Goal: Task Accomplishment & Management: Manage account settings

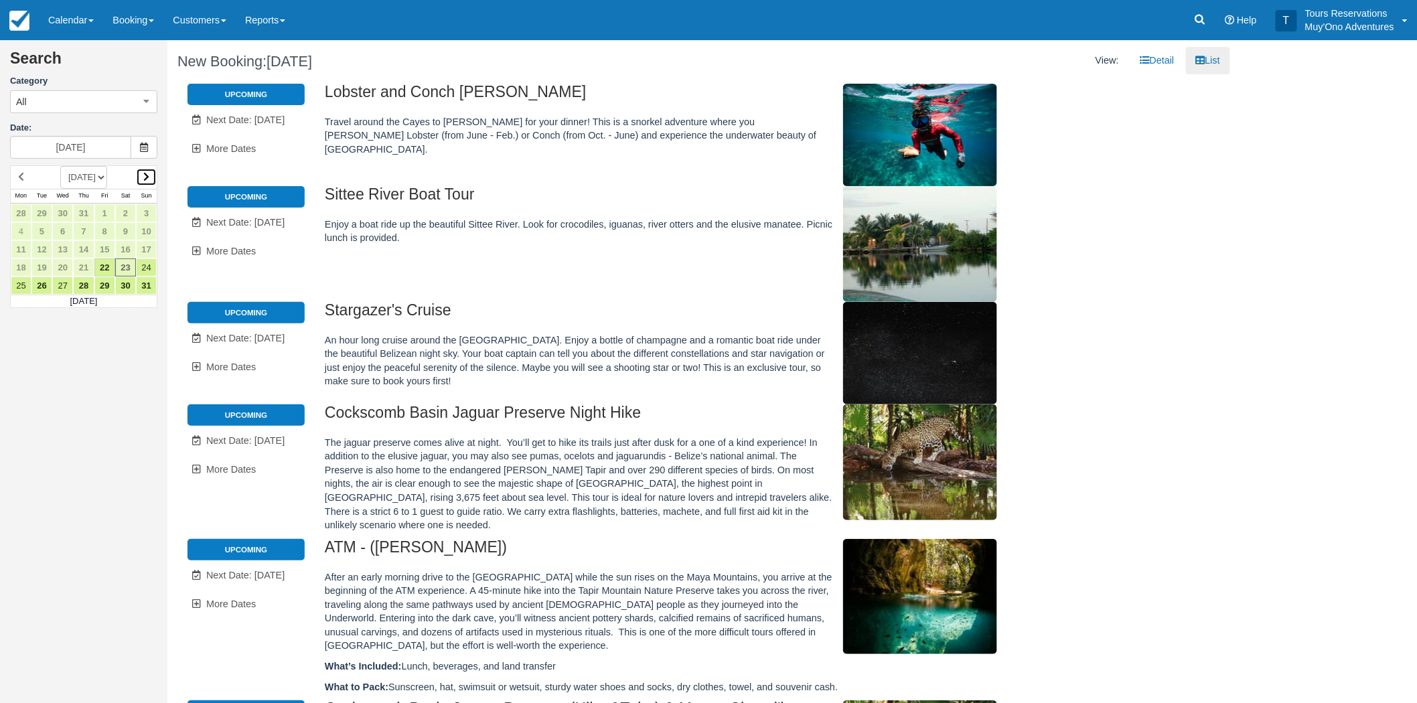
click at [145, 179] on icon at bounding box center [146, 176] width 6 height 9
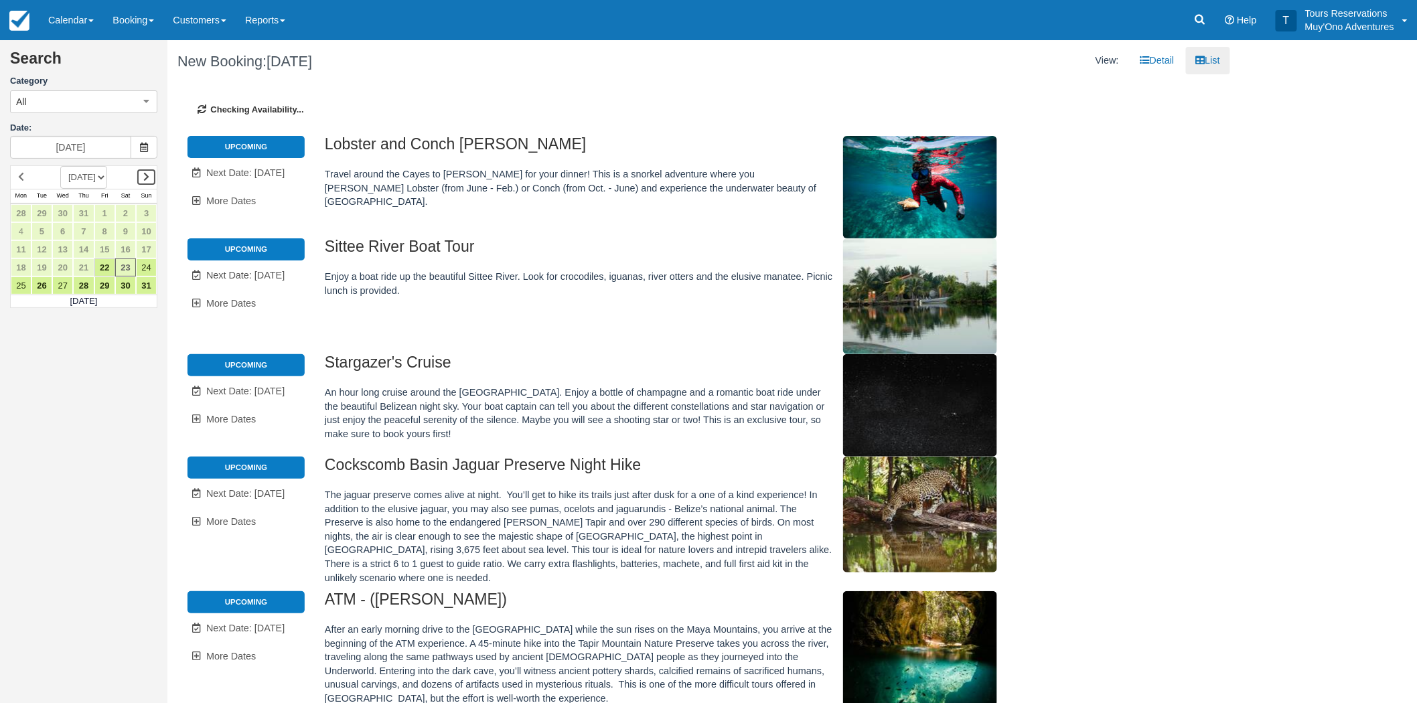
click at [145, 179] on icon at bounding box center [146, 176] width 6 height 9
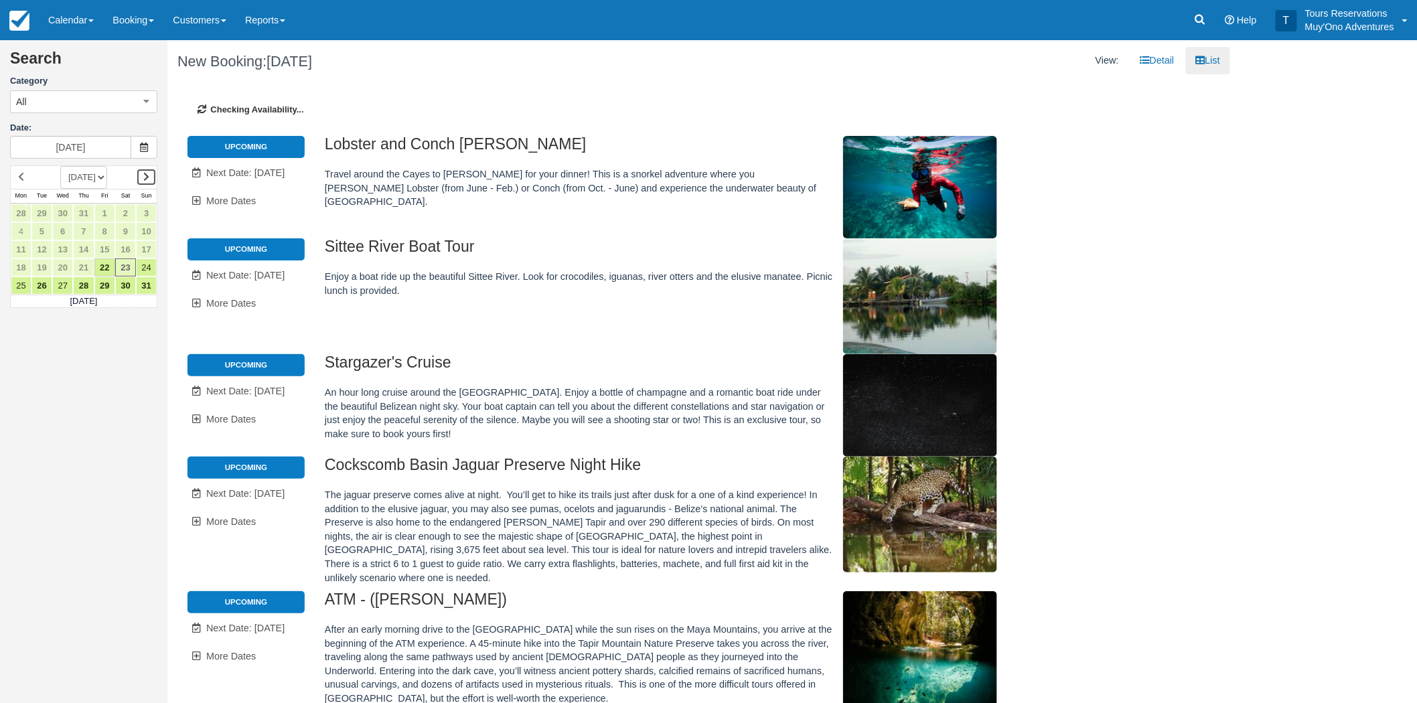
click at [145, 179] on icon at bounding box center [146, 176] width 6 height 9
click at [146, 179] on icon at bounding box center [146, 176] width 6 height 9
click at [148, 177] on icon at bounding box center [146, 176] width 6 height 9
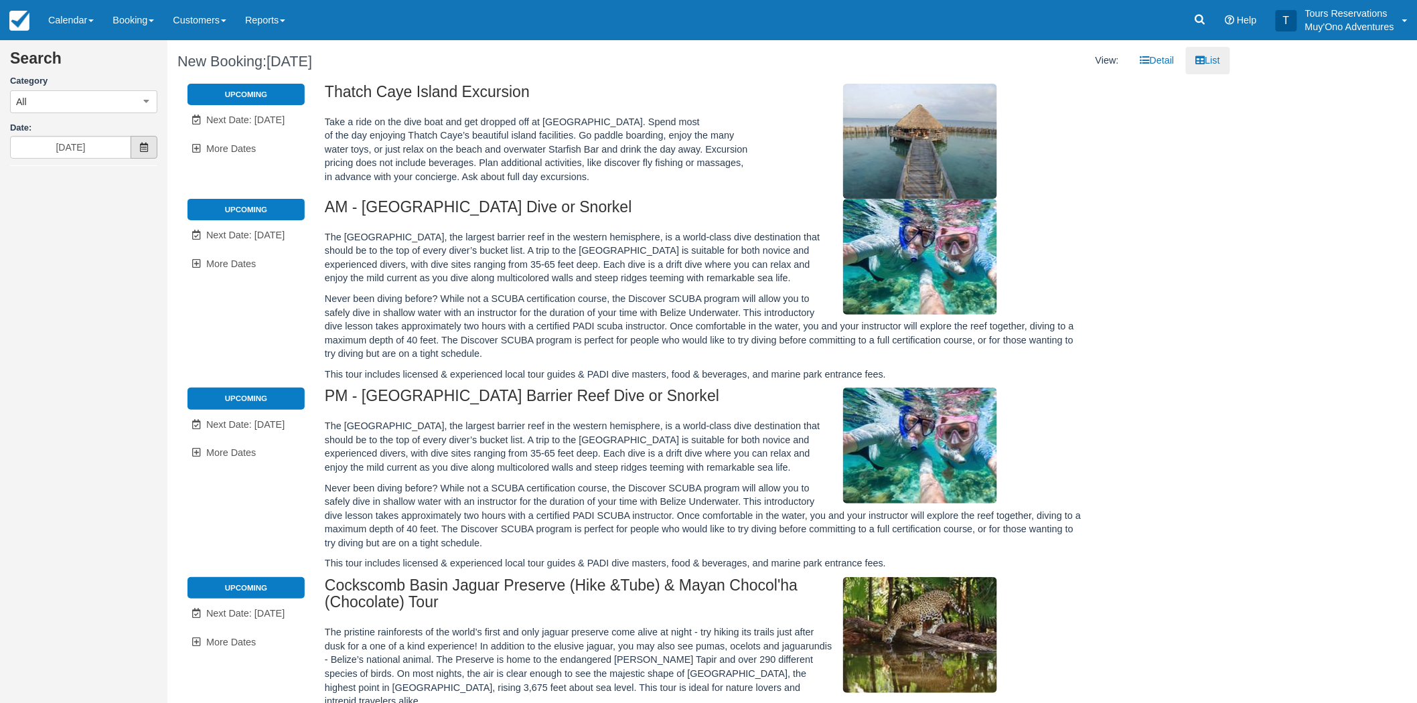
click at [145, 145] on icon at bounding box center [143, 147] width 9 height 9
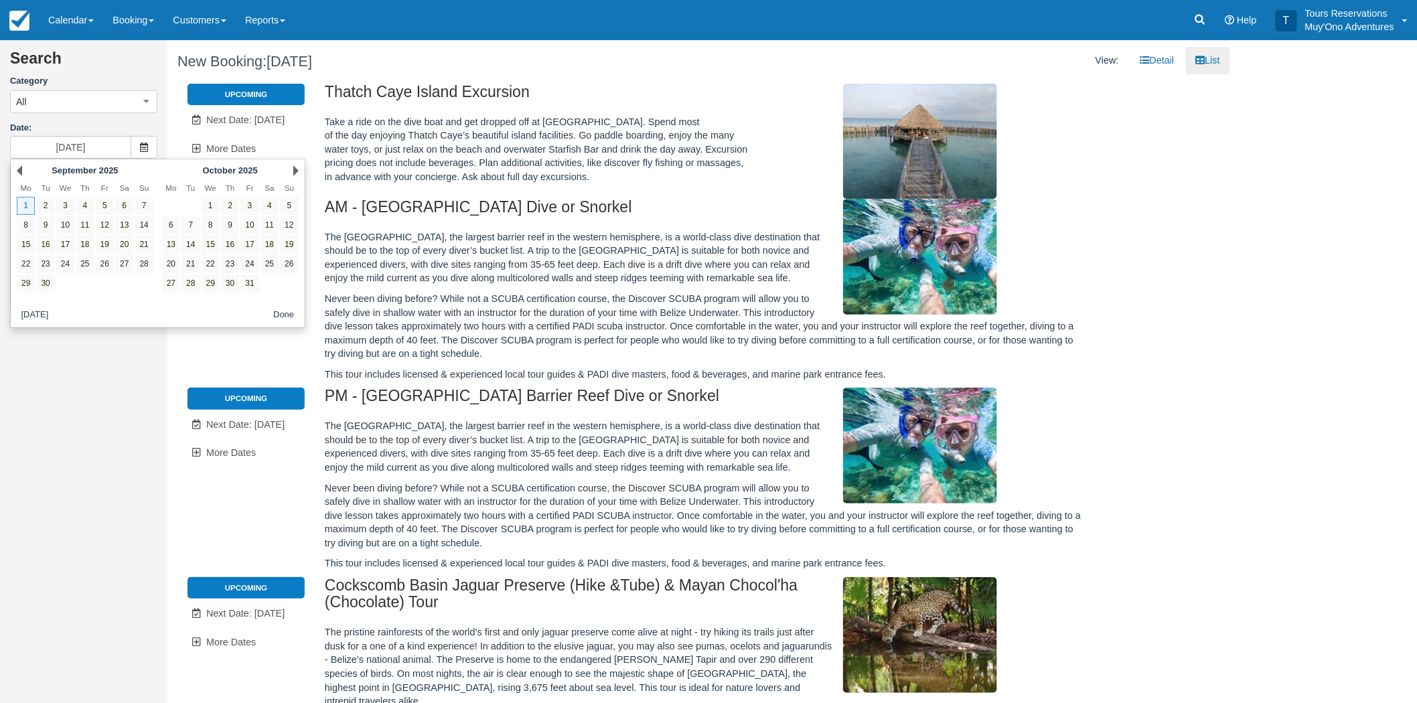
click at [115, 167] on span "2025" at bounding box center [108, 170] width 19 height 10
drag, startPoint x: 287, startPoint y: 169, endPoint x: 295, endPoint y: 171, distance: 8.1
click at [289, 169] on div "Next October 2025" at bounding box center [229, 170] width 145 height 19
click at [295, 171] on link "Next" at bounding box center [295, 170] width 5 height 11
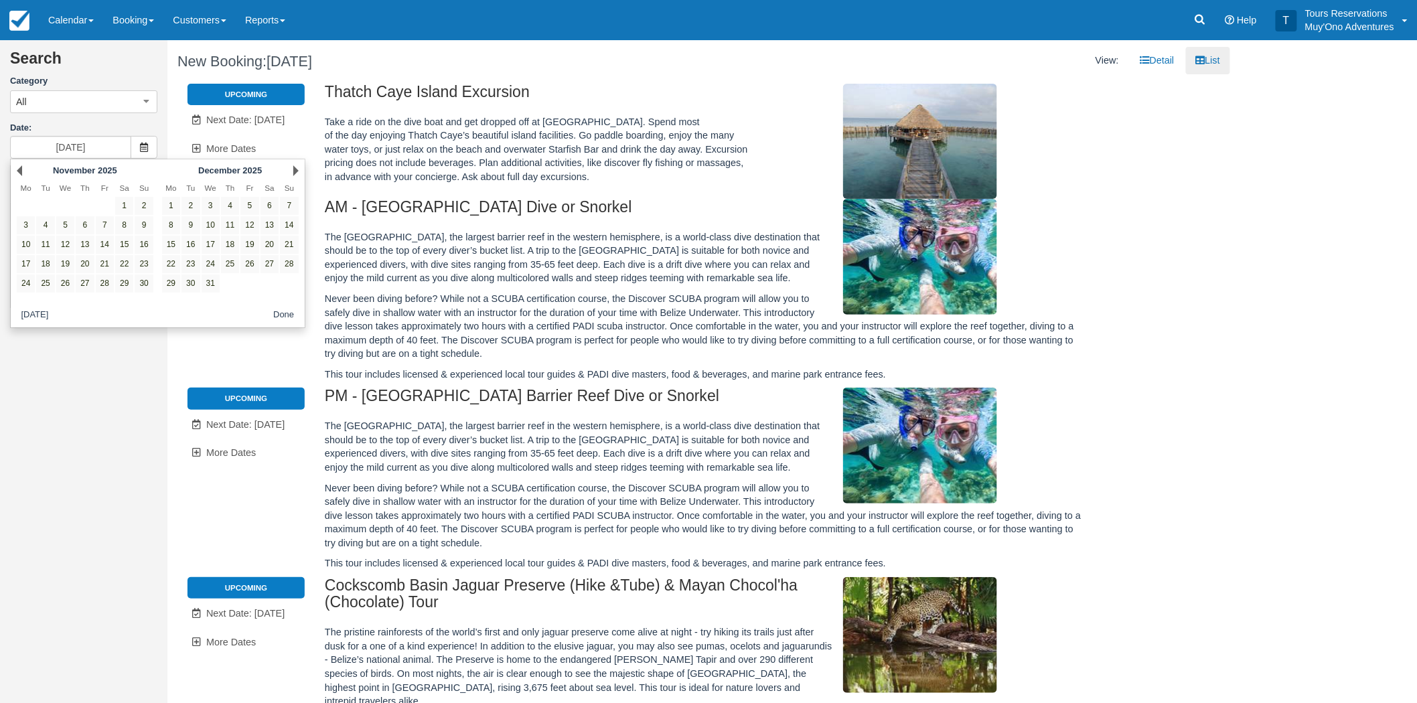
click at [295, 171] on link "Next" at bounding box center [295, 170] width 5 height 11
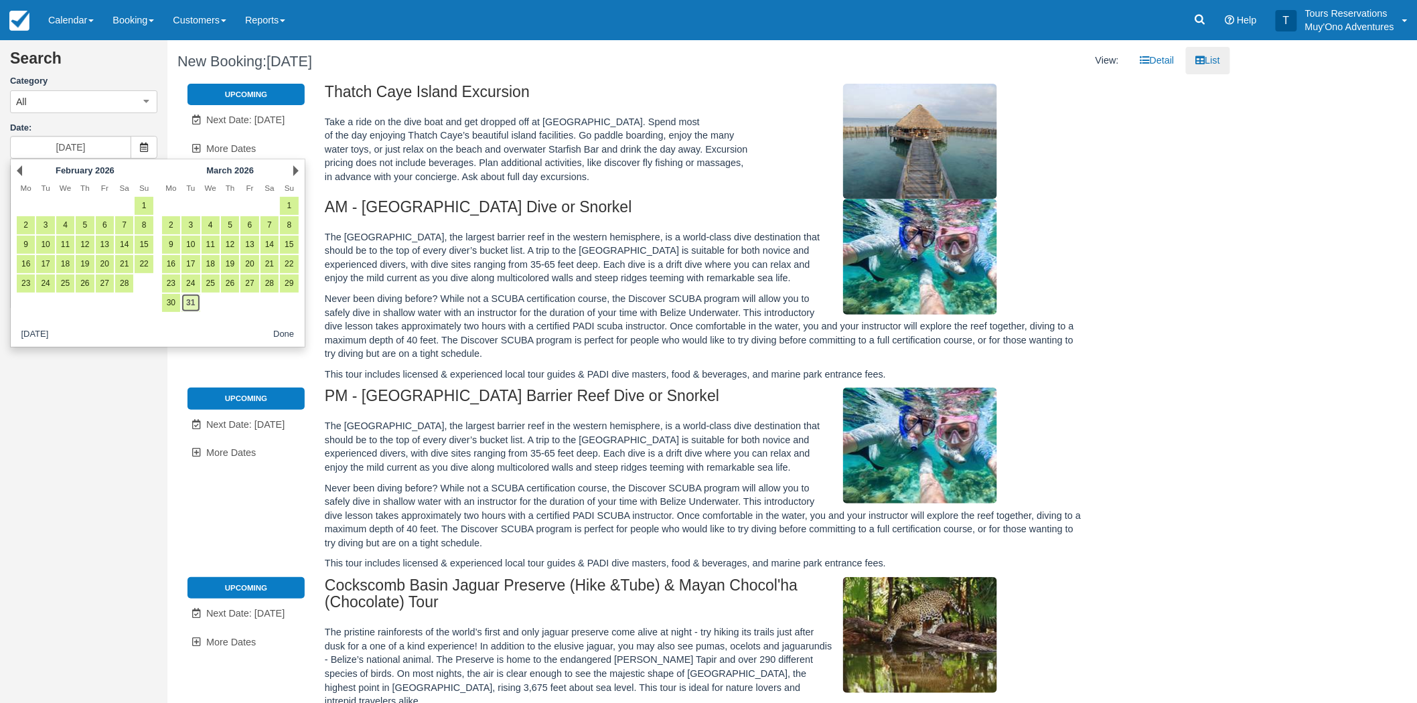
click at [190, 302] on link "31" at bounding box center [190, 303] width 18 height 18
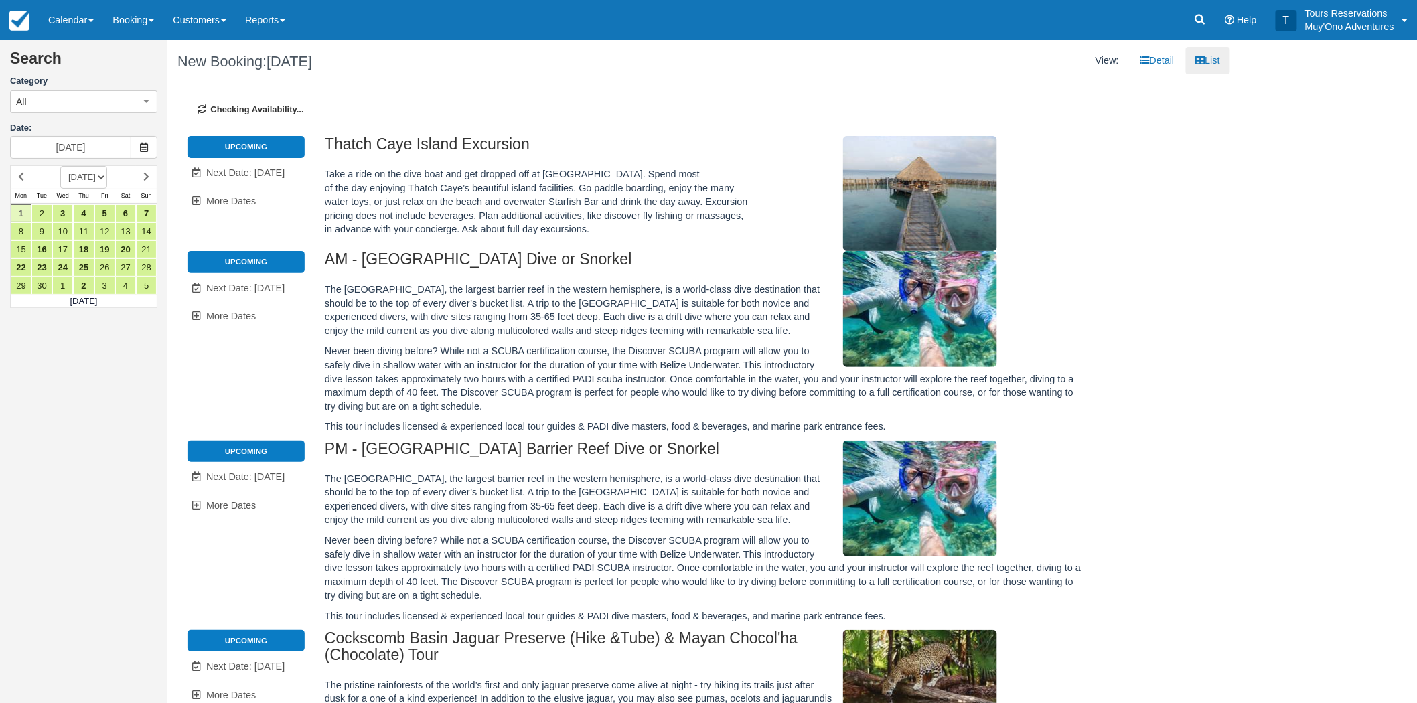
click at [107, 179] on select "AUGUST 2025 SEPTEMBER 2025 OCTOBER 2025 NOVEMBER 2025 DECEMBER 2025 JANUARY 202…" at bounding box center [83, 177] width 47 height 23
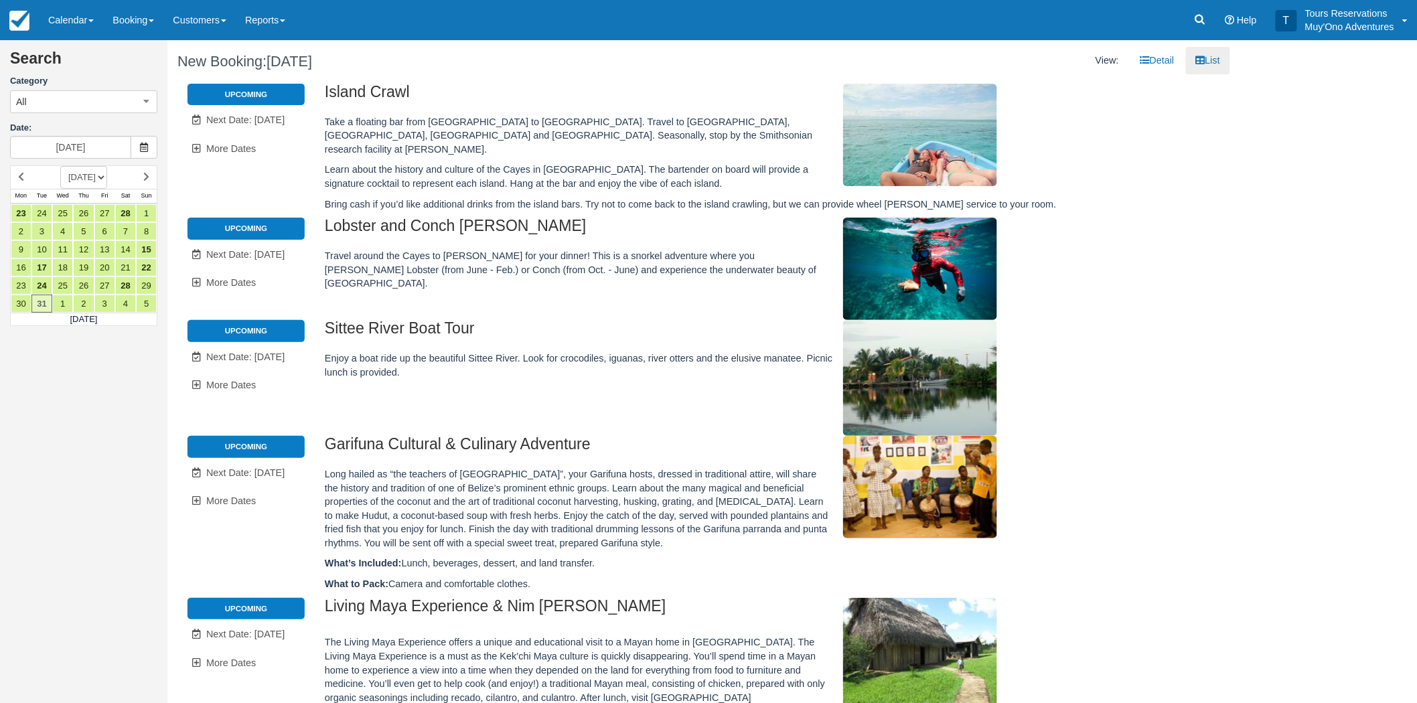
click at [107, 178] on select "AUGUST 2025 SEPTEMBER 2025 OCTOBER 2025 NOVEMBER 2025 DECEMBER 2025 JANUARY 202…" at bounding box center [83, 177] width 47 height 23
click at [60, 166] on select "AUGUST 2025 SEPTEMBER 2025 OCTOBER 2025 NOVEMBER 2025 DECEMBER 2025 JANUARY 202…" at bounding box center [83, 177] width 47 height 23
click at [22, 308] on link "30" at bounding box center [21, 304] width 21 height 18
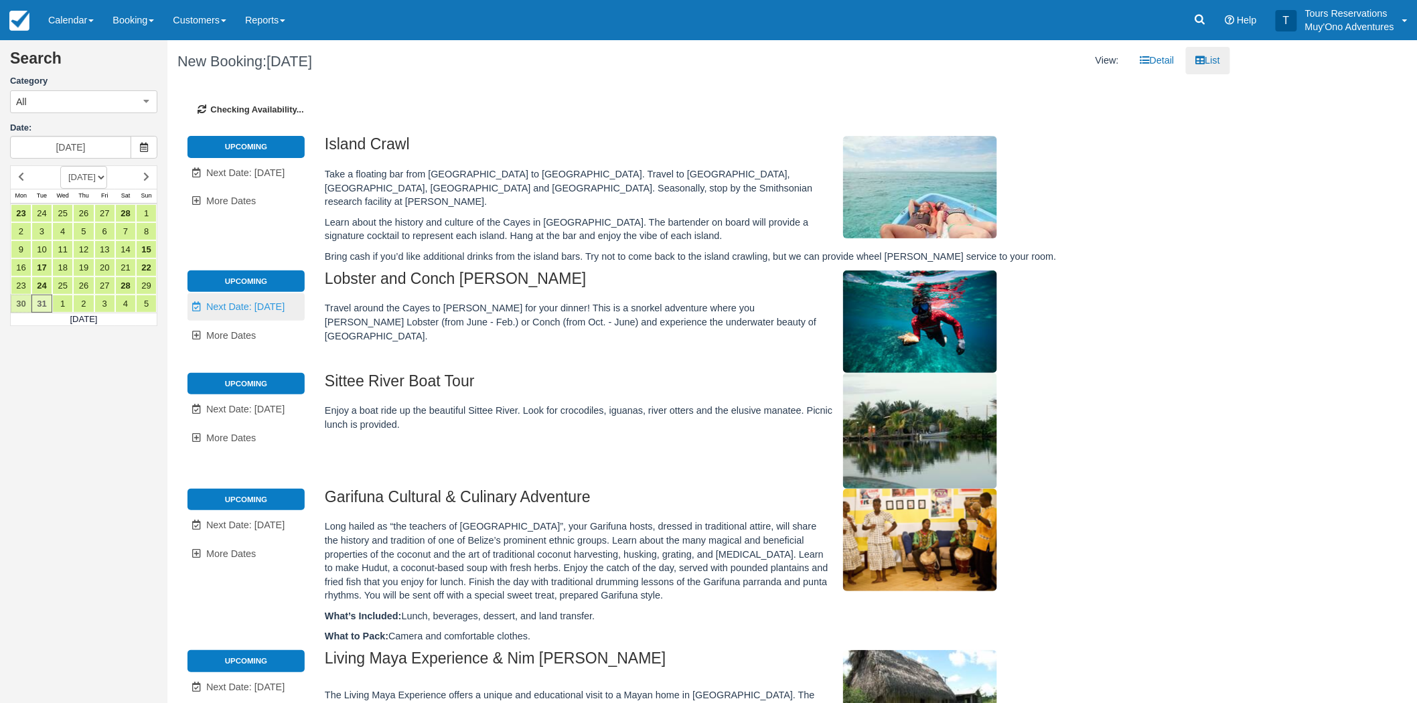
type input "03/30/26"
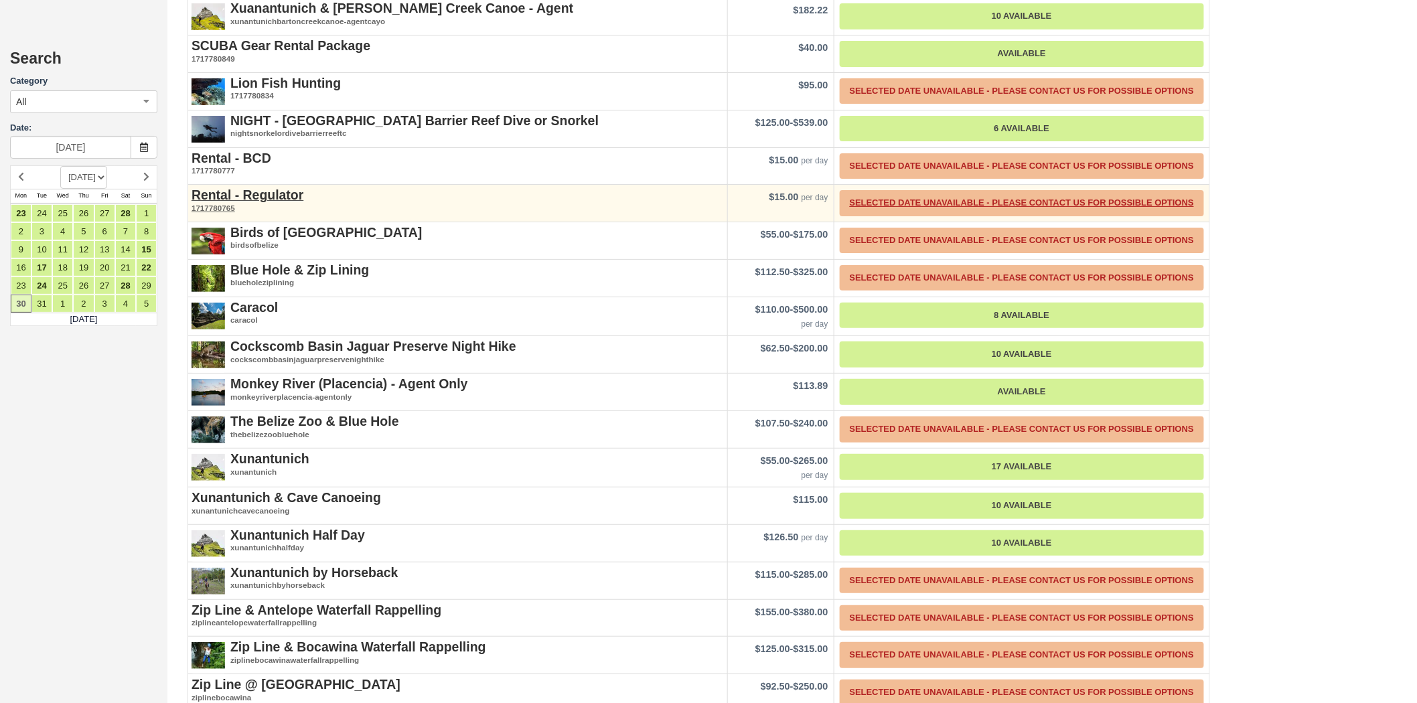
scroll to position [2157, 0]
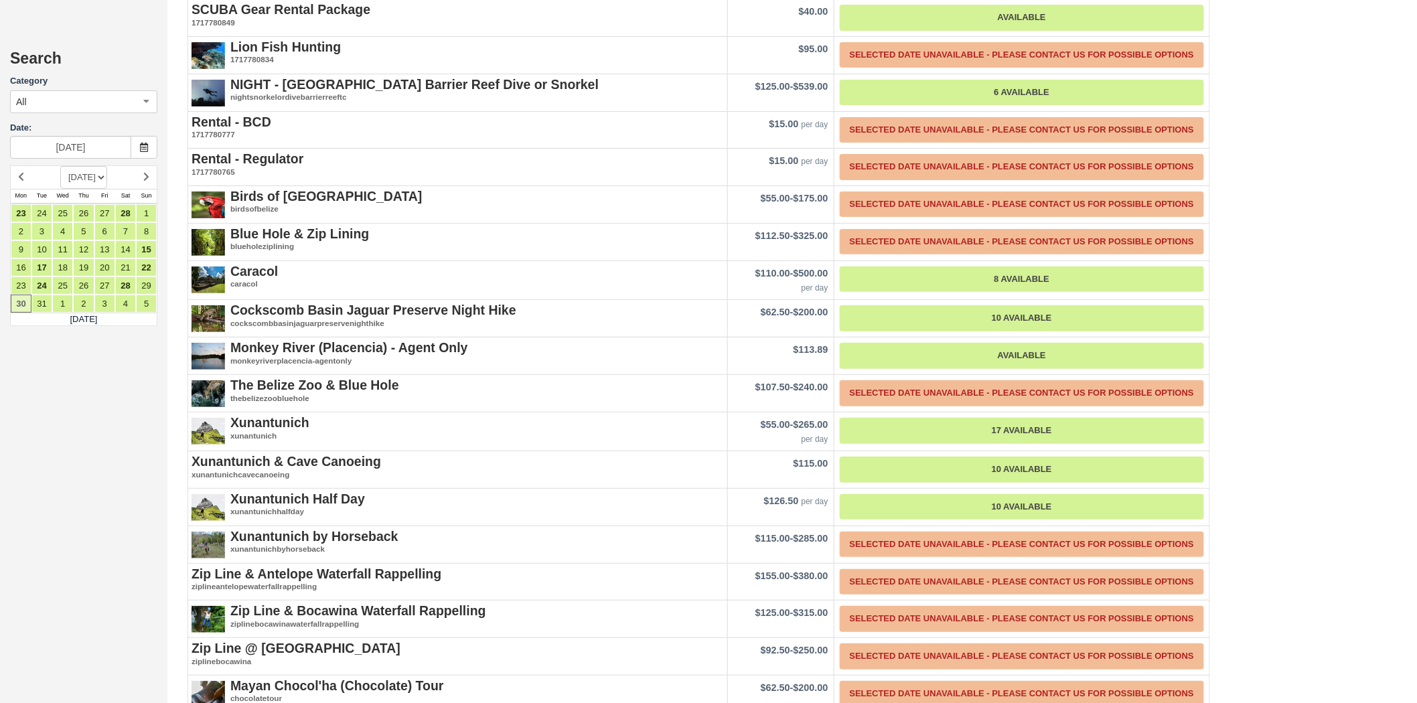
drag, startPoint x: 335, startPoint y: 407, endPoint x: 1330, endPoint y: 242, distance: 1009.1
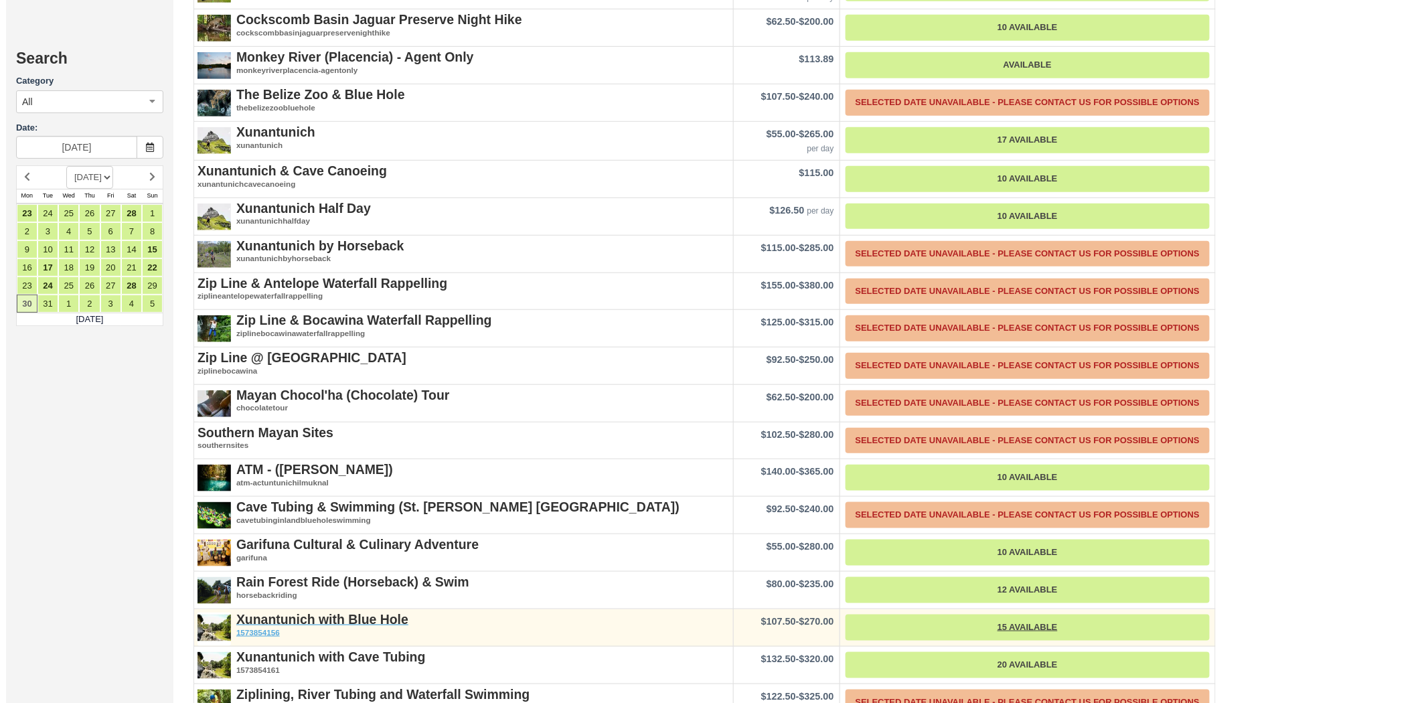
scroll to position [2529, 0]
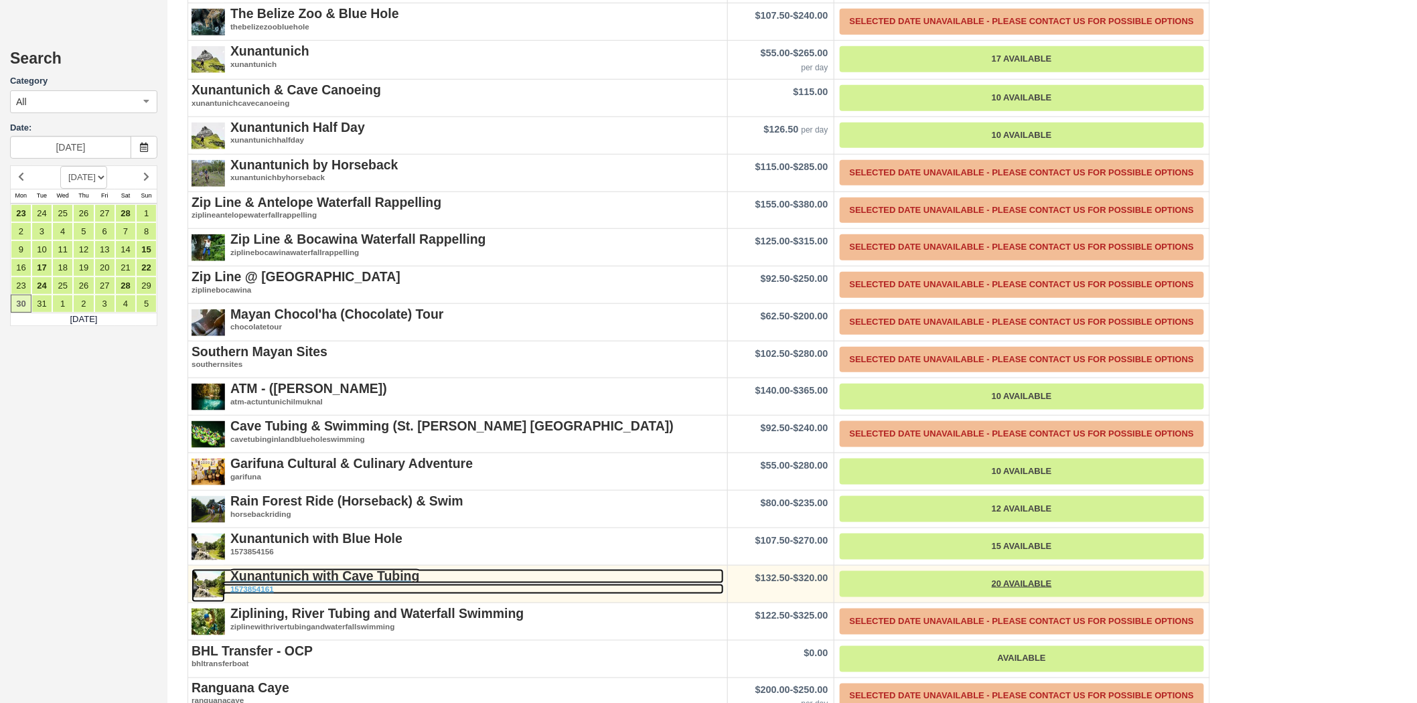
click at [329, 568] on strong "Xunantunich with Cave Tubing" at bounding box center [324, 575] width 189 height 15
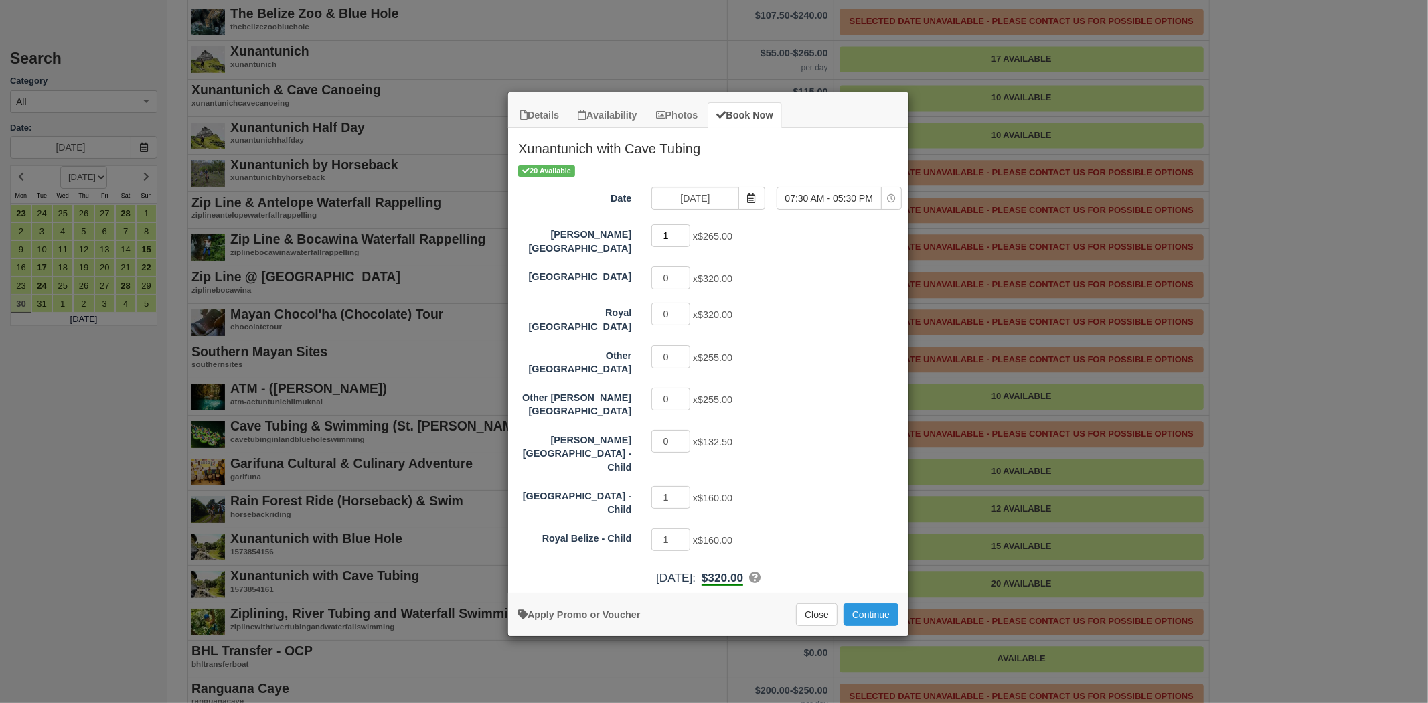
click at [686, 230] on input "1" at bounding box center [670, 235] width 39 height 23
click at [686, 230] on input "2" at bounding box center [670, 235] width 39 height 23
click at [686, 230] on input "3" at bounding box center [670, 235] width 39 height 23
click at [686, 230] on input "4" at bounding box center [670, 235] width 39 height 23
type input "5"
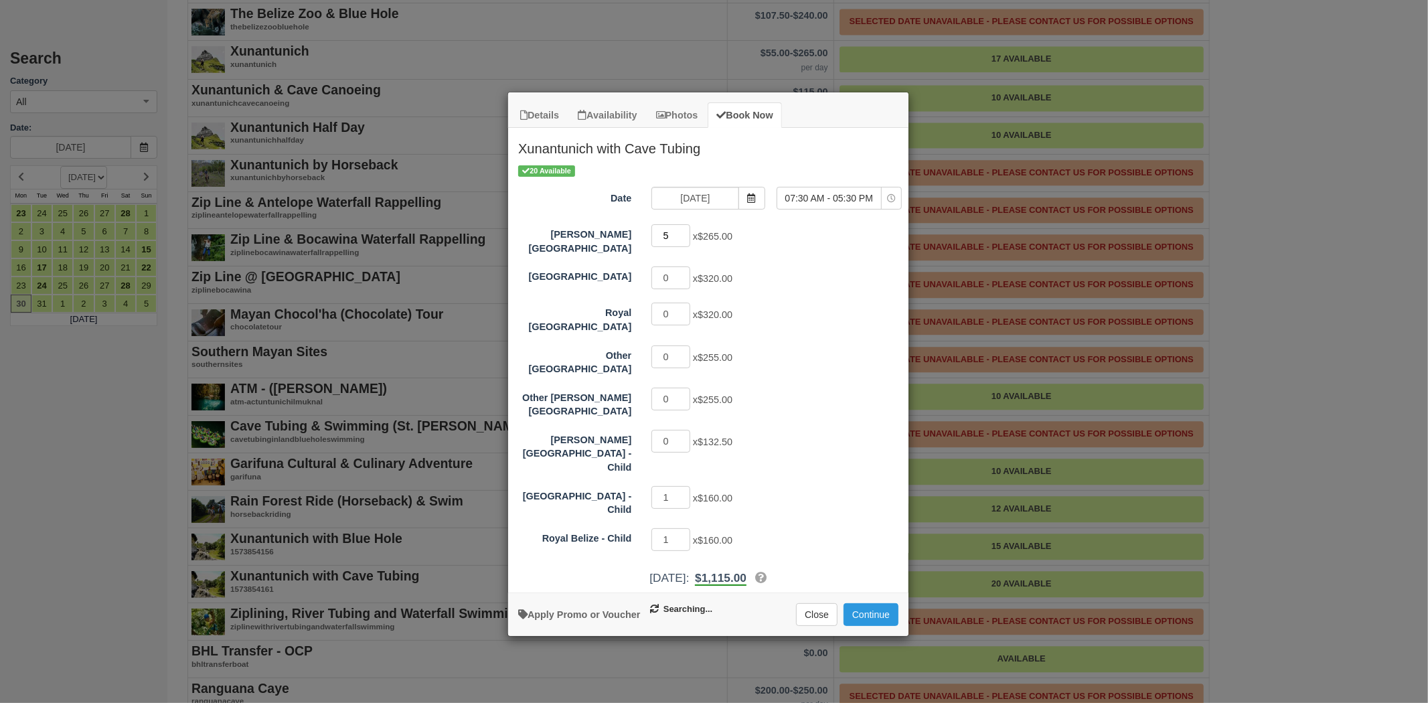
click at [686, 230] on input "5" at bounding box center [670, 235] width 39 height 23
click at [870, 603] on button "Continue" at bounding box center [871, 614] width 55 height 23
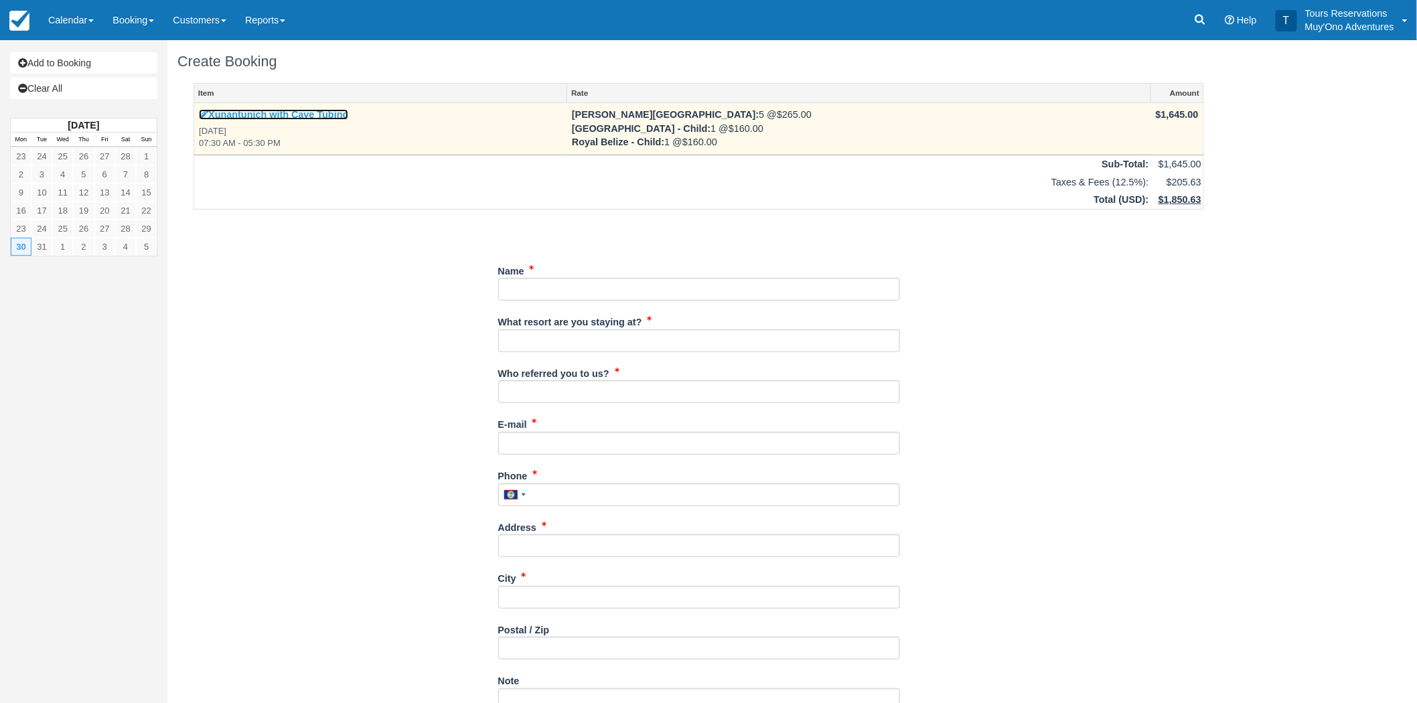
click at [224, 110] on link "Xunantunich with Cave Tubing" at bounding box center [273, 114] width 149 height 11
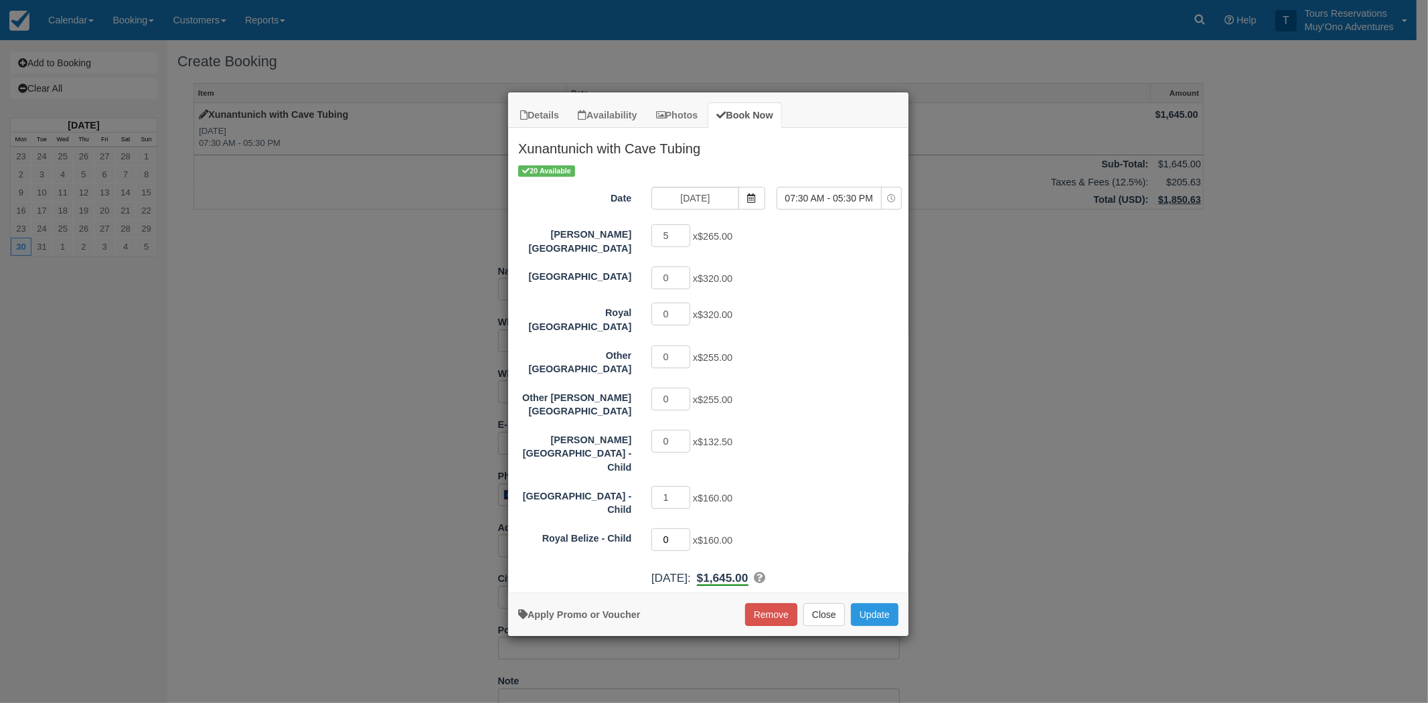
type input "0"
click at [684, 528] on input "0" at bounding box center [670, 539] width 39 height 23
click at [684, 486] on input "1" at bounding box center [670, 497] width 39 height 23
type input "0"
click at [686, 486] on input "0" at bounding box center [670, 497] width 39 height 23
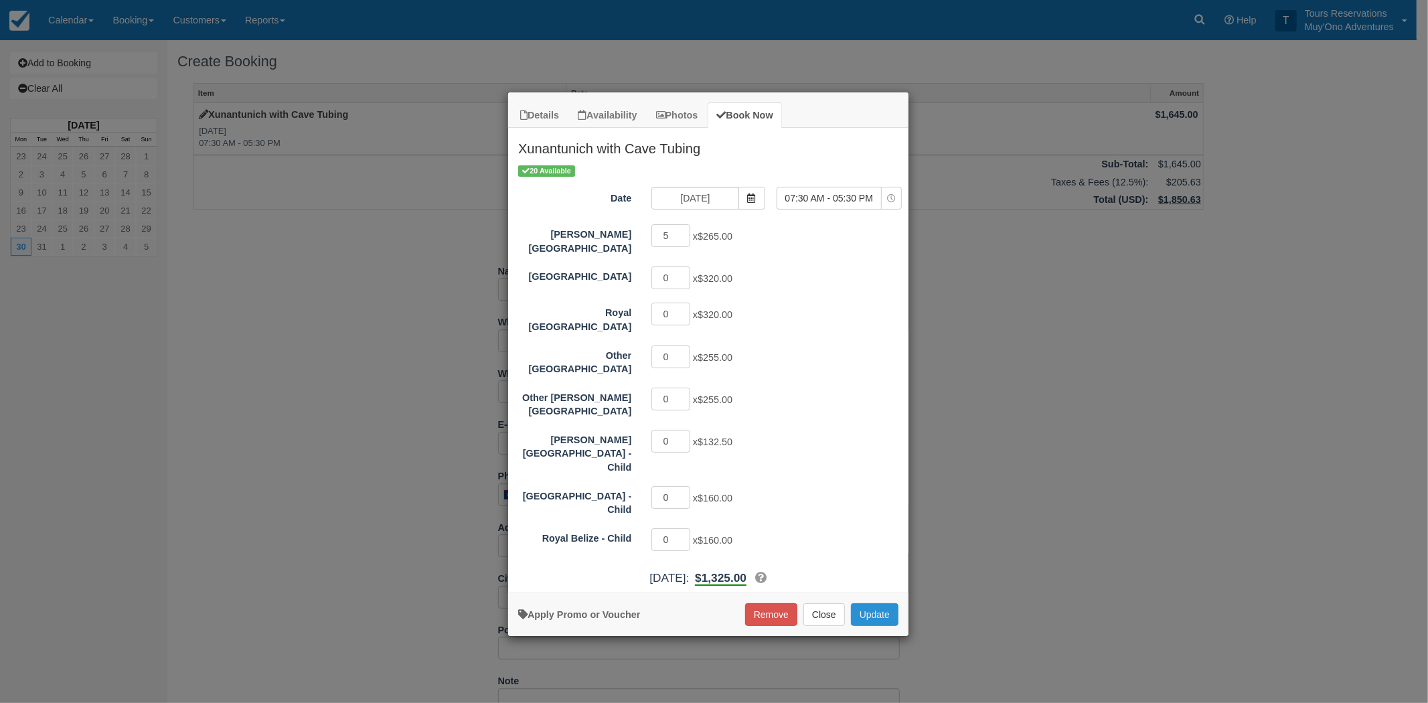
click at [866, 603] on button "Update" at bounding box center [875, 614] width 48 height 23
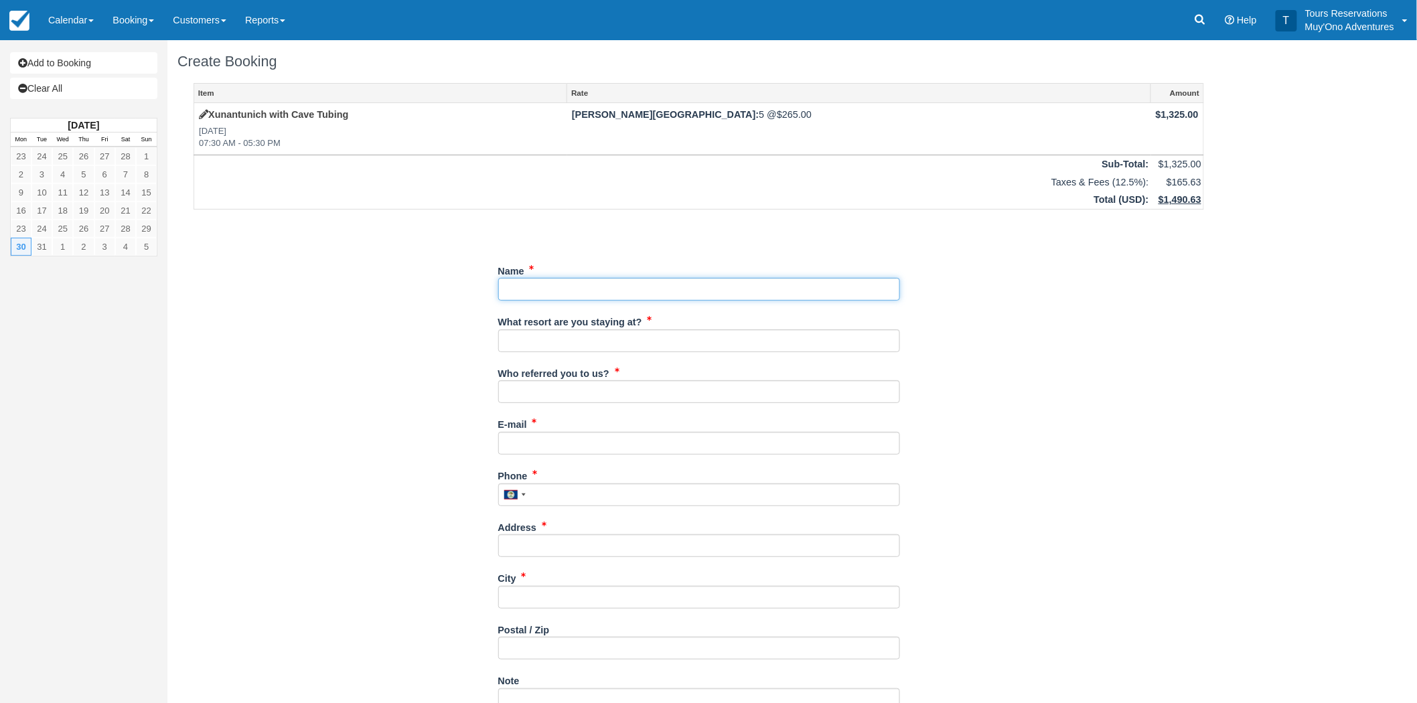
click at [534, 298] on input "Name" at bounding box center [699, 289] width 402 height 23
paste input "[PERSON_NAME]"
type input "[PERSON_NAME]"
click at [524, 333] on input "What resort are you staying at?" at bounding box center [699, 340] width 402 height 23
type input "[PERSON_NAME][GEOGRAPHIC_DATA]"
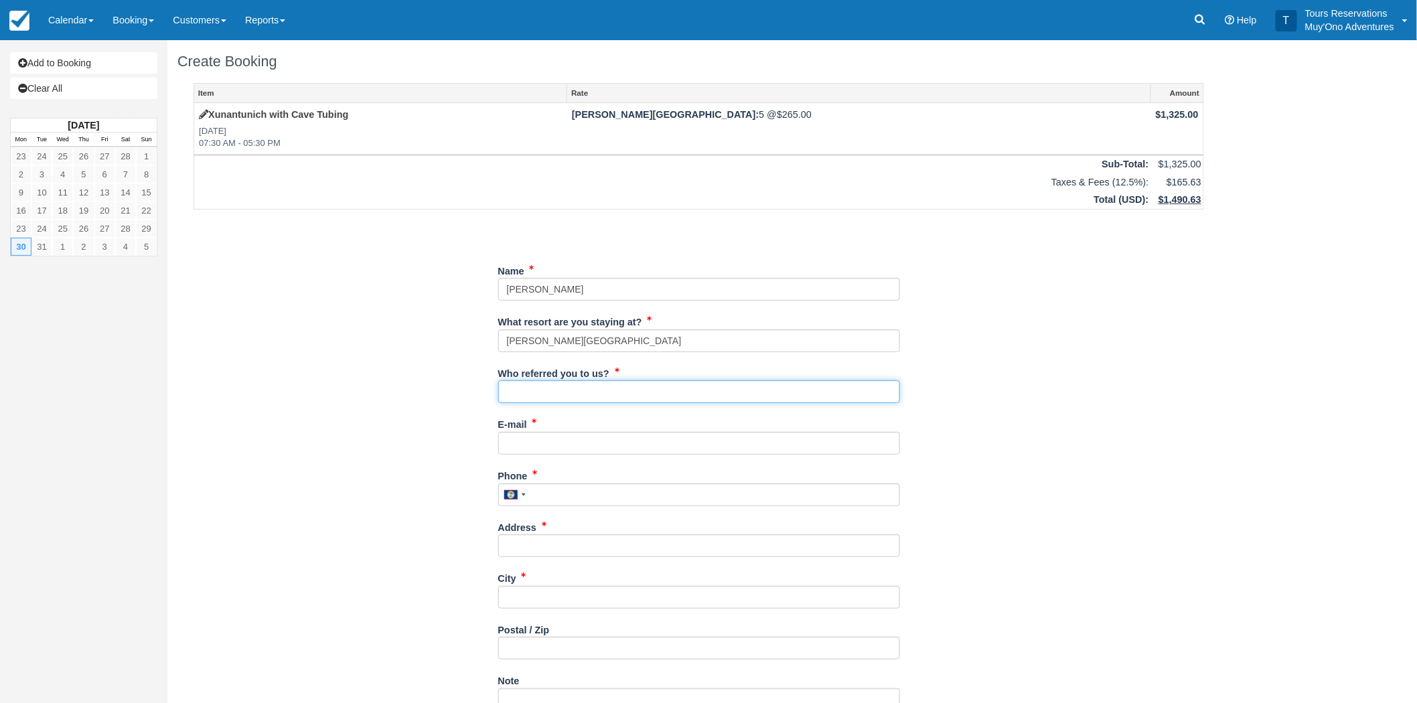
click at [552, 388] on input "Who referred you to us?" at bounding box center [699, 391] width 402 height 23
type input "RoyM - Reservations"
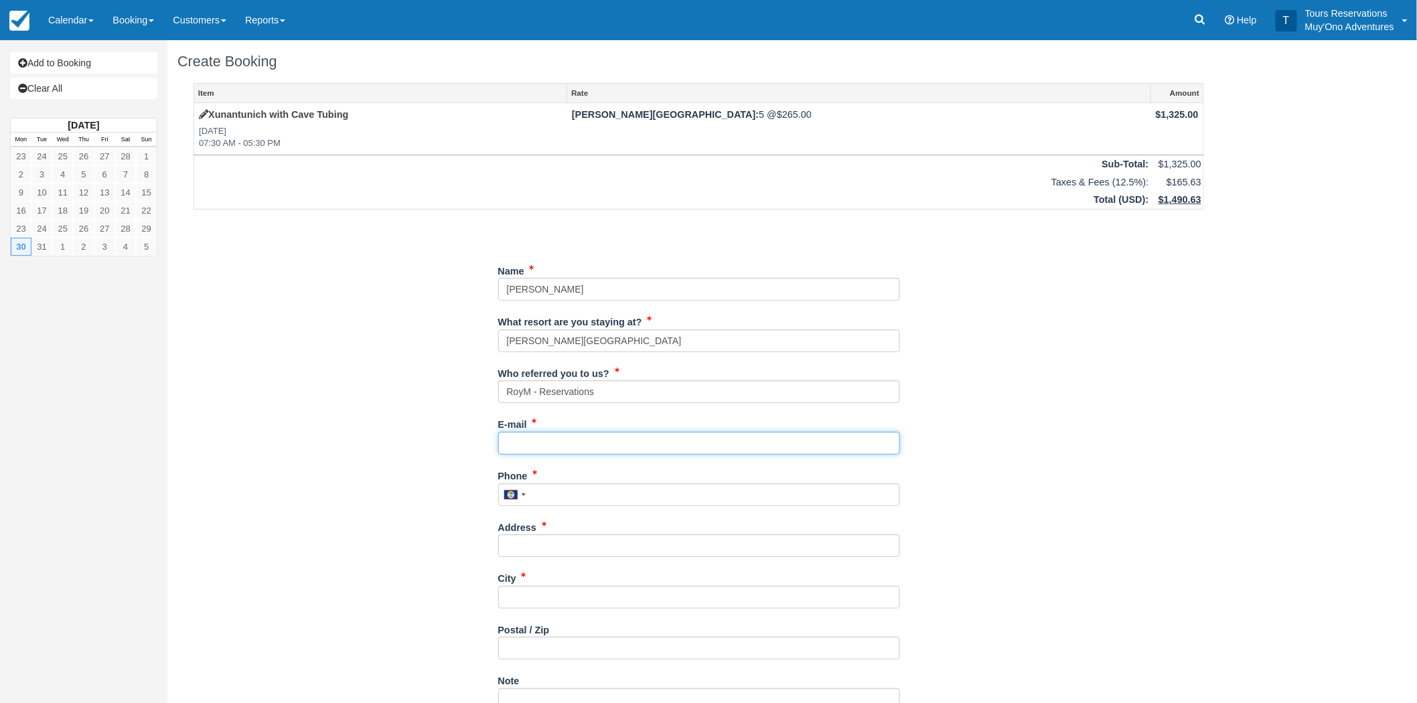
click at [586, 446] on input "E-mail" at bounding box center [699, 443] width 402 height 23
paste input "amibis@hotmail.com"
type input "amibis@hotmail.com"
click at [591, 498] on input "Phone" at bounding box center [699, 494] width 402 height 23
paste input "4147216756"
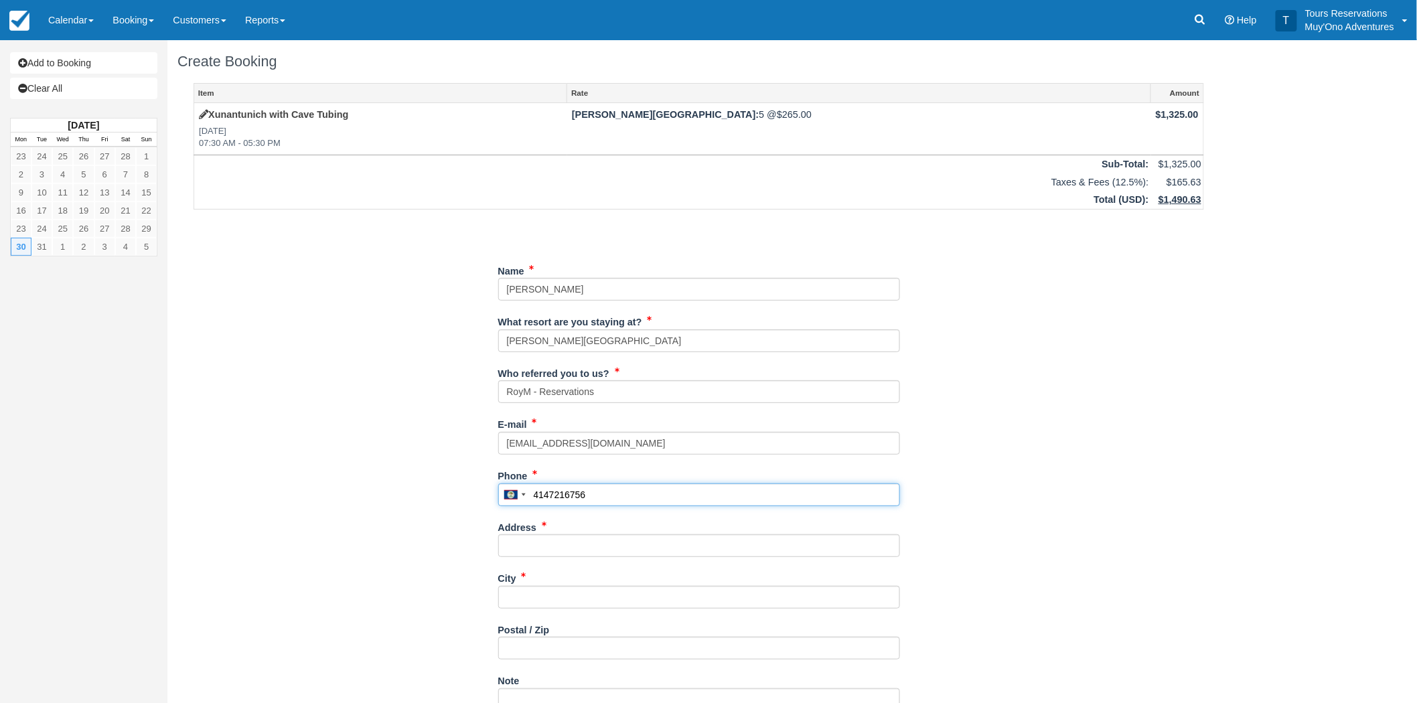
type input "4147216756"
click at [540, 550] on input "Address" at bounding box center [699, 545] width 402 height 23
type input "n/a"
drag, startPoint x: 552, startPoint y: 595, endPoint x: 520, endPoint y: 574, distance: 37.9
click at [551, 593] on input "City" at bounding box center [699, 597] width 402 height 23
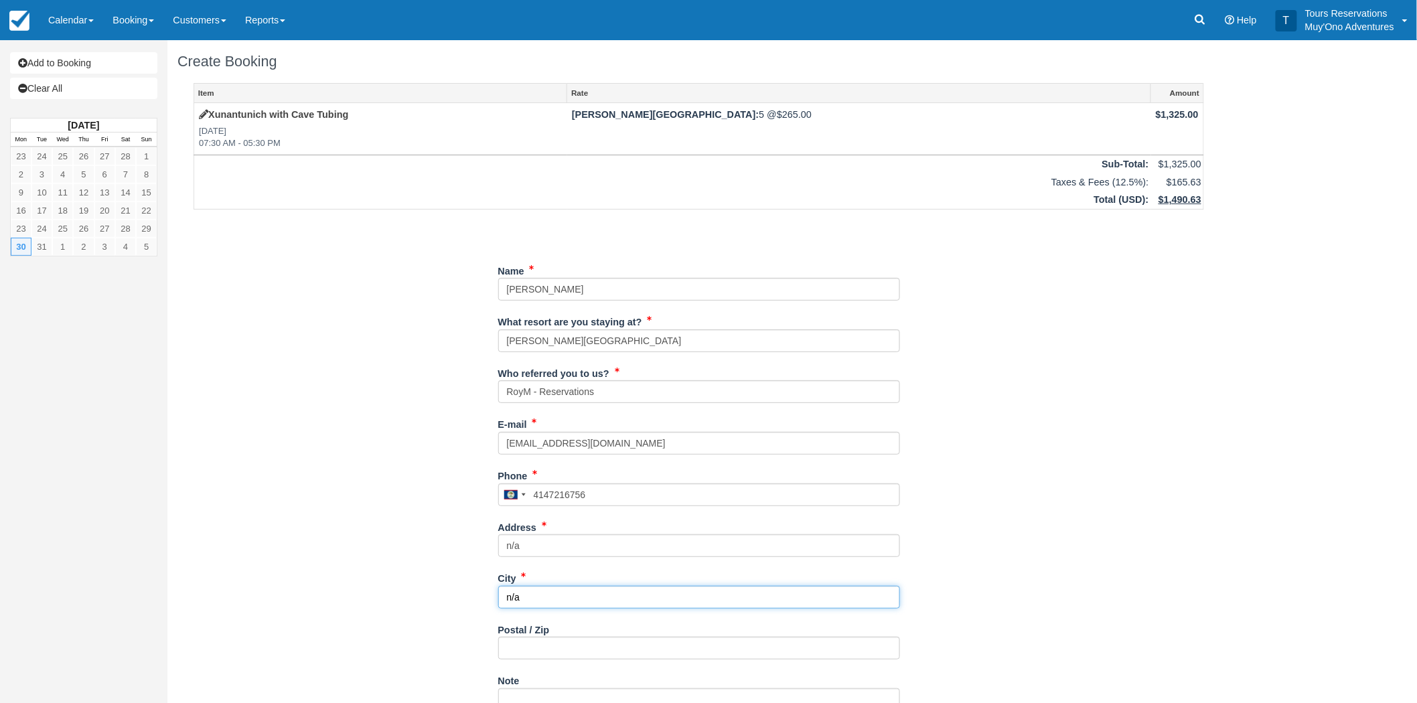
scroll to position [149, 0]
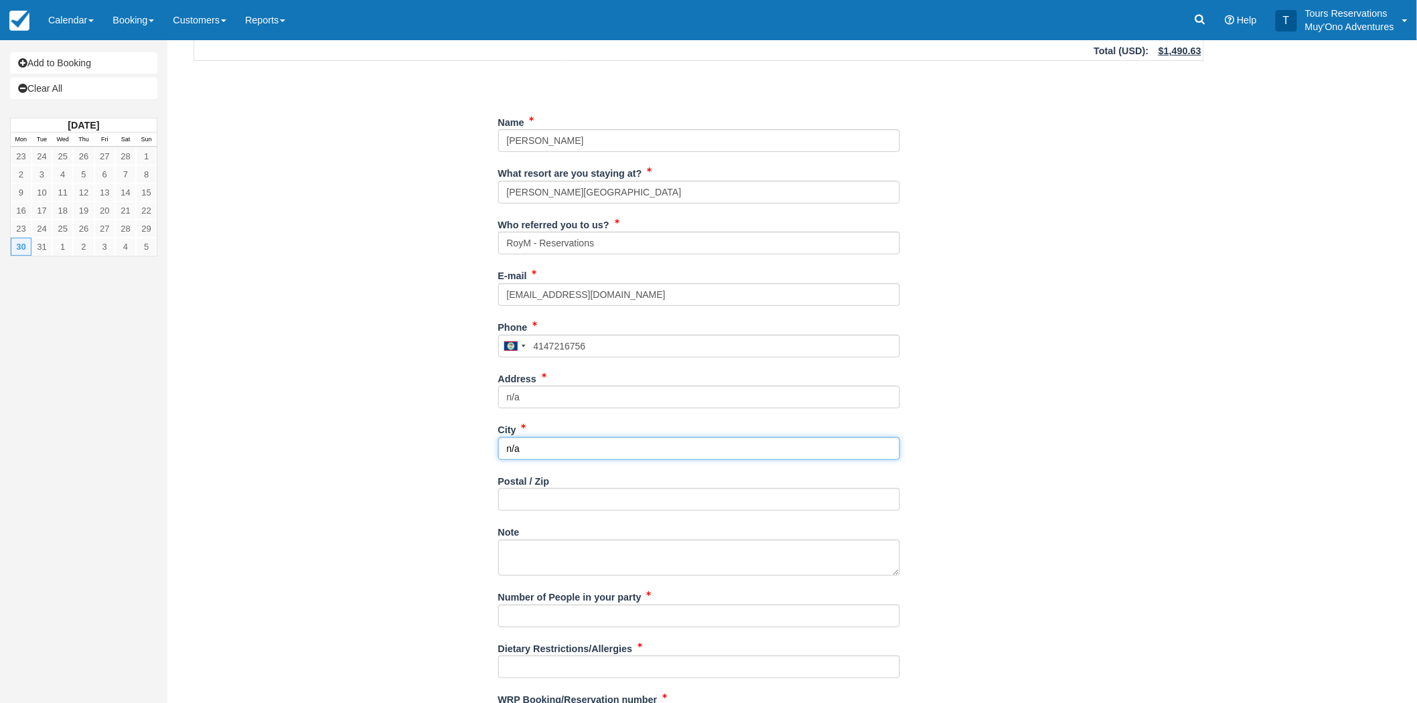
type input "n/a"
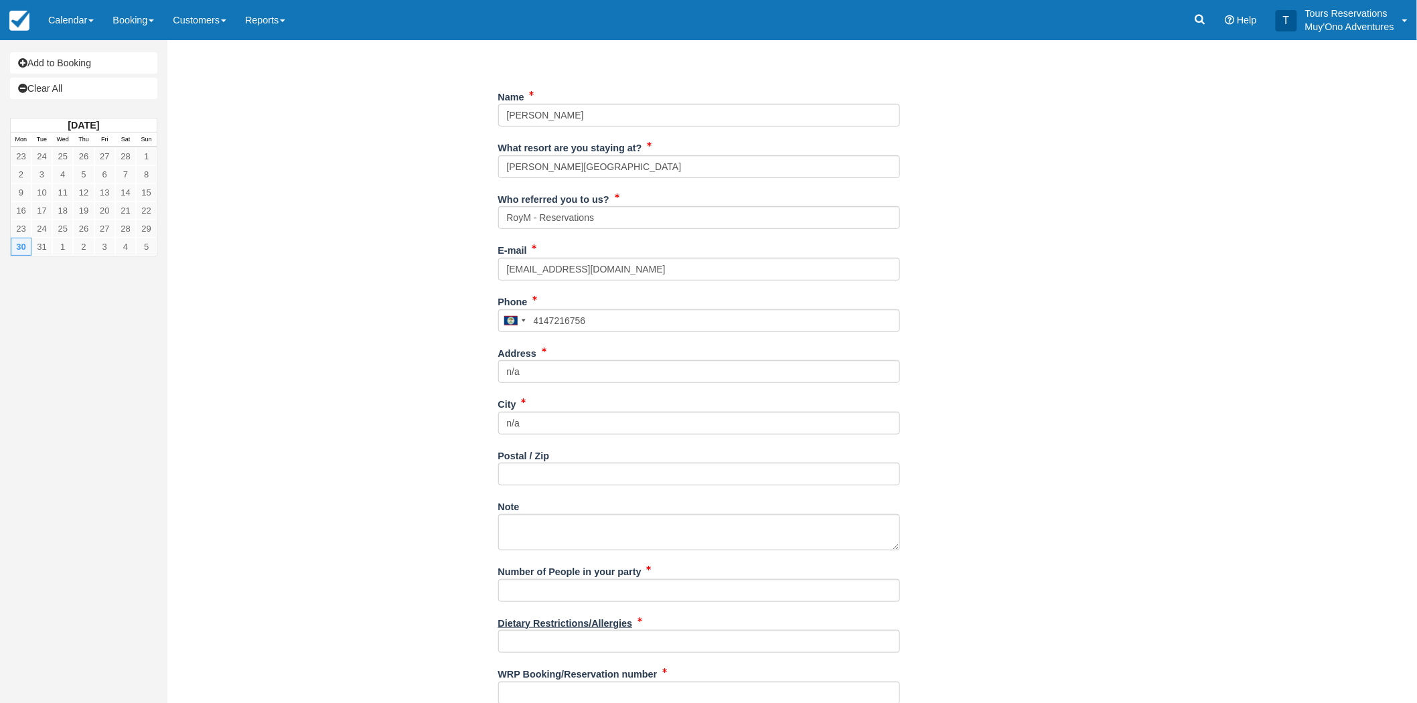
scroll to position [218, 0]
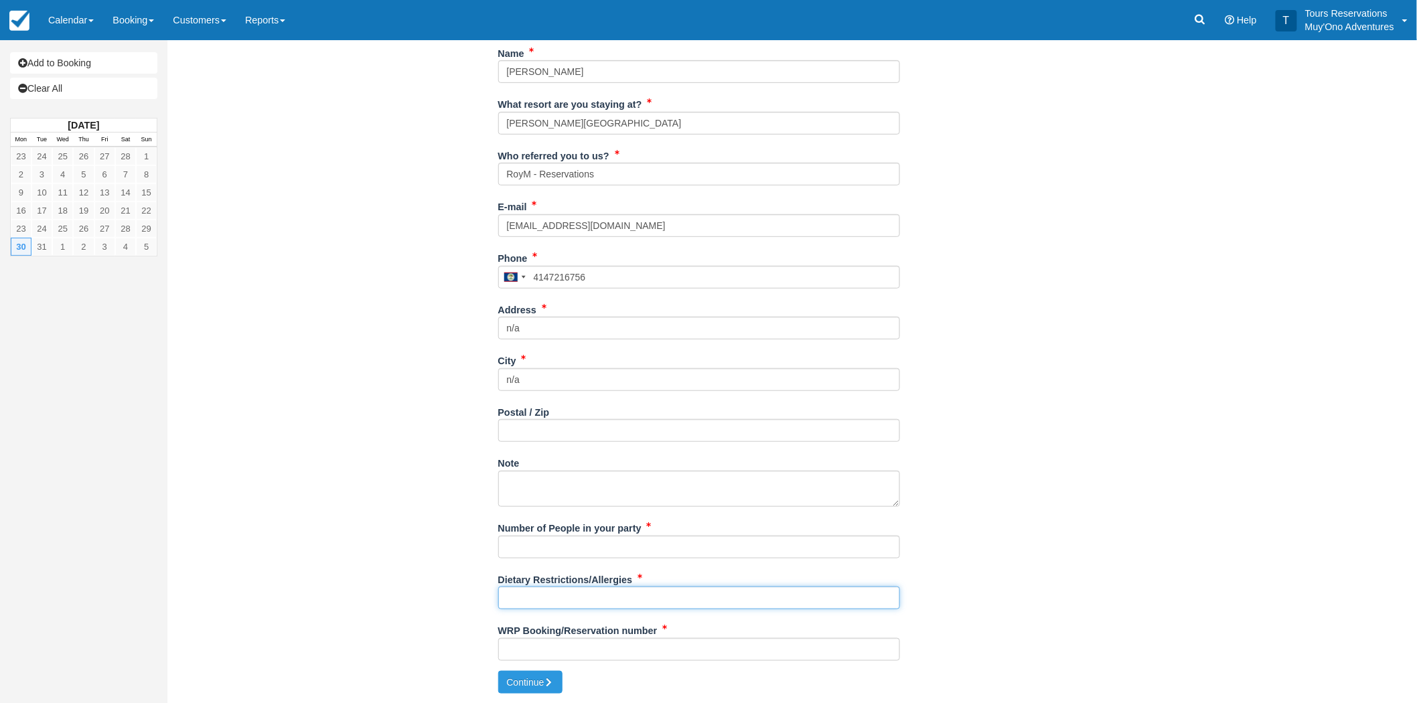
click at [549, 593] on input "Dietary Restrictions/Allergies" at bounding box center [699, 598] width 402 height 23
paste input "THESE GUESTS HAVE NO DIETARY RESTRICTIONS"
type input "THESE GUESTS HAVE NO DIETARY RESTRICTIONS"
click at [571, 542] on input "Number of People in your party" at bounding box center [699, 547] width 402 height 23
paste input "[PERSON_NAME]"
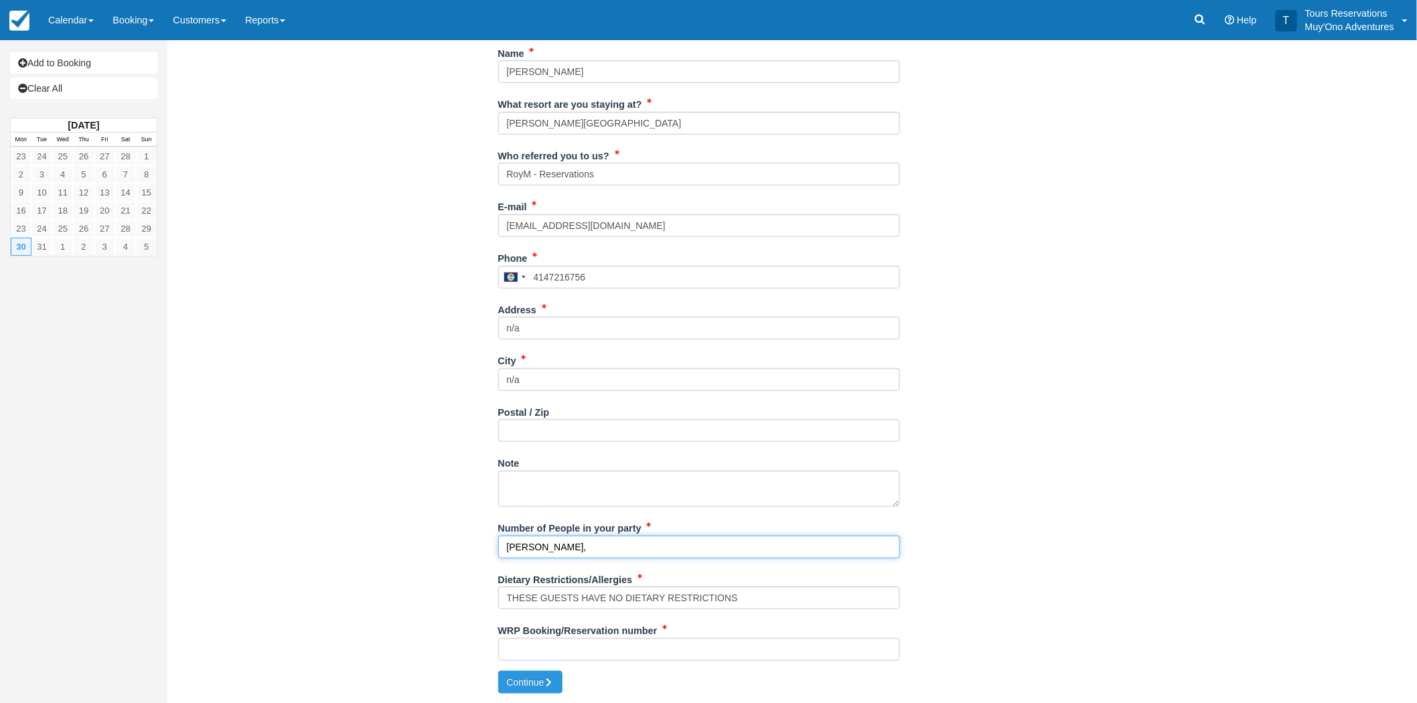
click at [625, 542] on input "AnnMarie Kreitzer," at bounding box center [699, 547] width 402 height 23
paste input "Gregory Robert Kreitzer"
click at [628, 545] on input "AnnMarie Kreitzer, Gregory Robert Kreitzer" at bounding box center [699, 547] width 402 height 23
click at [661, 544] on input "AnnMarie Kreitzer, Gregory Kreitzer" at bounding box center [699, 547] width 402 height 23
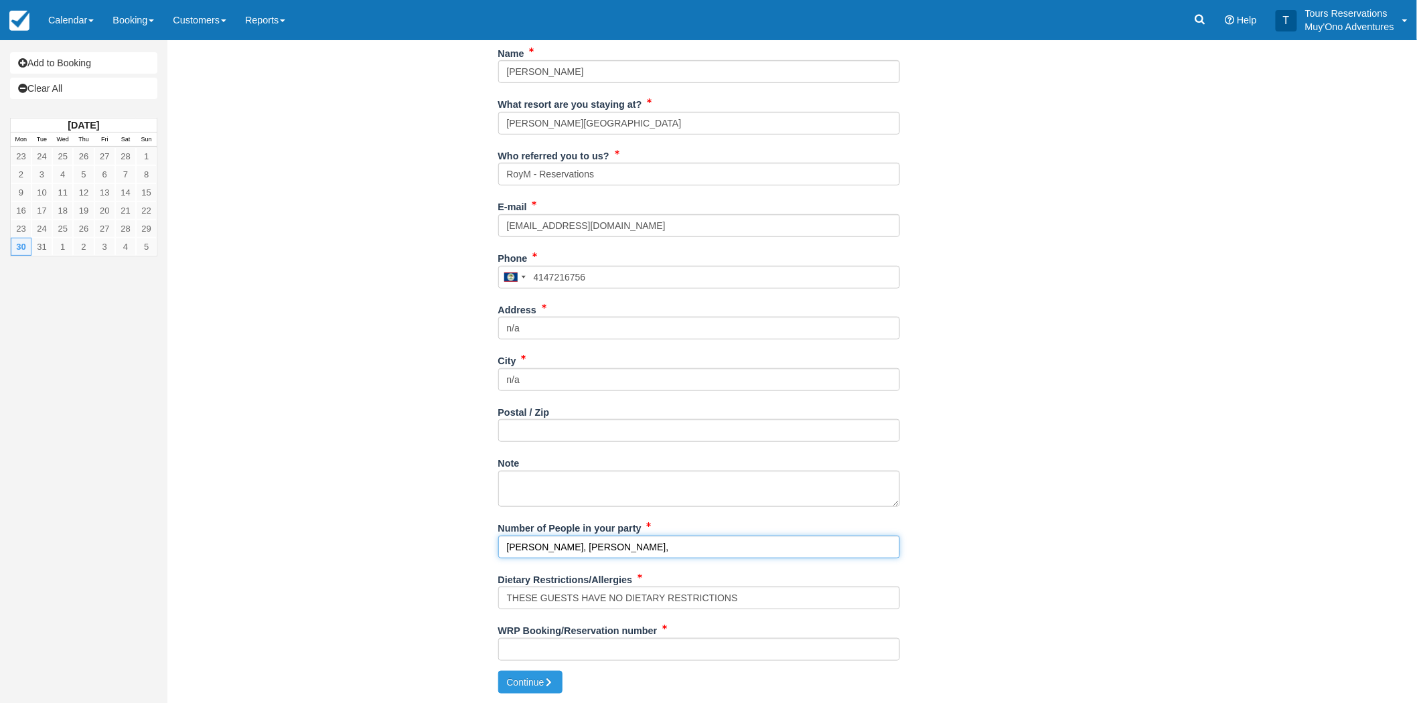
click at [664, 545] on input "AnnMarie Kreitzer, Gregory Kreitzer," at bounding box center [699, 547] width 402 height 23
paste input "Elsa Marie Kreitzer 15 yrs"
click at [686, 545] on input "AnnMarie Kreitzer, Gregory Kreitzer, Elsa Marie Kreitzer 15 yrs" at bounding box center [699, 547] width 402 height 23
click at [747, 546] on input "AnnMarie Kreitzer, Gregory Kreitzer, Elsa Kreitzer 15 yrs" at bounding box center [699, 547] width 402 height 23
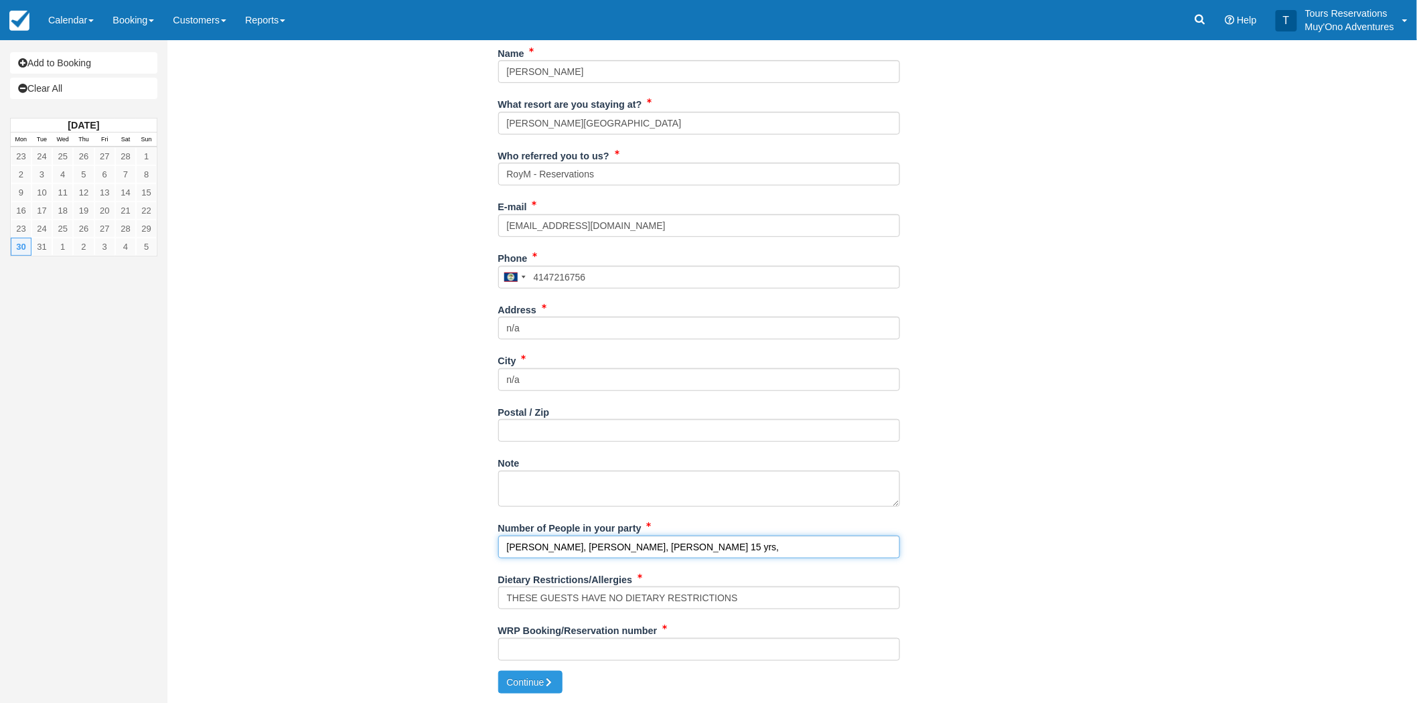
click at [757, 541] on input "AnnMarie Kreitzer, Gregory Kreitzer, Elsa Kreitzer 15 yrs," at bounding box center [699, 547] width 402 height 23
paste input "Greta Marie Kreitzer 13 yrs"
click at [794, 548] on input "AnnMarie Kreitzer, Gregory Kreitzer, Elsa Kreitzer 15 yrs, Greta Marie Kreitzer…" at bounding box center [699, 547] width 402 height 23
click at [794, 547] on input "AnnMarie Kreitzer, Gregory Kreitzer, Elsa Kreitzer 15 yrs, Greta Marie Kreitzer…" at bounding box center [699, 547] width 402 height 23
click at [789, 546] on input "AnnMarie Kreitzer, Gregory Kreitzer, Elsa Kreitzer 15 yrs, Greta Marie Kreitzer…" at bounding box center [699, 547] width 402 height 23
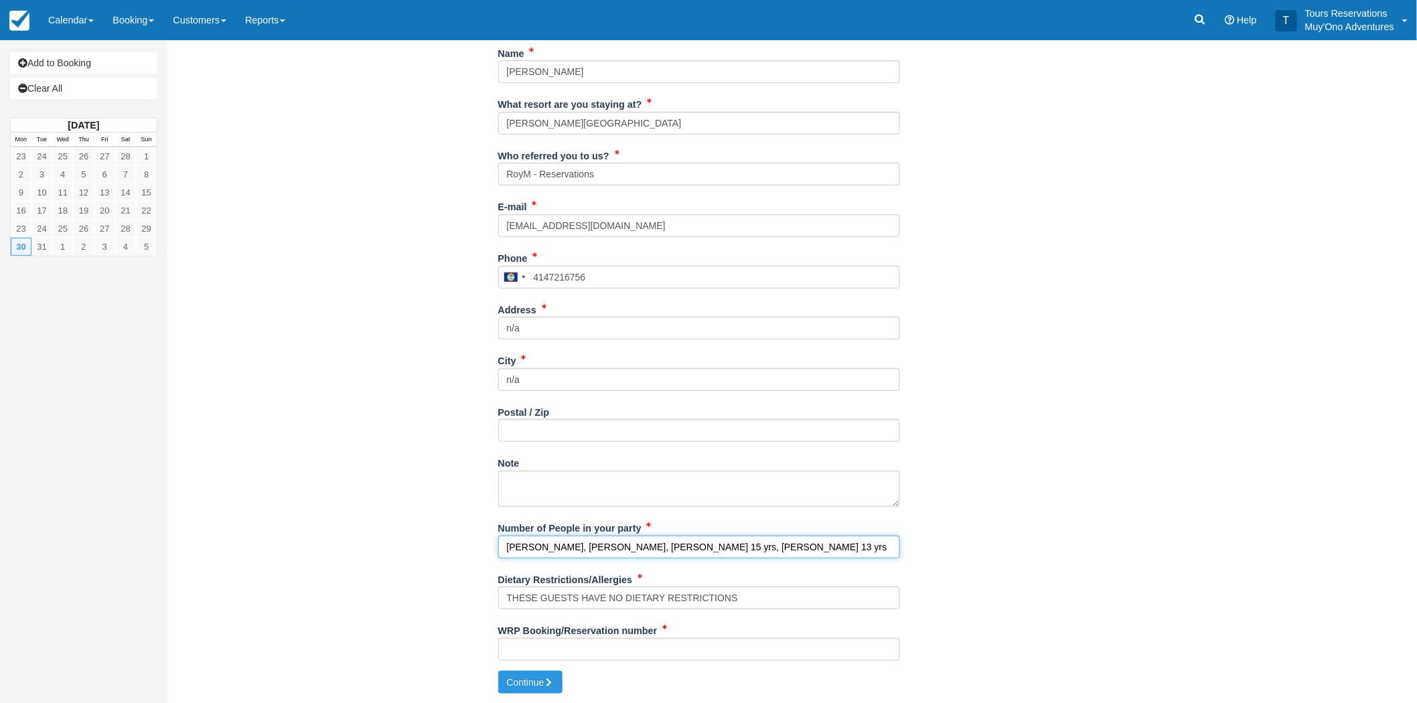
click at [789, 546] on input "AnnMarie Kreitzer, Gregory Kreitzer, Elsa Kreitzer 15 yrs, Greta Marie Kreitzer…" at bounding box center [699, 547] width 402 height 23
click at [837, 548] on input "AnnMarie Kreitzer, Gregory Kreitzer, Elsa Kreitzer 15 yrs, Greta Kreitzer 13 yrs" at bounding box center [699, 547] width 402 height 23
click at [859, 552] on input "AnnMarie Kreitzer, Gregory Kreitzer, Elsa Kreitzer 15 yrs, Greta Kreitzer 13 yr…" at bounding box center [699, 547] width 402 height 23
paste input "Hanna Marie Kreitzer 10 yrs"
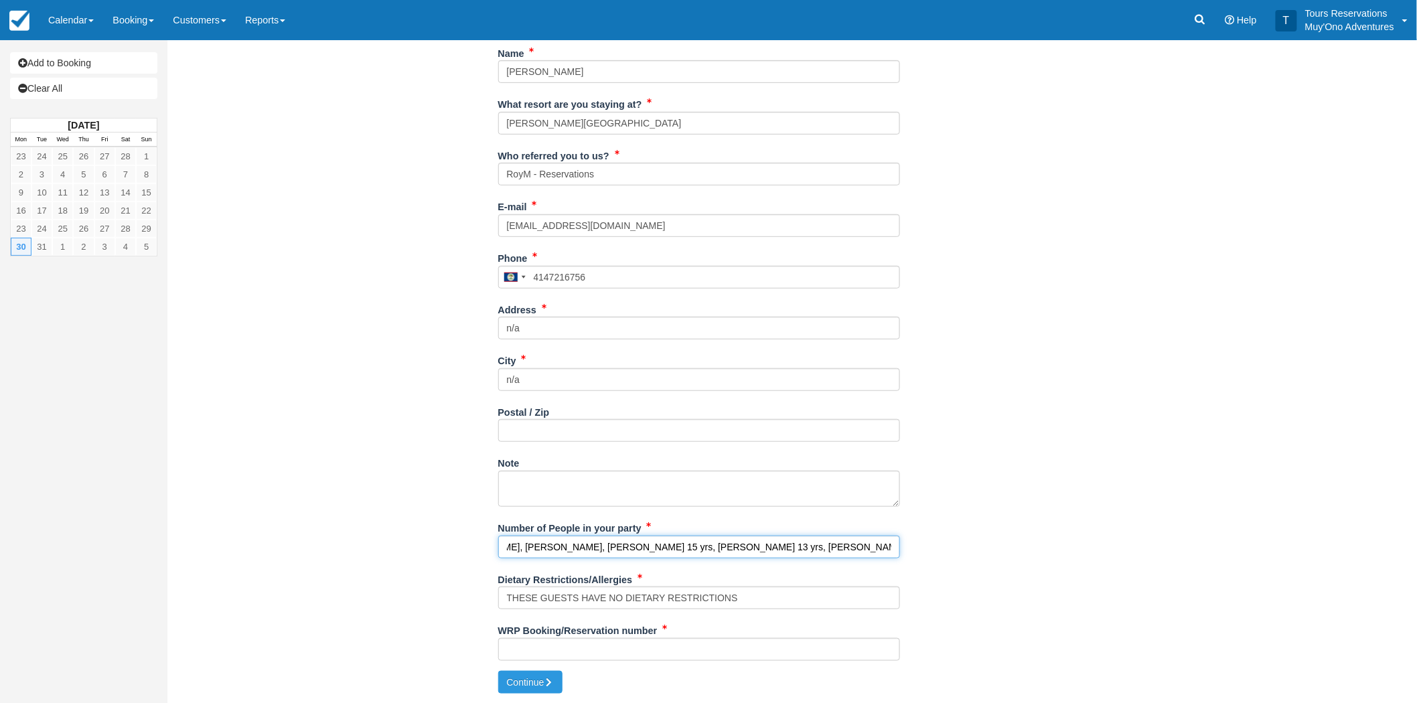
click at [813, 544] on input "AnnMarie Kreitzer, Gregory Kreitzer, Elsa Kreitzer 15 yrs, Greta Kreitzer 13 yr…" at bounding box center [699, 547] width 402 height 23
type input "AnnMarie Kreitzer, Gregory Kreitzer, Elsa Kreitzer 15 yrs, Greta Kreitzer 13 yr…"
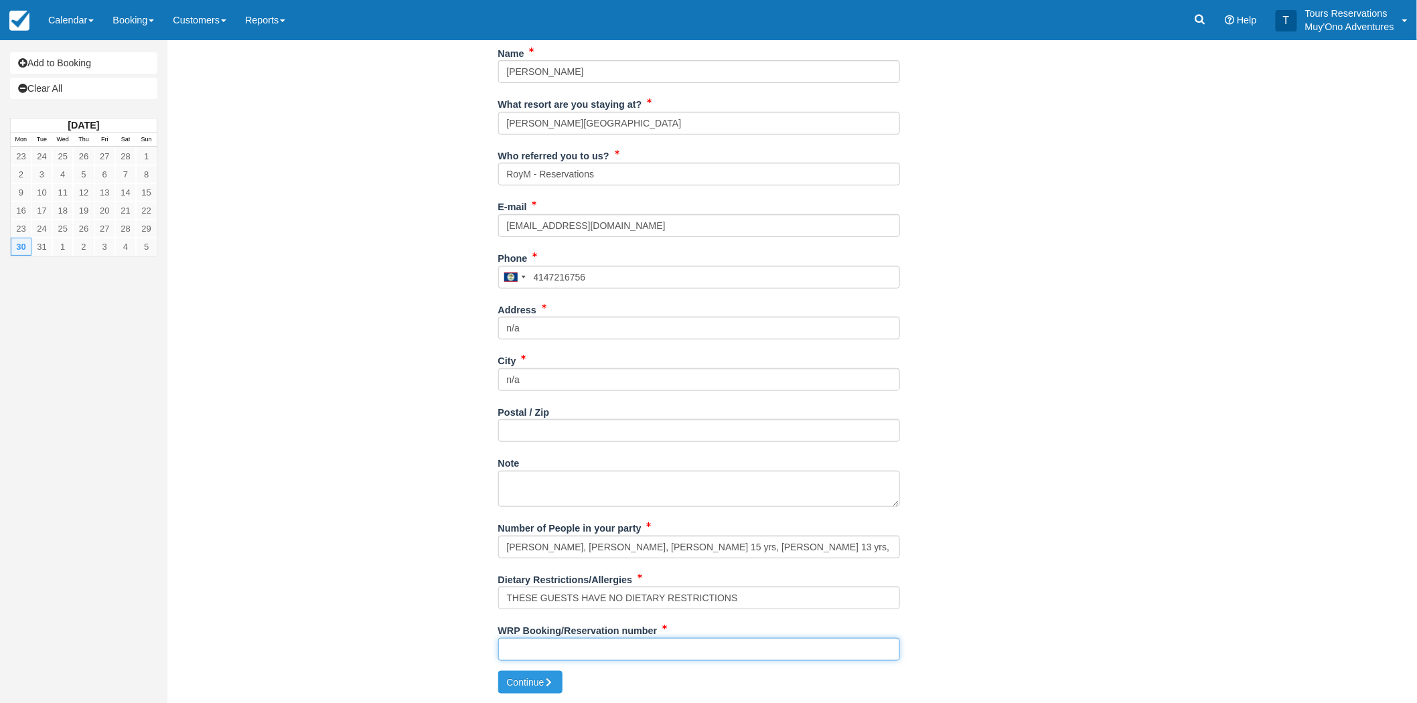
click at [572, 650] on input "WRP Booking/Reservation number" at bounding box center [699, 649] width 402 height 23
paste input "Hanna Marie Kreitzer 10 yrs"
type input "Hanna Marie Kreitzer 10 yrs"
click at [534, 674] on button "Continue" at bounding box center [530, 682] width 64 height 23
type input "+5014147216756"
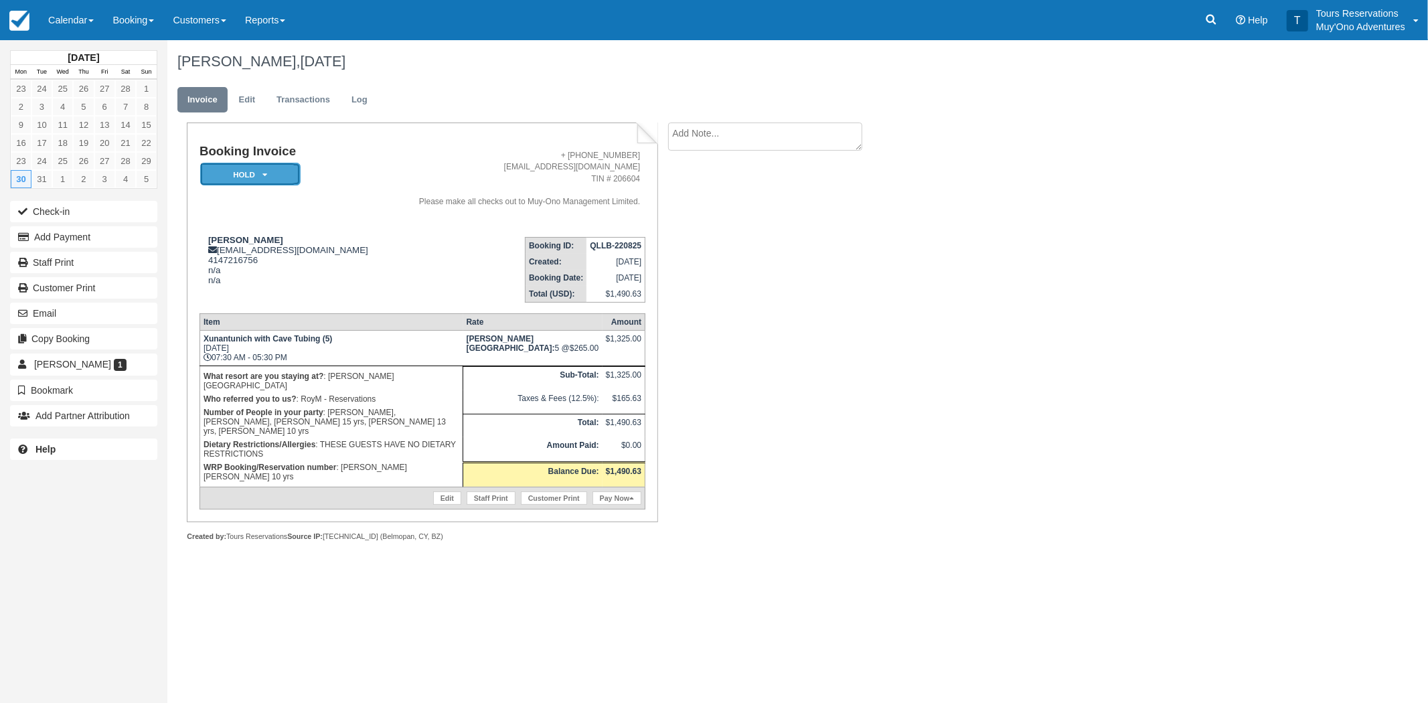
click at [275, 177] on em "HOLD" at bounding box center [250, 174] width 100 height 23
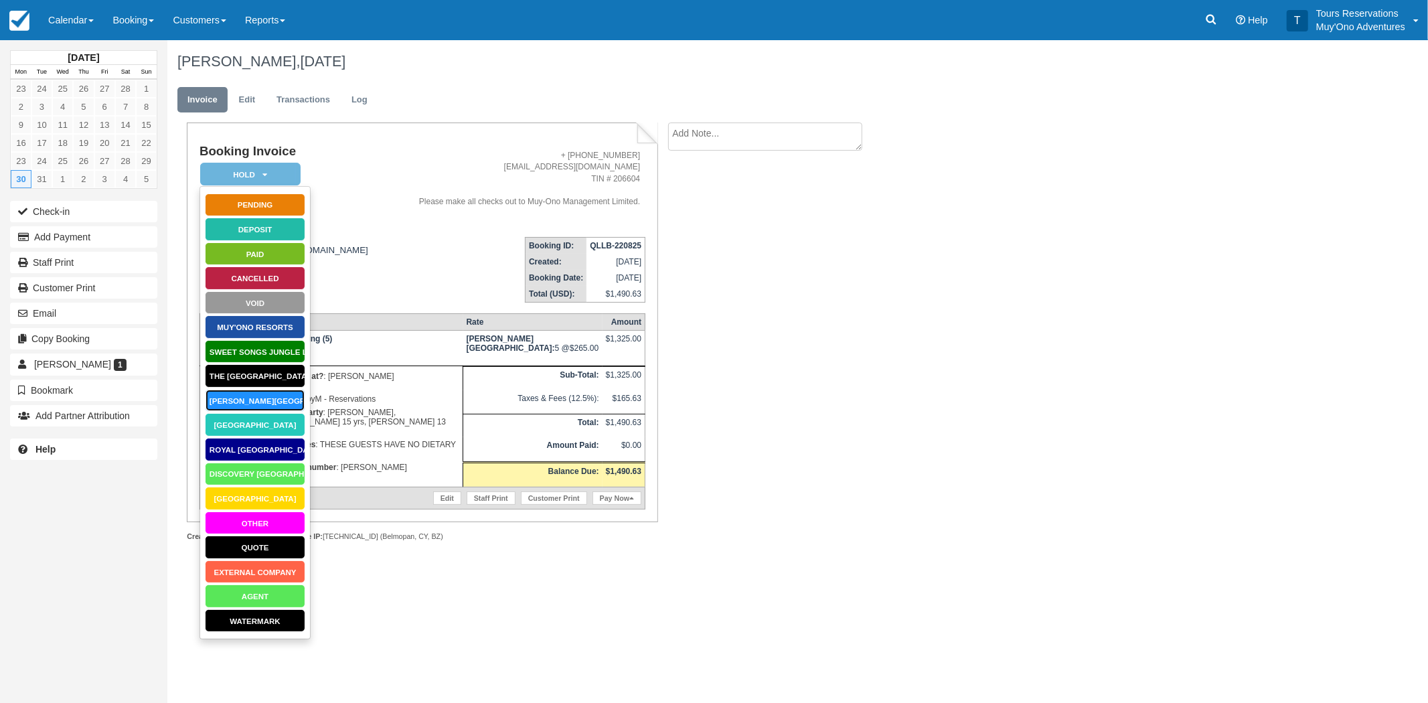
click at [277, 392] on link "[PERSON_NAME][GEOGRAPHIC_DATA]" at bounding box center [255, 400] width 100 height 23
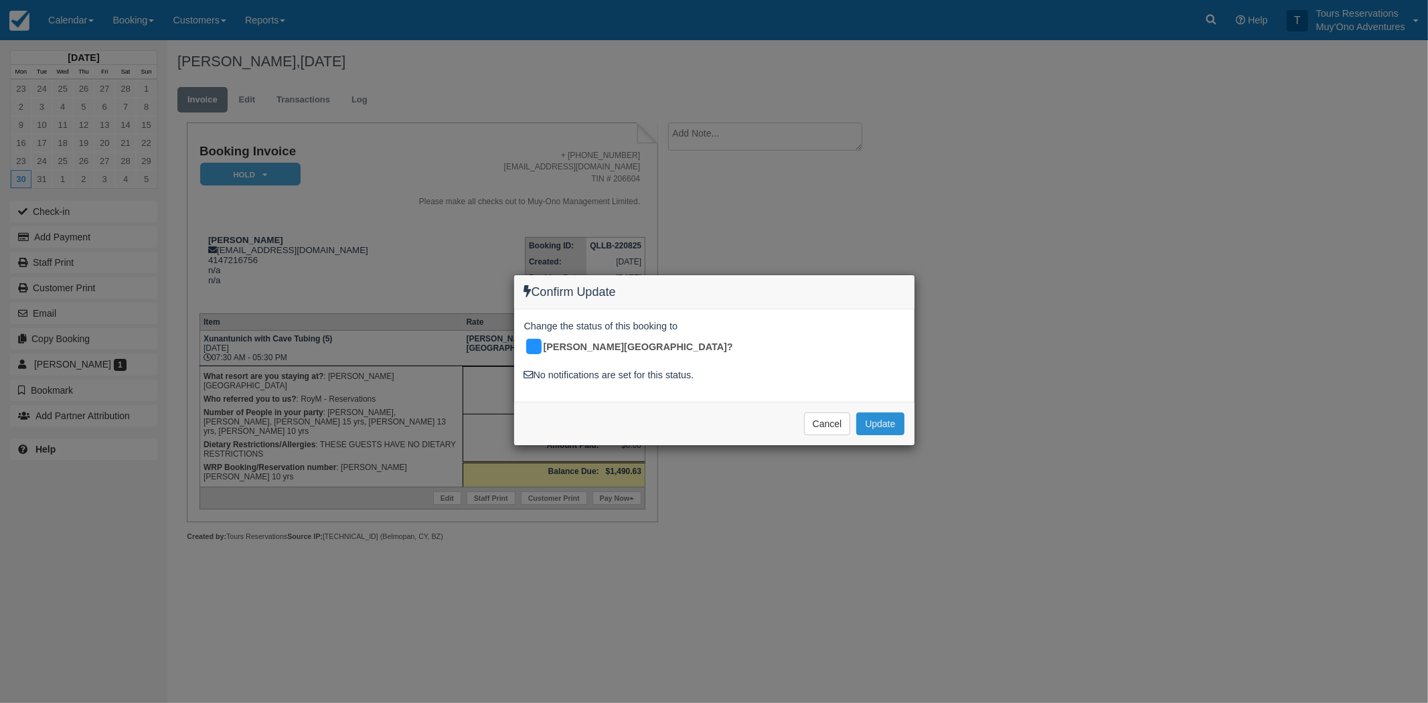
click at [874, 412] on button "Update" at bounding box center [880, 423] width 48 height 23
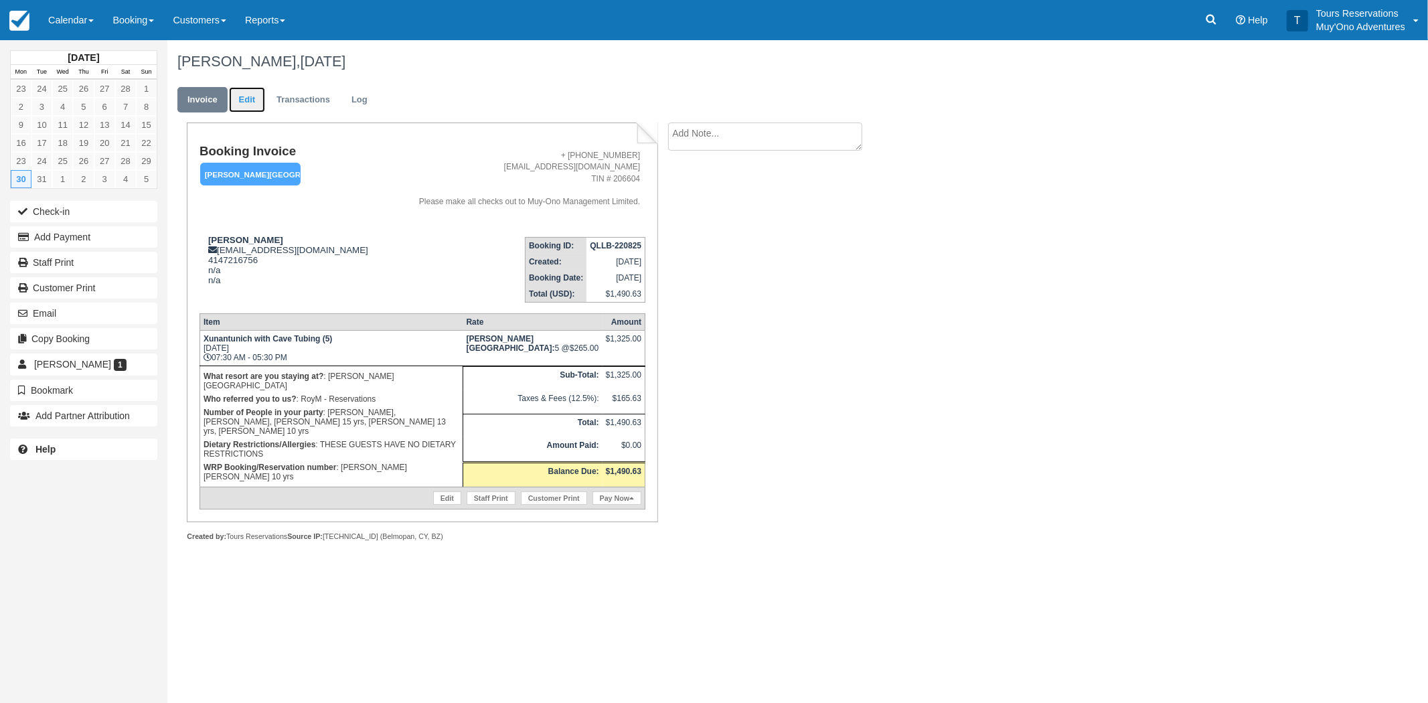
click at [234, 96] on link "Edit" at bounding box center [247, 100] width 36 height 26
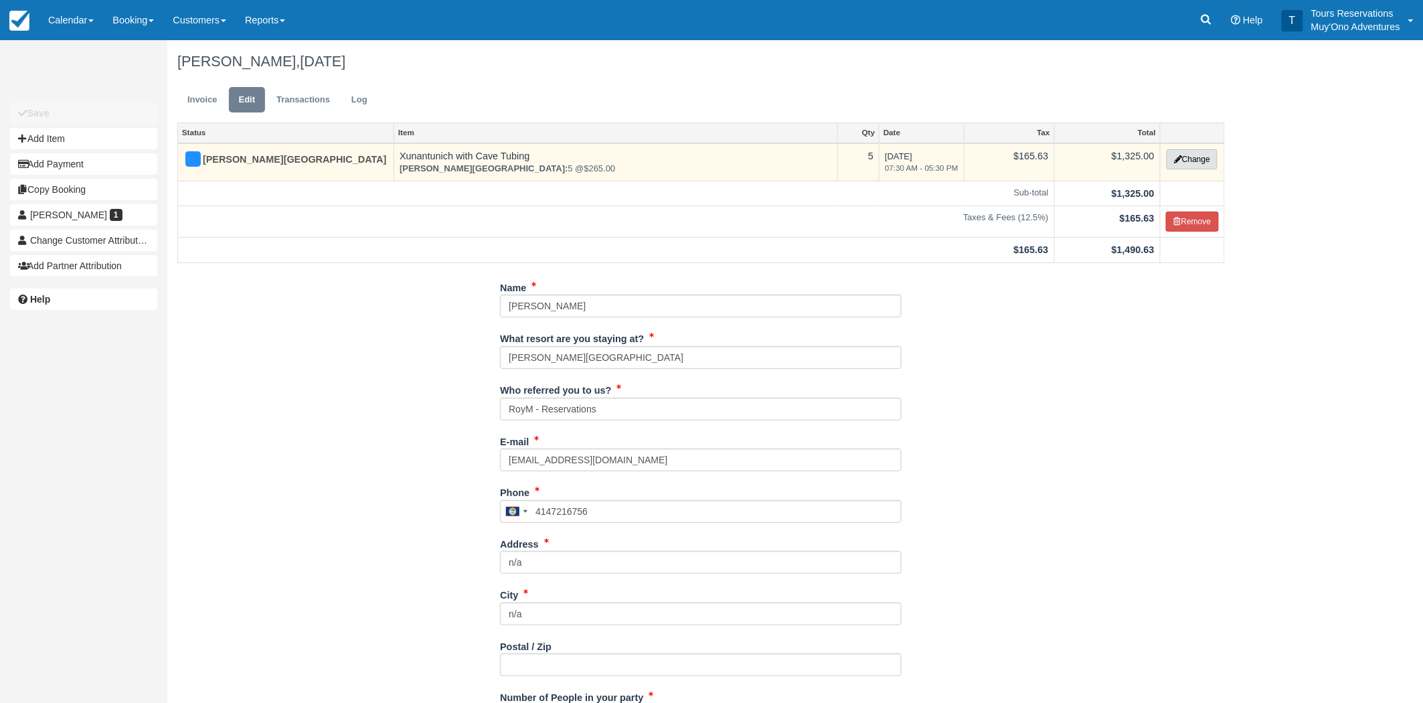
click at [1205, 161] on button "Change" at bounding box center [1192, 159] width 51 height 20
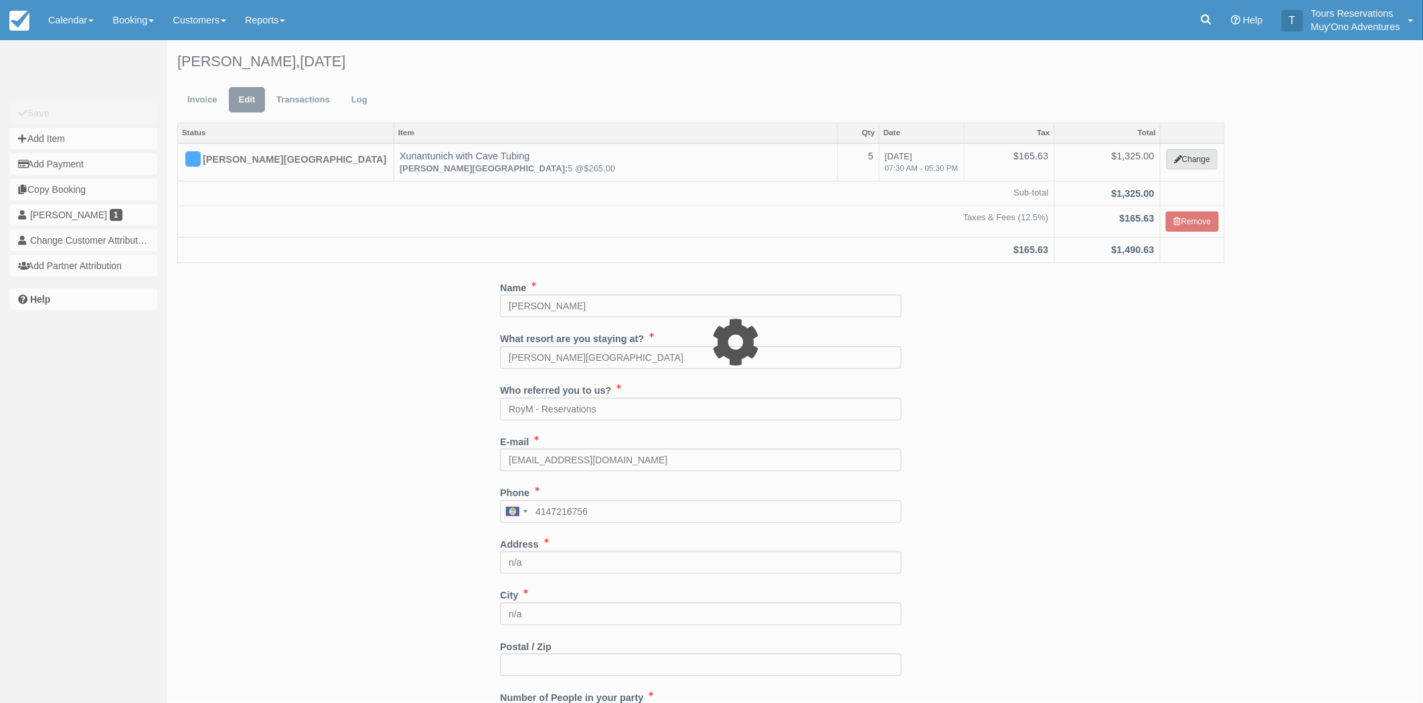
select select "15"
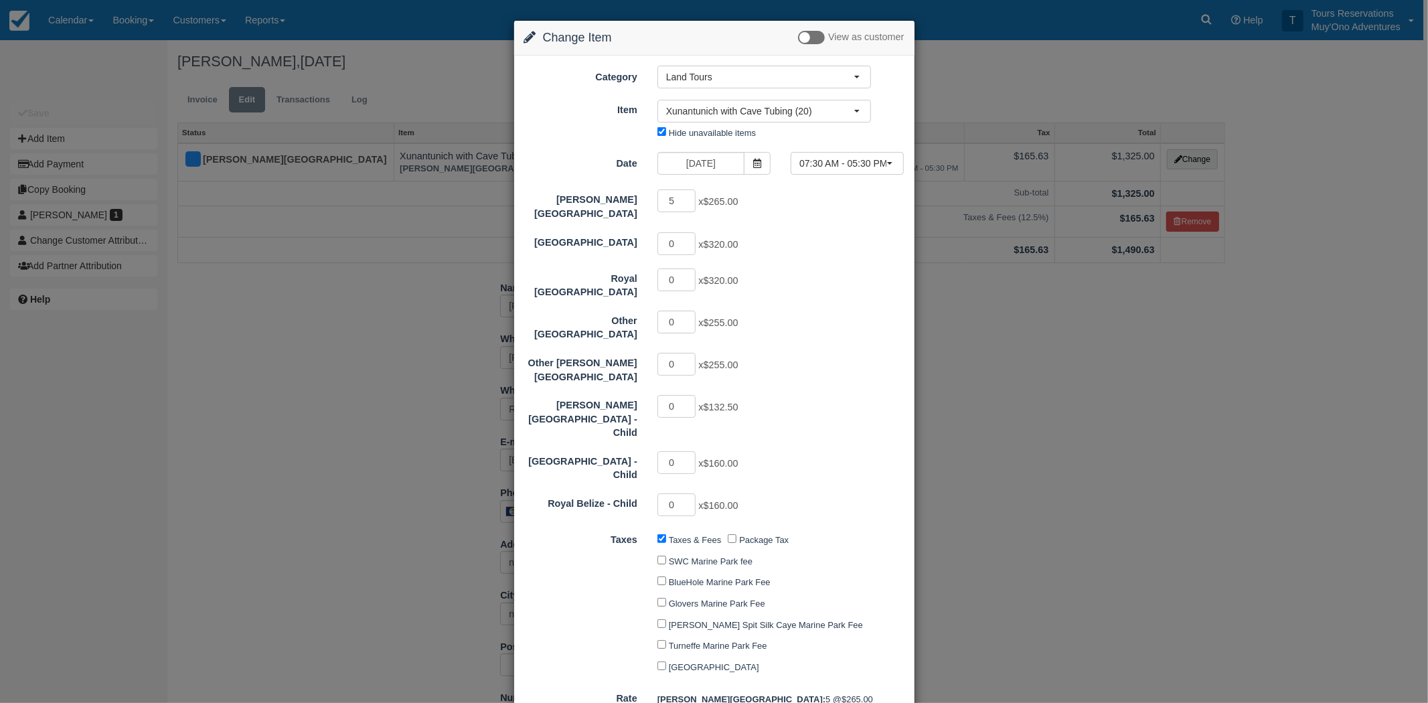
scroll to position [124, 0]
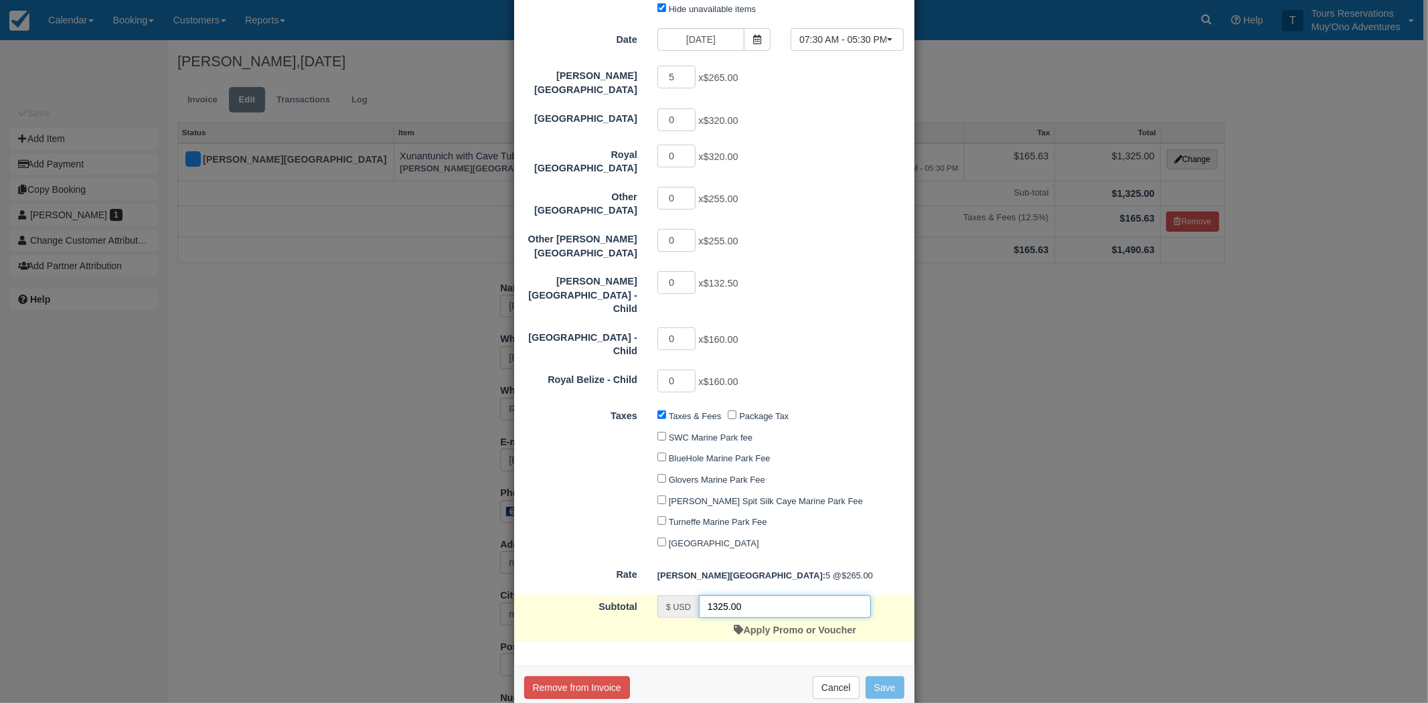
drag, startPoint x: 760, startPoint y: 577, endPoint x: 711, endPoint y: 576, distance: 48.9
click at [711, 595] on input "1325.00" at bounding box center [785, 606] width 172 height 23
paste input "1245.5"
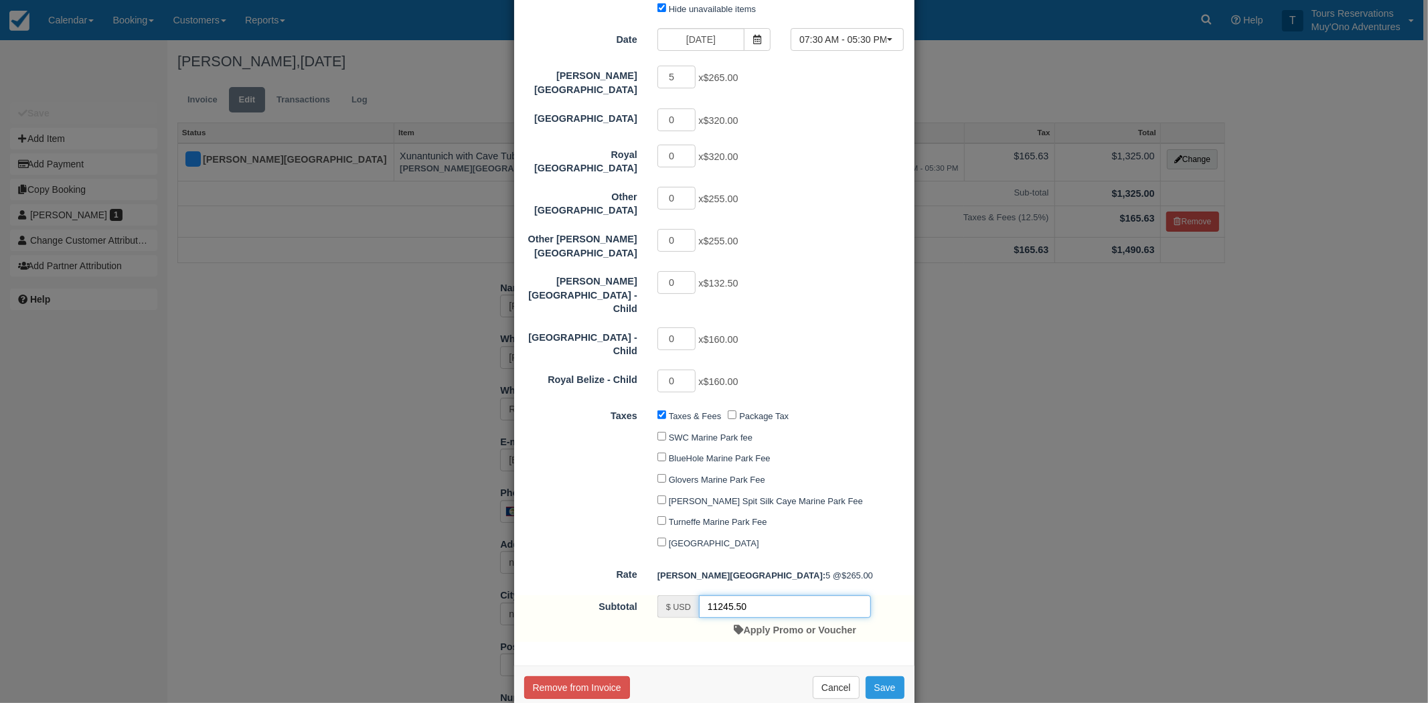
click at [747, 595] on input "11245.50" at bounding box center [785, 606] width 172 height 23
click at [728, 595] on input "11245.50" at bounding box center [785, 606] width 172 height 23
paste input "text"
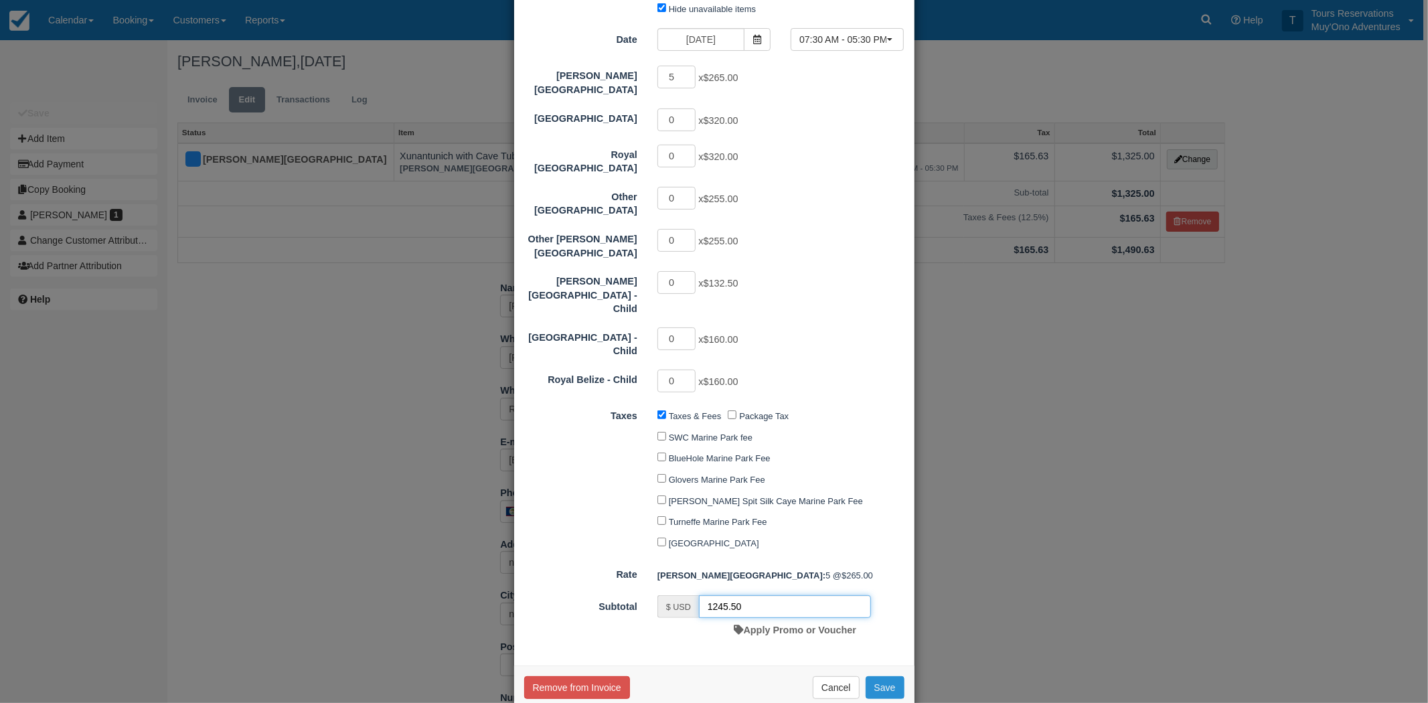
type input "1245.50"
click at [875, 676] on button "Save" at bounding box center [885, 687] width 39 height 23
checkbox input "false"
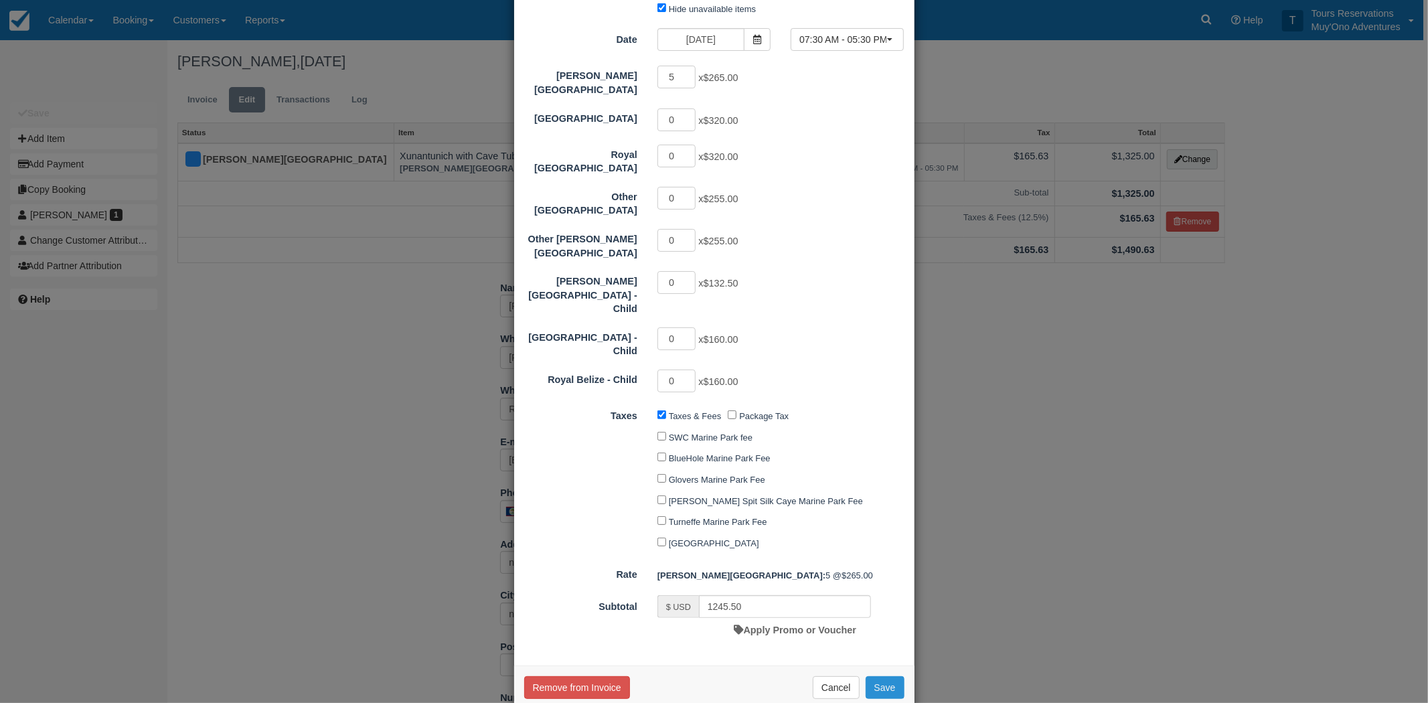
checkbox input "false"
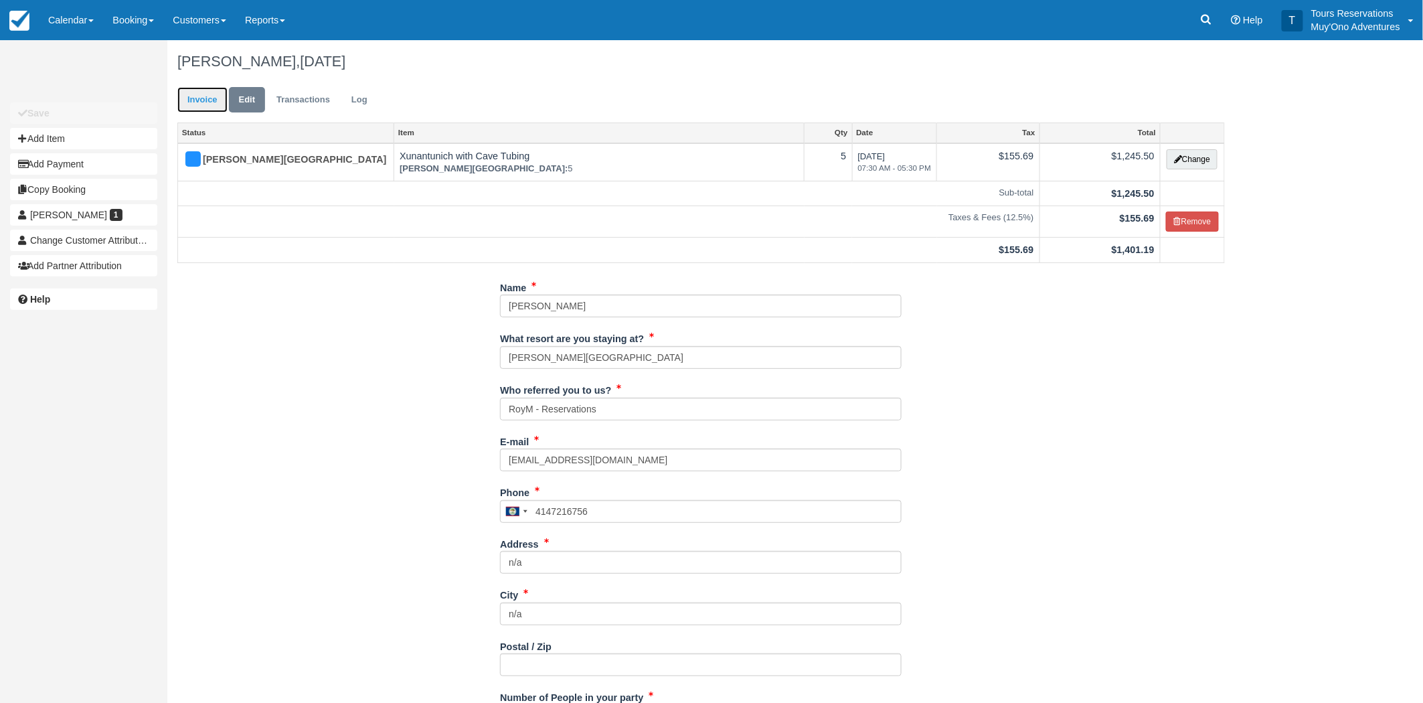
click at [196, 109] on link "Invoice" at bounding box center [202, 100] width 50 height 26
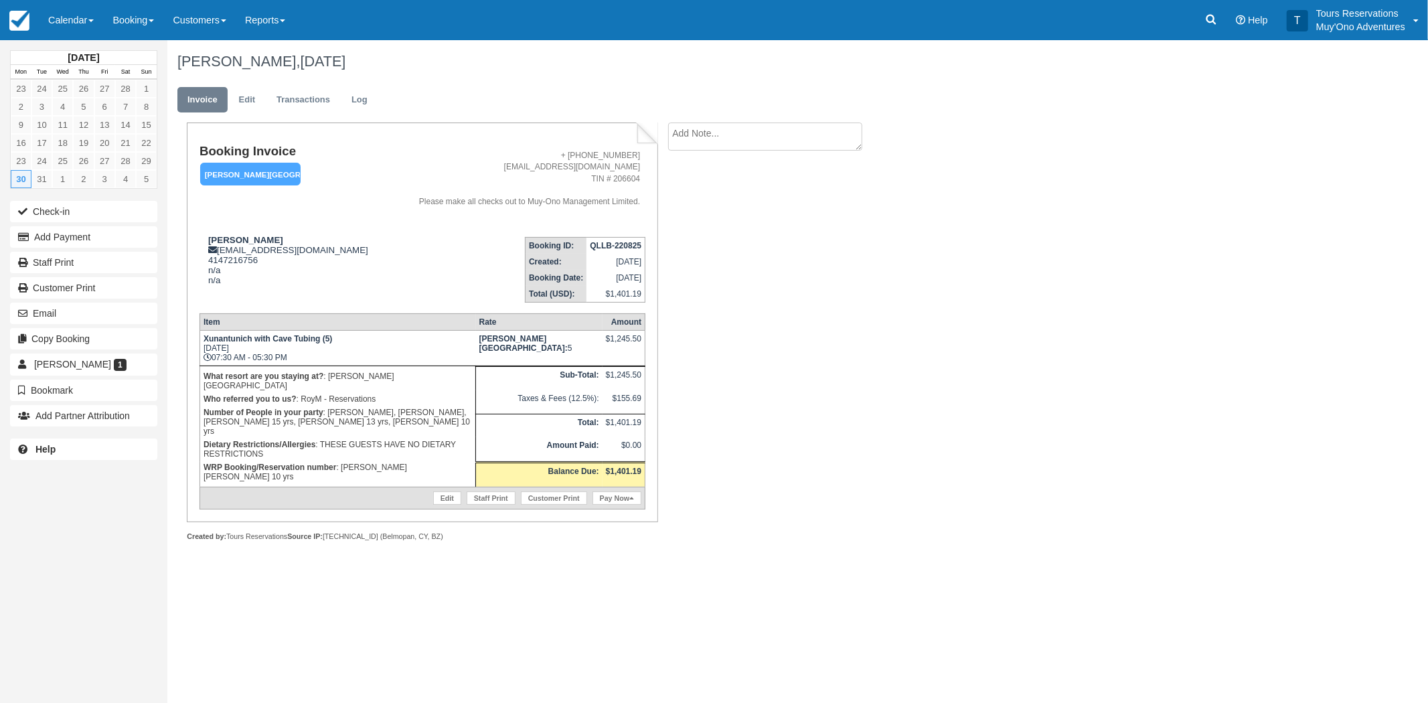
click at [787, 136] on textarea at bounding box center [765, 137] width 194 height 28
type textarea "***A 30% discount was provided to [DEMOGRAPHIC_DATA] - [PERSON_NAME]"
click at [673, 215] on button "Create" at bounding box center [698, 213] width 60 height 23
click at [740, 145] on textarea "***A 30% discount was provided to [DEMOGRAPHIC_DATA] - [PERSON_NAME]" at bounding box center [765, 137] width 194 height 28
type textarea "p"
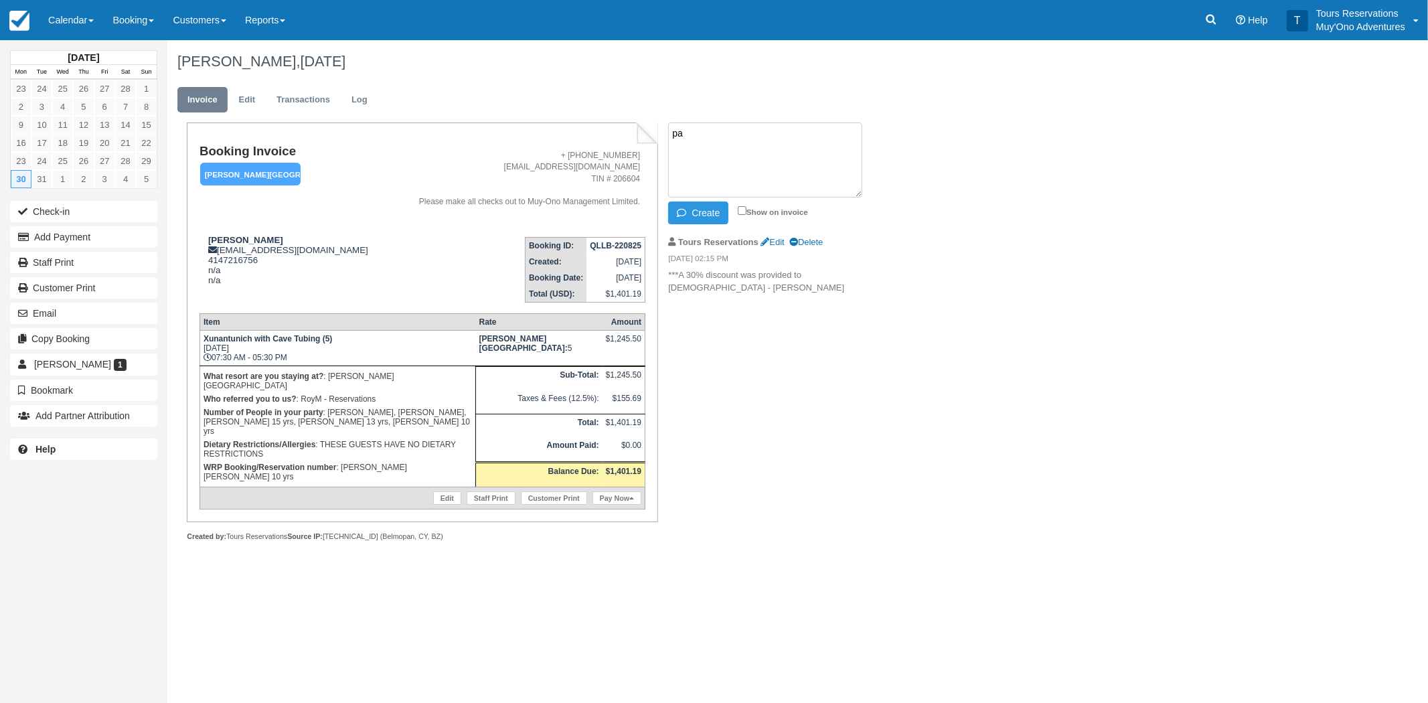
type textarea "p"
click at [768, 126] on textarea "PAID IN HBR -" at bounding box center [765, 160] width 194 height 75
paste textarea "BB25081818442304"
type textarea "PAID IN HBR - BB25081818442304 - RoyM"
click at [716, 213] on button "Create" at bounding box center [698, 213] width 60 height 23
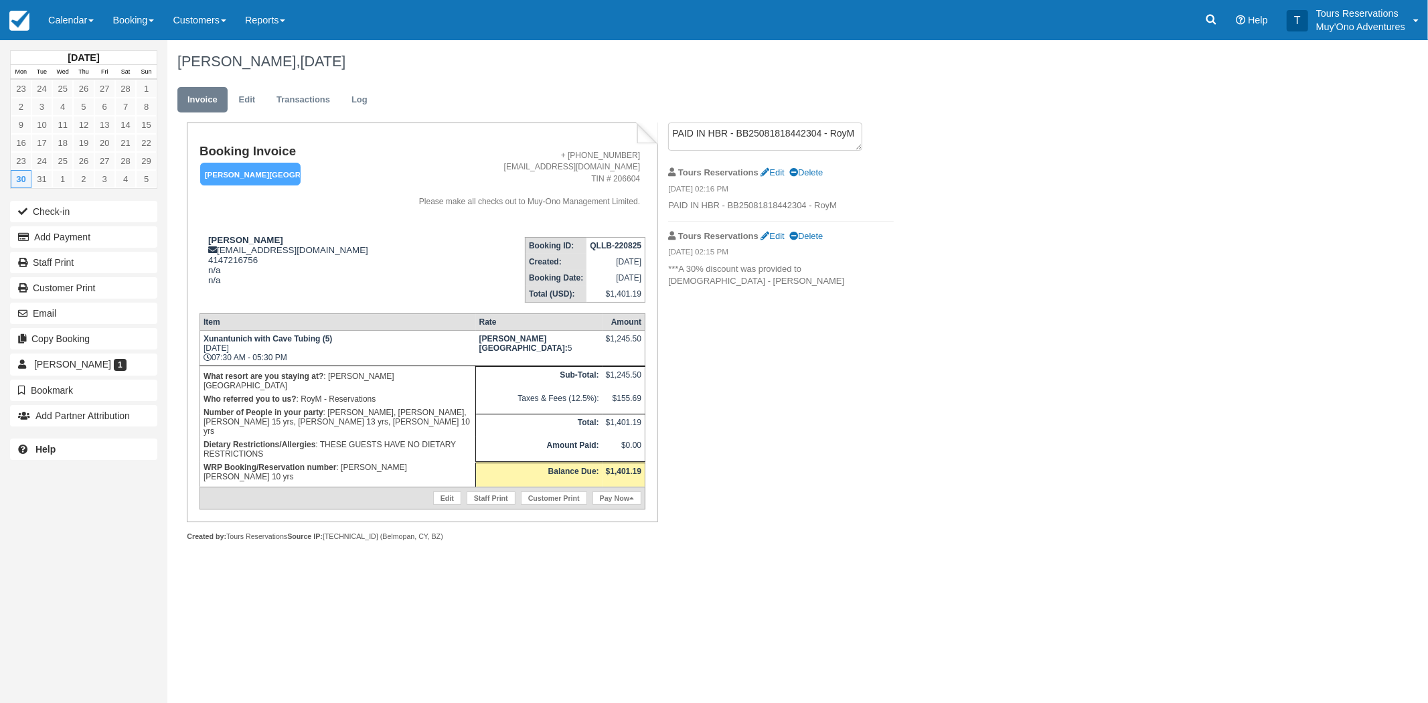
click at [613, 242] on strong "QLLB-220825" at bounding box center [616, 245] width 52 height 9
click at [612, 242] on strong "QLLB-220825" at bounding box center [616, 245] width 52 height 9
copy tbody "QLLB-220825"
click at [62, 335] on button "Copy Booking" at bounding box center [83, 338] width 147 height 21
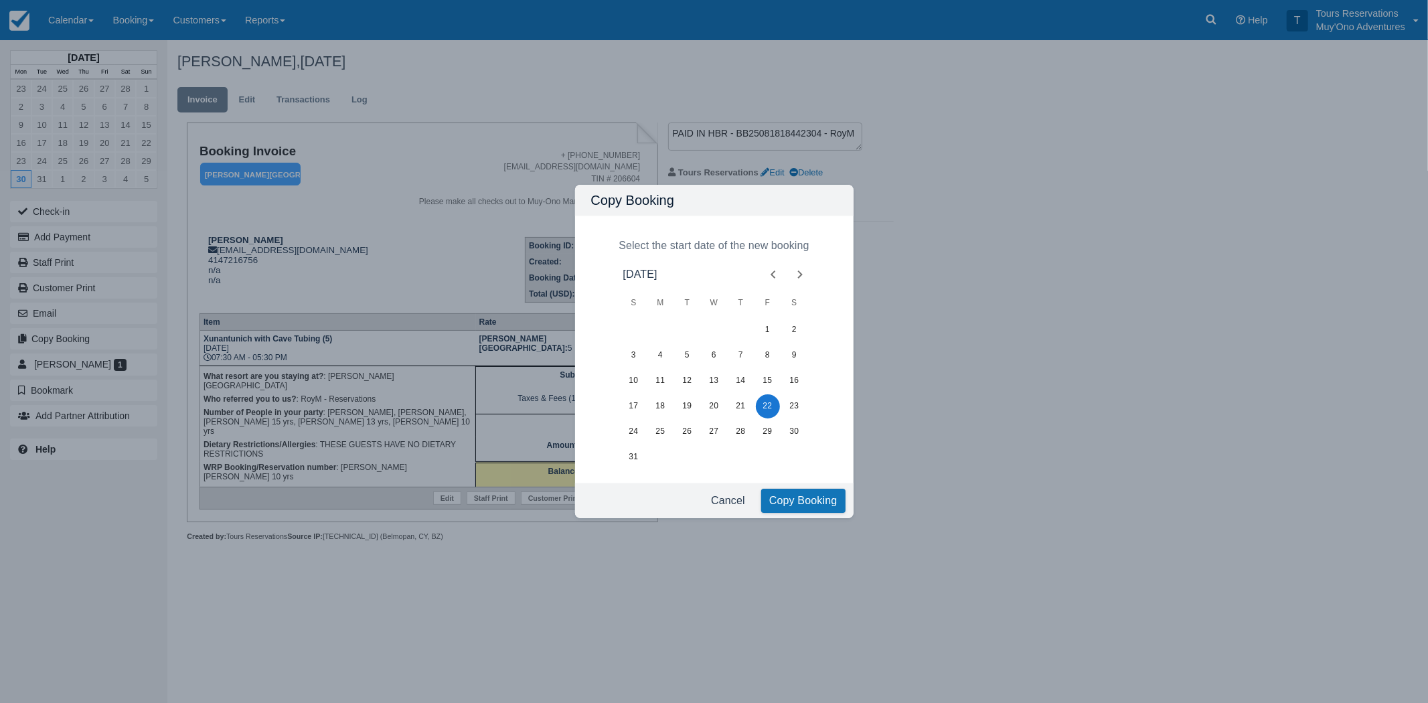
click at [797, 275] on icon "Next month" at bounding box center [800, 274] width 16 height 16
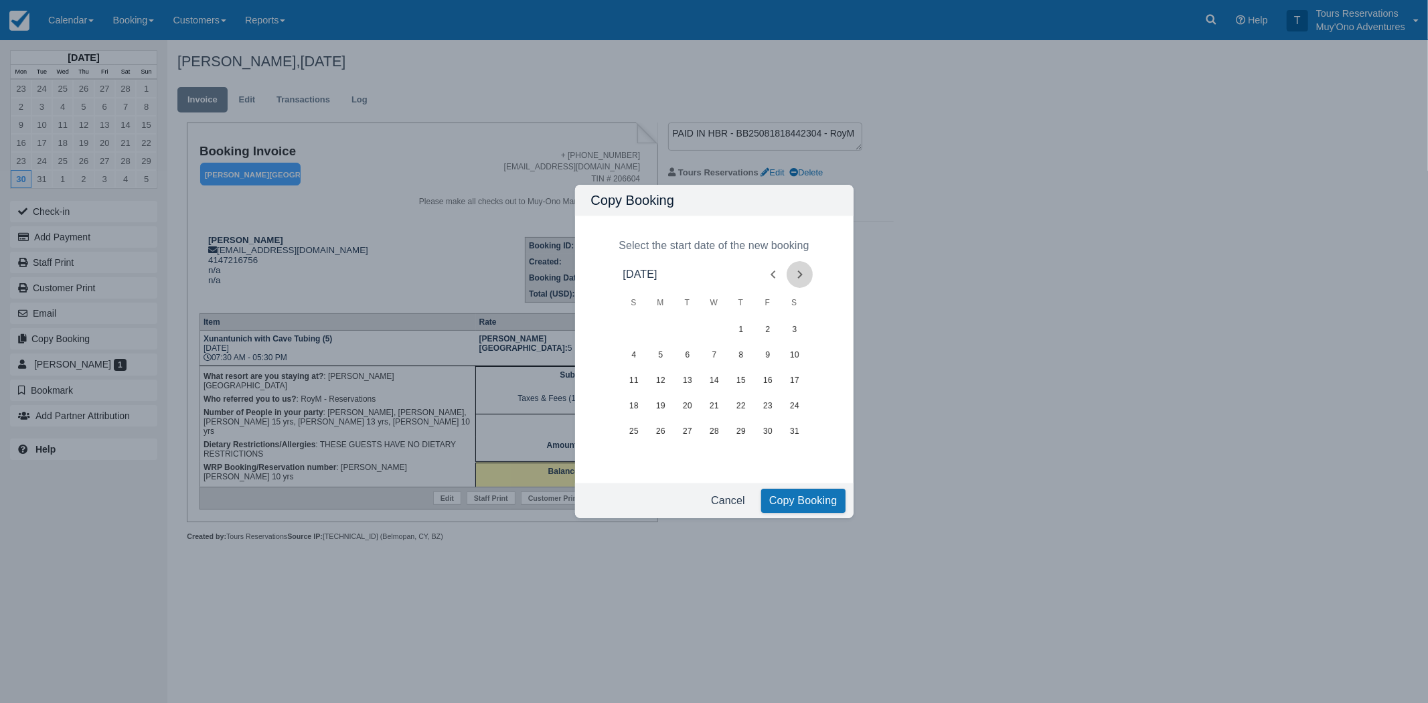
click at [797, 275] on icon "Next month" at bounding box center [800, 274] width 16 height 16
click at [688, 433] on button "31" at bounding box center [688, 432] width 24 height 24
click at [797, 273] on icon "Next month" at bounding box center [800, 274] width 16 height 16
click at [743, 329] on button "2" at bounding box center [741, 330] width 24 height 24
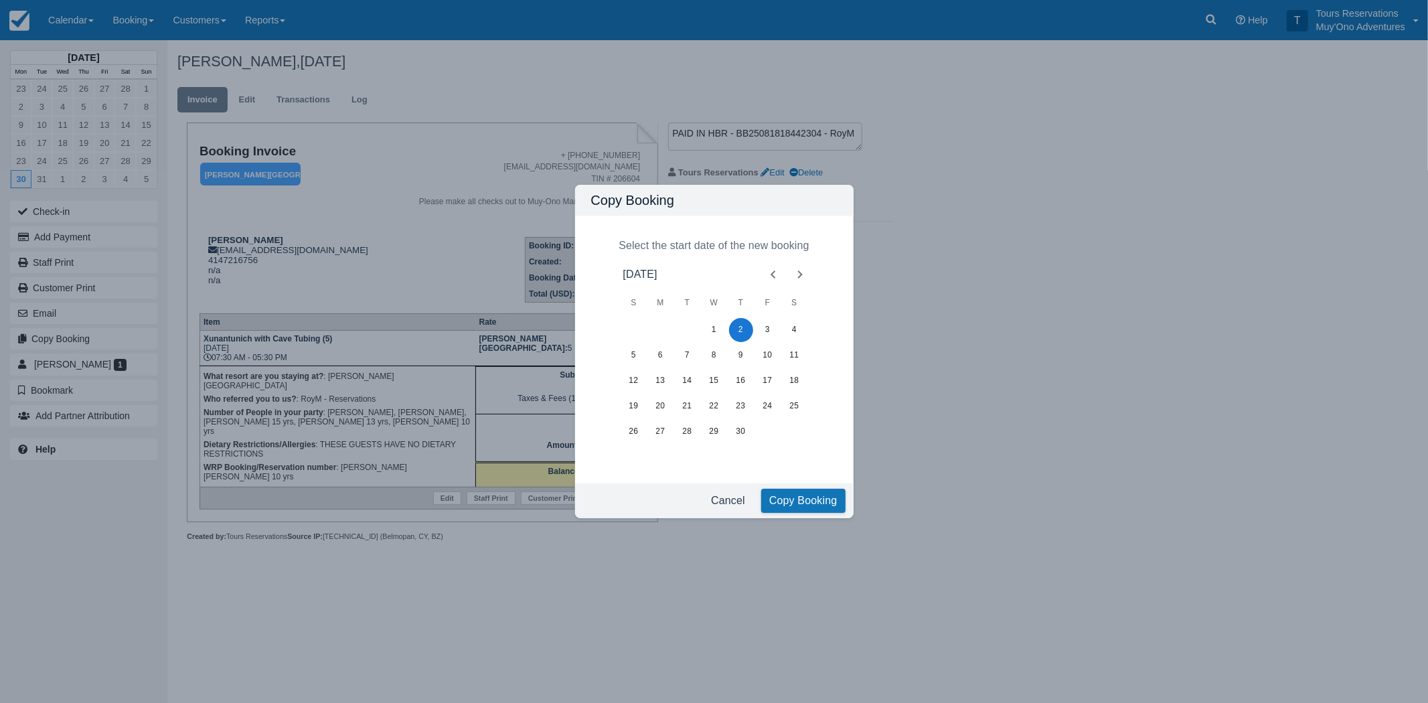
click at [797, 487] on div "Cancel Copy Booking" at bounding box center [714, 500] width 279 height 35
click at [786, 499] on button "Copy Booking" at bounding box center [803, 501] width 84 height 24
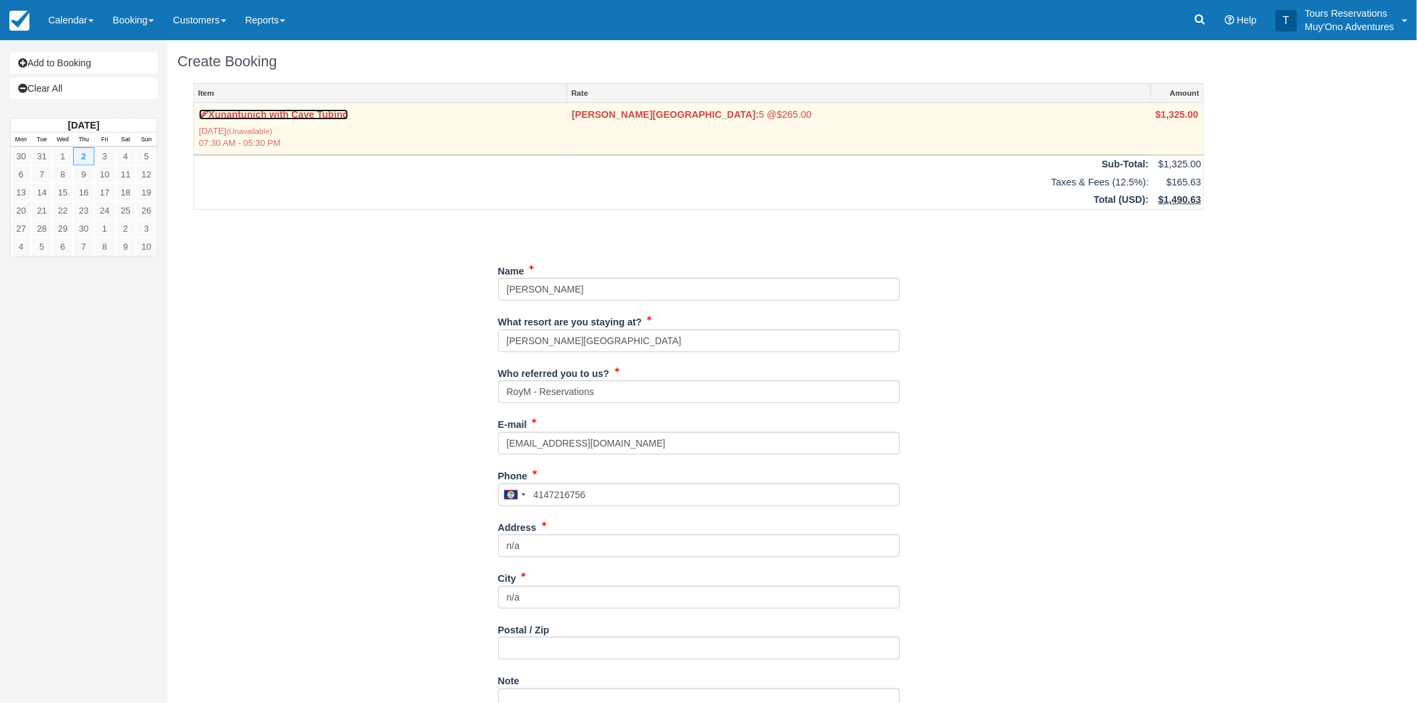
drag, startPoint x: 297, startPoint y: 112, endPoint x: 289, endPoint y: 115, distance: 9.1
click at [297, 112] on link "Xunantunich with Cave Tubing" at bounding box center [273, 114] width 149 height 11
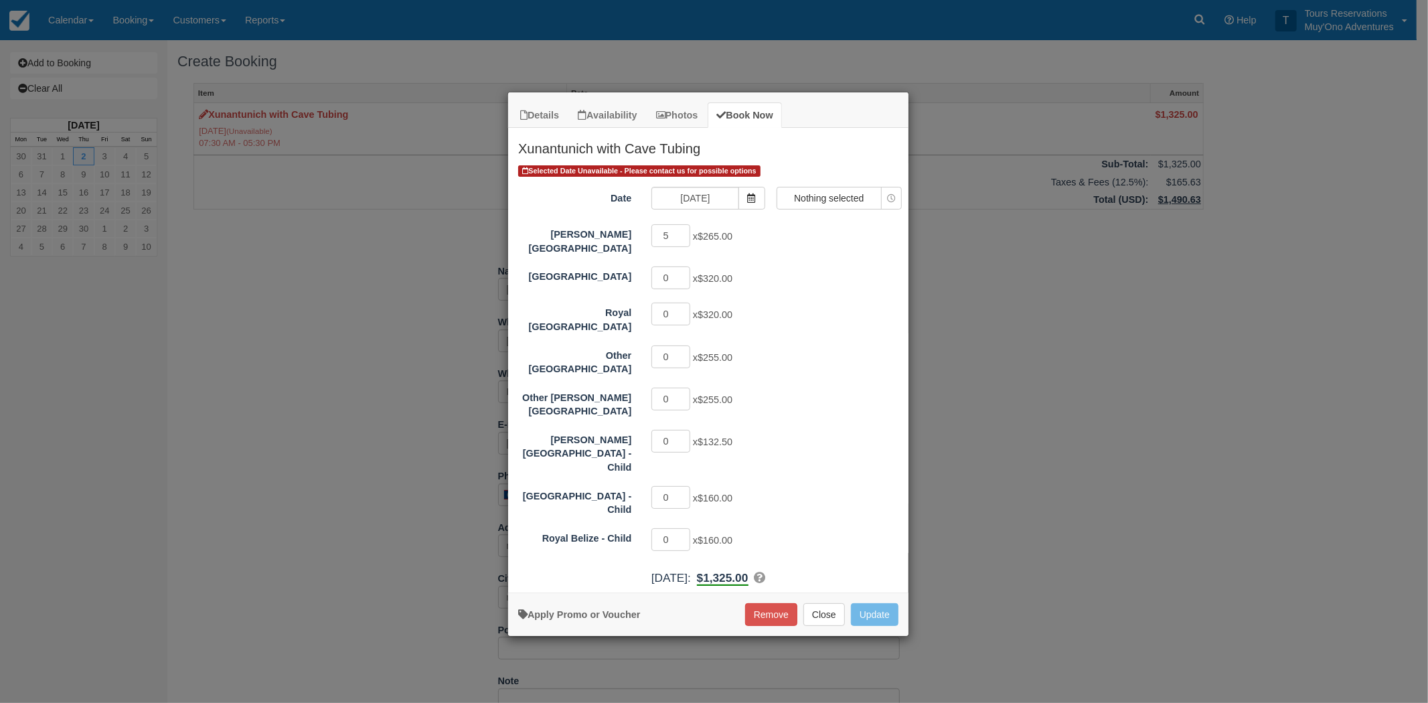
click at [658, 150] on h2 "Xunantunich with Cave Tubing" at bounding box center [708, 145] width 400 height 35
click at [1006, 457] on div "Details Availability Photos Book Now Xunantunich with Cave Tubing Pass through …" at bounding box center [714, 351] width 1428 height 703
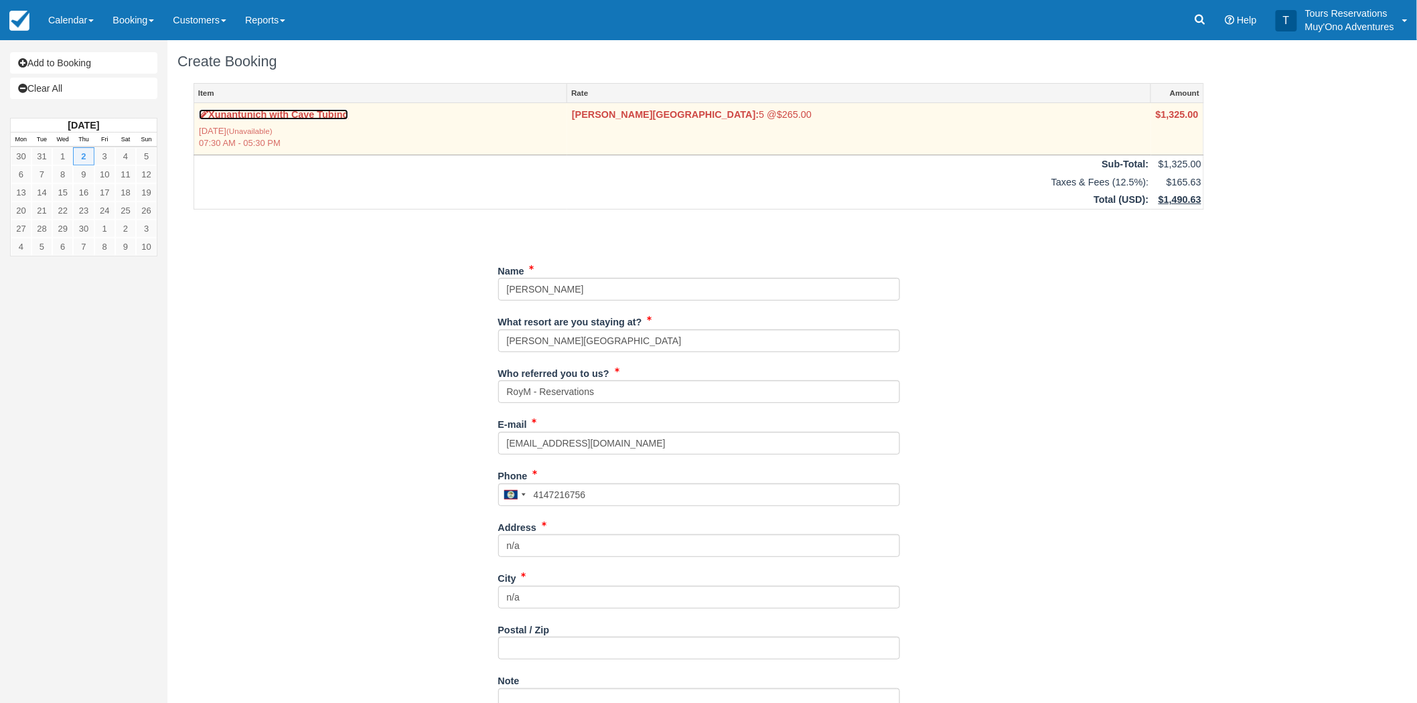
click at [277, 115] on link "Xunantunich with Cave Tubing" at bounding box center [273, 114] width 149 height 11
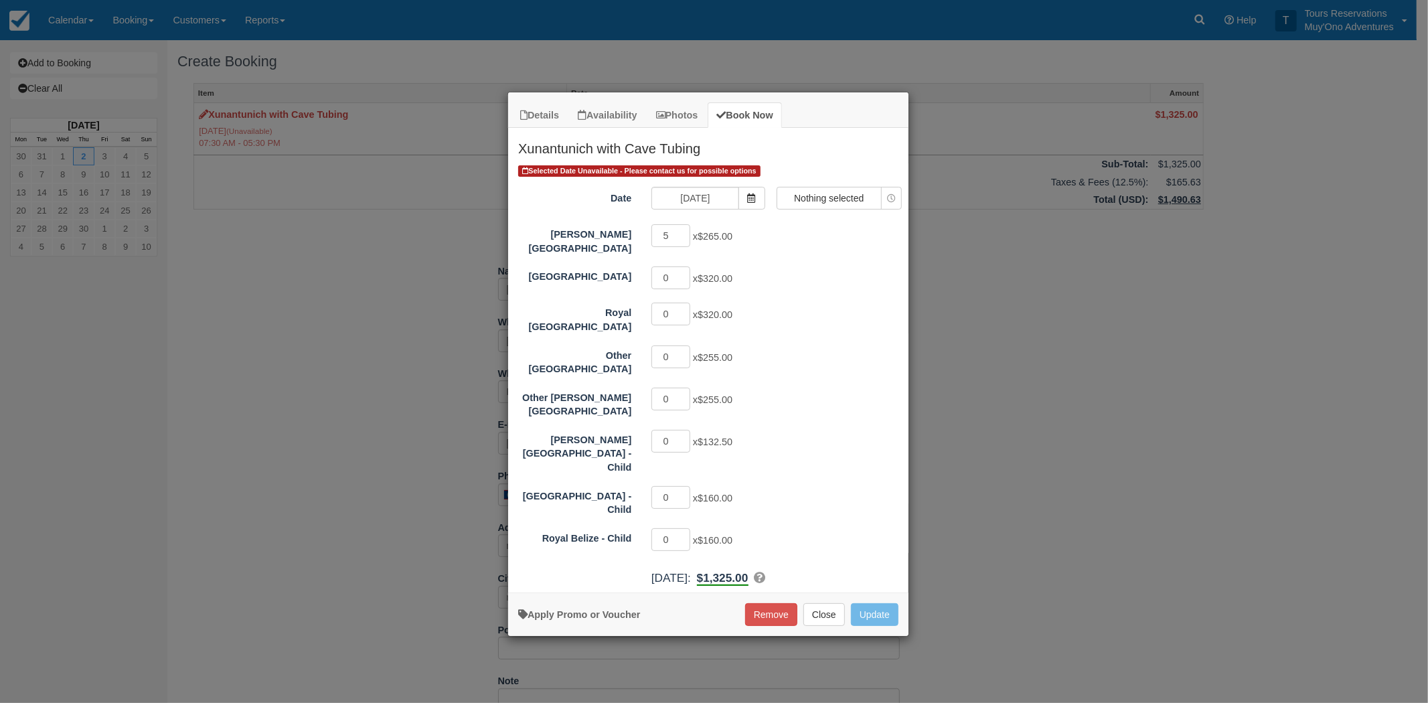
click at [771, 593] on div "Apply Promo or Voucher Remove Close Update Searching..." at bounding box center [708, 615] width 400 height 44
drag, startPoint x: 768, startPoint y: 574, endPoint x: 771, endPoint y: 584, distance: 10.4
click at [769, 593] on div "Apply Promo or Voucher Remove Close Update Searching..." at bounding box center [708, 615] width 400 height 44
click at [765, 603] on button "Remove" at bounding box center [771, 614] width 52 height 23
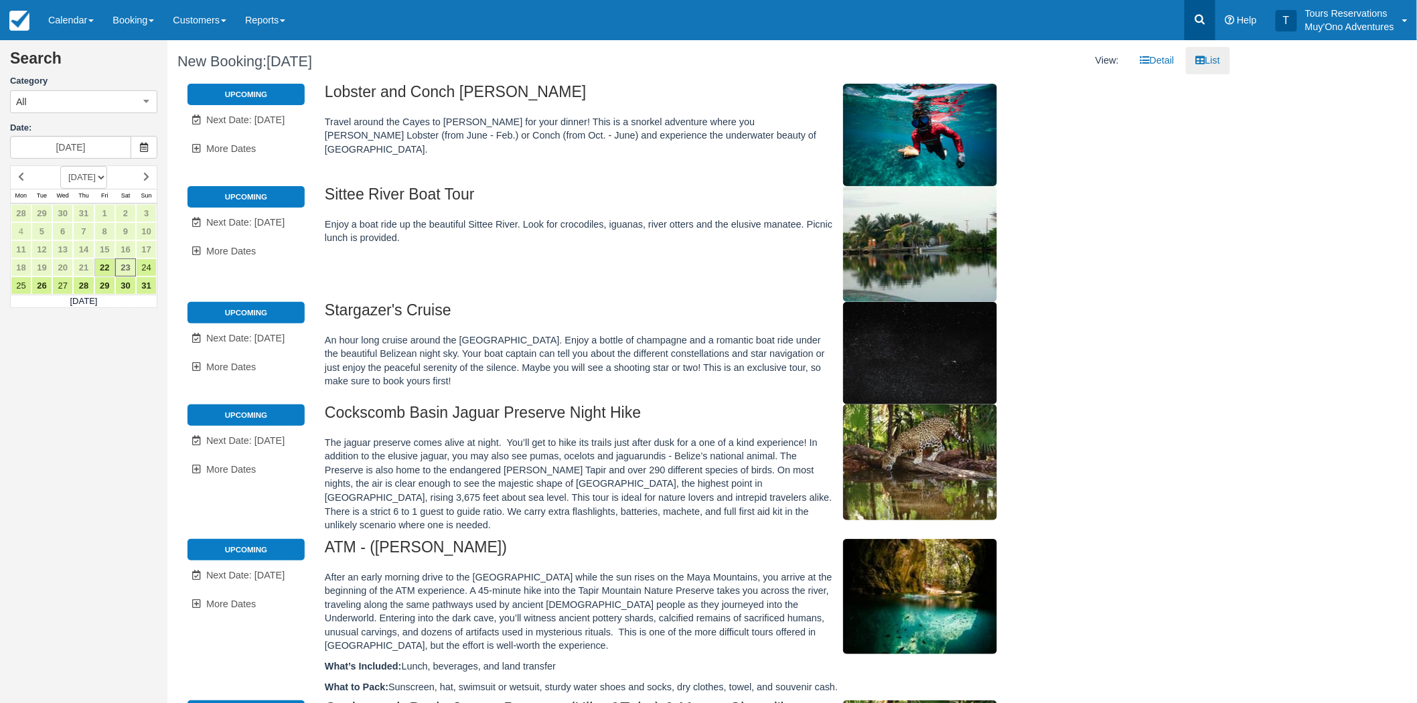
click at [1192, 21] on link at bounding box center [1199, 20] width 31 height 40
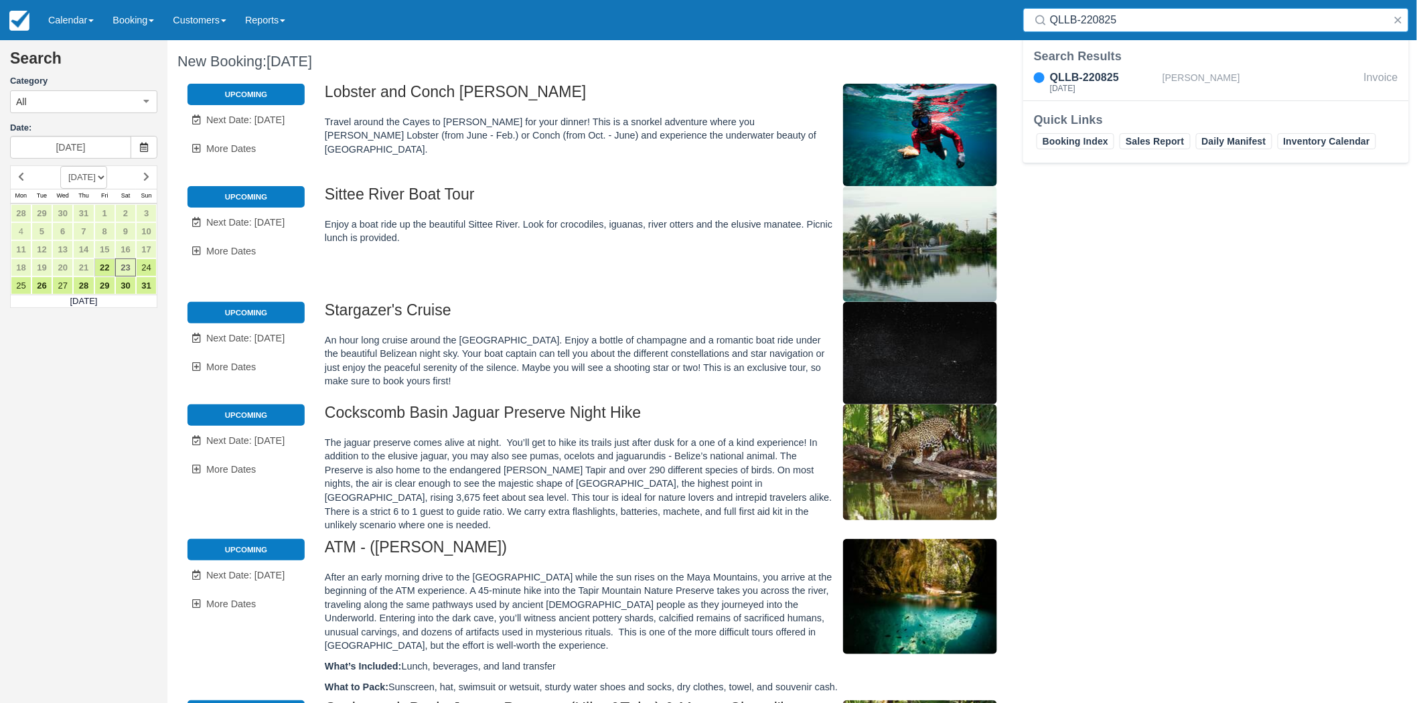
type input "QLLB-220825"
drag, startPoint x: 1105, startPoint y: 88, endPoint x: 1103, endPoint y: 80, distance: 7.5
click at [1103, 80] on div "QLLB-220825" at bounding box center [1103, 78] width 107 height 16
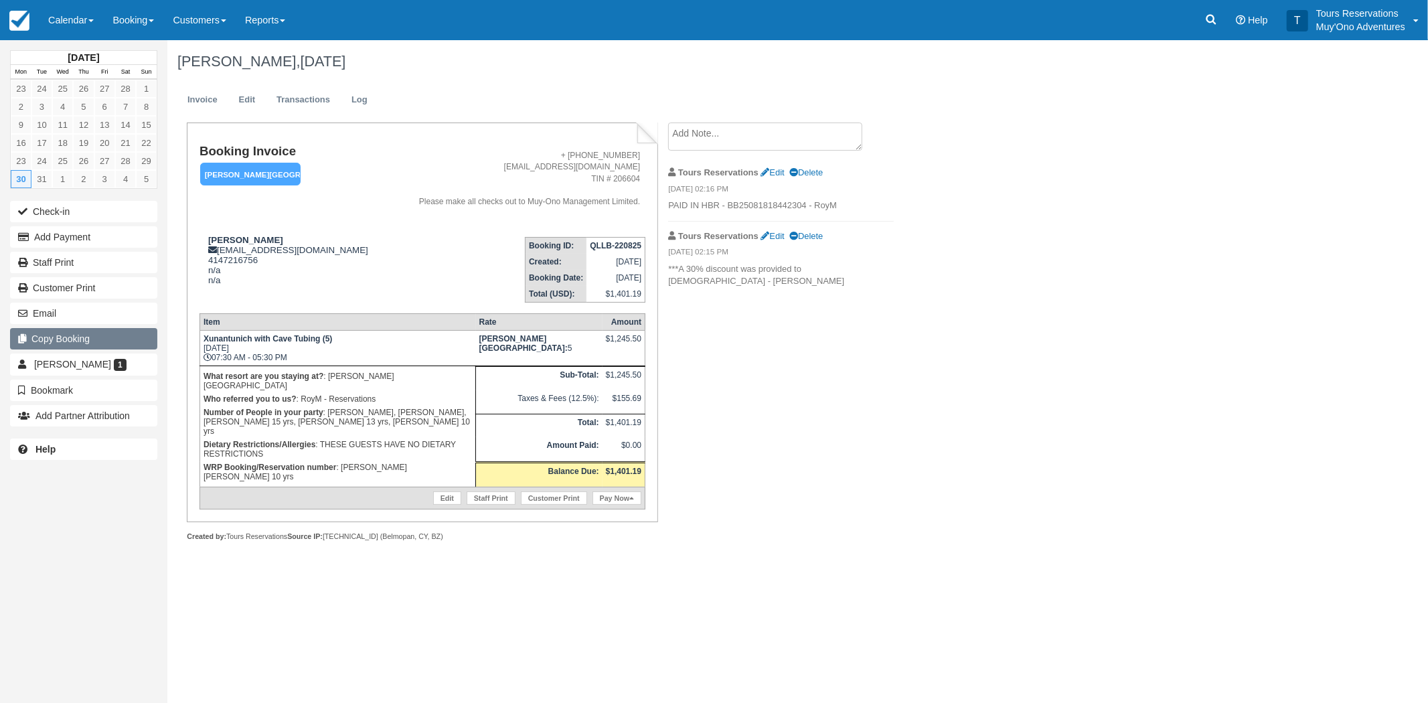
click at [62, 331] on button "Copy Booking" at bounding box center [83, 338] width 147 height 21
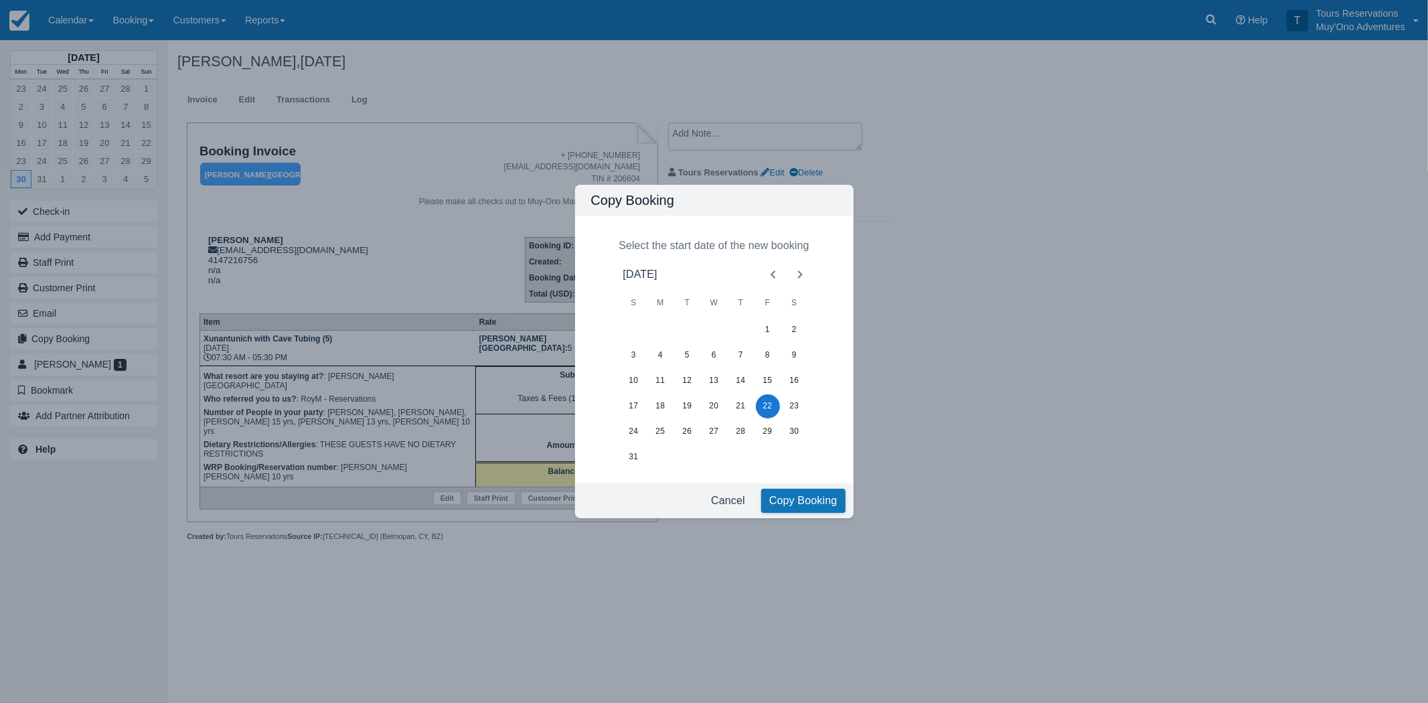
click at [806, 277] on icon "Next month" at bounding box center [800, 274] width 16 height 16
click at [804, 277] on icon "Next month" at bounding box center [800, 274] width 16 height 16
click at [803, 277] on icon "Next month" at bounding box center [800, 274] width 16 height 16
click at [804, 276] on icon "Next month" at bounding box center [800, 274] width 16 height 16
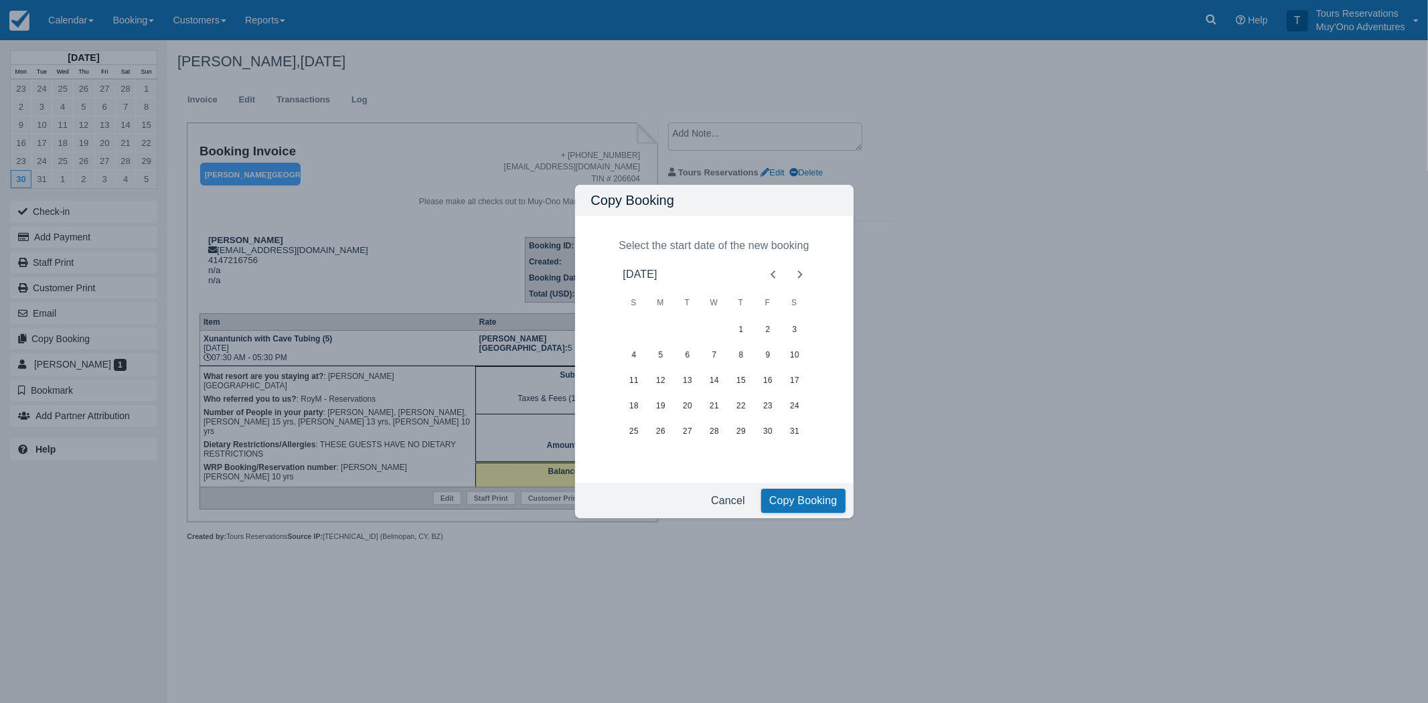
click at [804, 276] on icon "Next month" at bounding box center [800, 274] width 16 height 16
click at [805, 276] on icon "Next month" at bounding box center [800, 274] width 16 height 16
click at [745, 329] on button "2" at bounding box center [741, 330] width 24 height 24
click at [791, 500] on button "Copy Booking" at bounding box center [803, 501] width 84 height 24
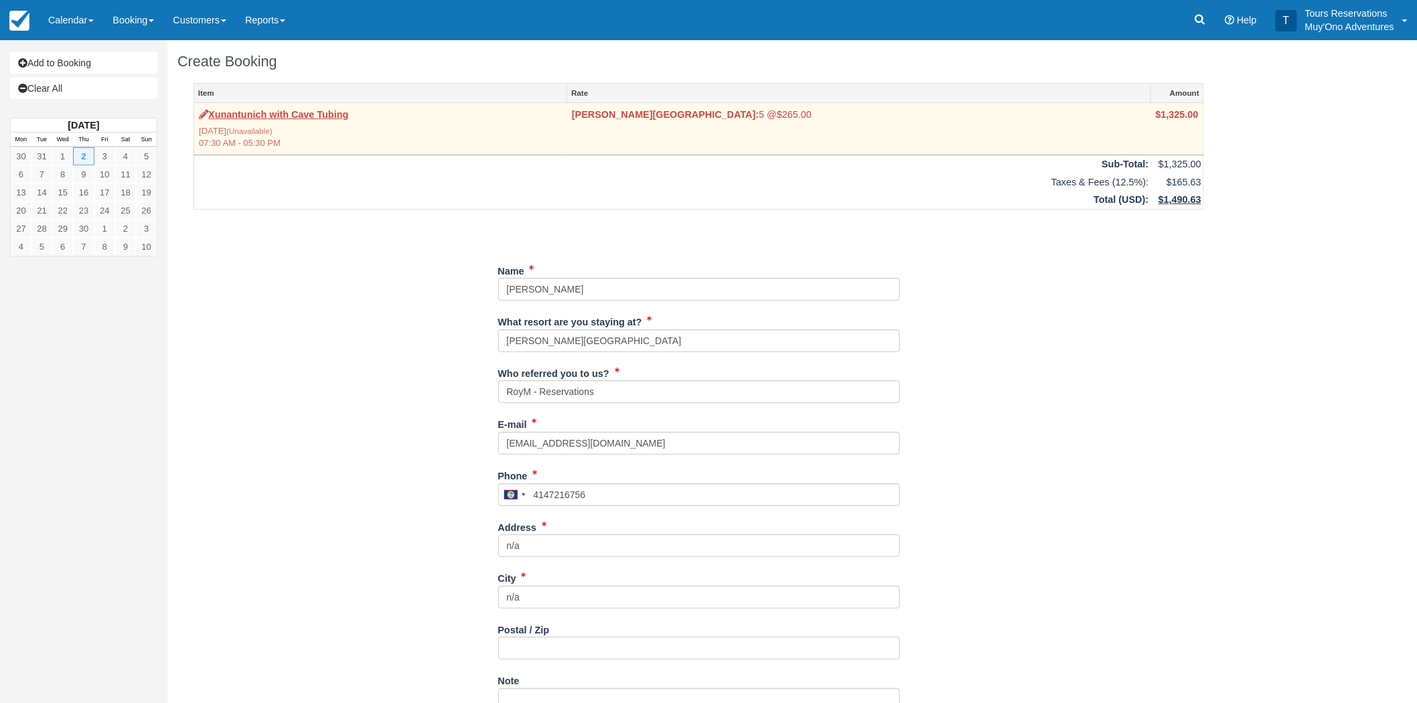
click at [251, 123] on td "Xunantunich with Cave Tubing [DATE] (Unavailable) 07:30 AM - 05:30 PM" at bounding box center [380, 129] width 373 height 52
click at [253, 115] on link "Xunantunich with Cave Tubing" at bounding box center [273, 114] width 149 height 11
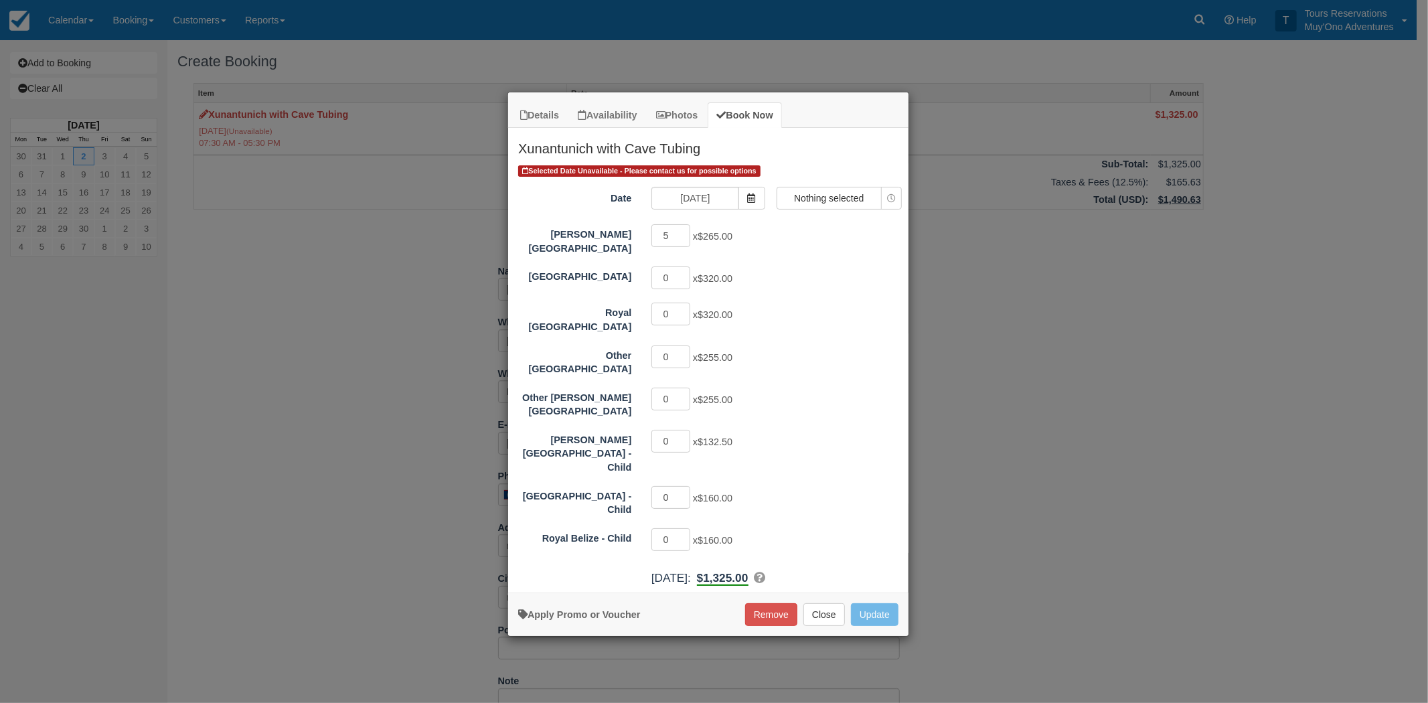
click at [633, 157] on h2 "Xunantunich with Cave Tubing" at bounding box center [708, 145] width 400 height 35
click at [633, 151] on h2 "Xunantunich with Cave Tubing" at bounding box center [708, 145] width 400 height 35
click at [935, 356] on div "Details Availability Photos Book Now Xunantunich with Cave Tubing Pass through …" at bounding box center [714, 351] width 1428 height 703
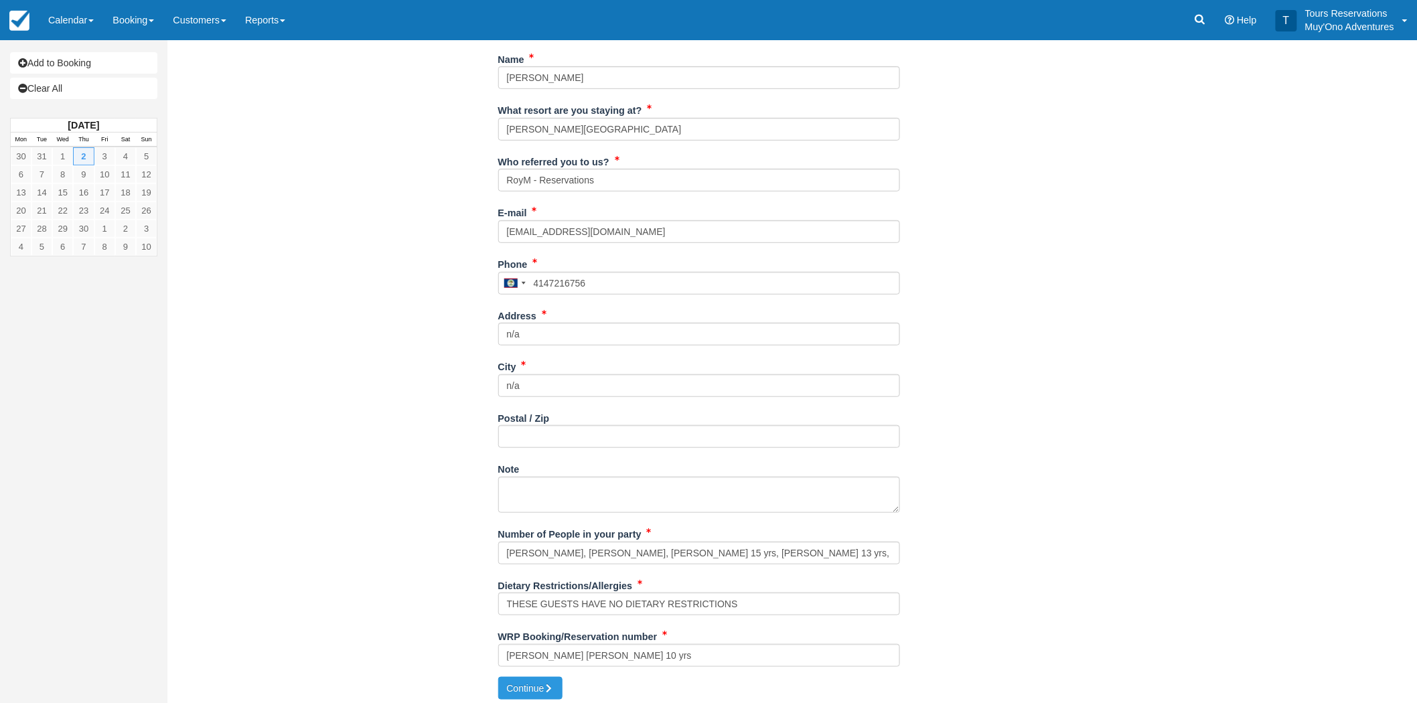
scroll to position [218, 0]
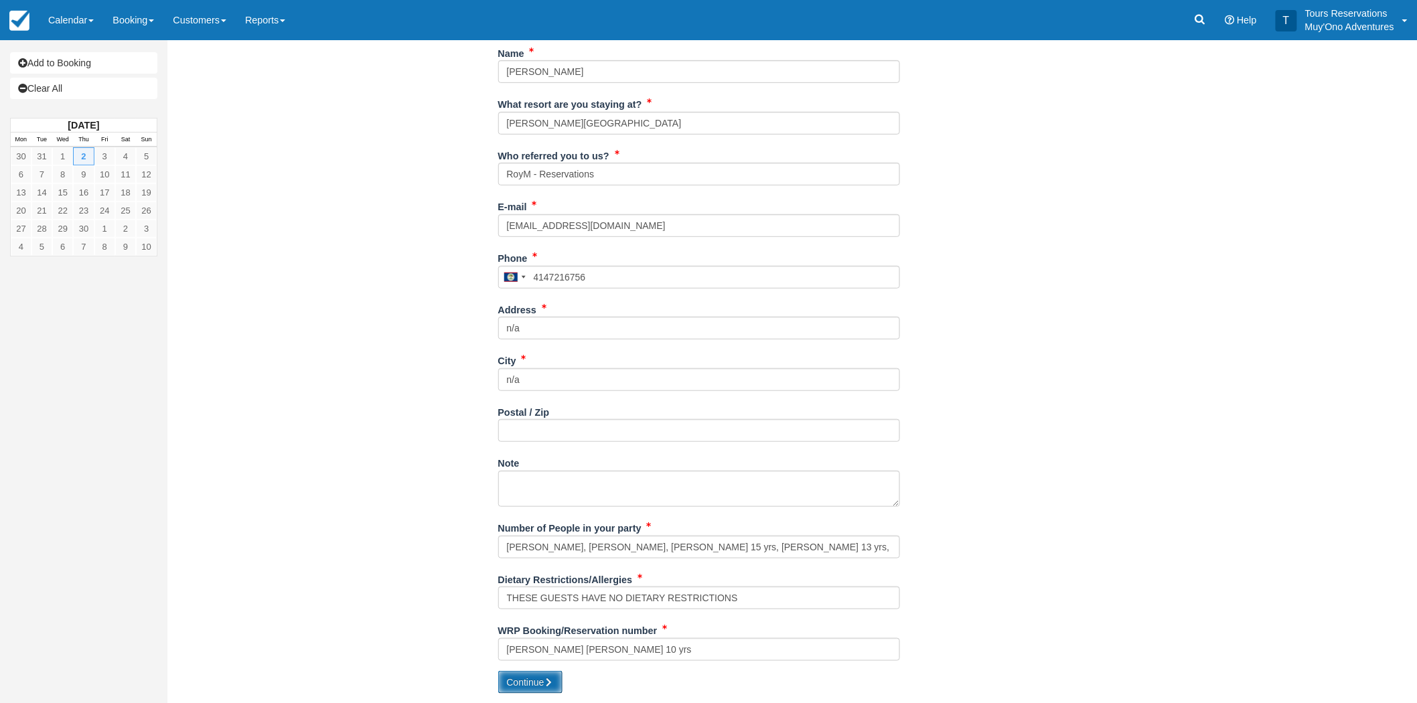
click at [526, 687] on button "Continue" at bounding box center [530, 682] width 64 height 23
type input "+5014147216756"
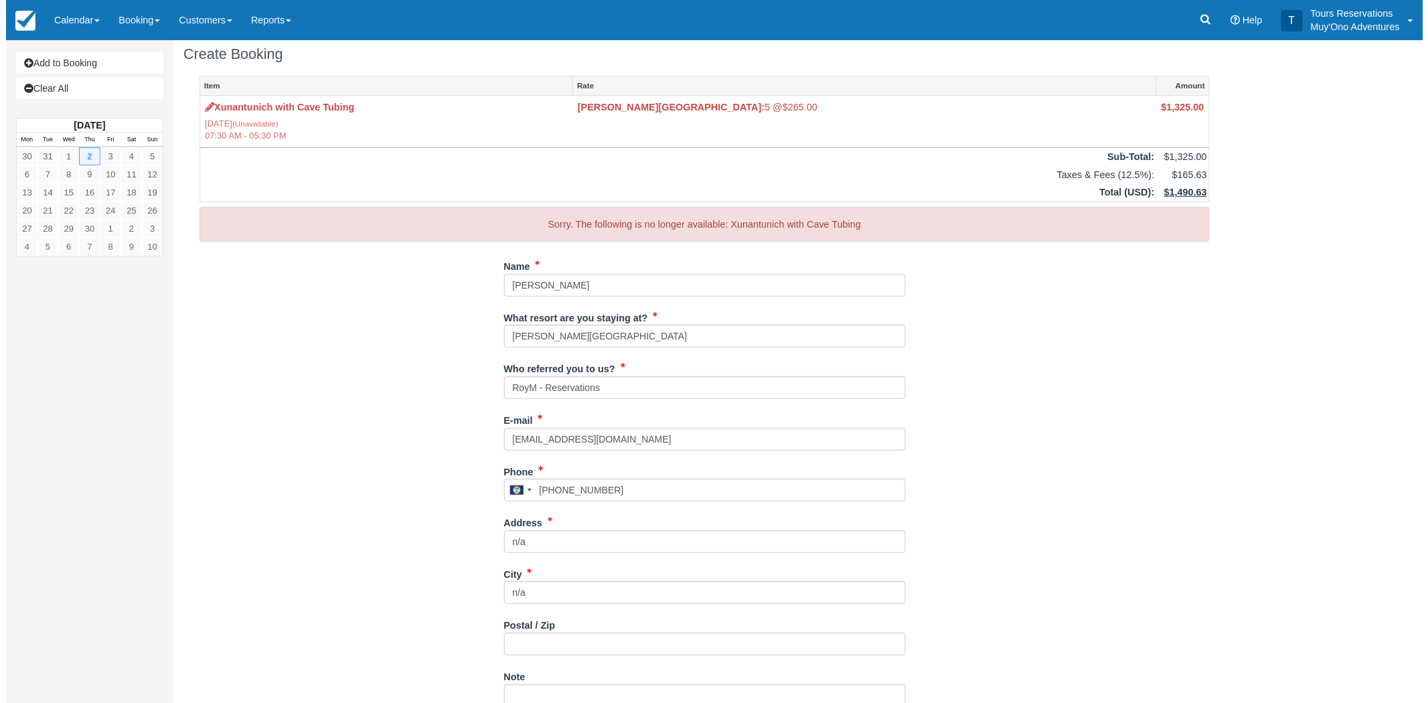
scroll to position [0, 0]
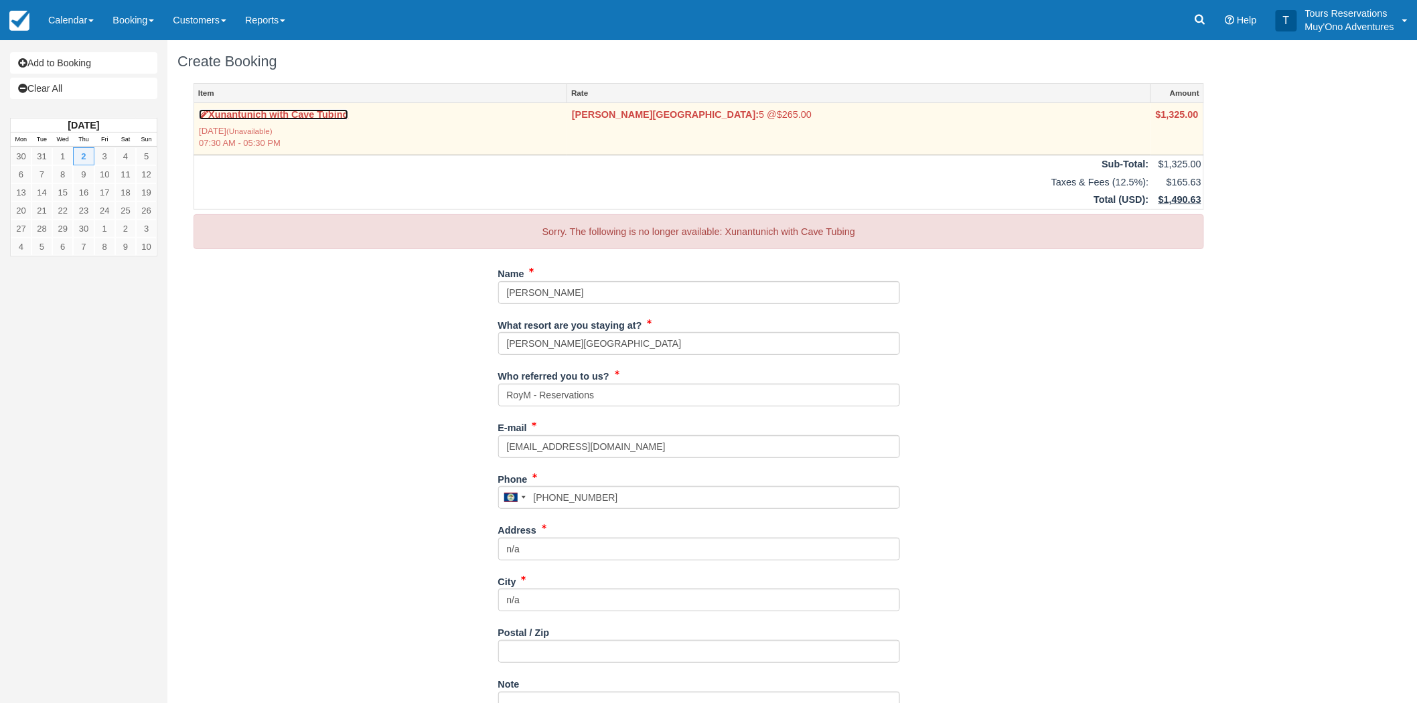
drag, startPoint x: 223, startPoint y: 108, endPoint x: 215, endPoint y: 110, distance: 8.1
click at [224, 108] on label "Xunantunich with Cave Tubing" at bounding box center [273, 115] width 149 height 14
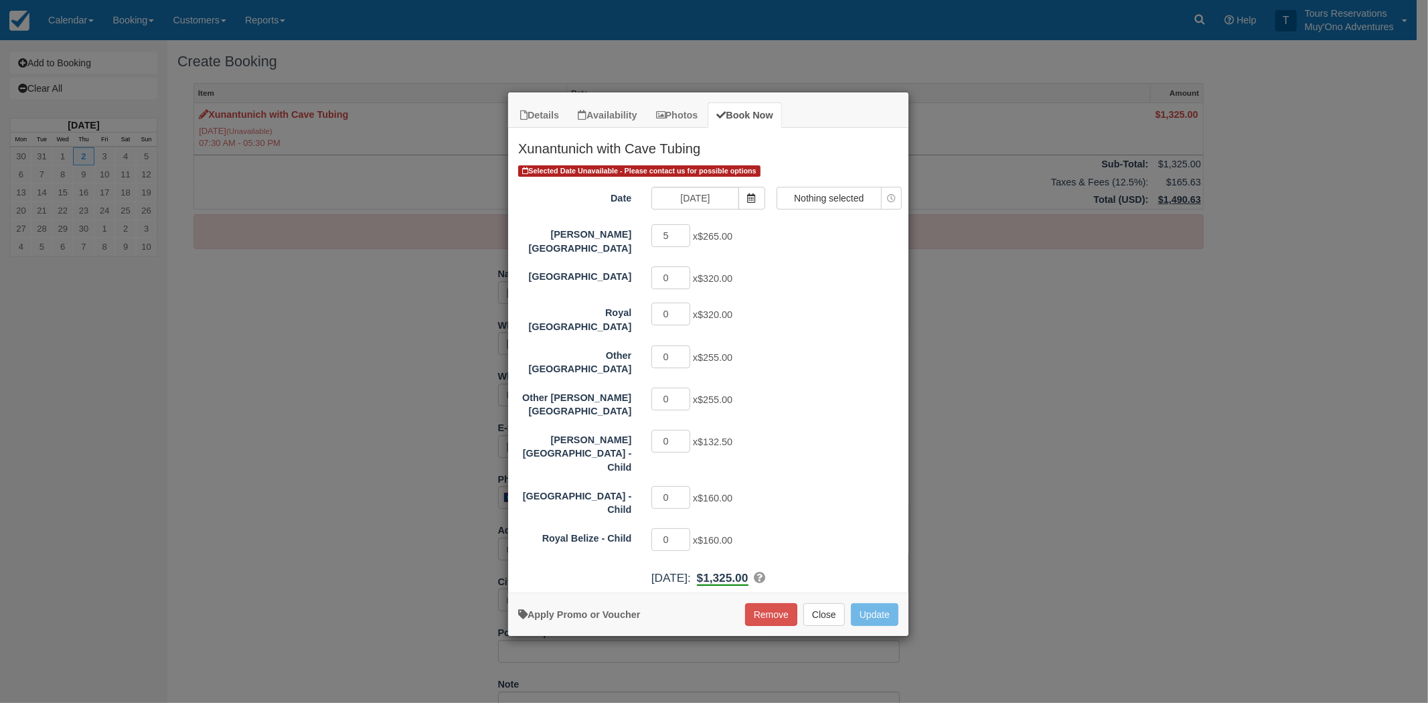
click at [855, 212] on div "Date 04/02/26 Time Selector Nothing selected 07:30 AM - 05:30 PM Nothing select…" at bounding box center [708, 200] width 400 height 26
click at [841, 199] on span "Nothing selected" at bounding box center [829, 197] width 104 height 13
click at [811, 224] on ul "07:30 AM - 05:30 PM" at bounding box center [839, 223] width 124 height 23
click at [758, 112] on link "Book Now" at bounding box center [745, 115] width 74 height 26
click at [751, 114] on link "Book Now" at bounding box center [745, 115] width 74 height 26
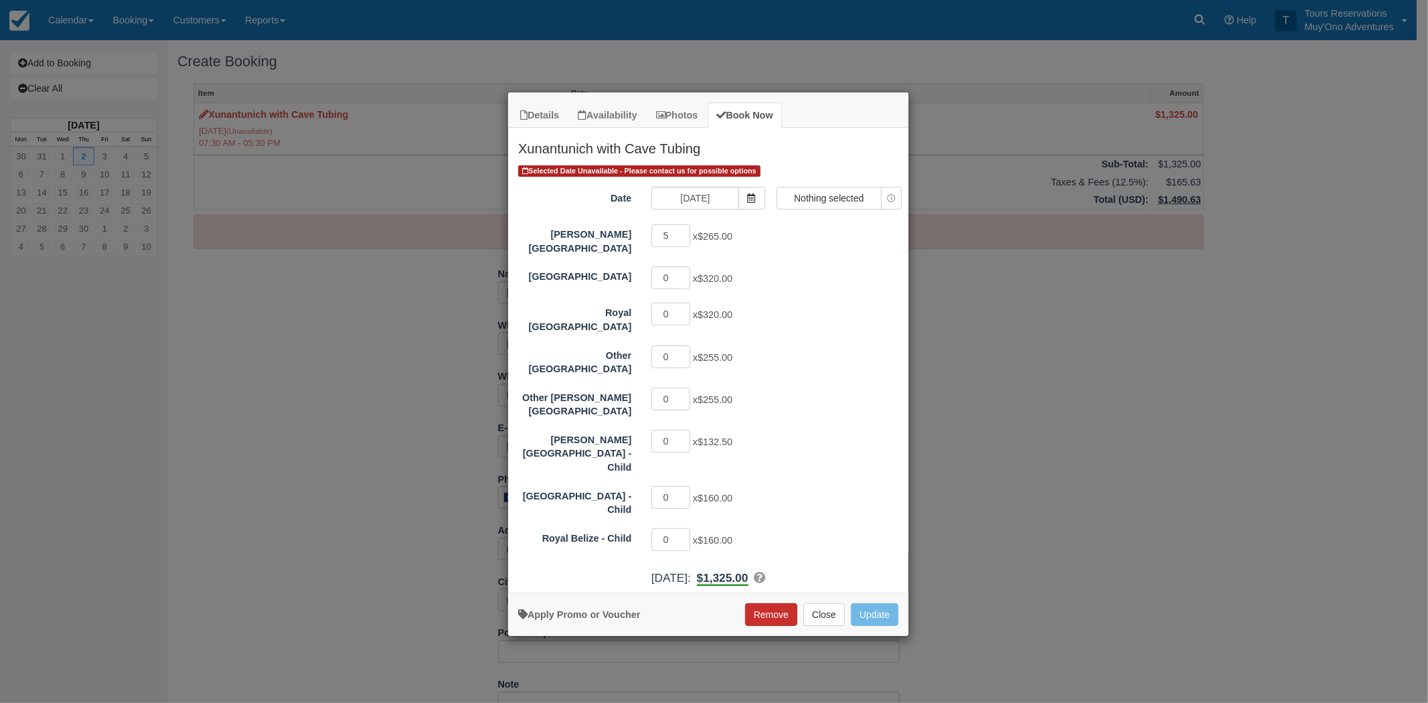
click at [775, 603] on button "Remove" at bounding box center [771, 614] width 52 height 23
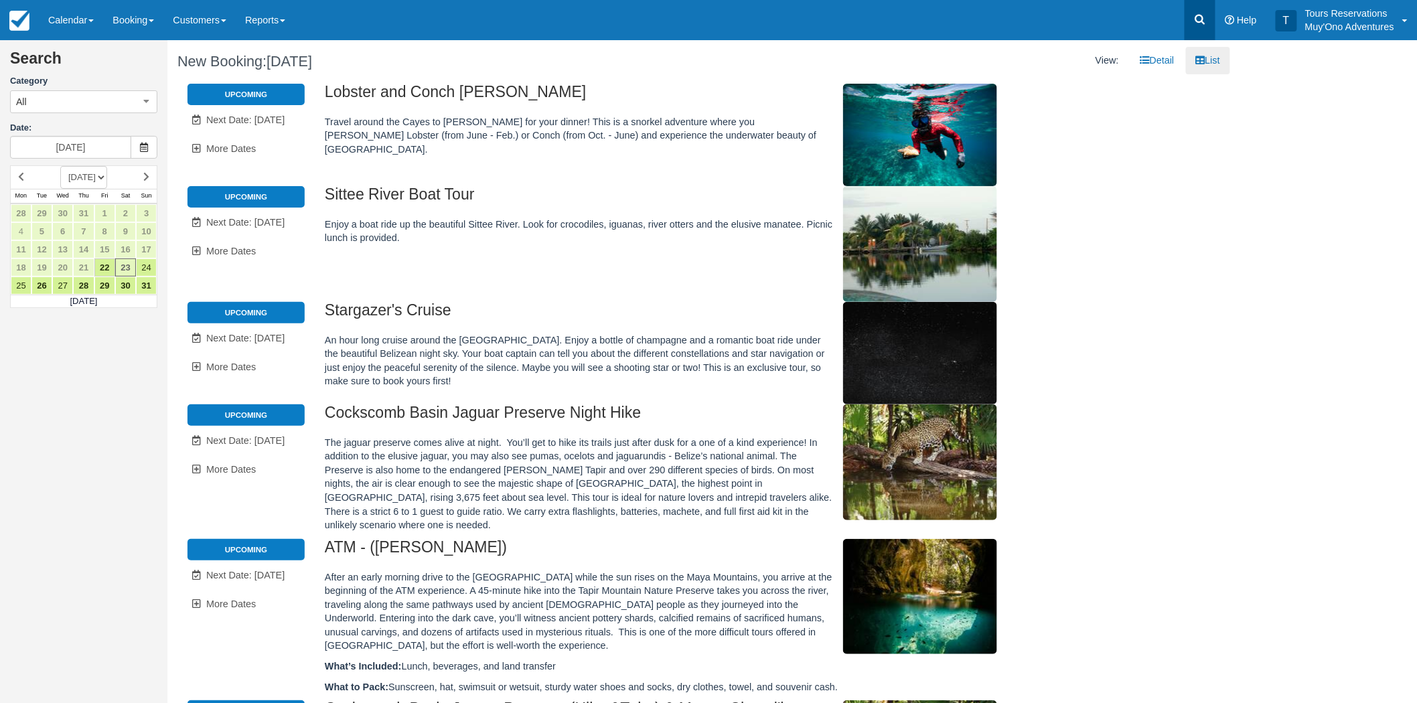
click at [1198, 19] on icon at bounding box center [1199, 19] width 13 height 13
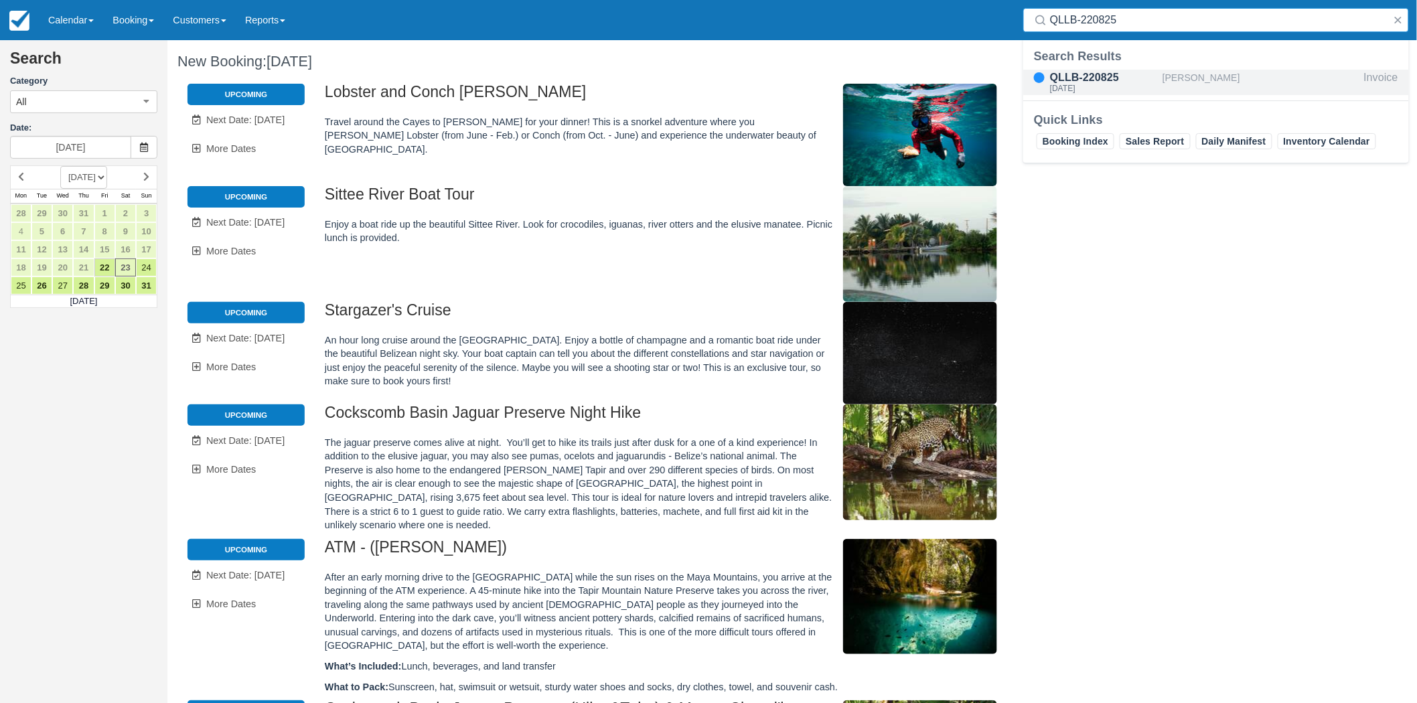
type input "QLLB-220825"
click at [1161, 74] on div "QLLB-220825 [DATE]" at bounding box center [1092, 82] width 139 height 25
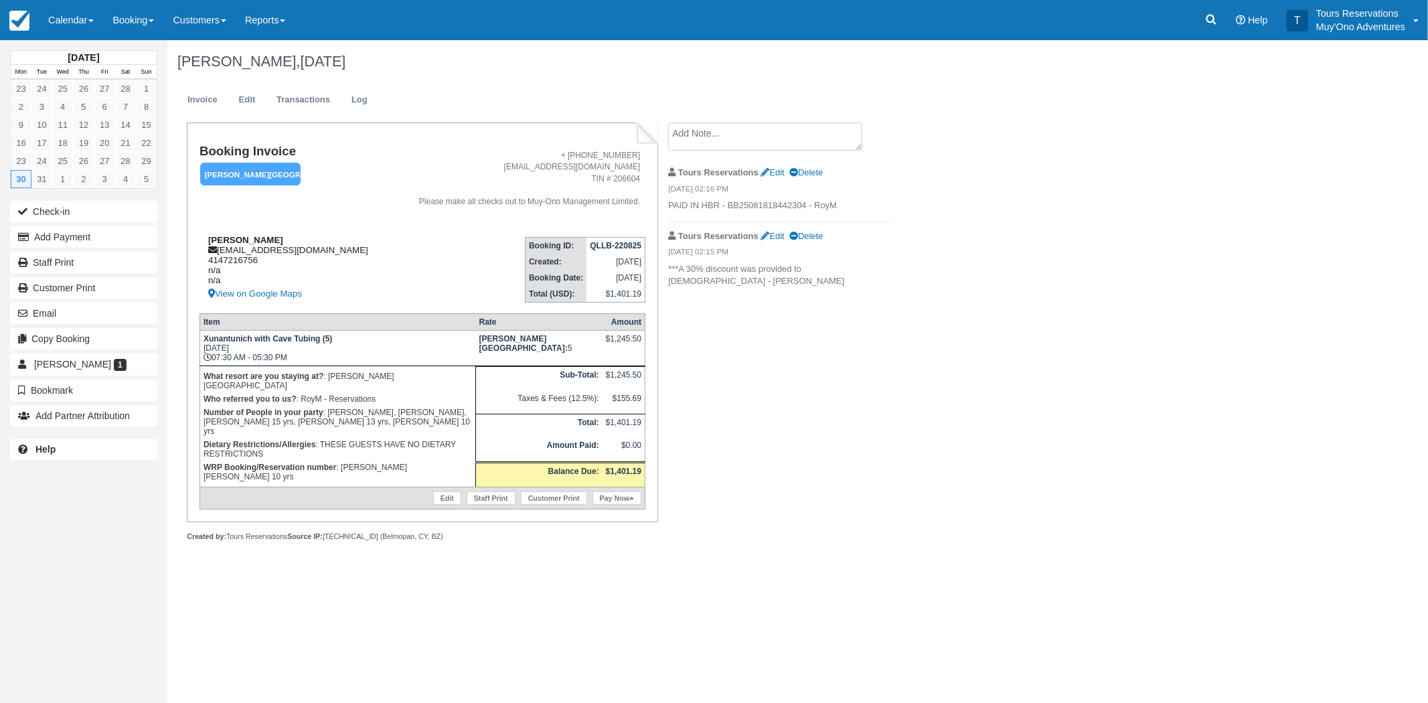
click at [256, 236] on strong "[PERSON_NAME]" at bounding box center [245, 240] width 75 height 10
copy div "[PERSON_NAME]"
drag, startPoint x: 315, startPoint y: 254, endPoint x: 222, endPoint y: 246, distance: 93.4
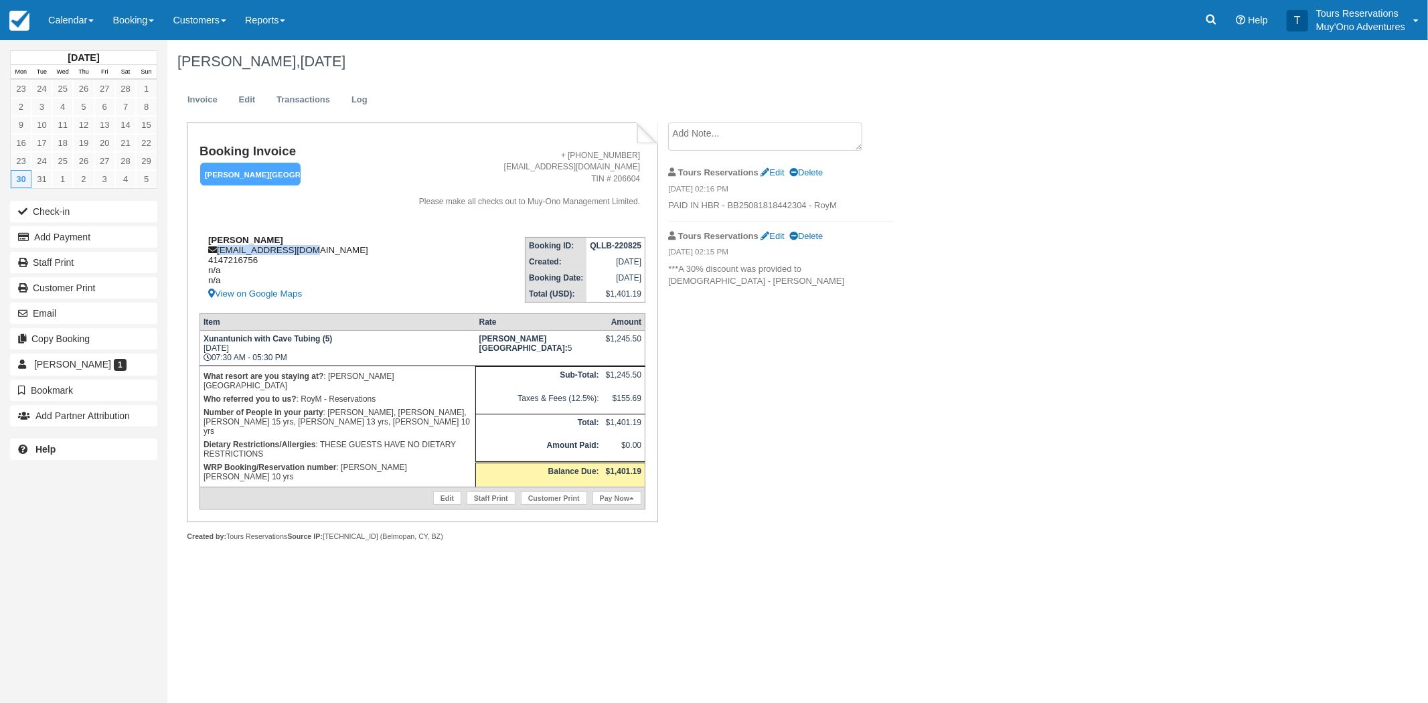
click at [210, 252] on div "[PERSON_NAME] [EMAIL_ADDRESS][DOMAIN_NAME] 4147216756 n/a n/a View on Google Ma…" at bounding box center [294, 268] width 188 height 67
copy div "[EMAIL_ADDRESS][DOMAIN_NAME]"
drag, startPoint x: 271, startPoint y: 266, endPoint x: 206, endPoint y: 258, distance: 66.1
click at [206, 258] on div "[PERSON_NAME] [EMAIL_ADDRESS][DOMAIN_NAME] 4147216756 n/a n/a View on Google Ma…" at bounding box center [294, 268] width 188 height 67
click at [297, 268] on div "[PERSON_NAME] [EMAIL_ADDRESS][DOMAIN_NAME] 4147216756 n/a n/a View on Google Ma…" at bounding box center [294, 268] width 188 height 67
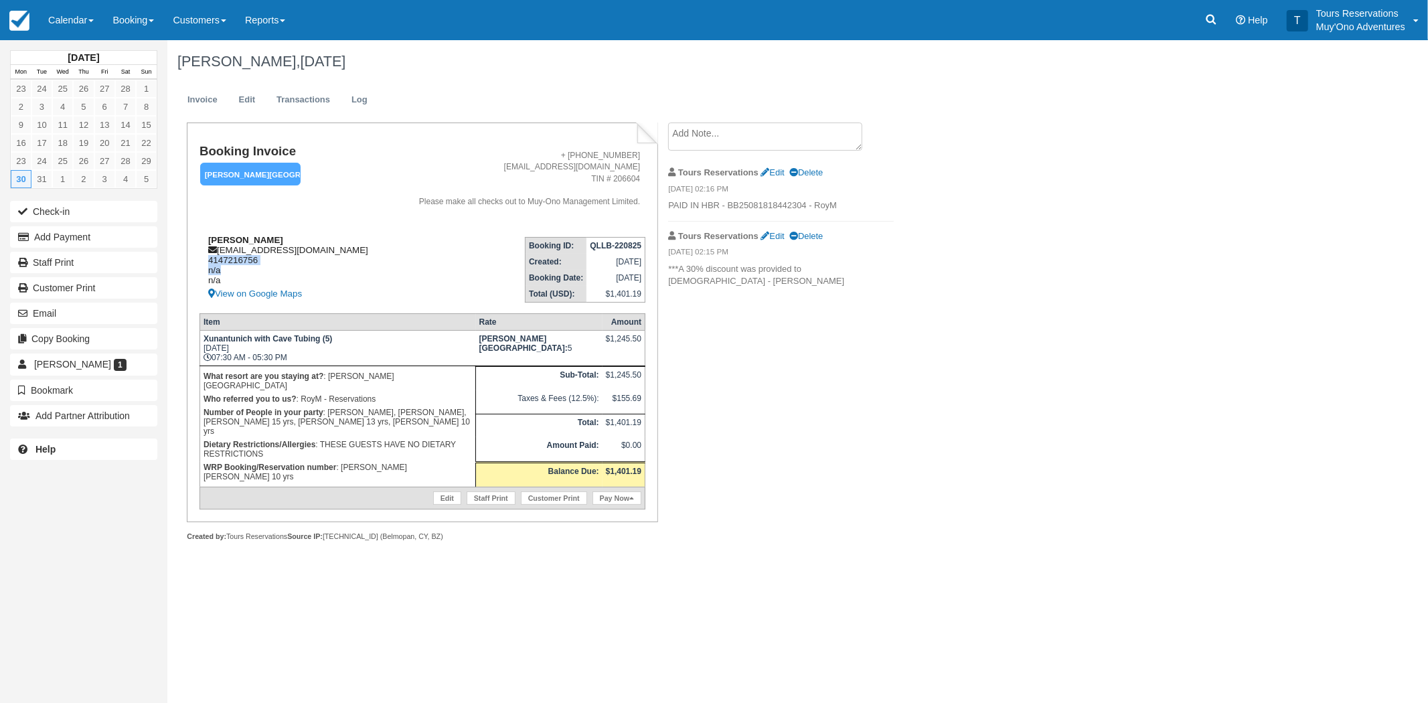
click at [230, 264] on div "[PERSON_NAME] [EMAIL_ADDRESS][DOMAIN_NAME] 4147216756 n/a n/a View on Google Ma…" at bounding box center [294, 268] width 188 height 67
click at [229, 258] on div "[PERSON_NAME] [EMAIL_ADDRESS][DOMAIN_NAME] 4147216756 n/a n/a View on Google Ma…" at bounding box center [294, 268] width 188 height 67
click at [323, 406] on p "Number of People in your party : [PERSON_NAME], [PERSON_NAME], [PERSON_NAME] 15…" at bounding box center [338, 422] width 268 height 32
drag, startPoint x: 331, startPoint y: 402, endPoint x: 398, endPoint y: 411, distance: 67.6
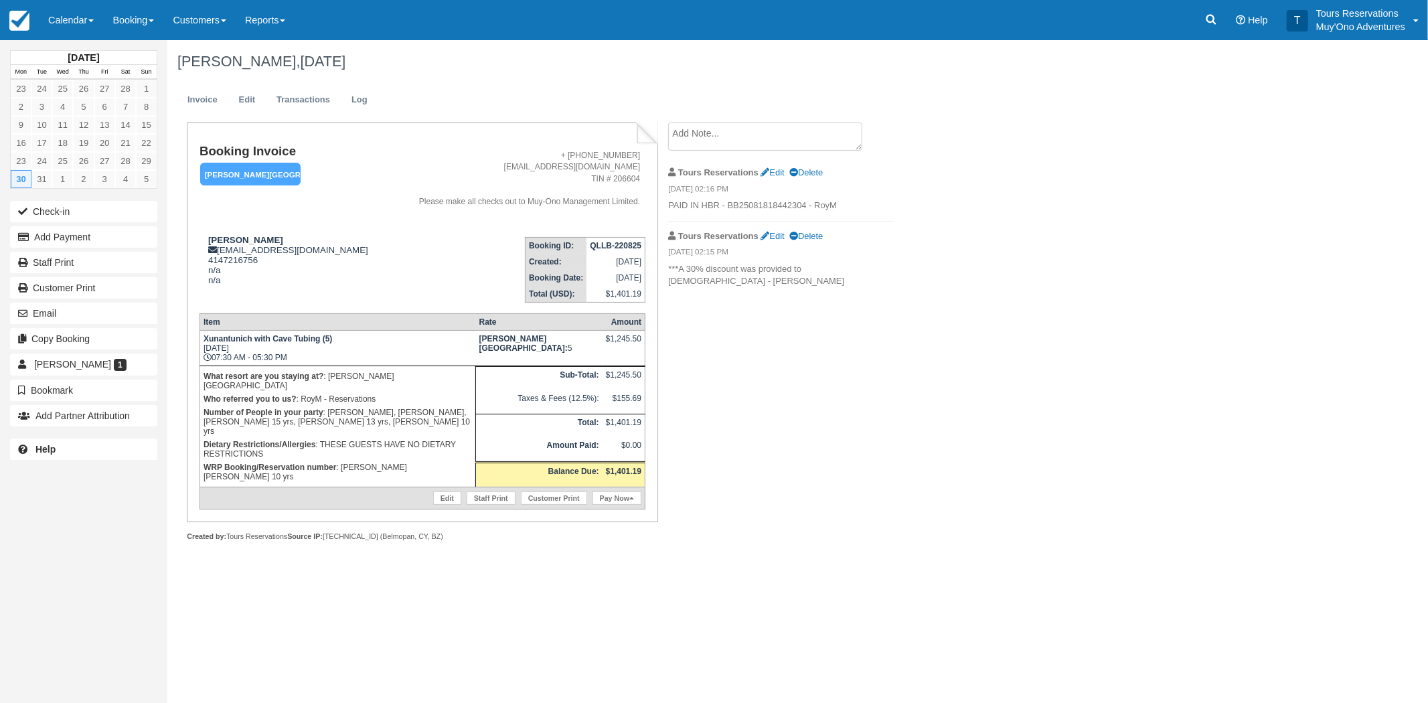
click at [398, 411] on p "Number of People in your party : [PERSON_NAME], [PERSON_NAME], [PERSON_NAME] 15…" at bounding box center [338, 422] width 268 height 32
copy p "[PERSON_NAME], [PERSON_NAME], [PERSON_NAME] 15 yrs, [PERSON_NAME] 13 yrs, [PERS…"
click at [251, 101] on link "Edit" at bounding box center [247, 100] width 36 height 26
click at [117, 23] on link "Booking" at bounding box center [133, 20] width 60 height 40
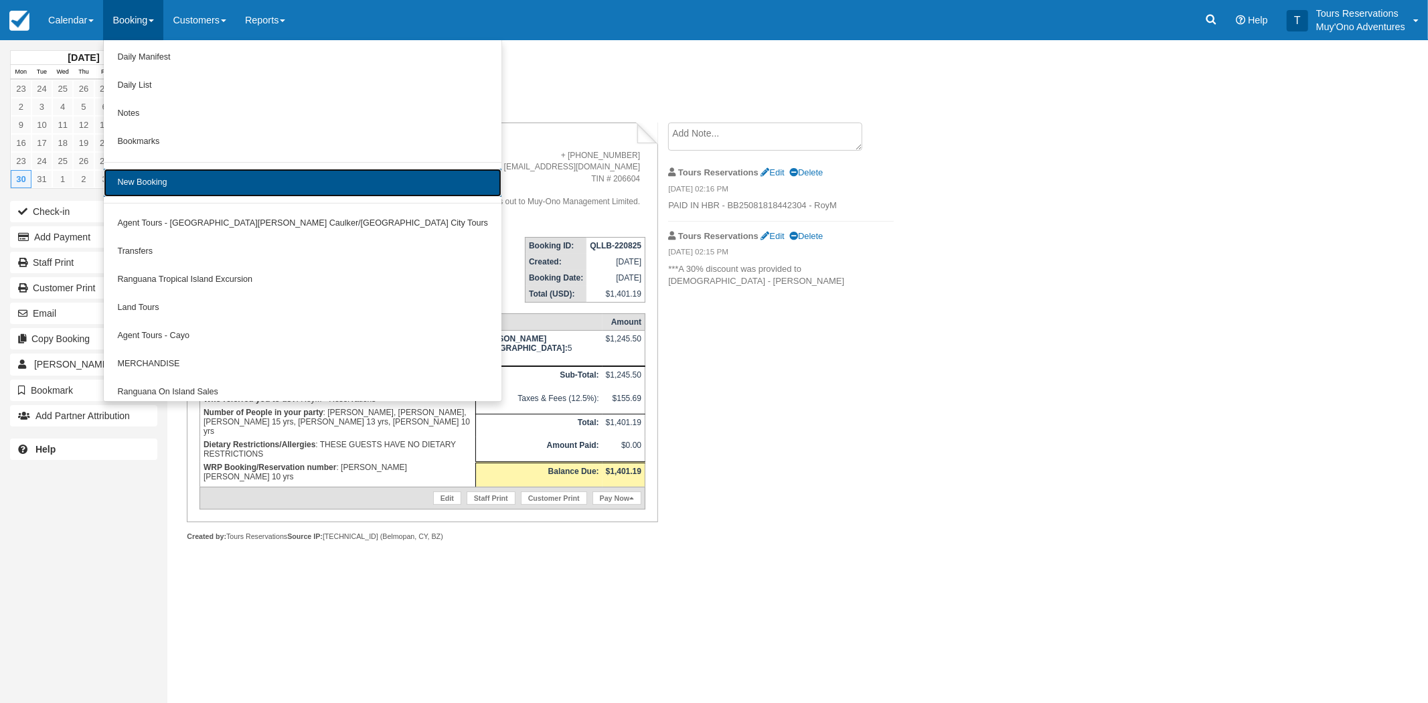
click at [148, 181] on link "New Booking" at bounding box center [303, 183] width 398 height 28
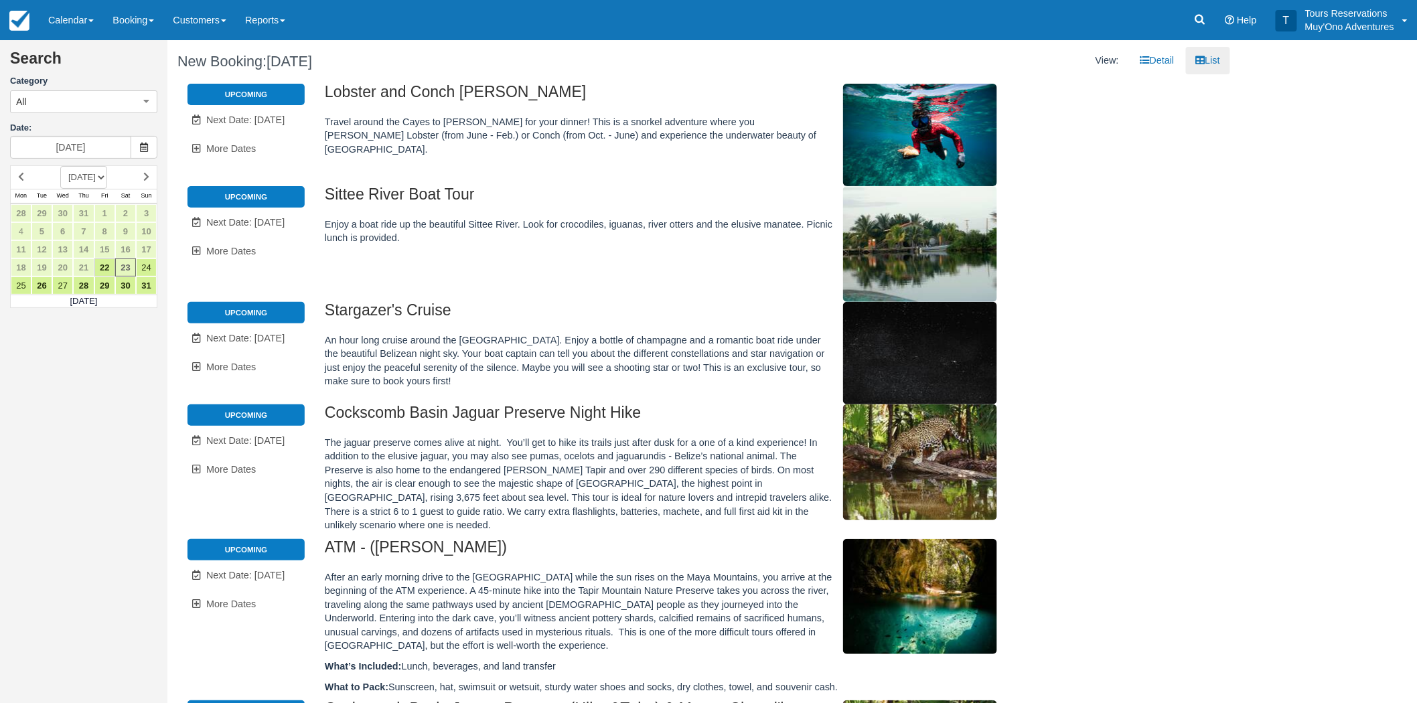
click at [107, 177] on select "[DATE] [DATE] [DATE] [DATE] [DATE] [DATE] [DATE] [DATE] [DATE] [DATE] [DATE] [D…" at bounding box center [83, 177] width 47 height 23
select select "20260401"
click at [60, 166] on select "AUGUST 2025 SEPTEMBER 2025 OCTOBER 2025 NOVEMBER 2025 DECEMBER 2025 JANUARY 202…" at bounding box center [83, 177] width 47 height 23
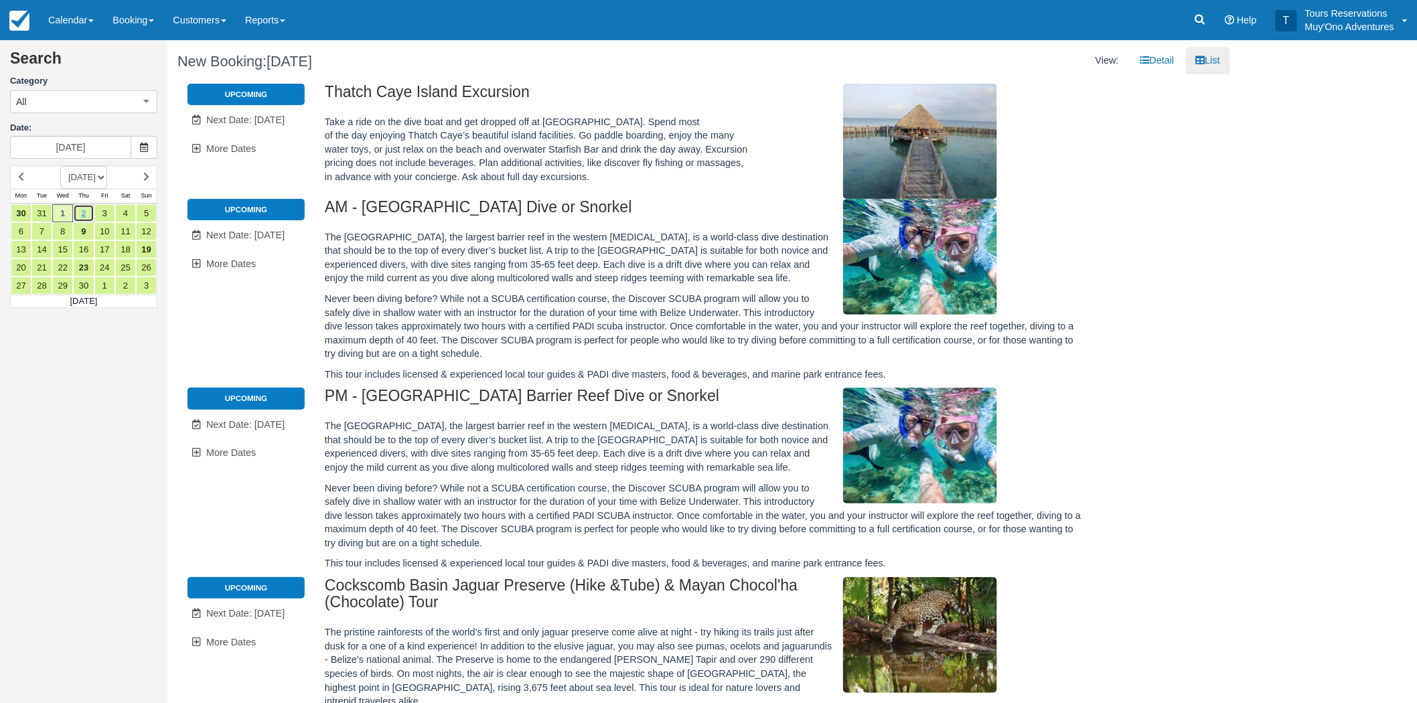
click at [83, 212] on link "2" at bounding box center [83, 213] width 21 height 18
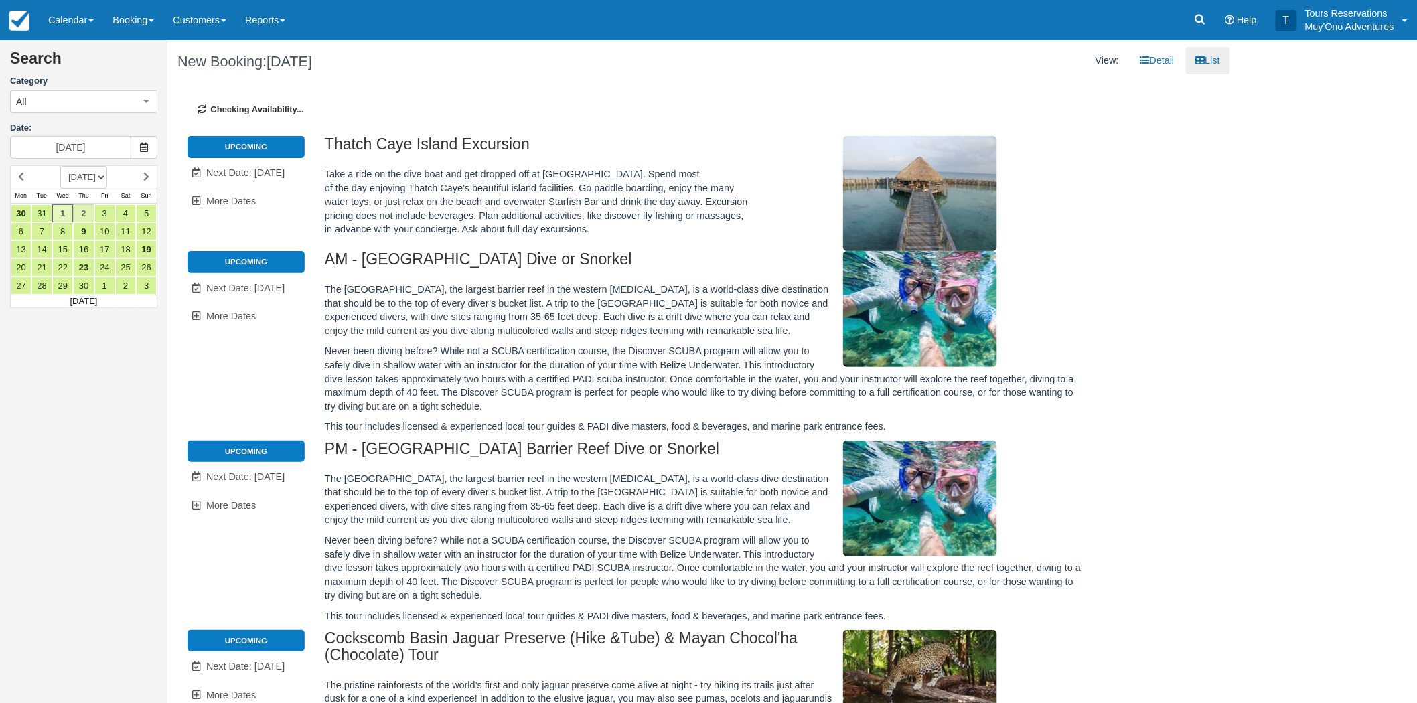
type input "04/02/26"
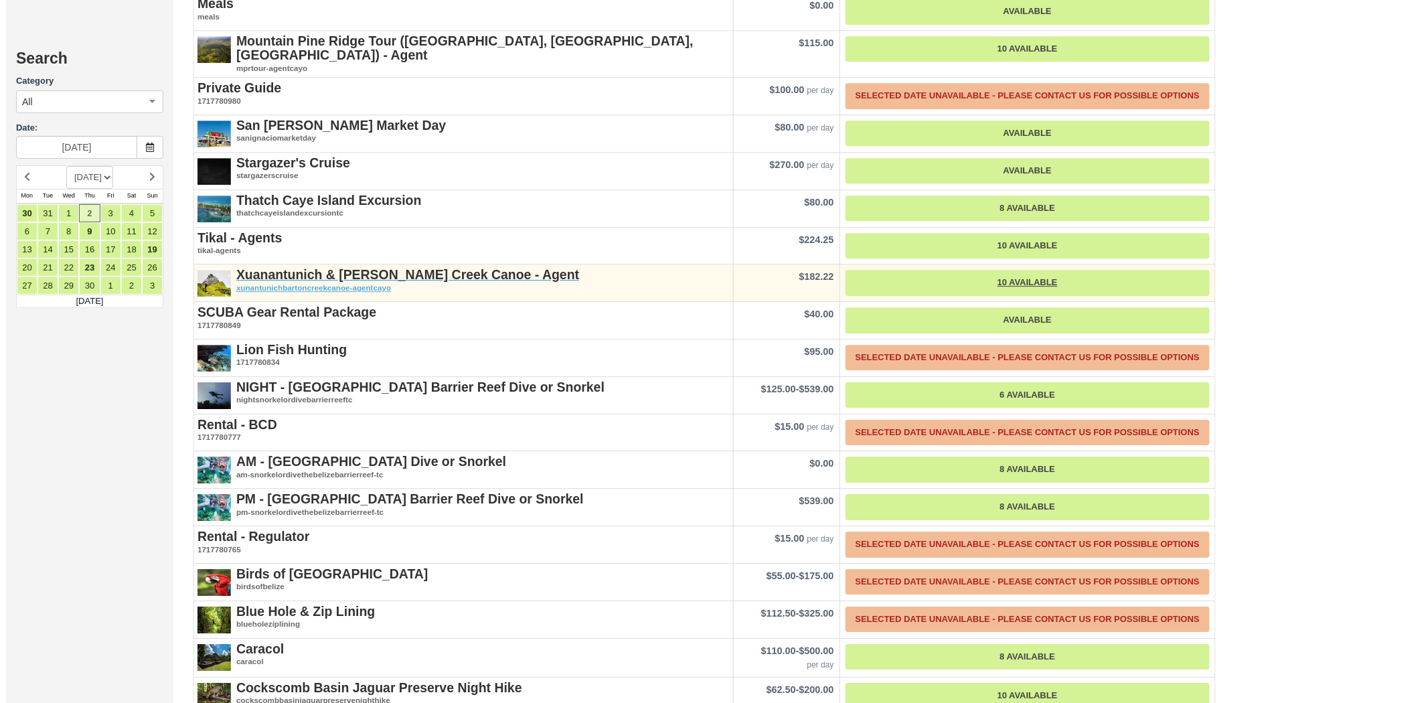
scroll to position [1711, 0]
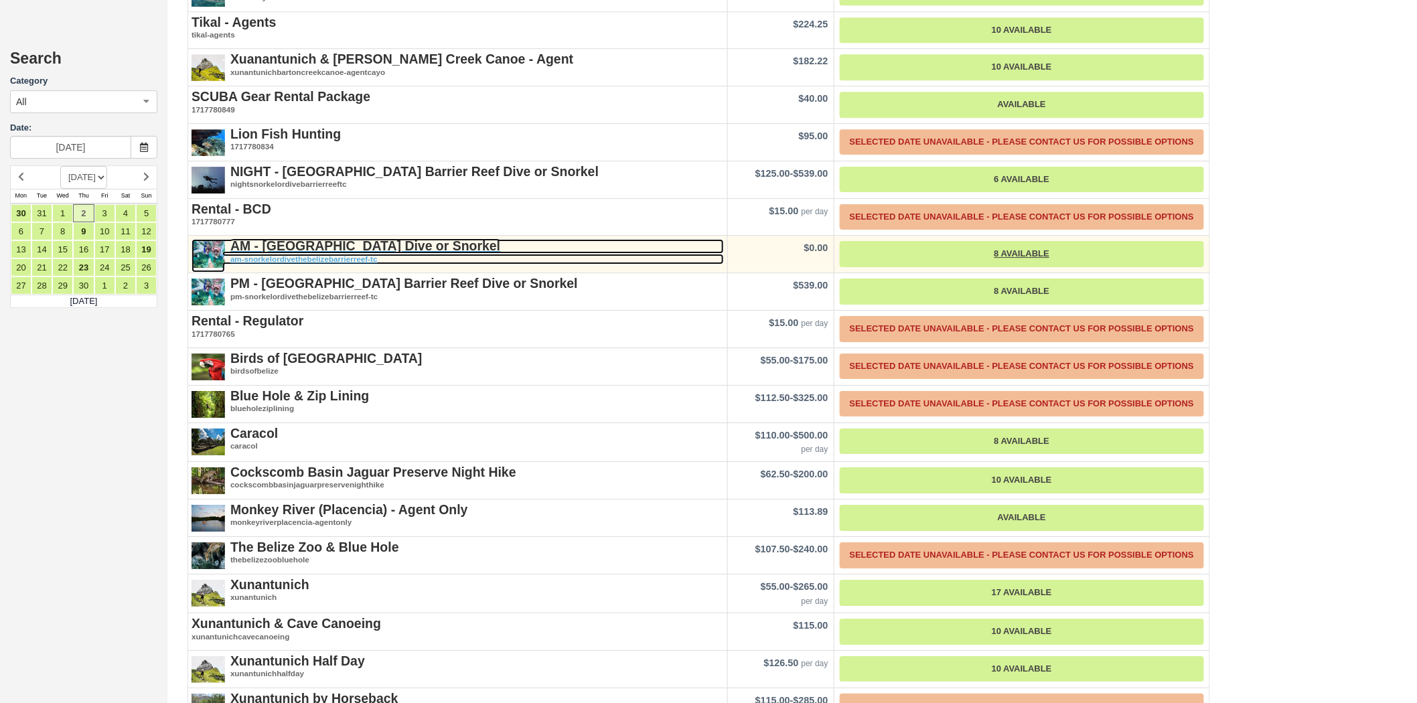
click at [283, 238] on strong "AM - Belize Barrier Reef Dive or Snorkel" at bounding box center [365, 245] width 270 height 15
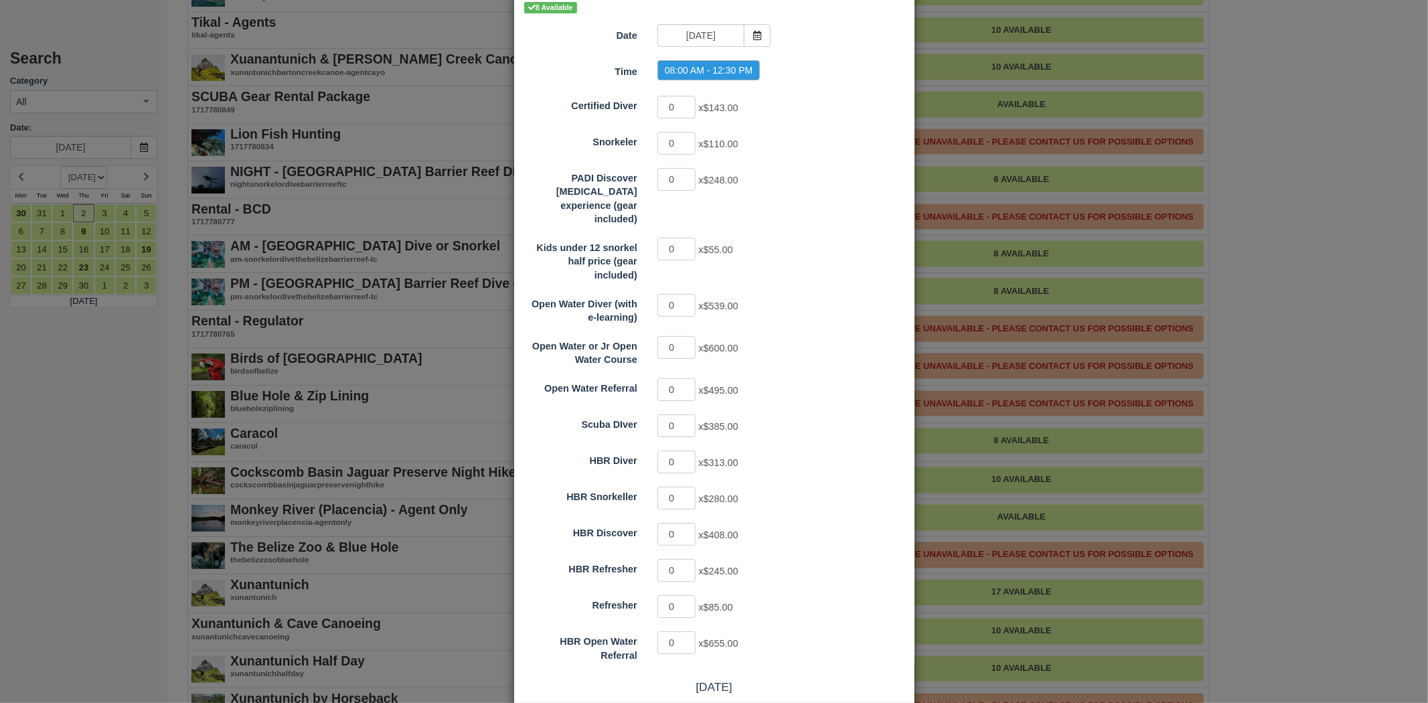
scroll to position [142, 0]
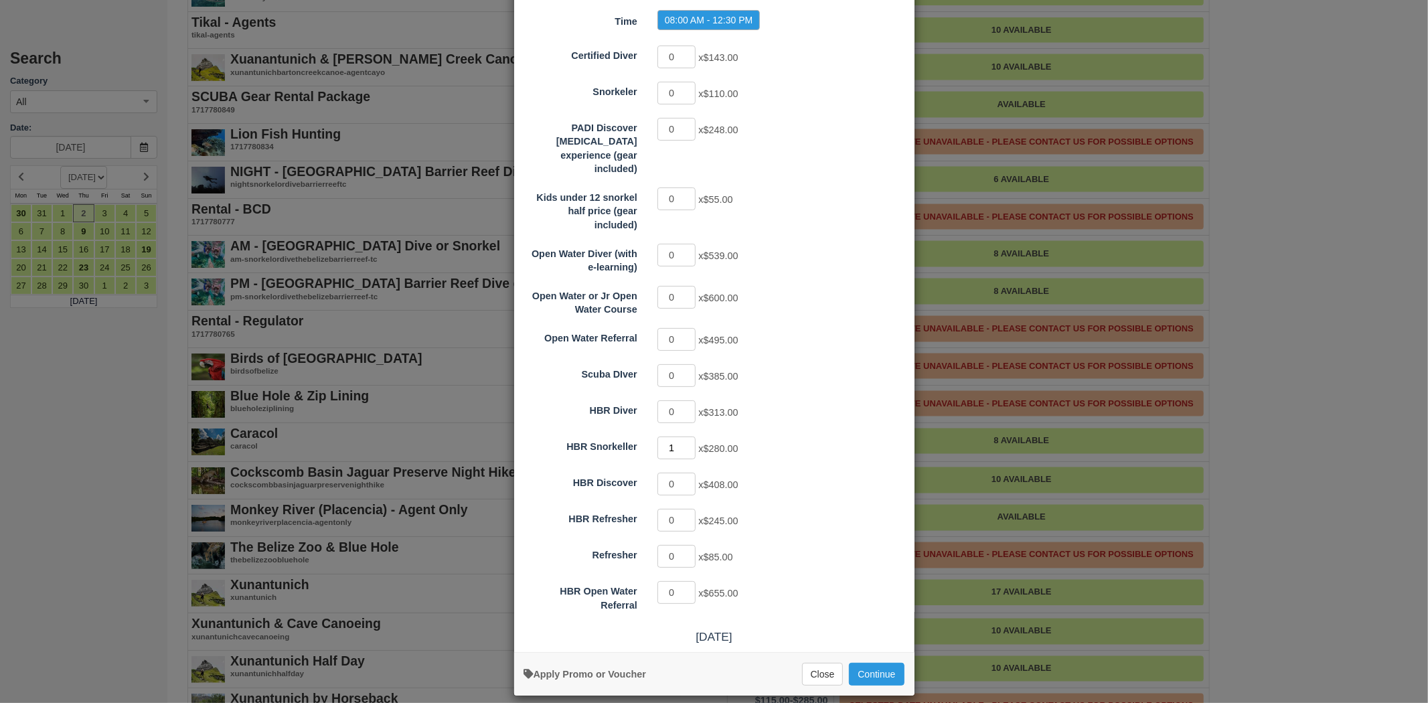
click at [687, 437] on input "1" at bounding box center [676, 448] width 39 height 23
click at [687, 437] on input "2" at bounding box center [676, 448] width 39 height 23
click at [687, 437] on input "3" at bounding box center [676, 448] width 39 height 23
click at [687, 437] on input "4" at bounding box center [676, 448] width 39 height 23
click at [687, 437] on input "5" at bounding box center [676, 448] width 39 height 23
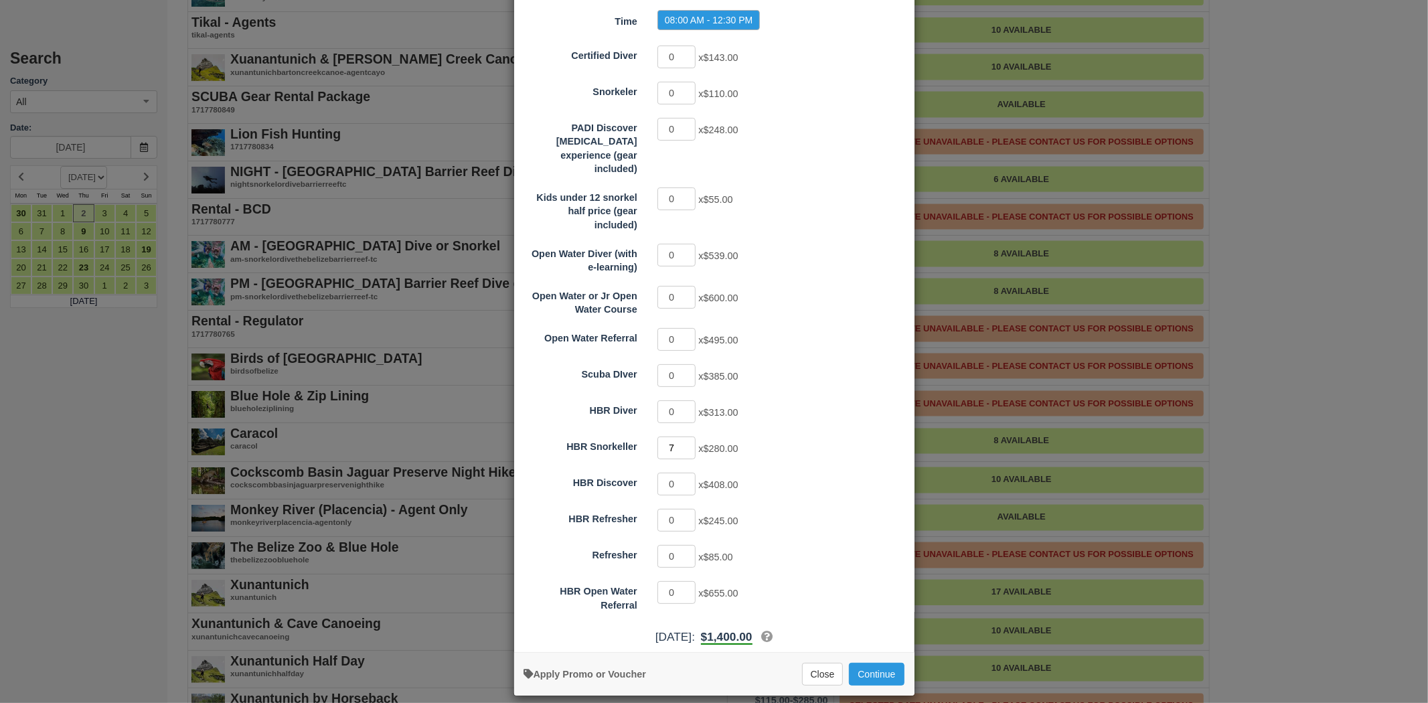
scroll to position [0, 0]
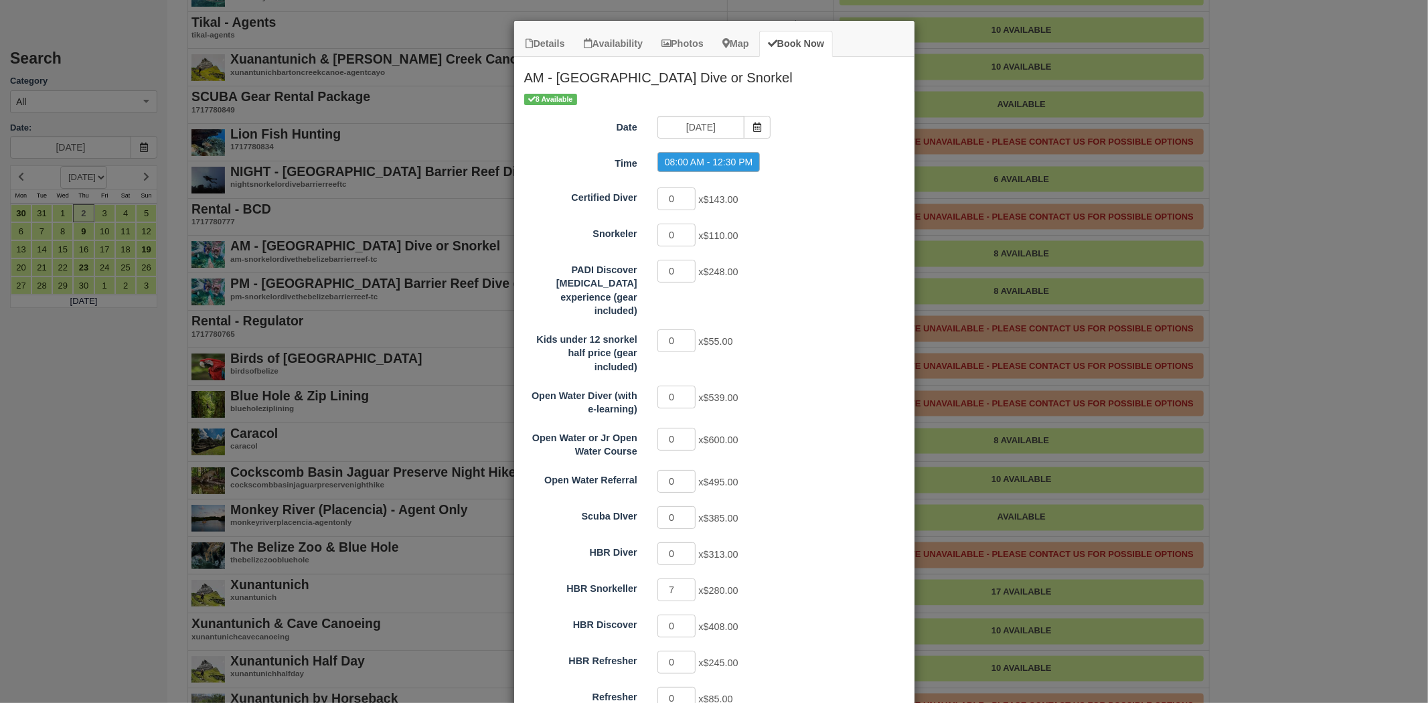
drag, startPoint x: 690, startPoint y: 428, endPoint x: 730, endPoint y: 262, distance: 170.8
drag, startPoint x: 730, startPoint y: 262, endPoint x: 654, endPoint y: 416, distance: 171.6
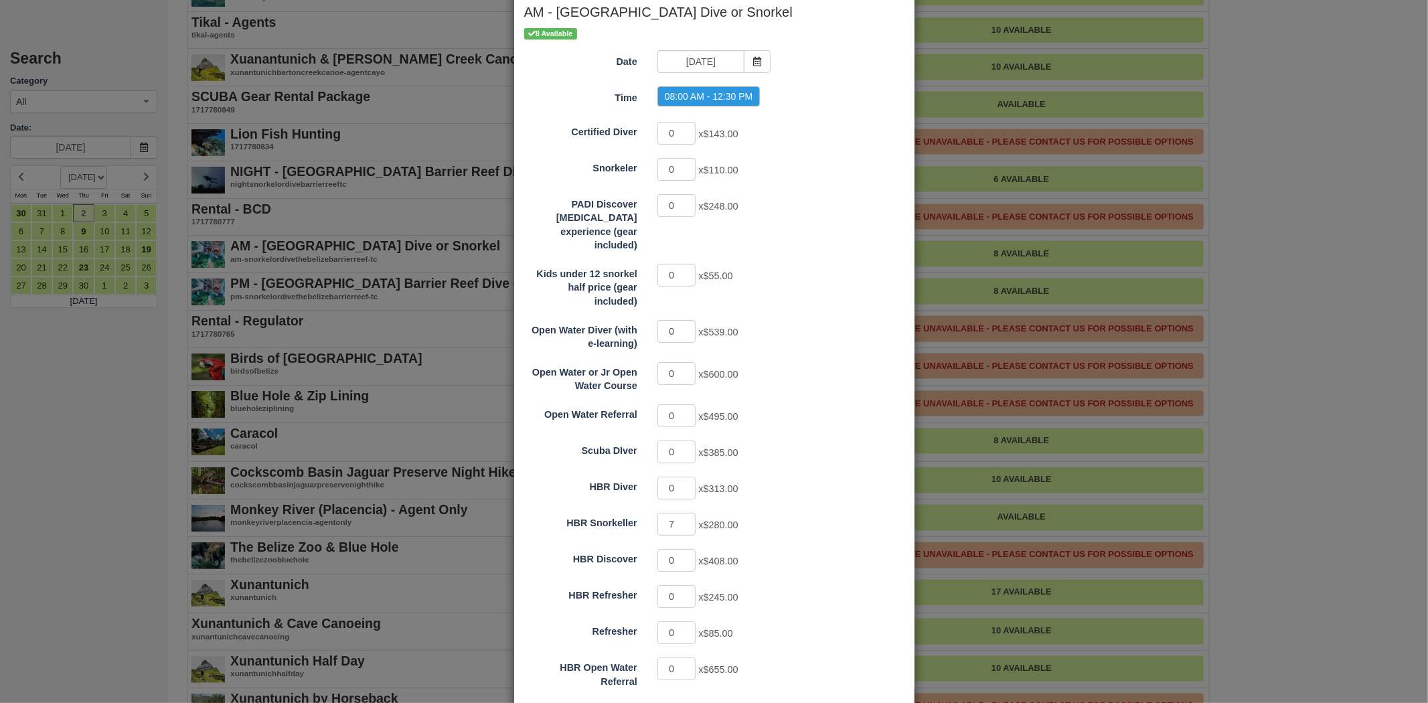
scroll to position [142, 0]
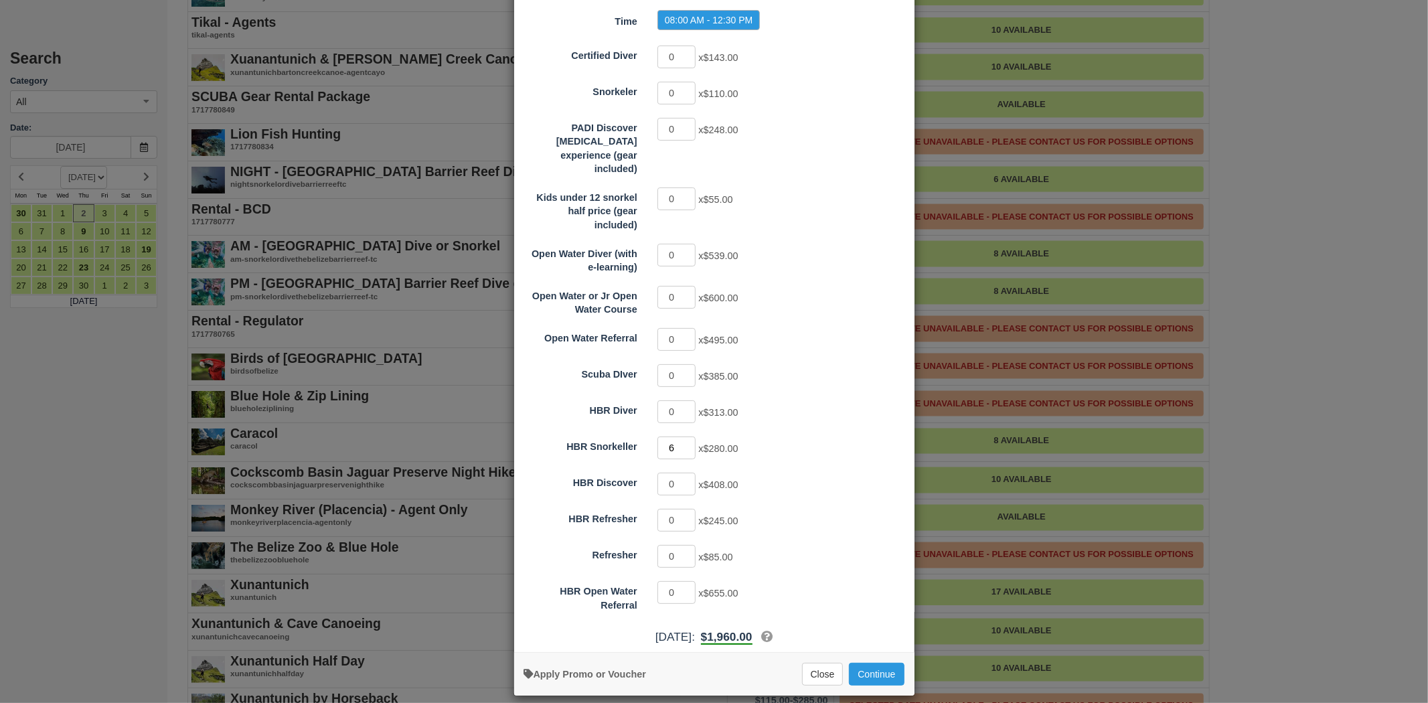
click at [683, 437] on input "6" at bounding box center [676, 448] width 39 height 23
click at [683, 437] on input "5" at bounding box center [676, 448] width 39 height 23
type input "4"
click at [683, 437] on input "4" at bounding box center [676, 448] width 39 height 23
click at [862, 663] on button "Continue" at bounding box center [876, 674] width 55 height 23
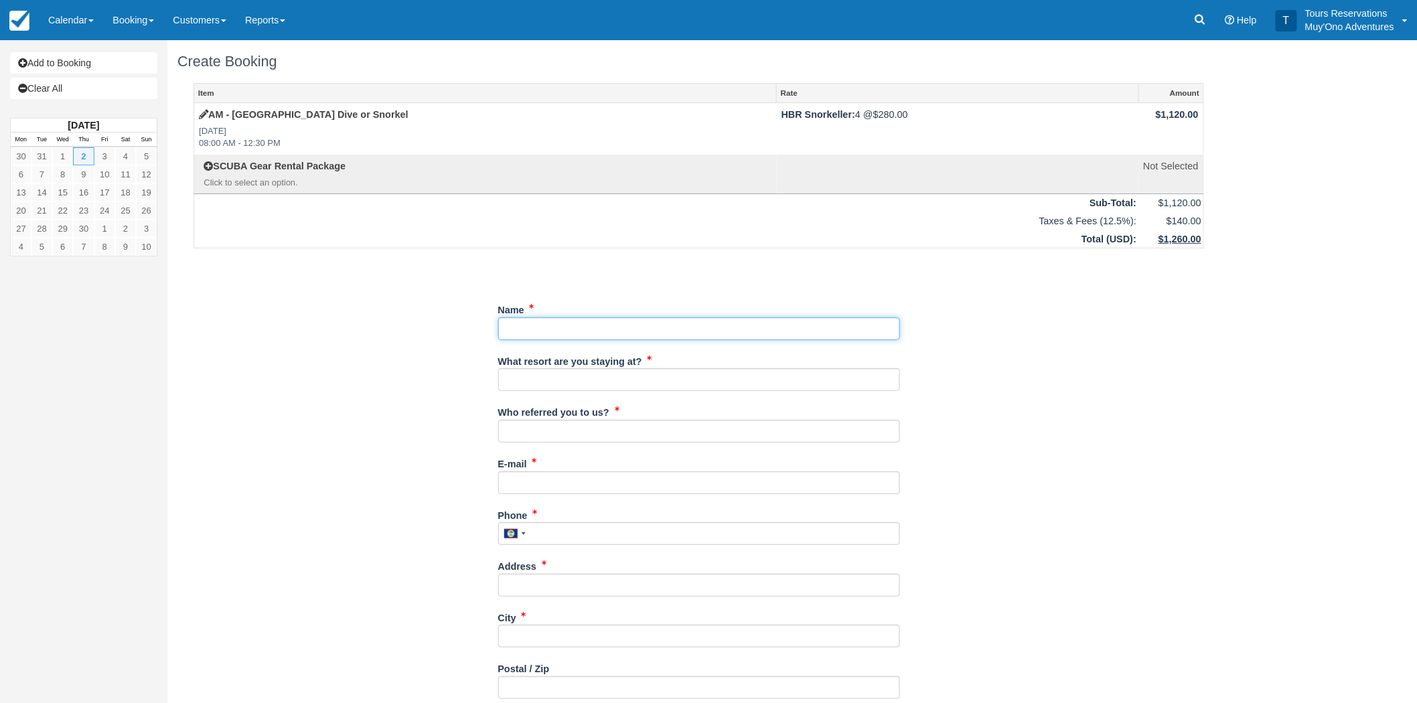
click at [527, 338] on input "Name" at bounding box center [699, 328] width 402 height 23
paste input "[PERSON_NAME]"
type input "[PERSON_NAME]"
click at [530, 378] on input "What resort are you staying at?" at bounding box center [699, 379] width 402 height 23
type input "[PERSON_NAME][GEOGRAPHIC_DATA]"
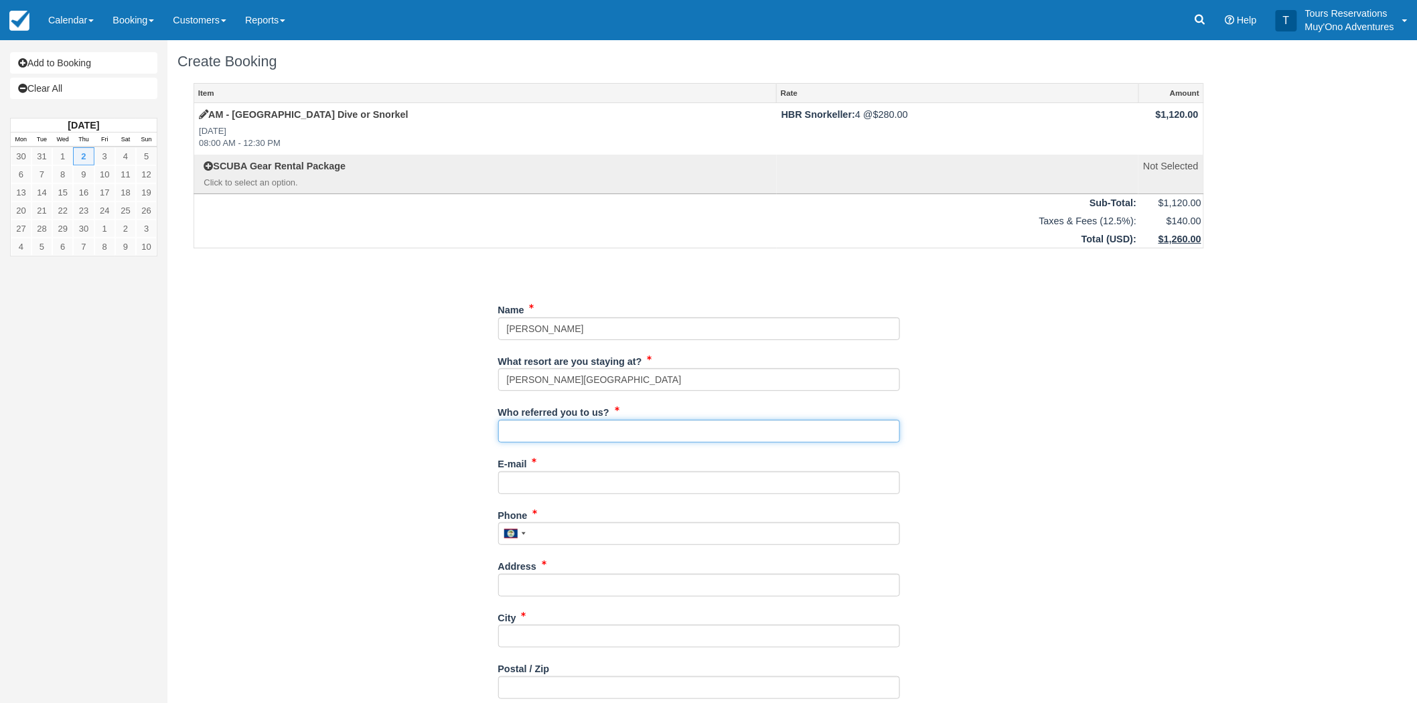
click at [550, 432] on input "Who referred you to us?" at bounding box center [699, 431] width 402 height 23
type input "RoyM - Reservations"
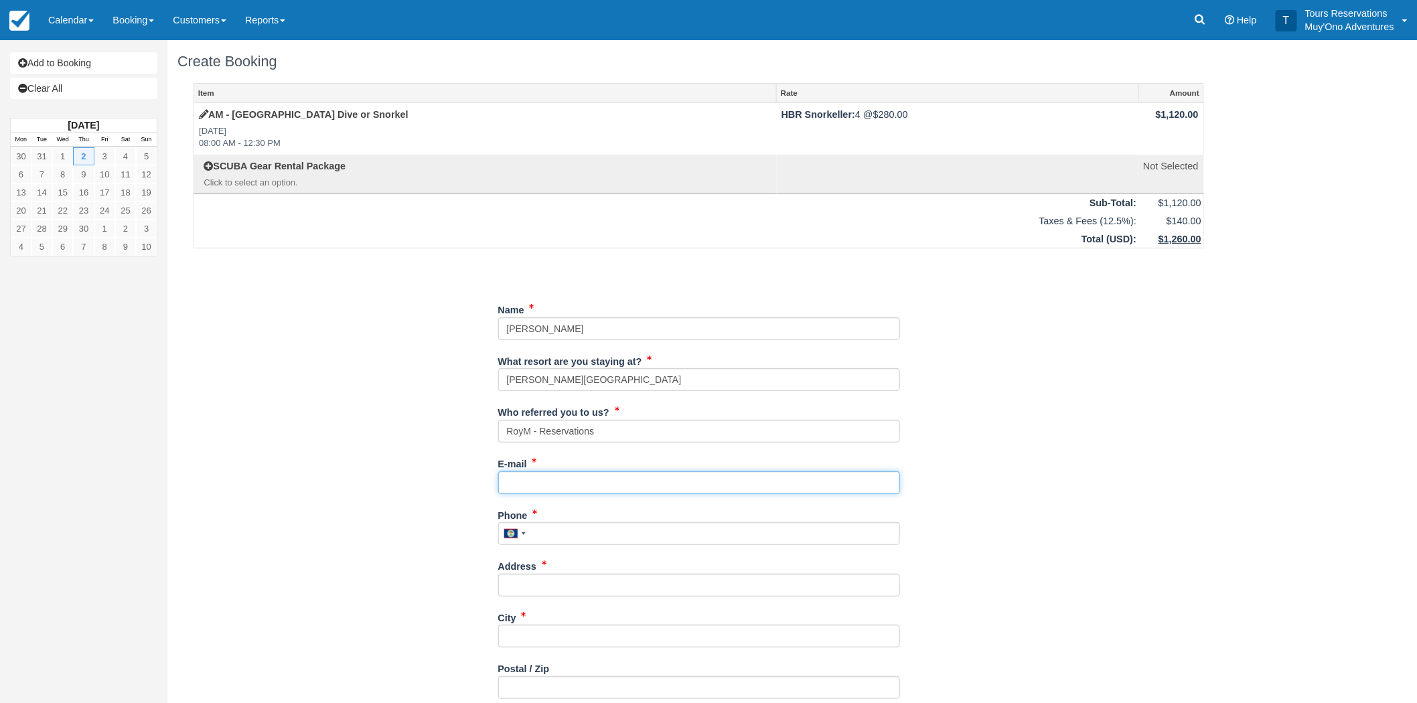
click at [536, 485] on input "E-mail" at bounding box center [699, 482] width 402 height 23
paste input "[EMAIL_ADDRESS][DOMAIN_NAME]"
type input "[EMAIL_ADDRESS][DOMAIN_NAME]"
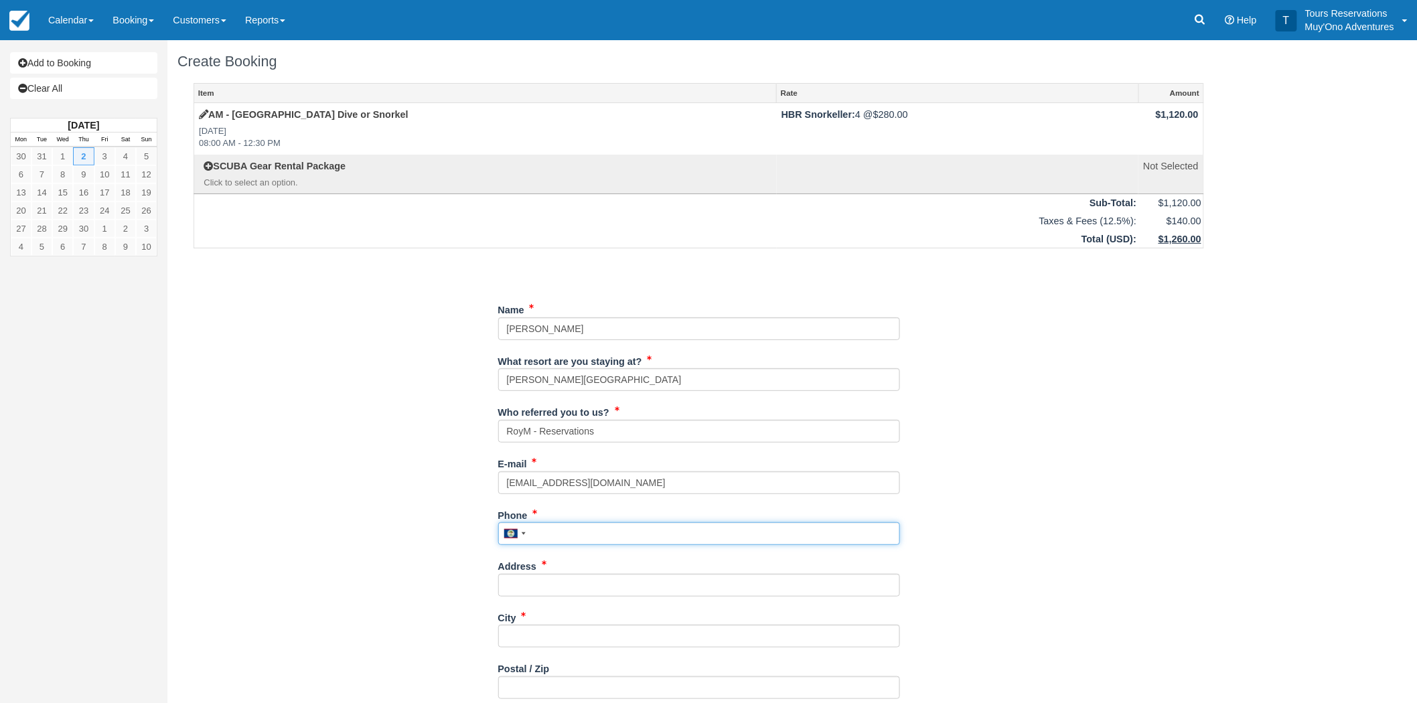
click at [580, 522] on input "Phone" at bounding box center [699, 533] width 402 height 23
paste input "4147216756"
type input "4147216756"
click at [576, 581] on input "Address" at bounding box center [699, 585] width 402 height 23
type input "n/a"
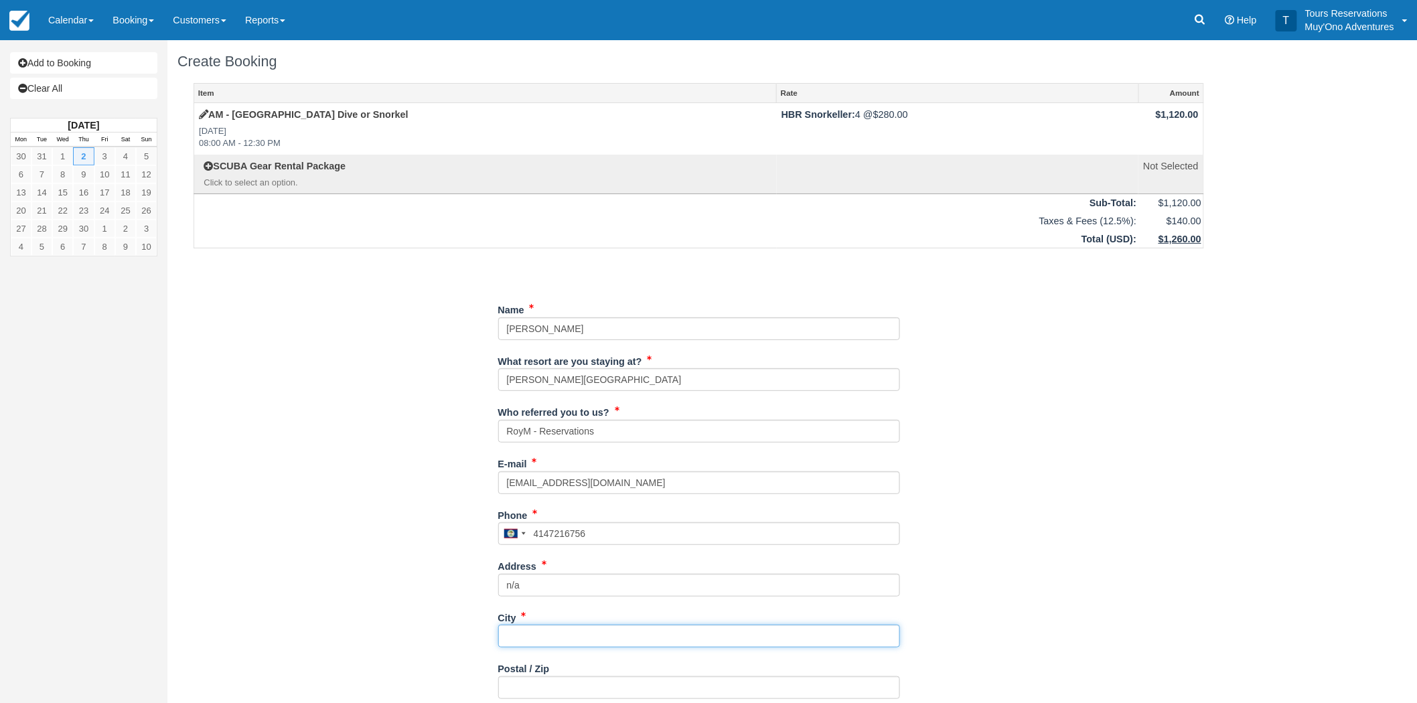
click at [521, 636] on input "City" at bounding box center [699, 636] width 402 height 23
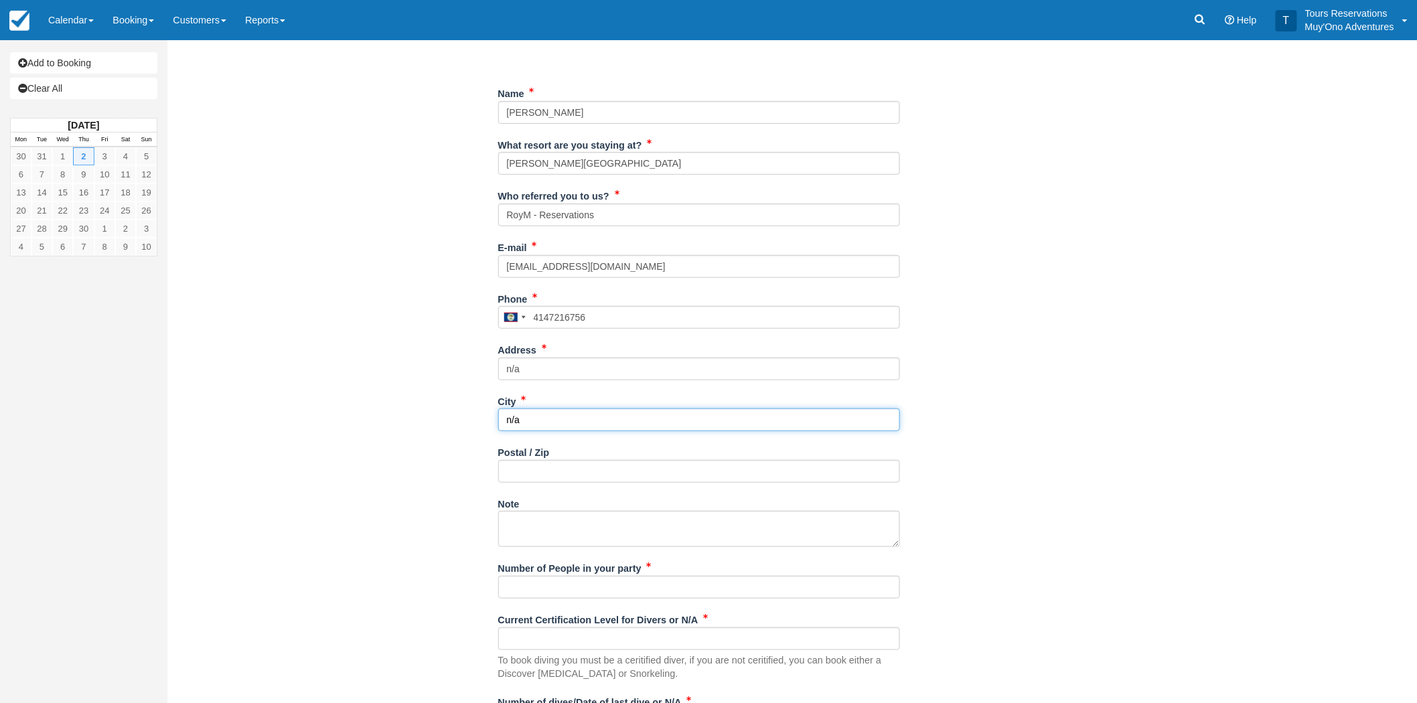
scroll to position [297, 0]
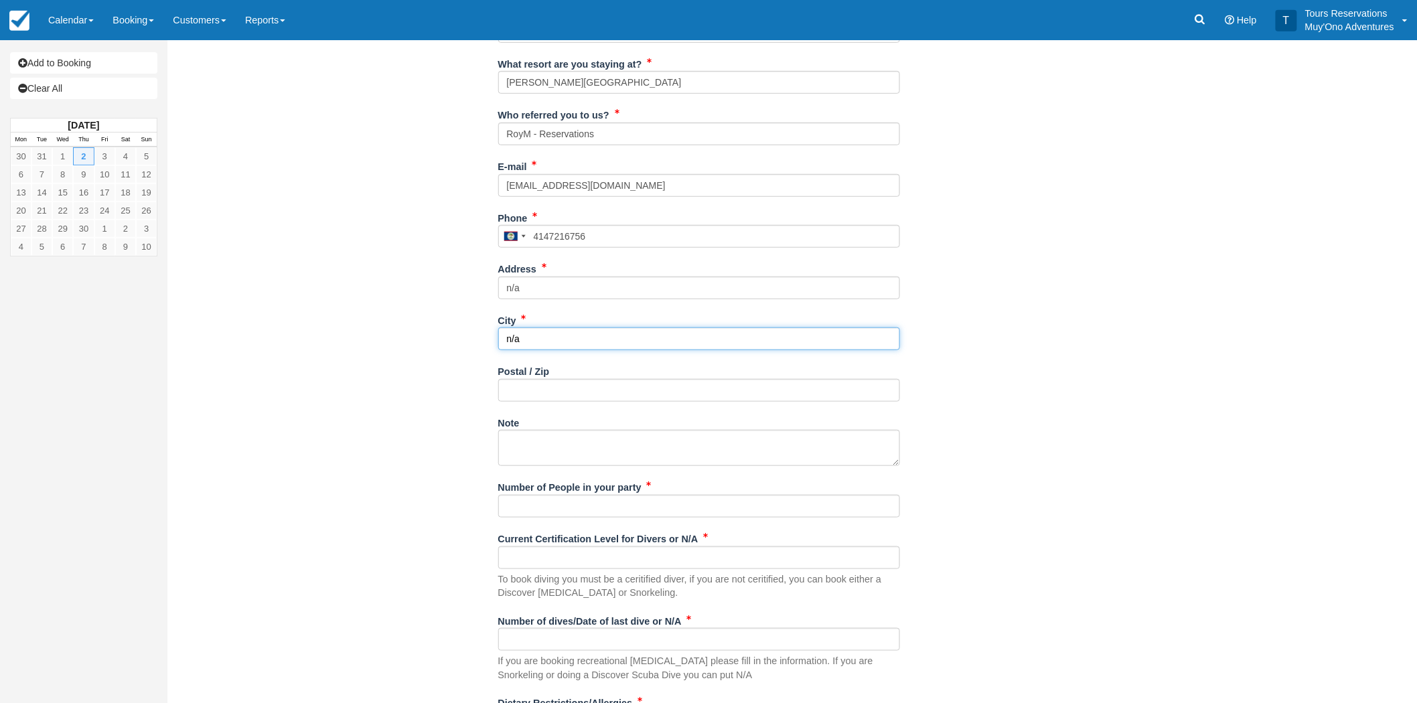
type input "n/a"
click at [551, 500] on input "Number of People in your party" at bounding box center [699, 506] width 402 height 23
click at [581, 566] on input "Current Certification Level for Divers or N/A" at bounding box center [699, 557] width 402 height 23
paste input "AnnMarie Kreitzer, Gregory Kreitzer, Elsa Kreitzer 15 yrs, Greta Kreitzer 13 yr…"
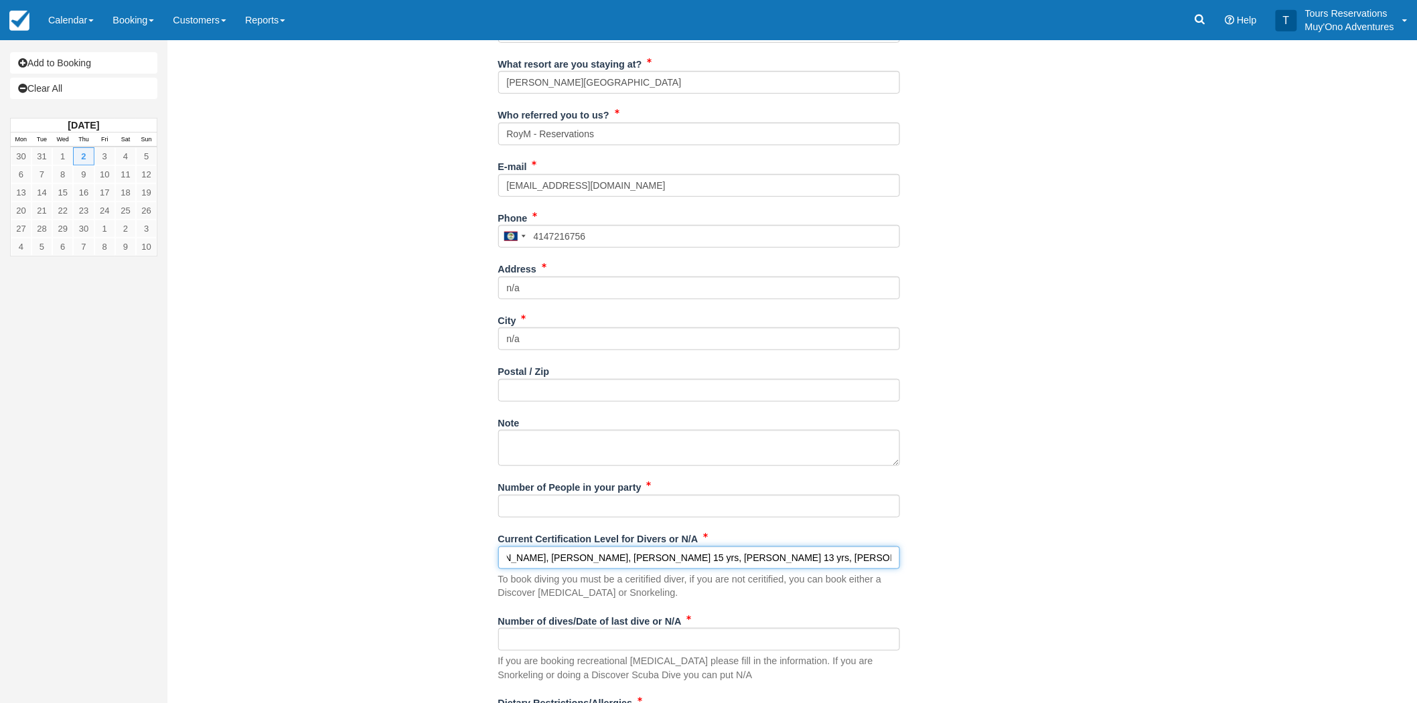
type input "AnnMarie Kreitzer, Gregory Kreitzer, Elsa Kreitzer 15 yrs, Greta Kreitzer 13 yr…"
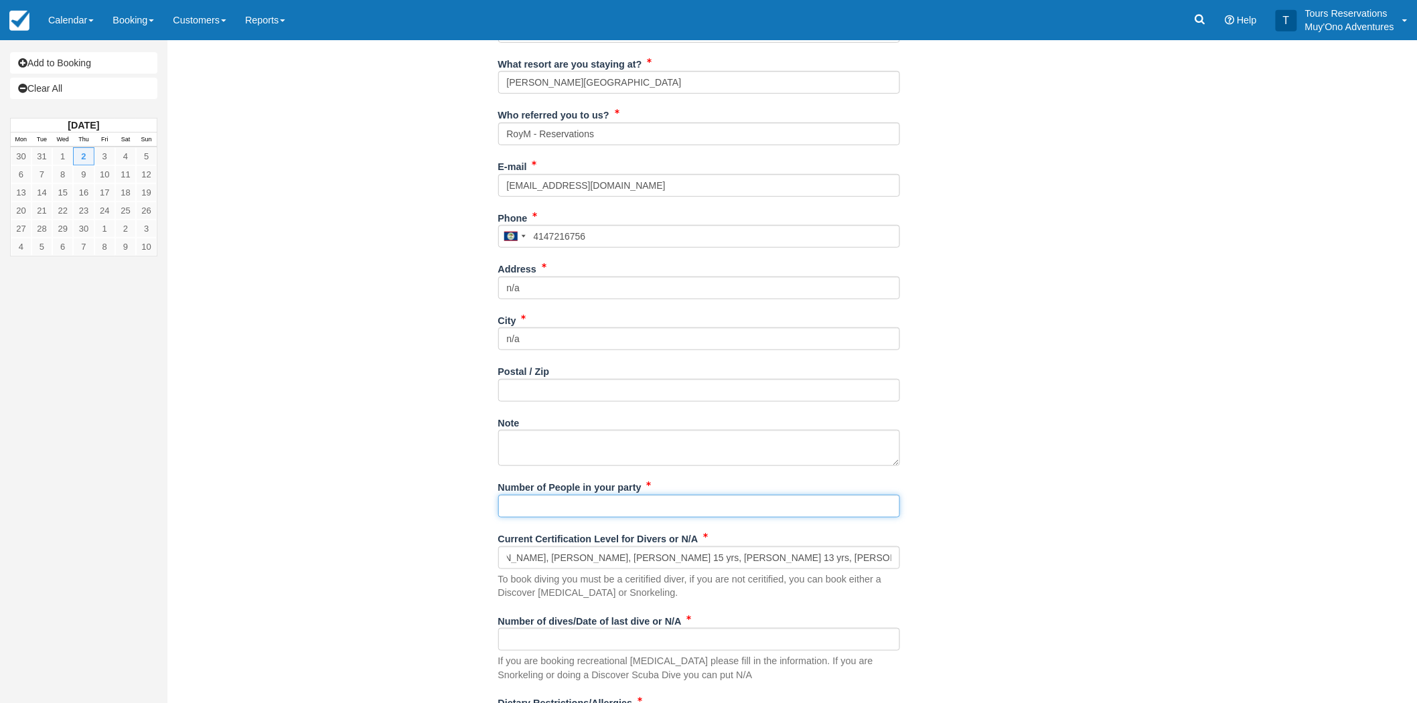
click at [556, 507] on input "Number of People in your party" at bounding box center [699, 506] width 402 height 23
paste input "AnnMarie Kreitzer, Gregory Kreitzer, Elsa Kreitzer 15 yrs, Greta Kreitzer 13 yr…"
type input "AnnMarie Kreitzer, Gregory Kreitzer, Elsa Kreitzer 15 yrs, Greta Kreitzer 13 yr…"
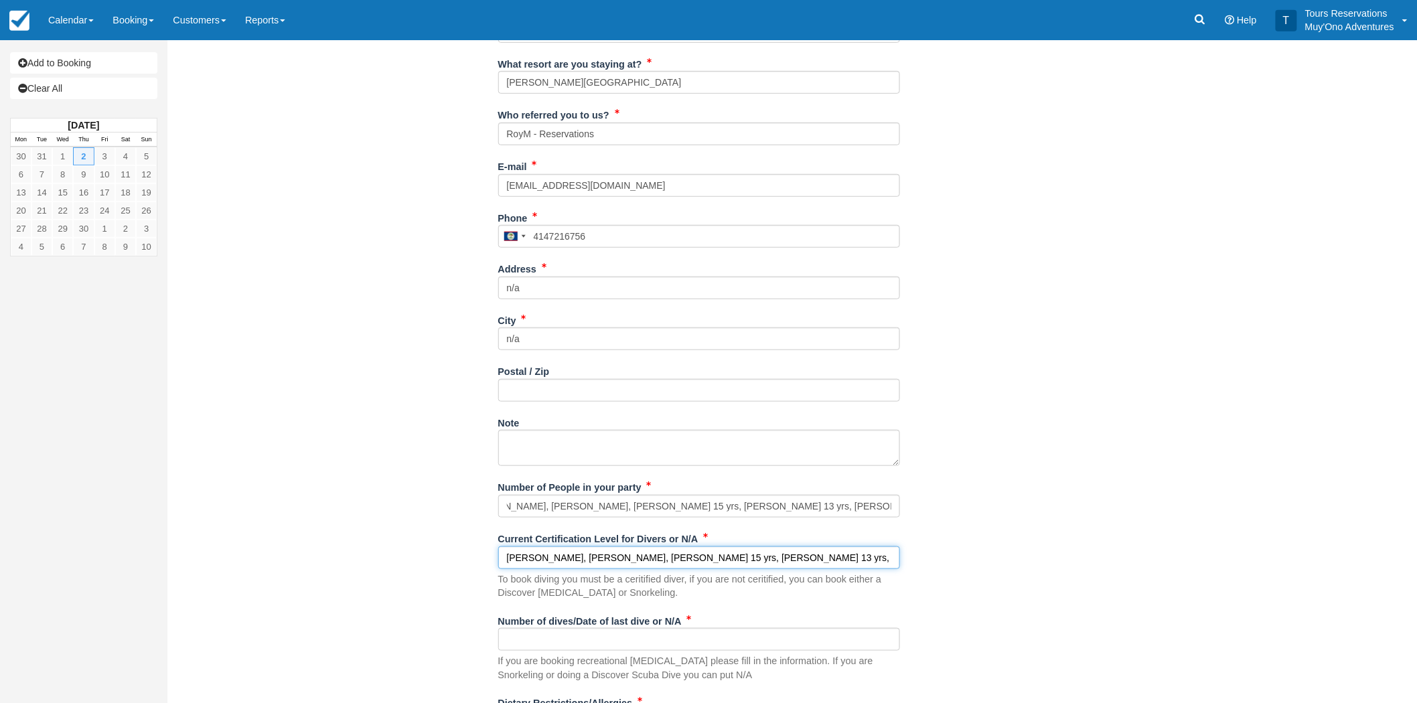
click at [538, 556] on input "AnnMarie Kreitzer, Gregory Kreitzer, Elsa Kreitzer 15 yrs, Greta Kreitzer 13 yr…" at bounding box center [699, 557] width 402 height 23
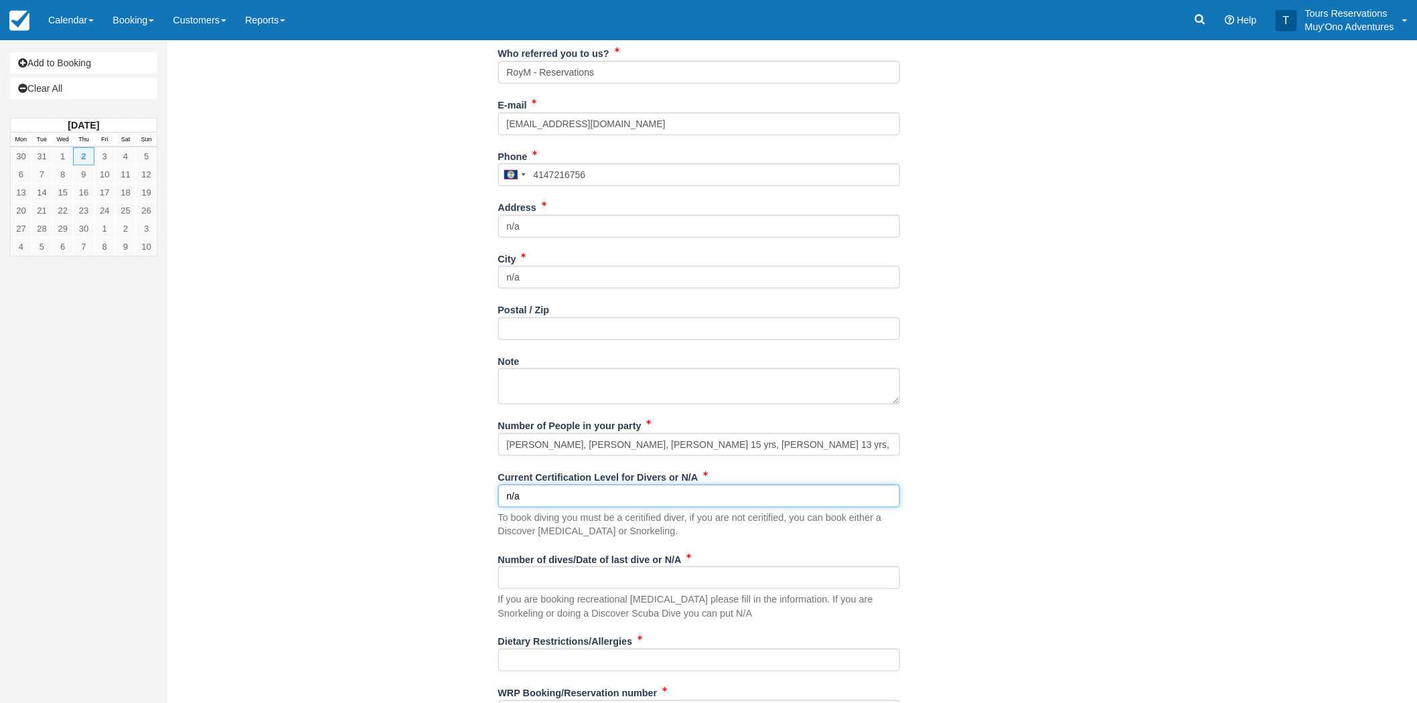
scroll to position [422, 0]
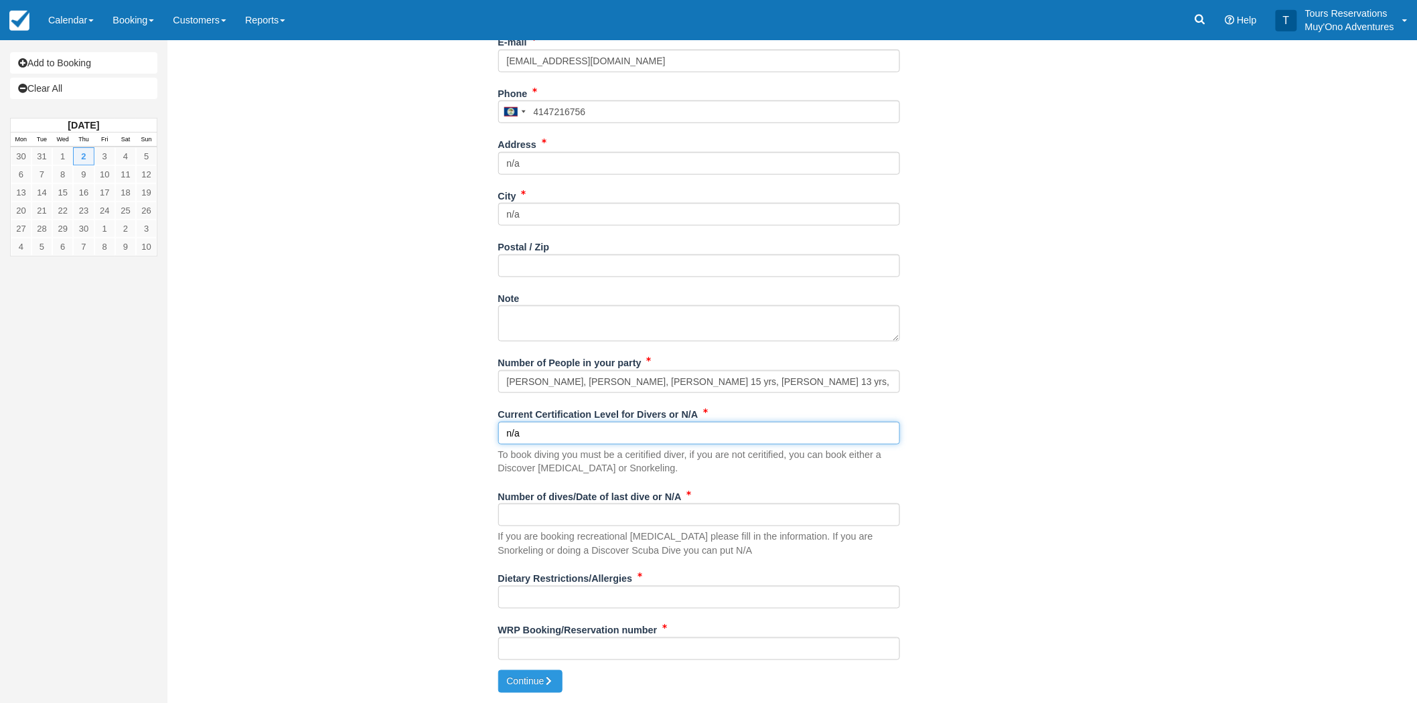
type input "n/a"
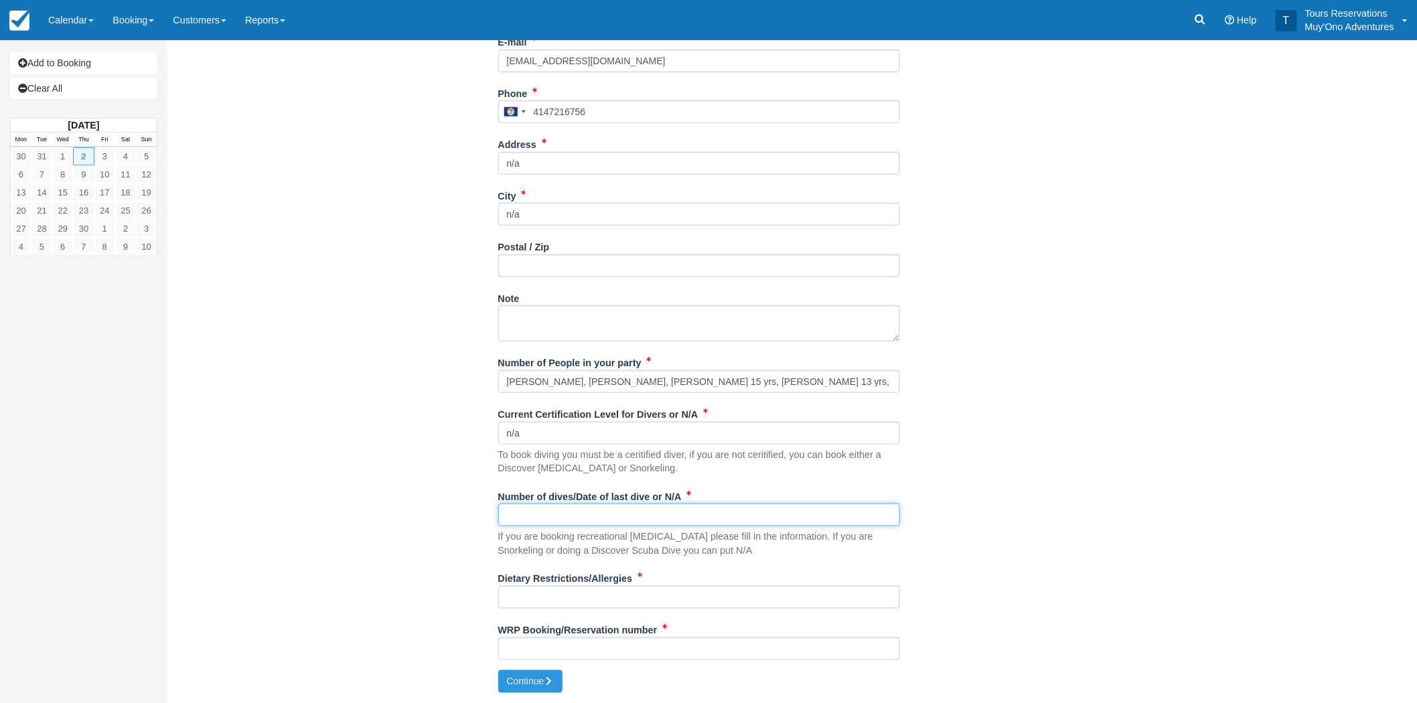
click at [554, 522] on input "Number of dives/Date of last dive or N/A" at bounding box center [699, 514] width 402 height 23
type input "n/a"
click at [638, 600] on input "Dietary Restrictions/Allergies" at bounding box center [699, 597] width 402 height 23
paste input "***THESE GUESTS HAVE NO DIETARY RESTRICTIONS"
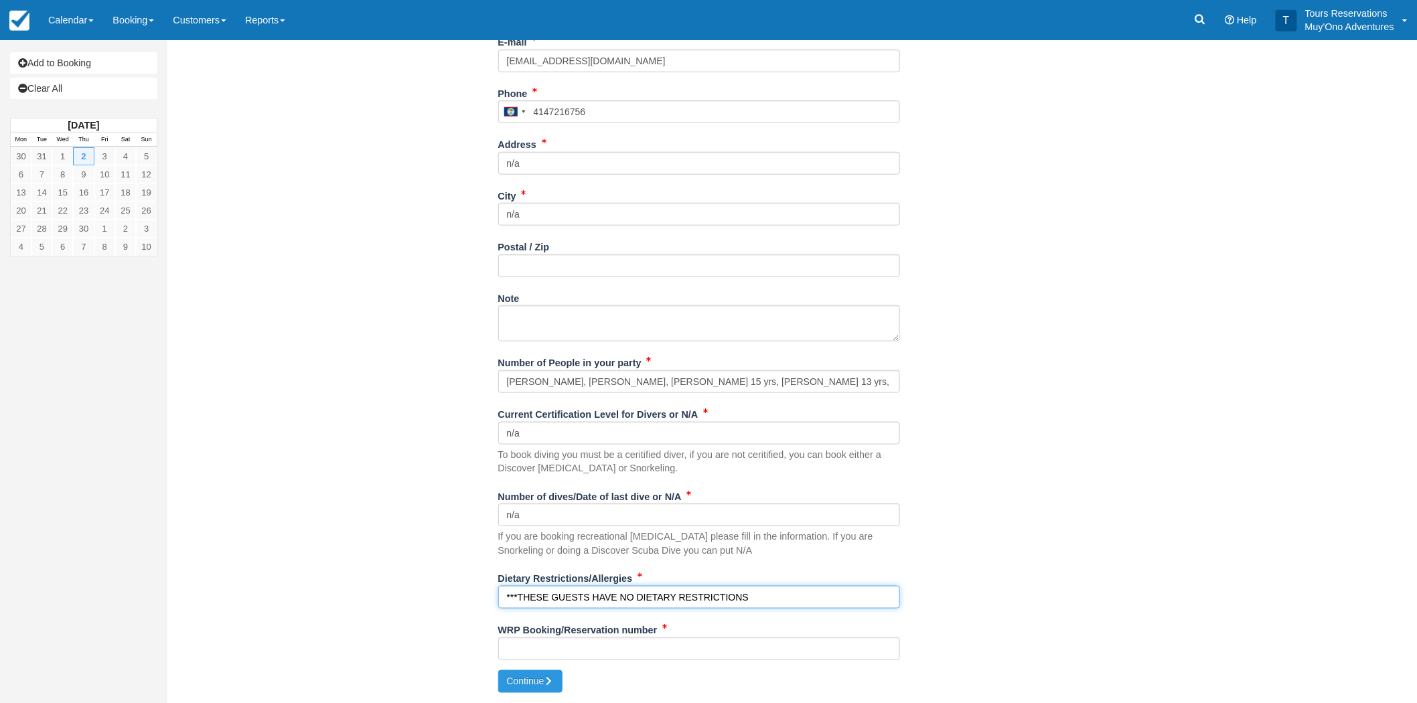
type input "***THESE GUESTS HAVE NO DIETARY RESTRICTIONS"
click at [552, 663] on div "WRP Booking/Reservation number" at bounding box center [699, 645] width 402 height 52
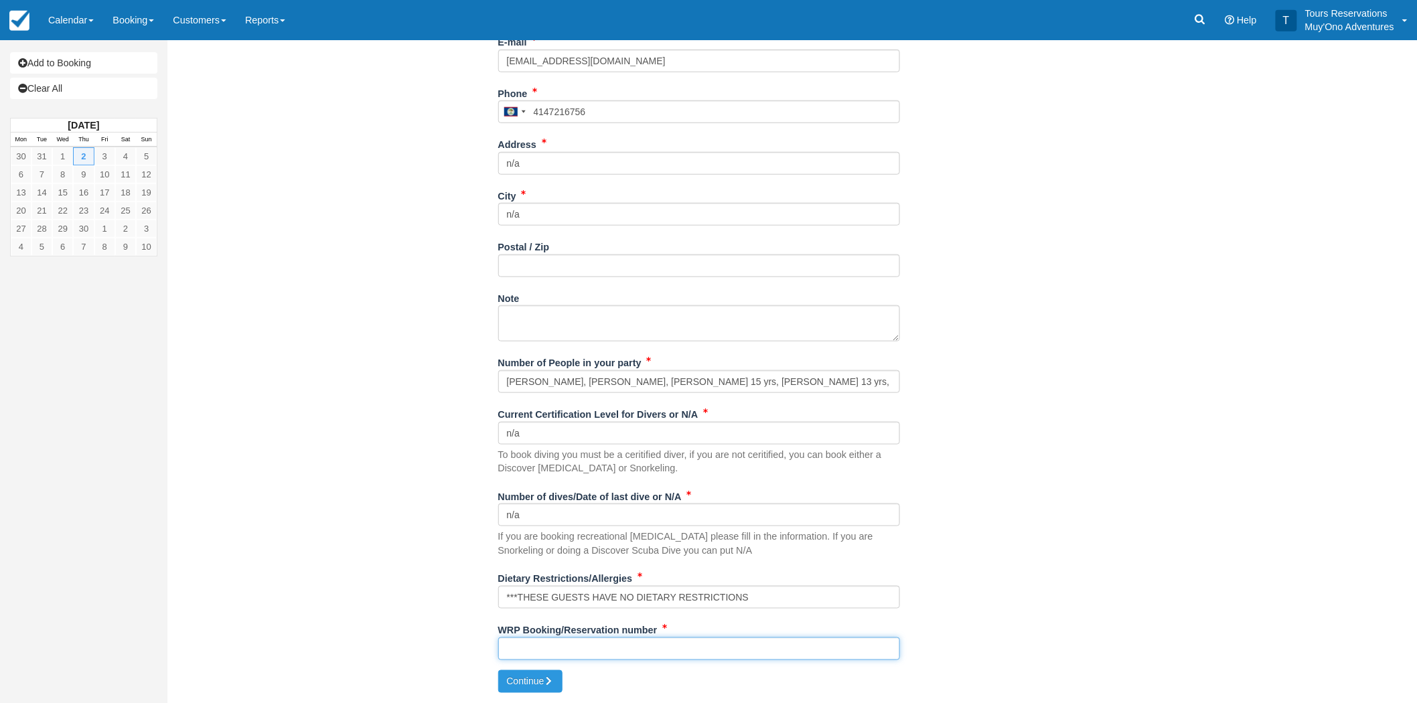
click at [544, 656] on input "WRP Booking/Reservation number" at bounding box center [699, 648] width 402 height 23
paste input "BB25081818442304"
type input "BB25081818442304"
click at [527, 678] on button "Continue" at bounding box center [530, 681] width 64 height 23
type input "+5014147216756"
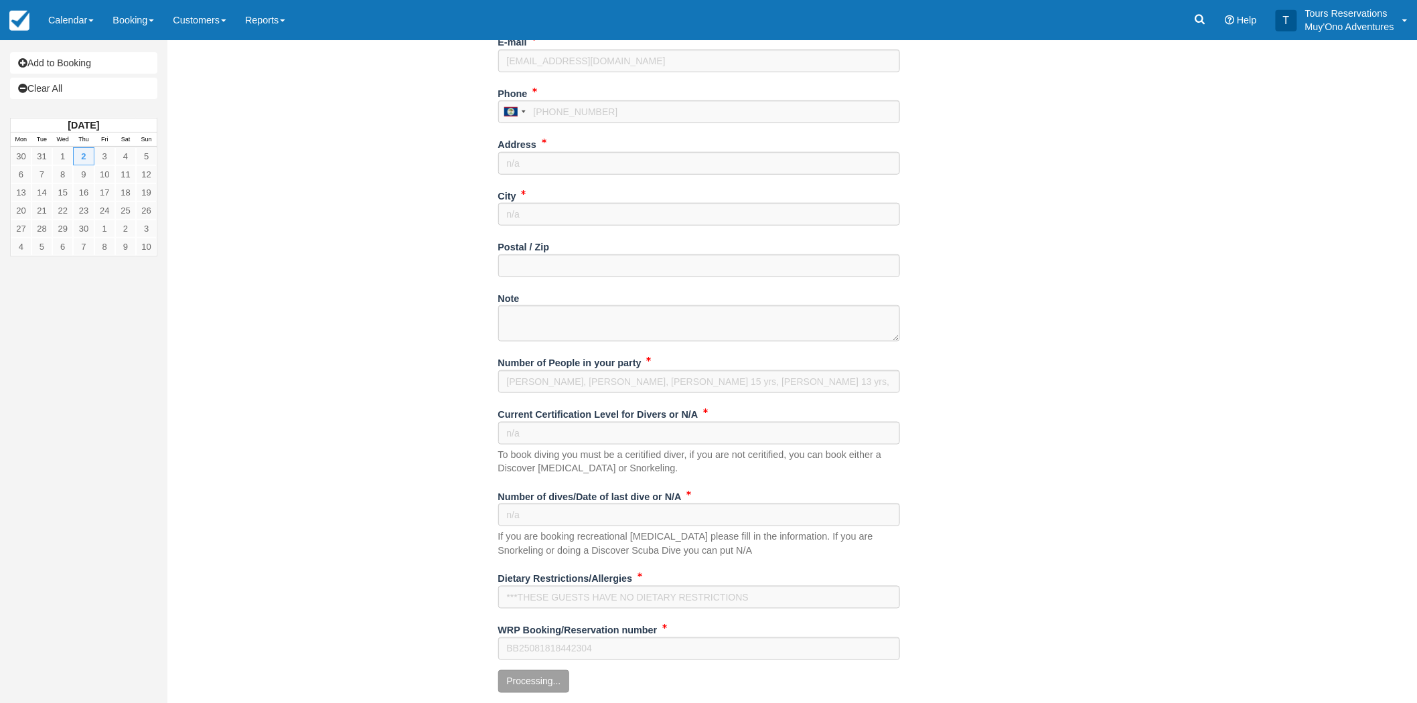
scroll to position [376, 0]
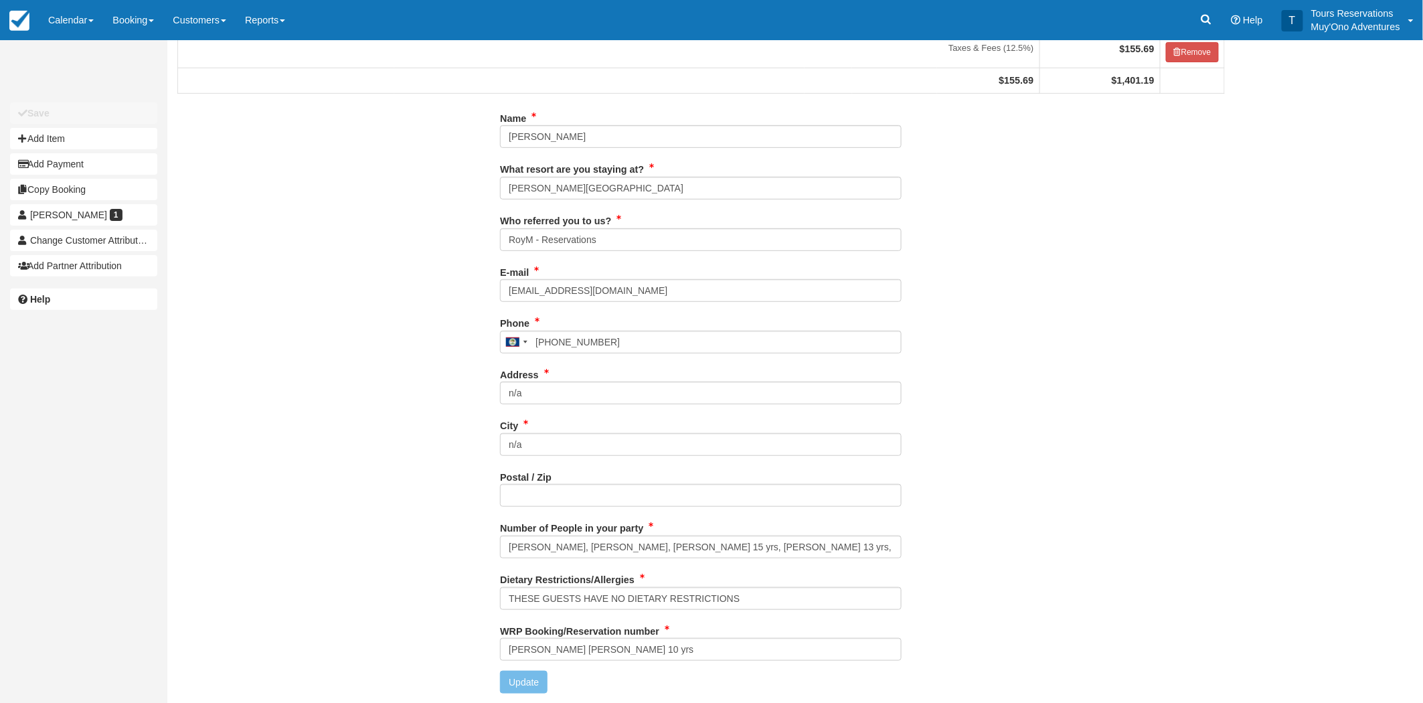
type input "4147216756"
drag, startPoint x: 668, startPoint y: 647, endPoint x: 461, endPoint y: 647, distance: 206.9
click at [467, 645] on div "Name [PERSON_NAME] What resort are you staying at? [PERSON_NAME][GEOGRAPHIC_DAT…" at bounding box center [701, 405] width 1068 height 597
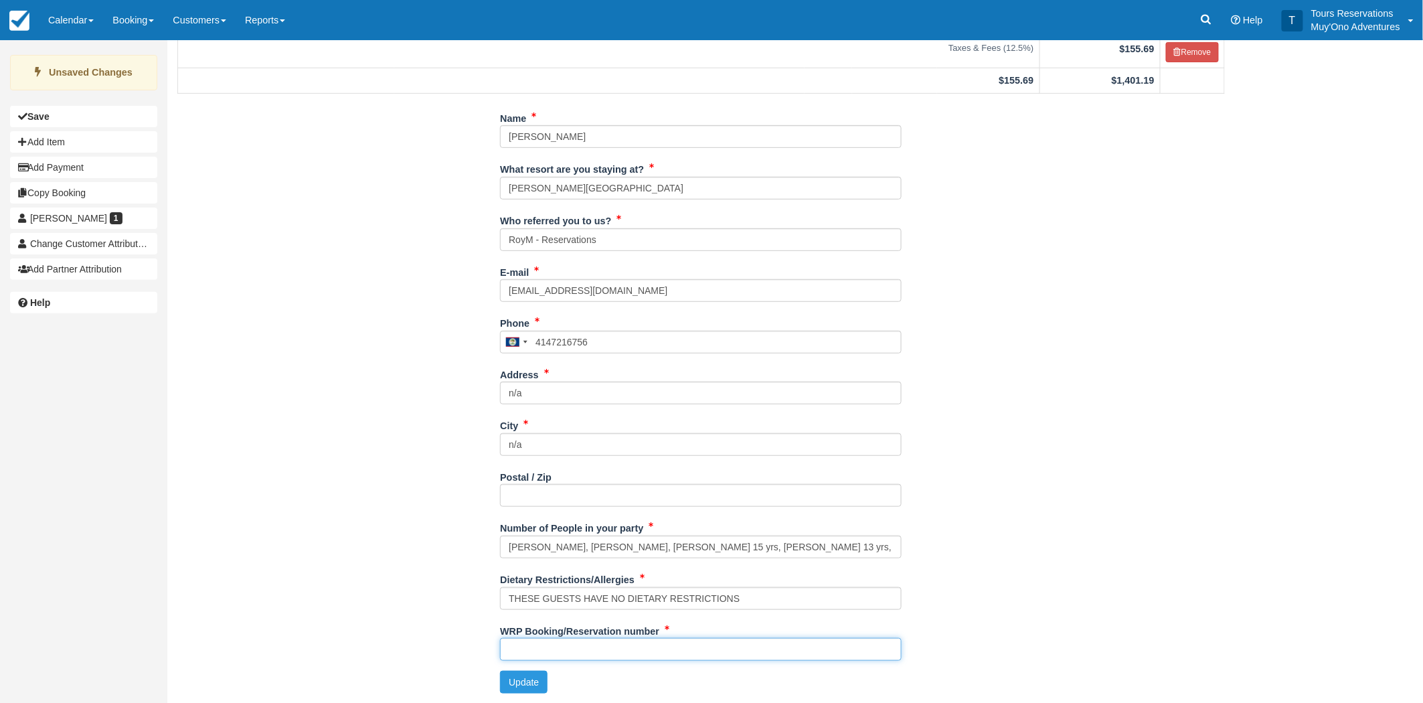
click at [557, 647] on input "WRP Booking/Reservation number" at bounding box center [701, 649] width 402 height 23
paste input "BB25081818442304"
type input "BB25081818442304"
click at [530, 683] on button "Update" at bounding box center [524, 682] width 48 height 23
type input "[PHONE_NUMBER]"
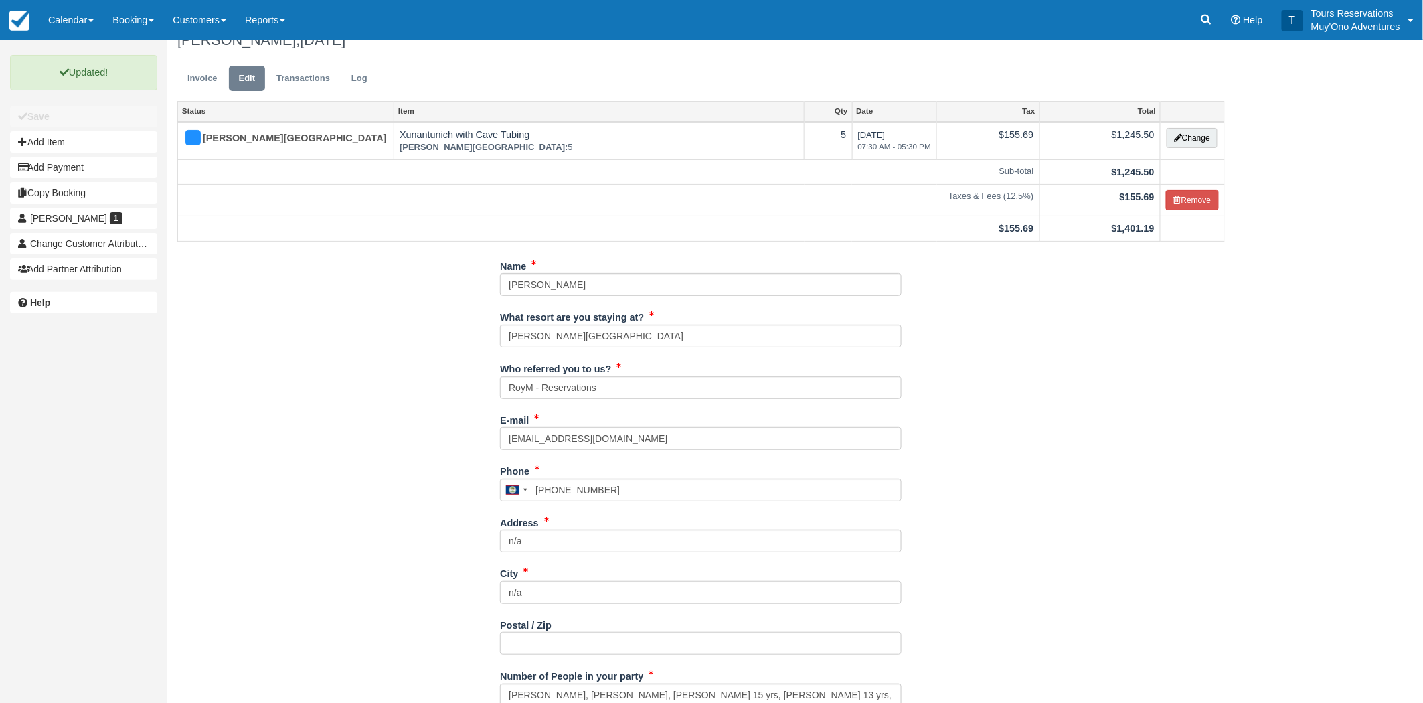
scroll to position [21, 0]
click at [201, 79] on link "Invoice" at bounding box center [202, 79] width 50 height 26
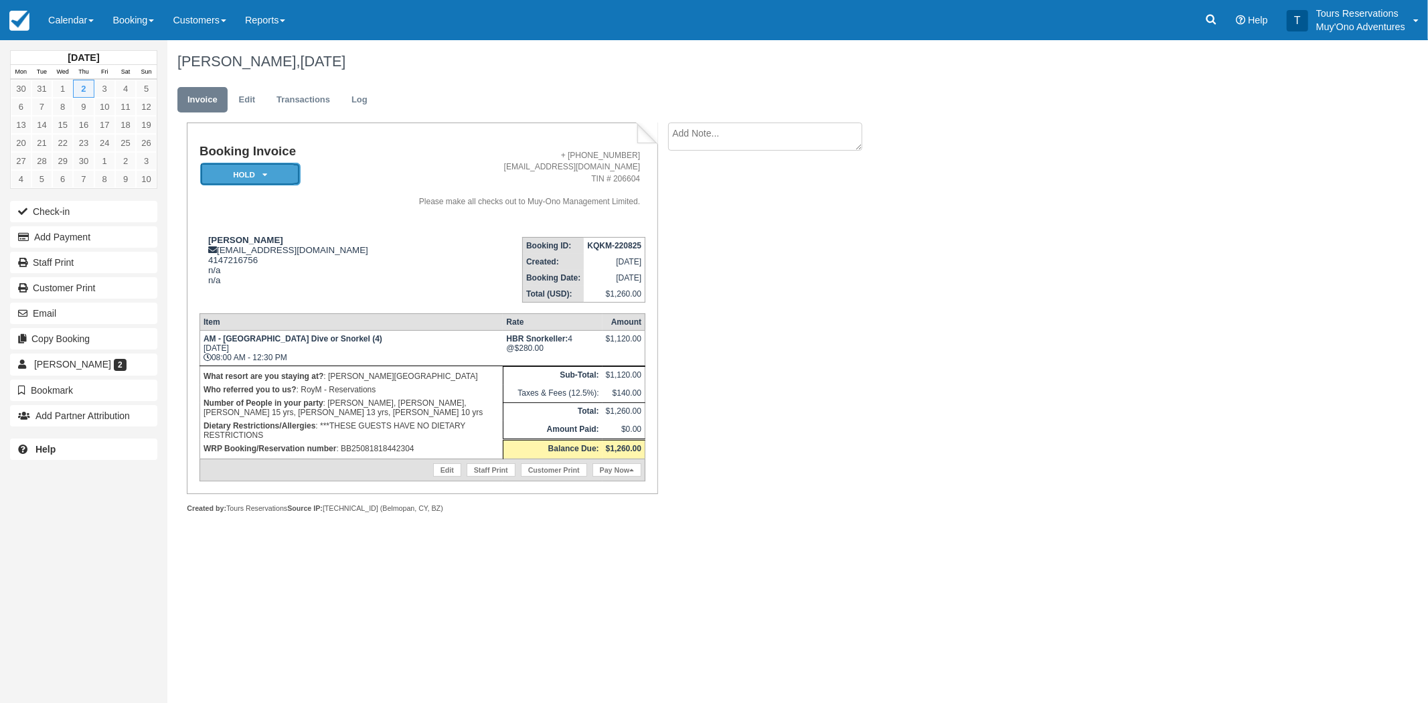
click at [259, 172] on em "HOLD" at bounding box center [250, 174] width 100 height 23
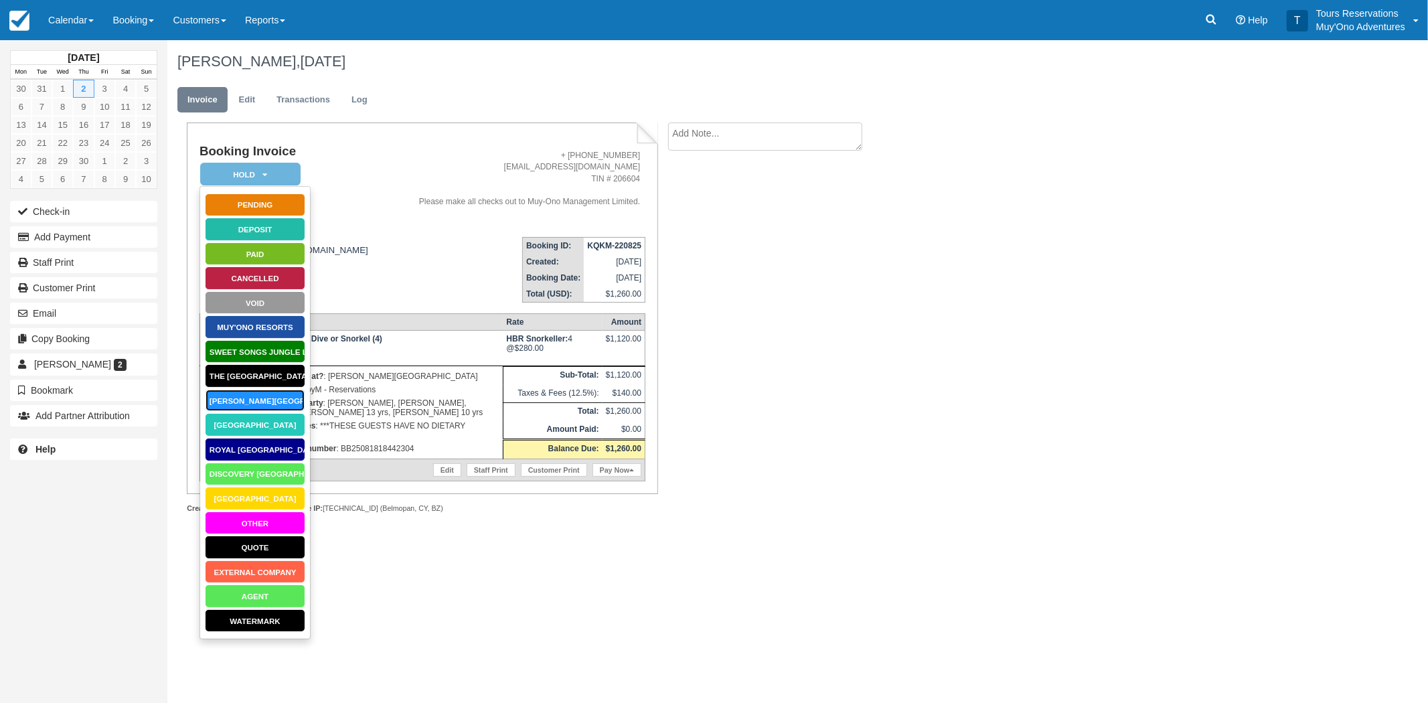
click at [251, 399] on link "[PERSON_NAME][GEOGRAPHIC_DATA]" at bounding box center [255, 400] width 100 height 23
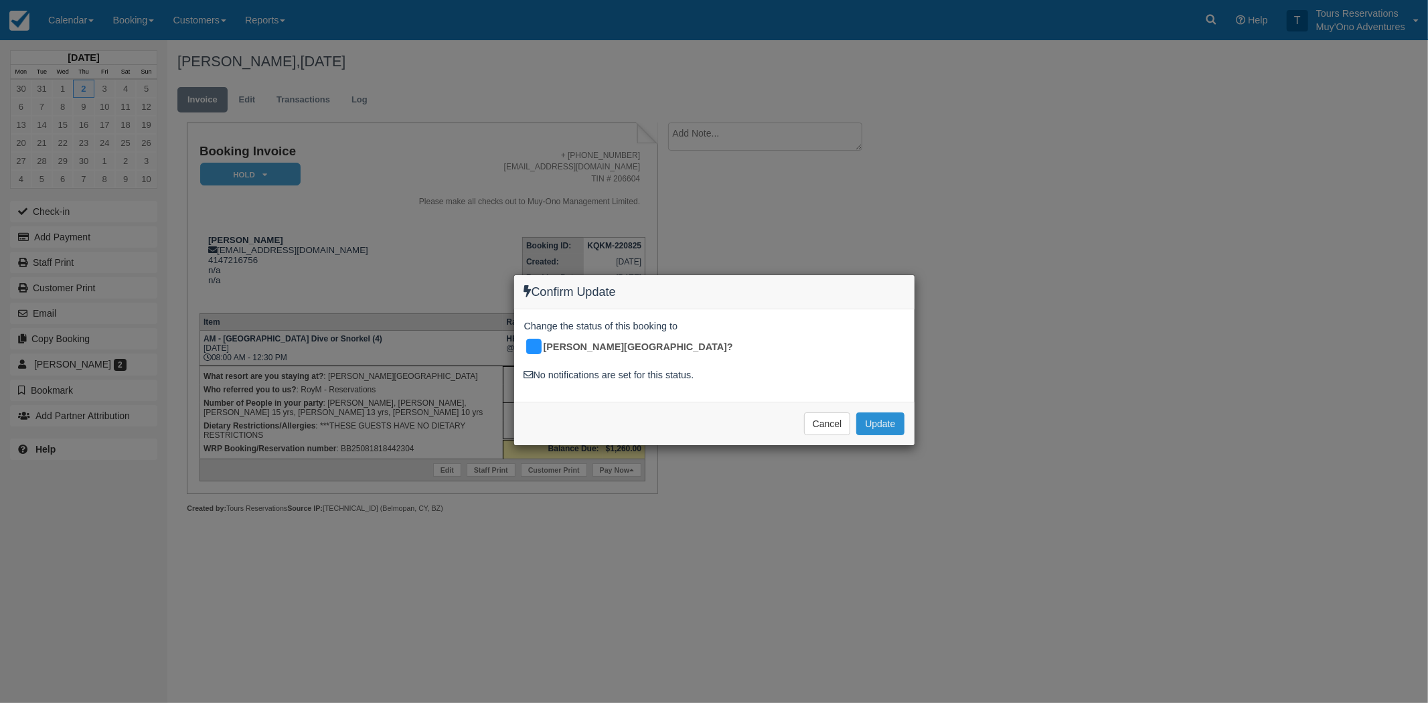
click at [875, 412] on button "Update" at bounding box center [880, 423] width 48 height 23
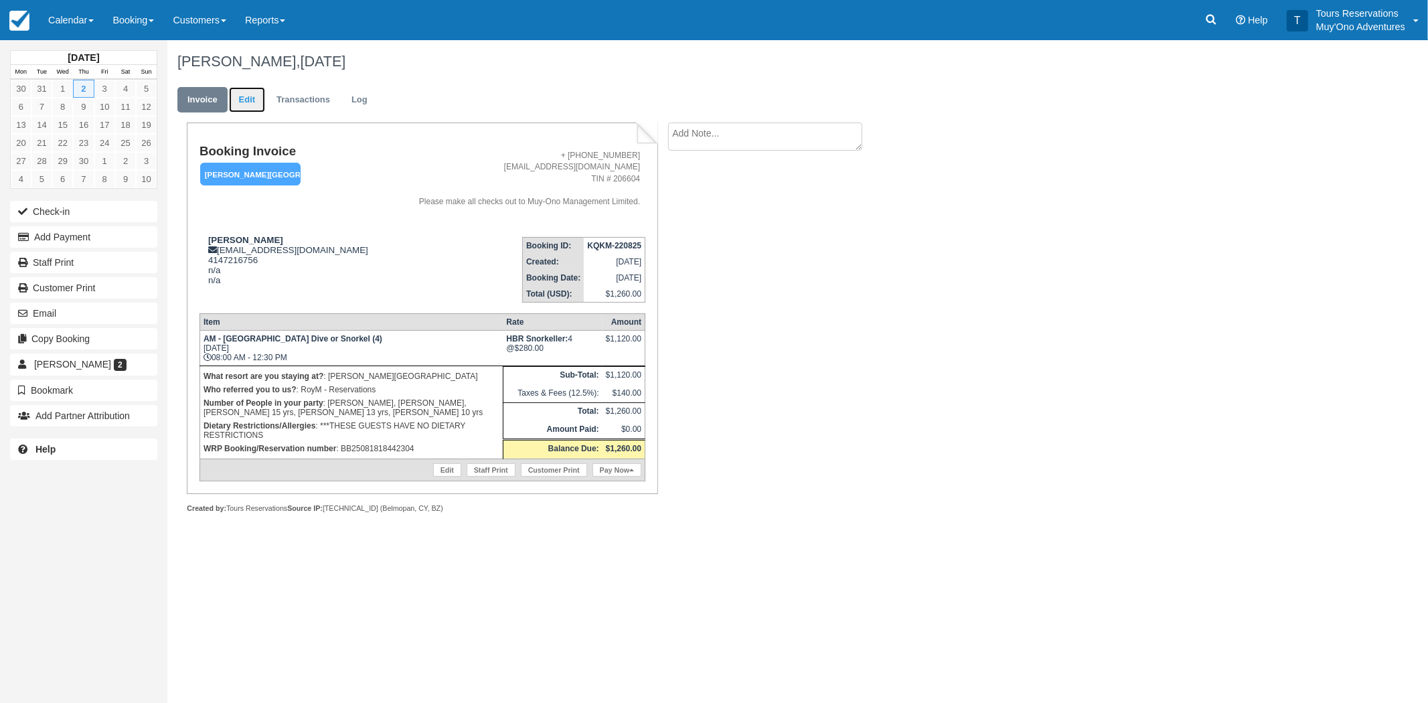
click at [253, 101] on link "Edit" at bounding box center [247, 100] width 36 height 26
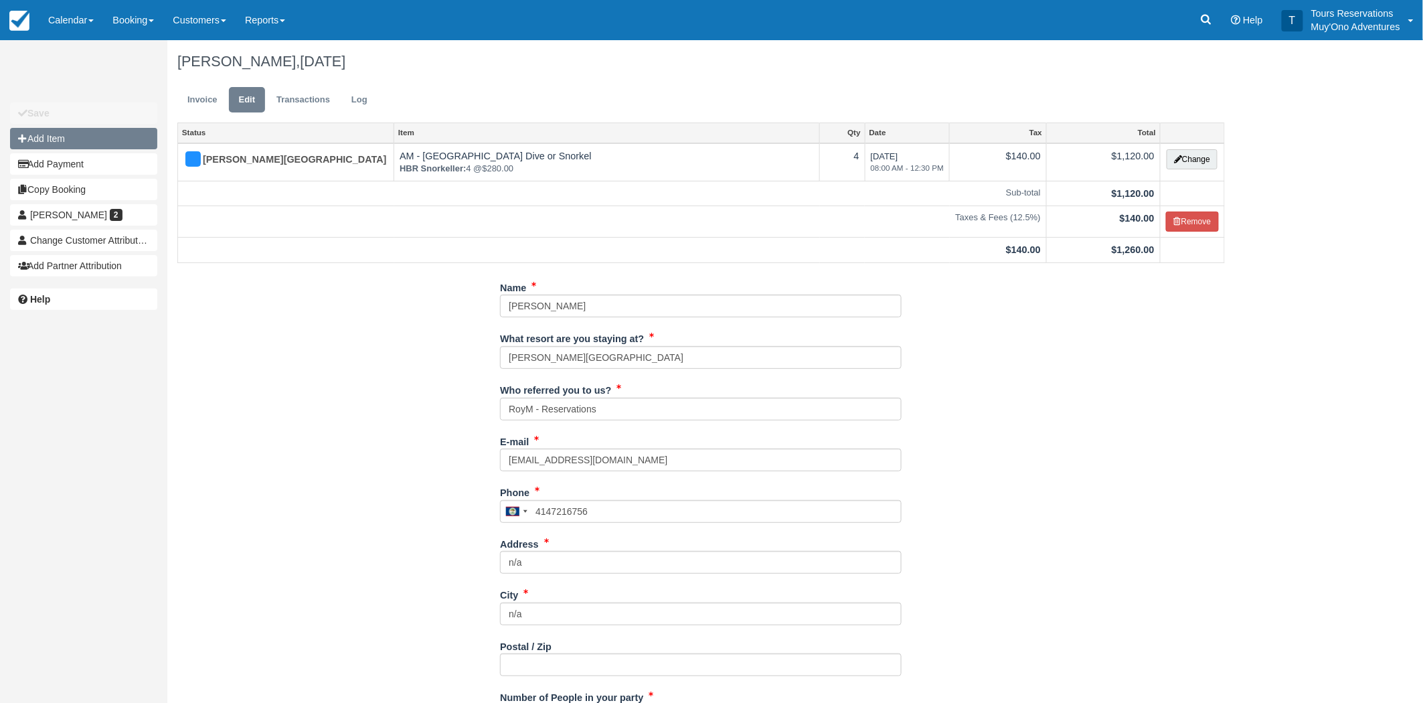
click at [101, 136] on button "Add Item" at bounding box center [83, 138] width 147 height 21
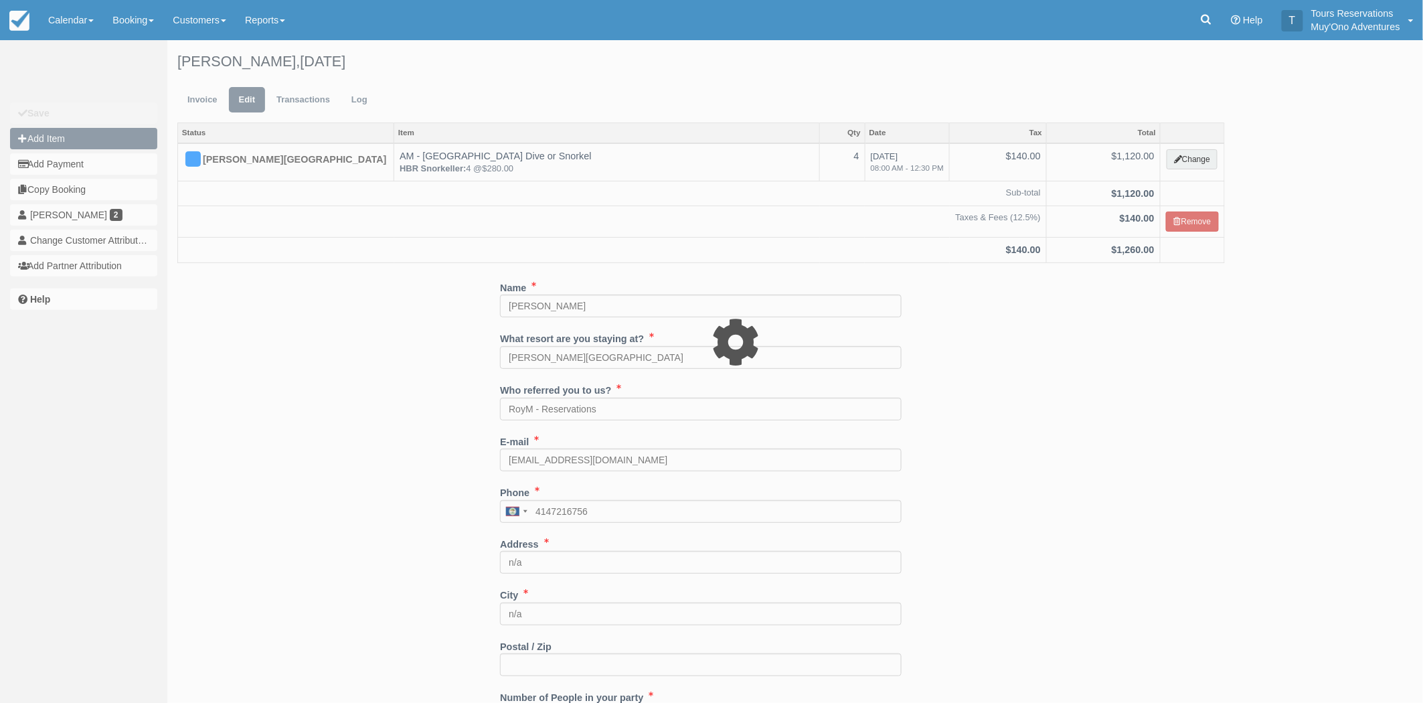
type input "0.00"
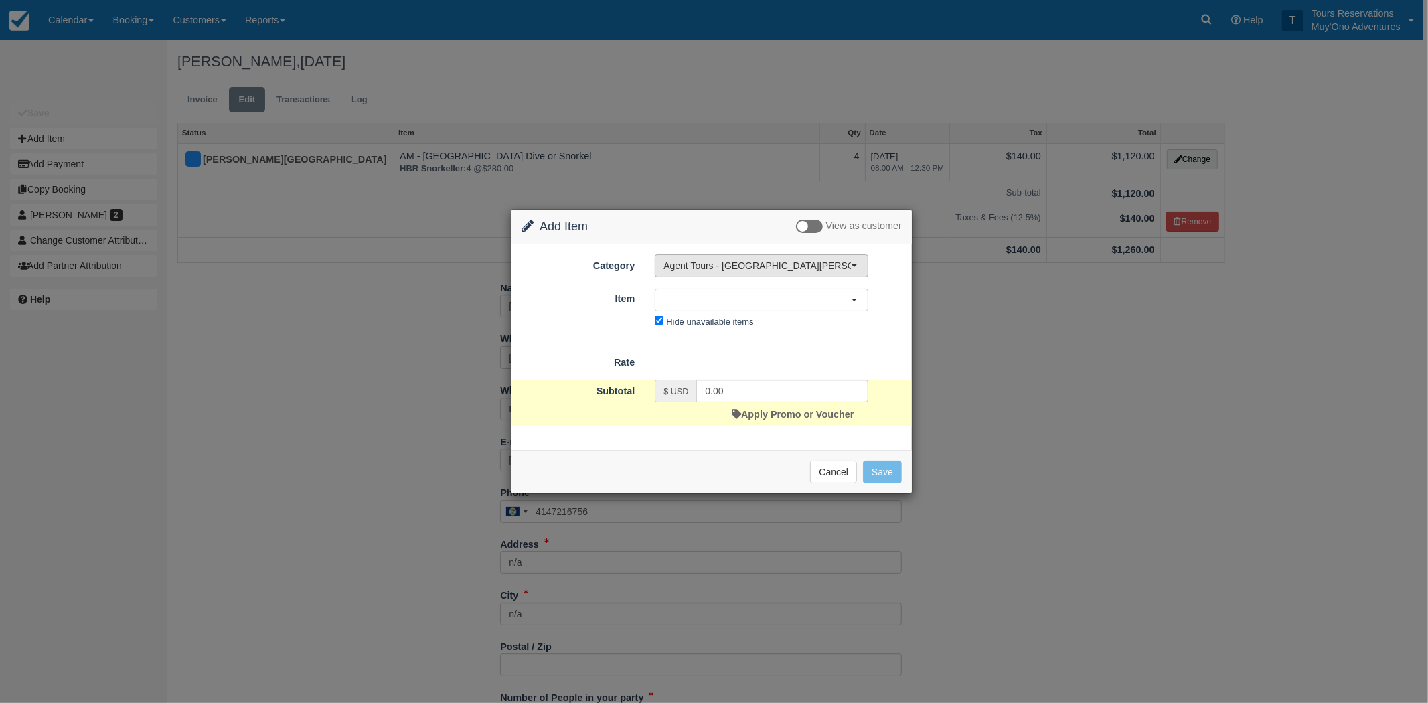
click at [751, 268] on span "Agent Tours - [GEOGRAPHIC_DATA][PERSON_NAME] Caulker/[GEOGRAPHIC_DATA] City Tou…" at bounding box center [757, 265] width 187 height 13
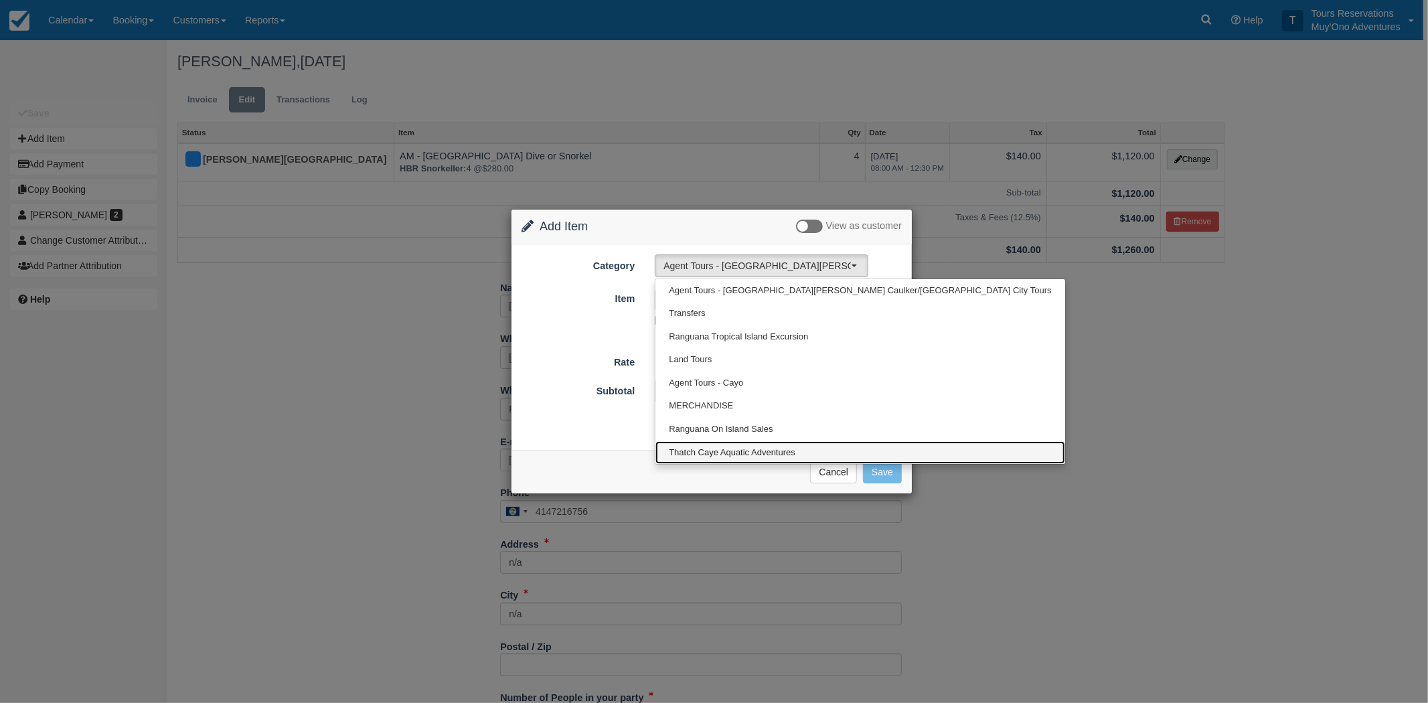
click at [733, 451] on span "Thatch Caye Aquatic Adventures" at bounding box center [732, 453] width 127 height 13
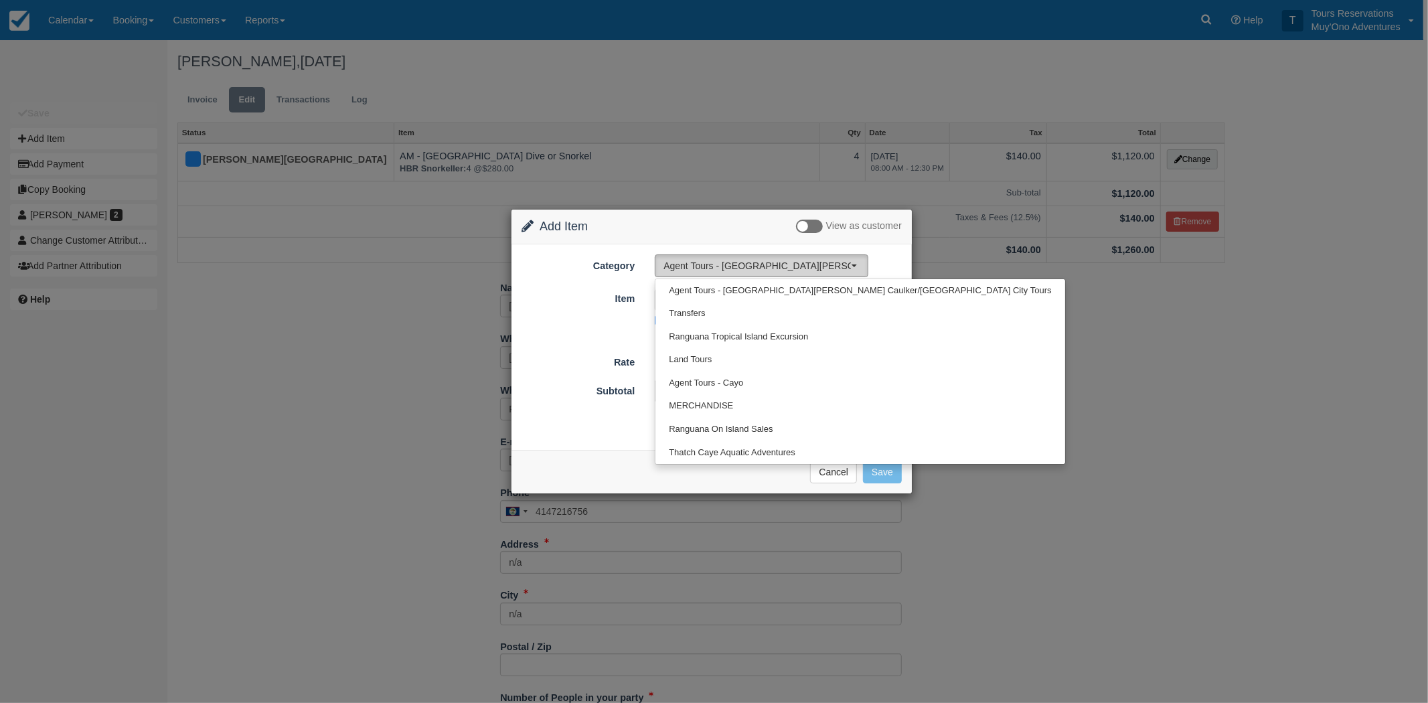
select select "64"
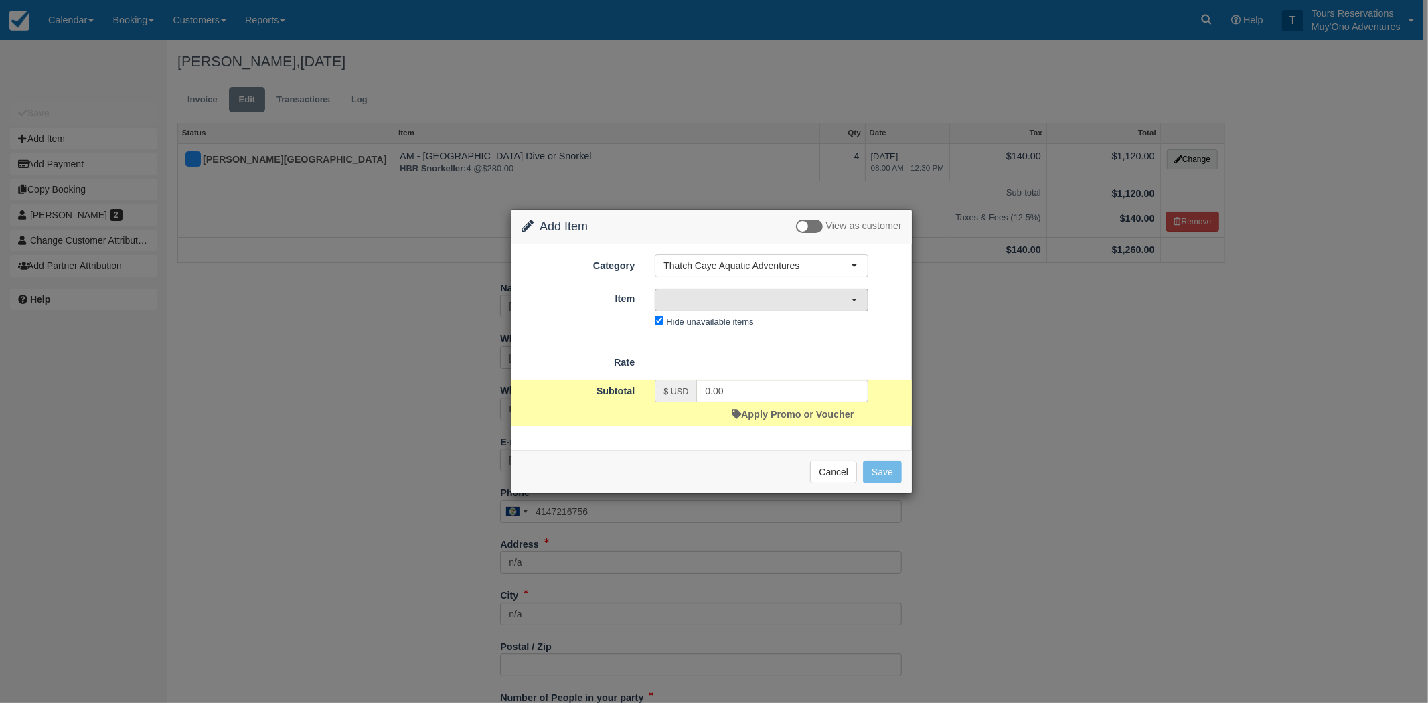
click at [753, 293] on span "—" at bounding box center [757, 299] width 187 height 13
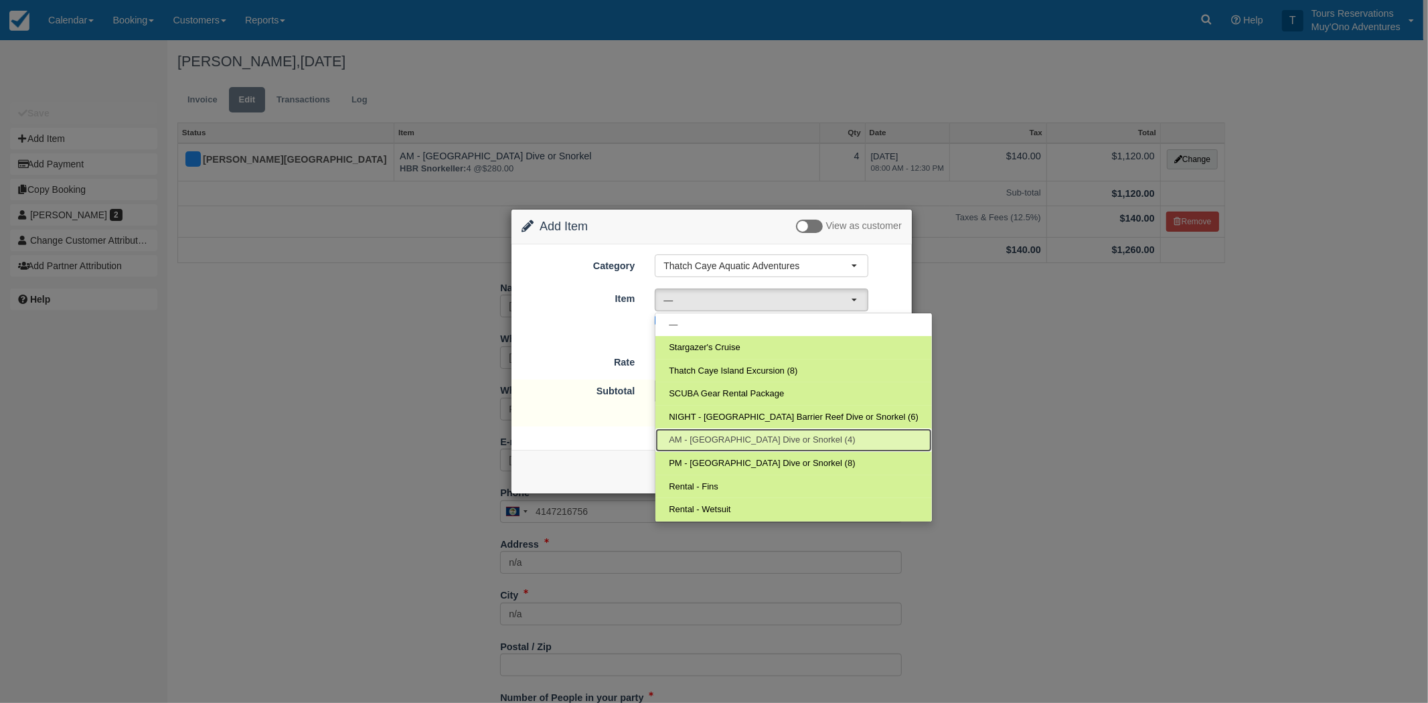
click at [728, 430] on link "AM - [GEOGRAPHIC_DATA] Dive or Snorkel (4)" at bounding box center [793, 439] width 277 height 23
select select "294"
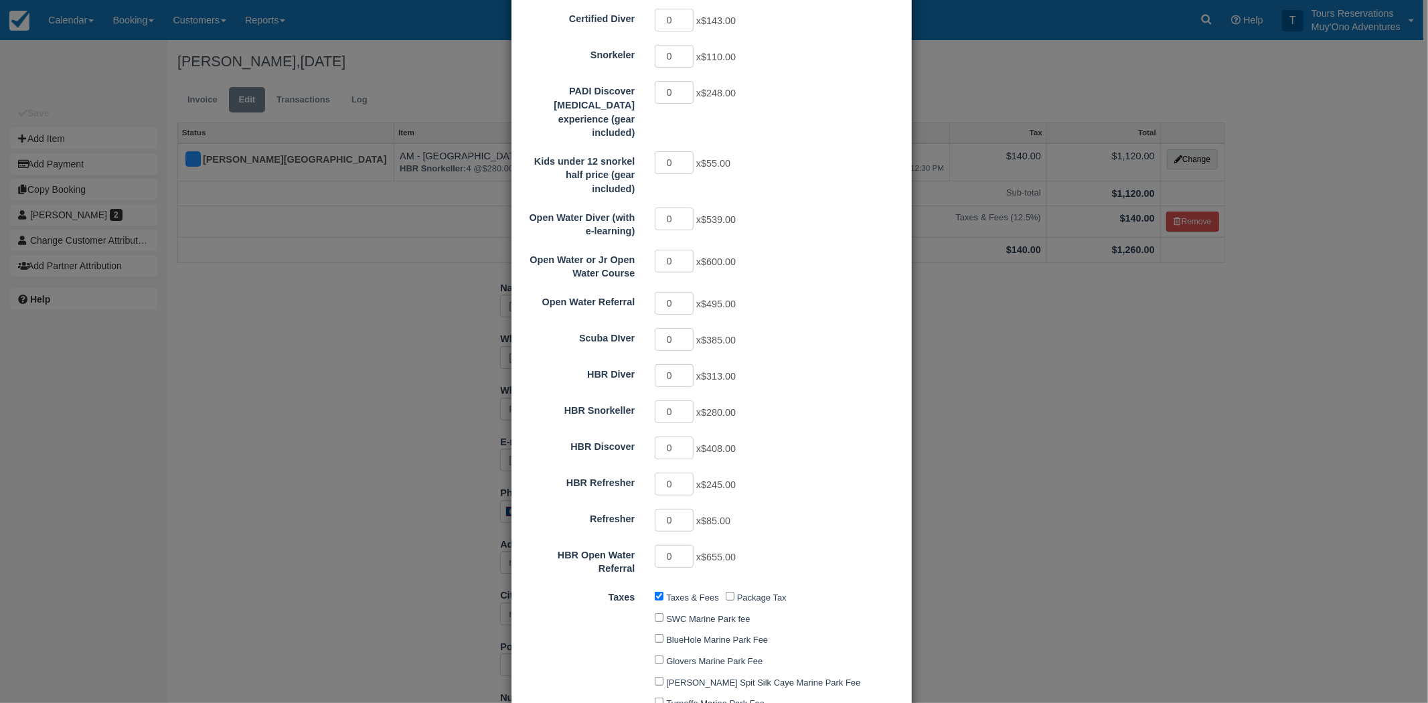
scroll to position [223, 0]
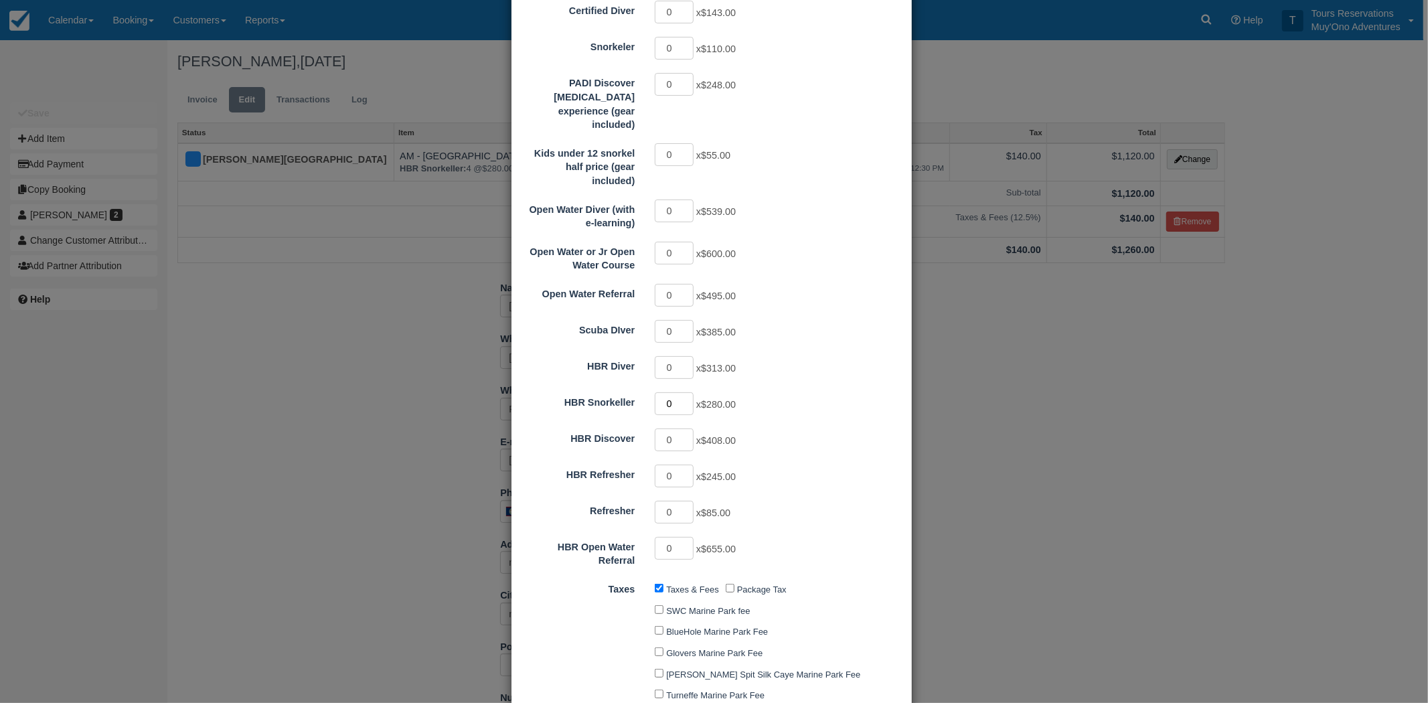
click at [682, 392] on input "0" at bounding box center [674, 403] width 39 height 23
type input "1"
click at [688, 392] on input "1" at bounding box center [674, 403] width 39 height 23
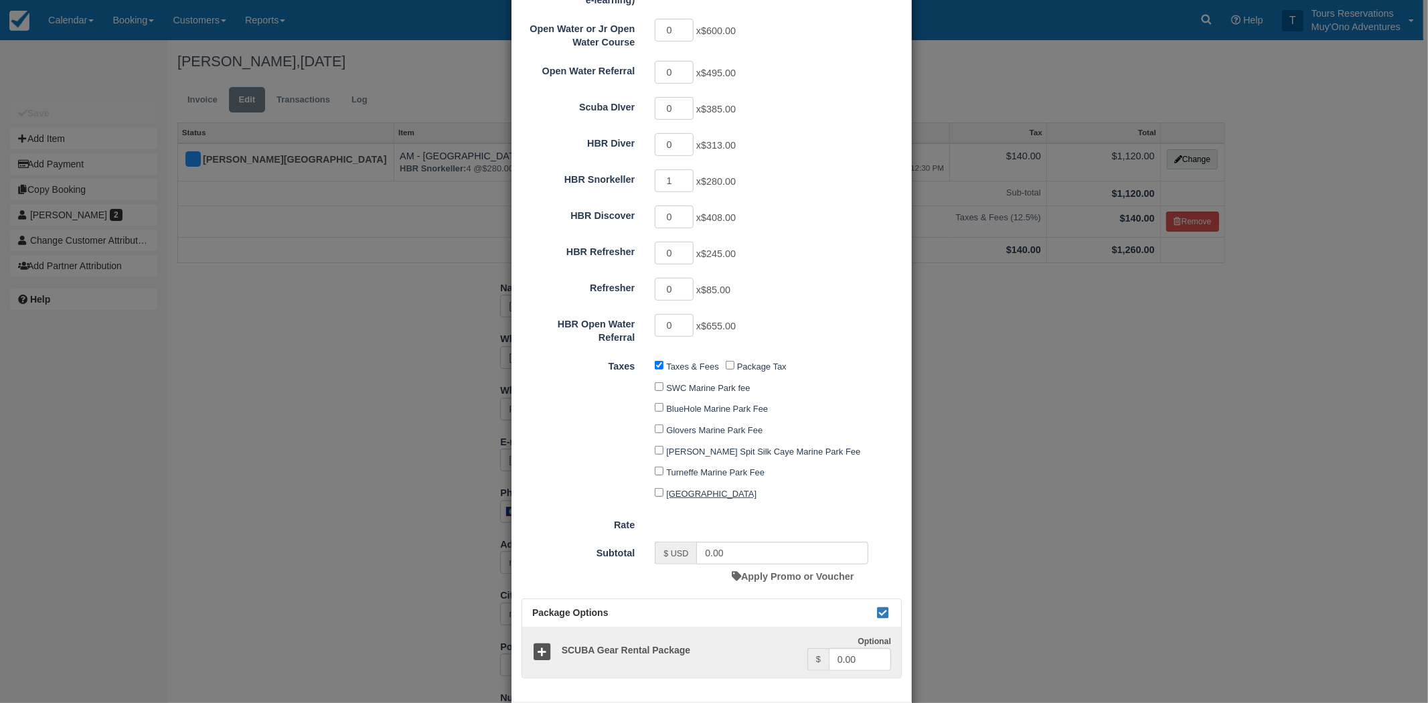
type input "280.00"
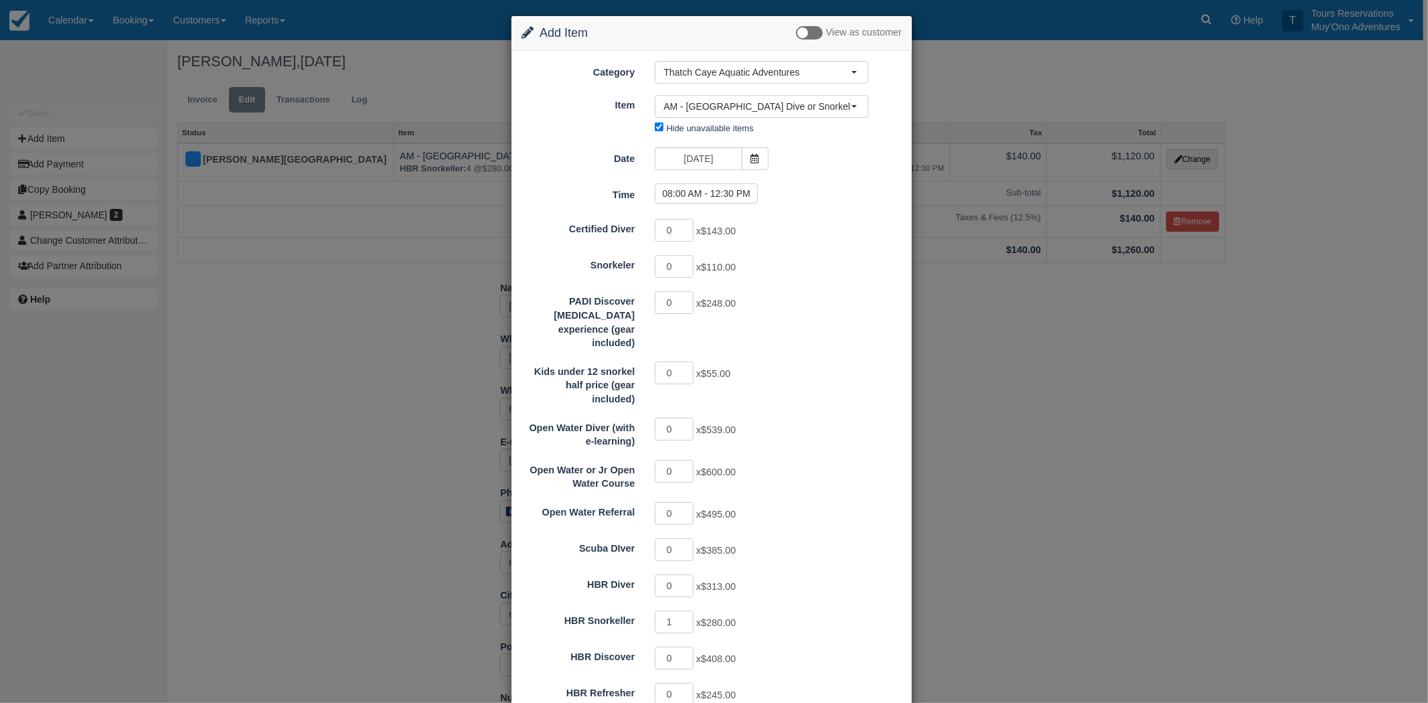
scroll to position [0, 0]
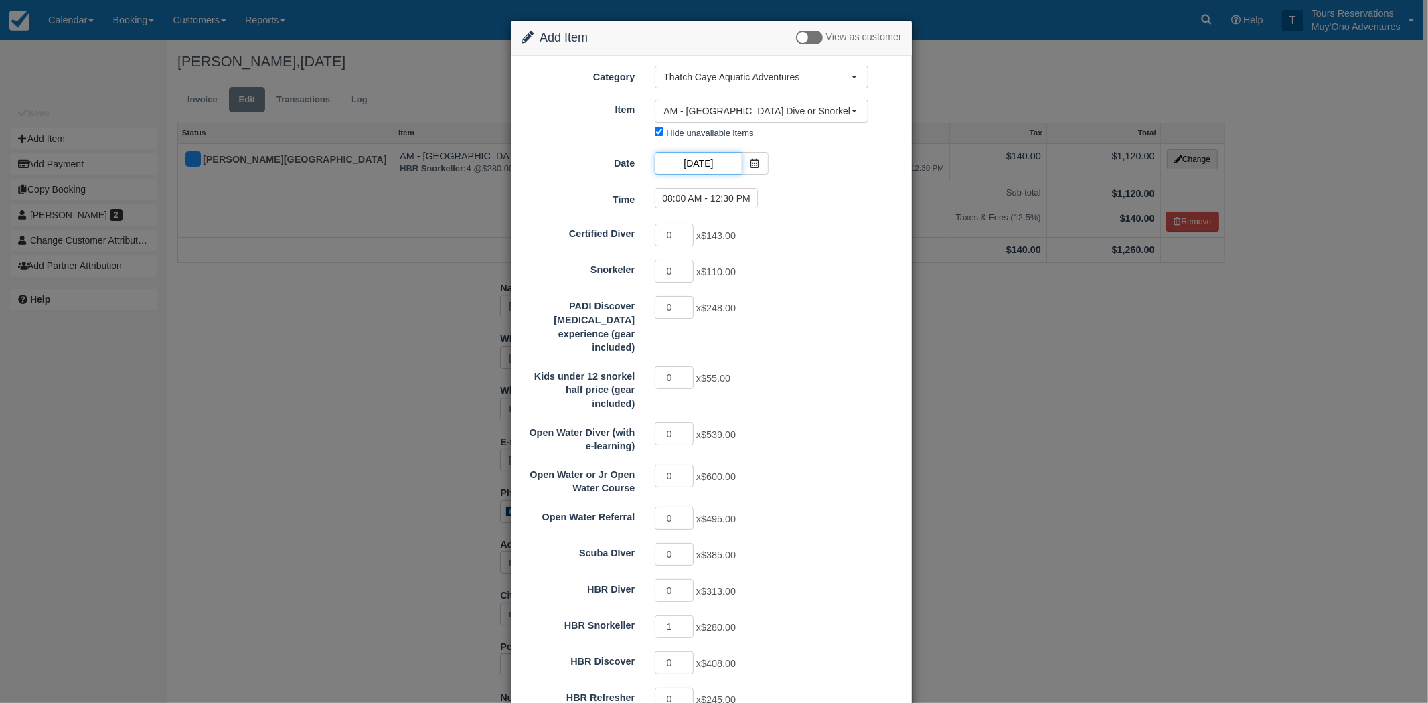
click at [721, 162] on input "[DATE]" at bounding box center [698, 163] width 87 height 23
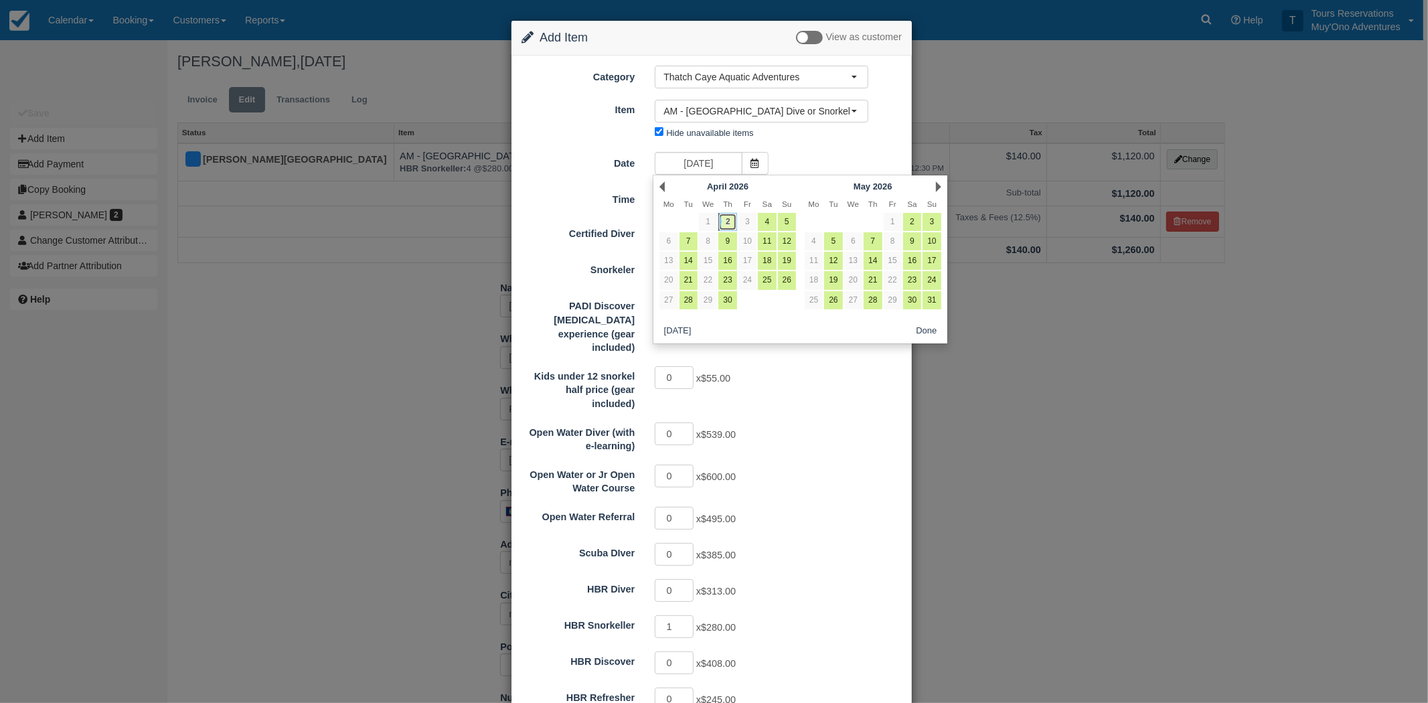
click at [726, 224] on link "2" at bounding box center [727, 222] width 18 height 18
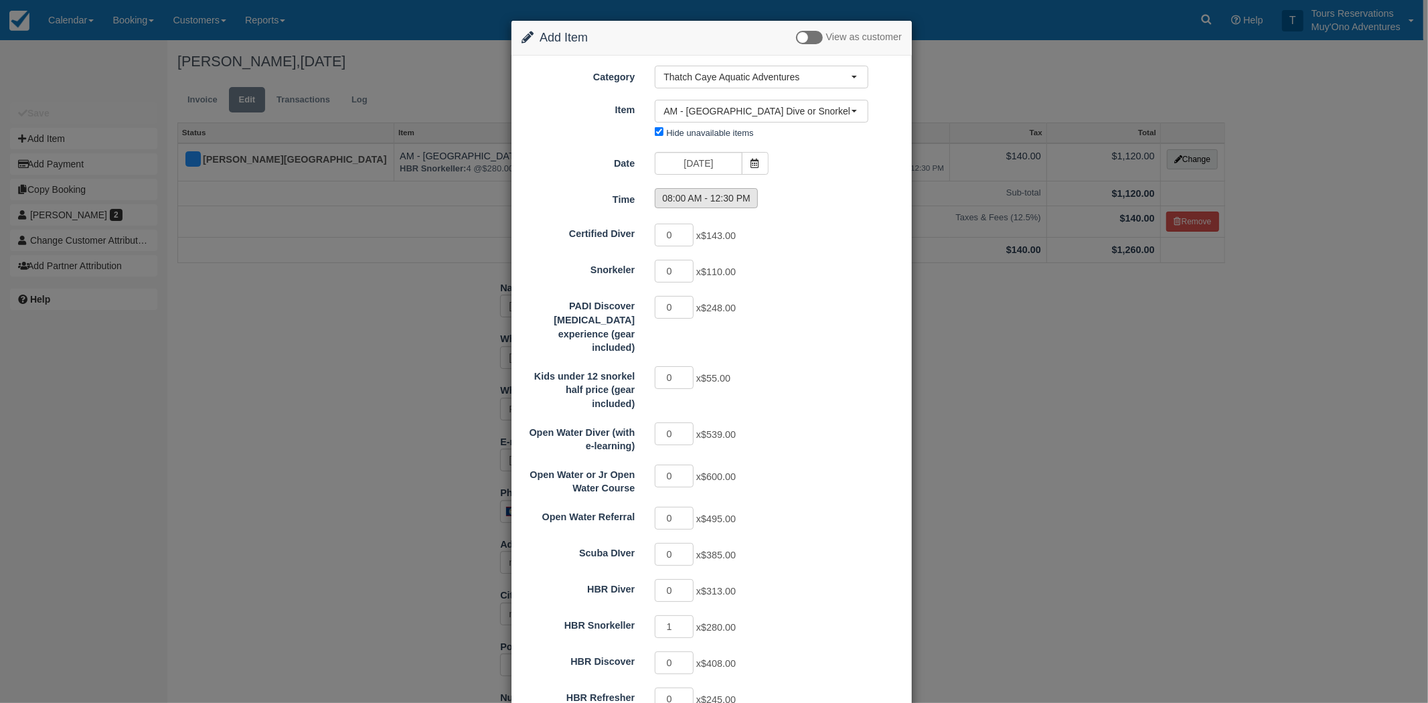
click at [708, 196] on label "08:00 AM - 12:30 PM" at bounding box center [706, 198] width 103 height 20
radio input "true"
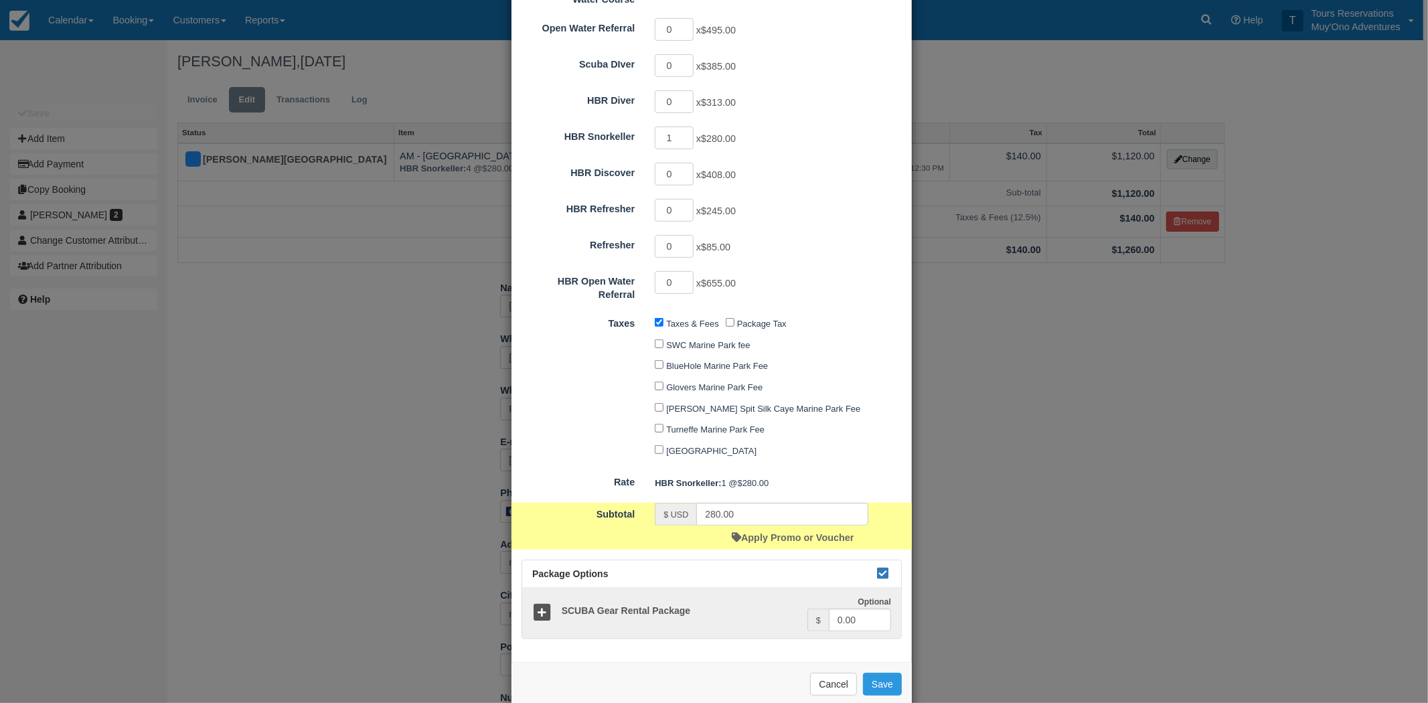
scroll to position [498, 0]
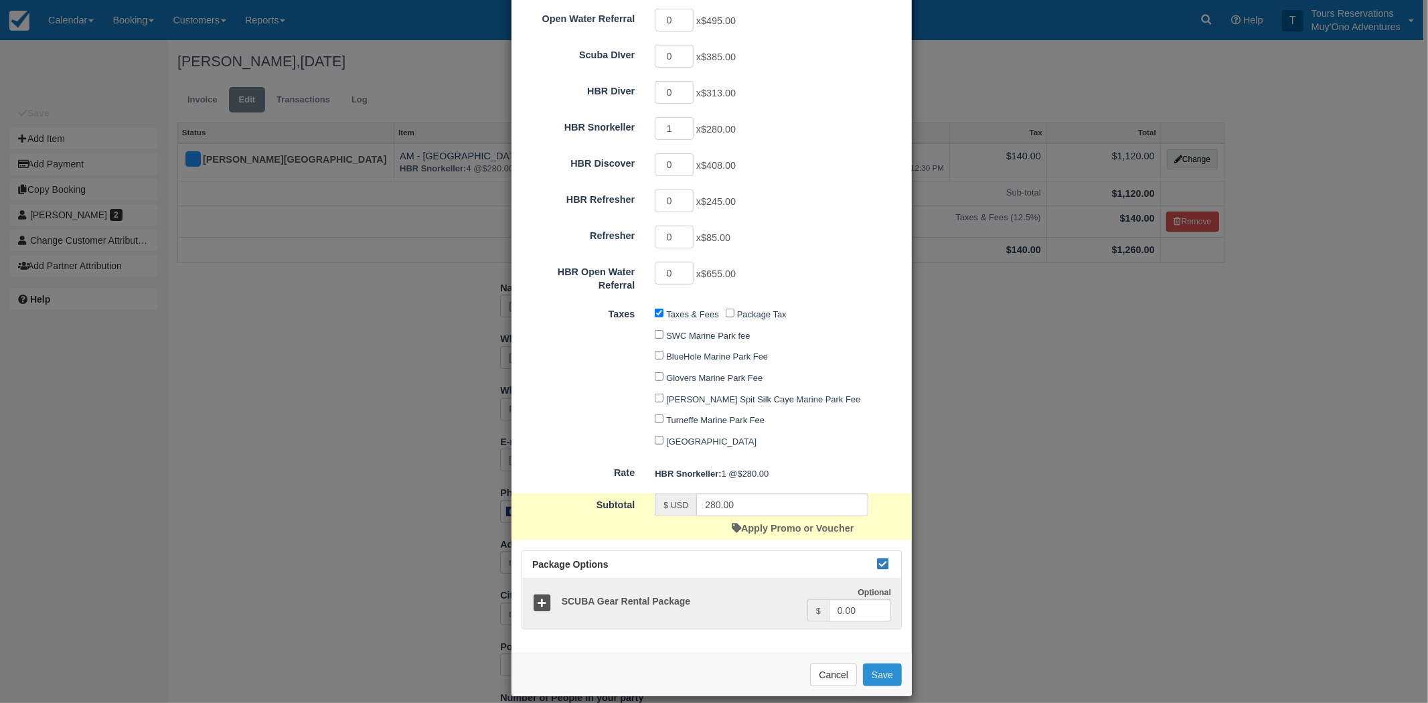
click at [882, 664] on button "Save" at bounding box center [882, 675] width 39 height 23
checkbox input "false"
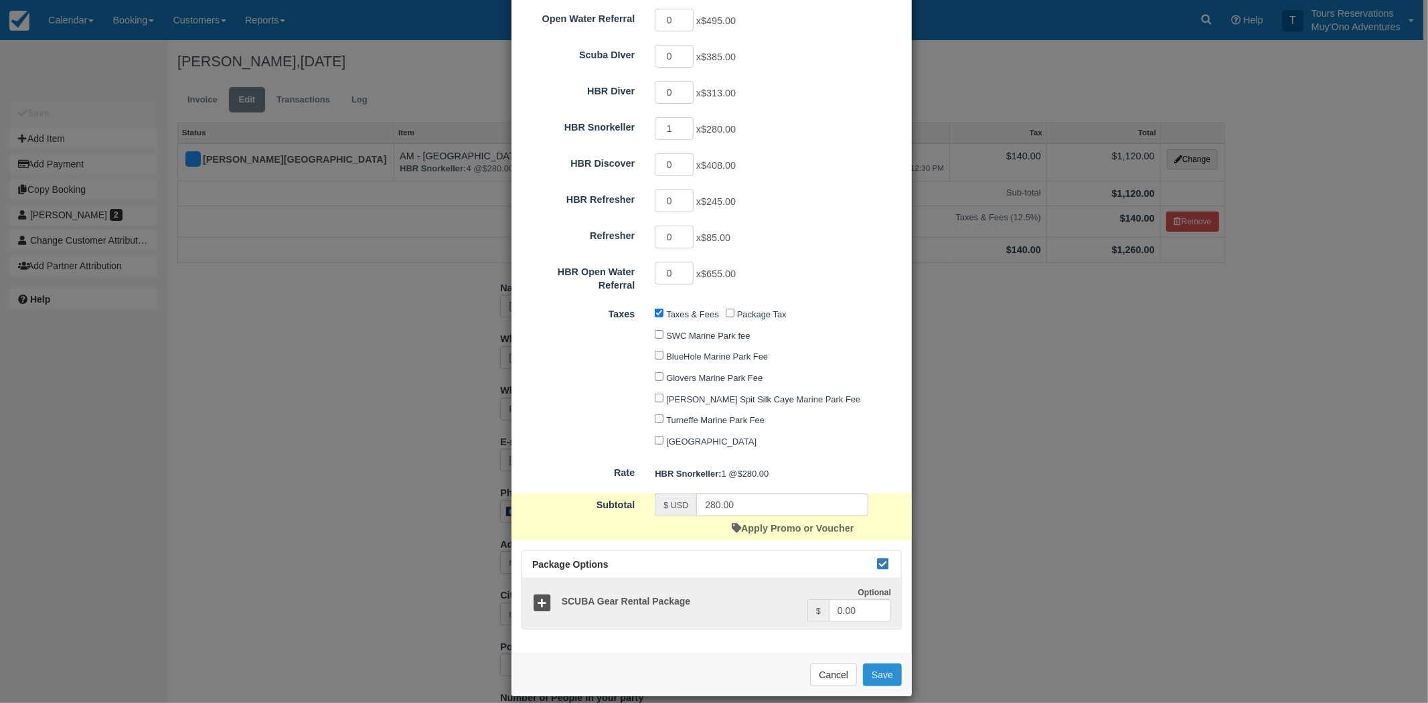
checkbox input "false"
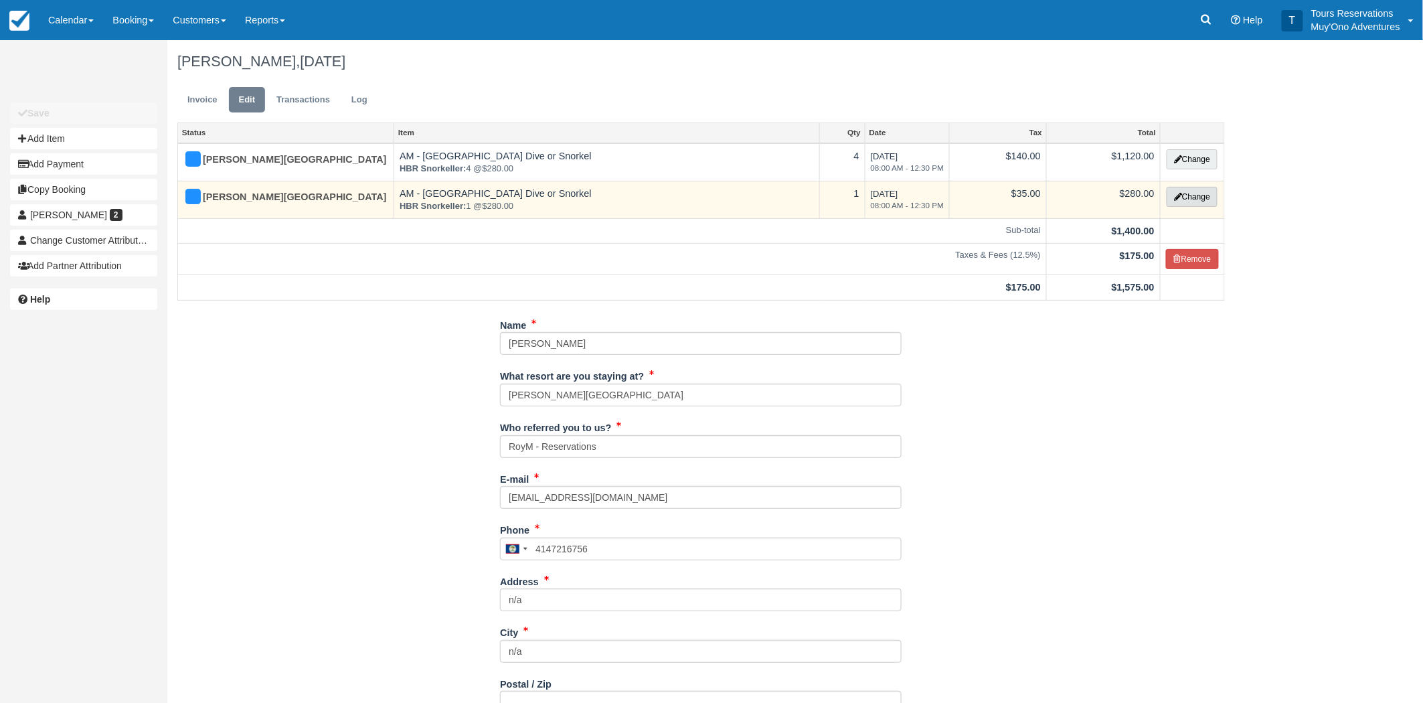
click at [1188, 203] on button "Change" at bounding box center [1192, 197] width 51 height 20
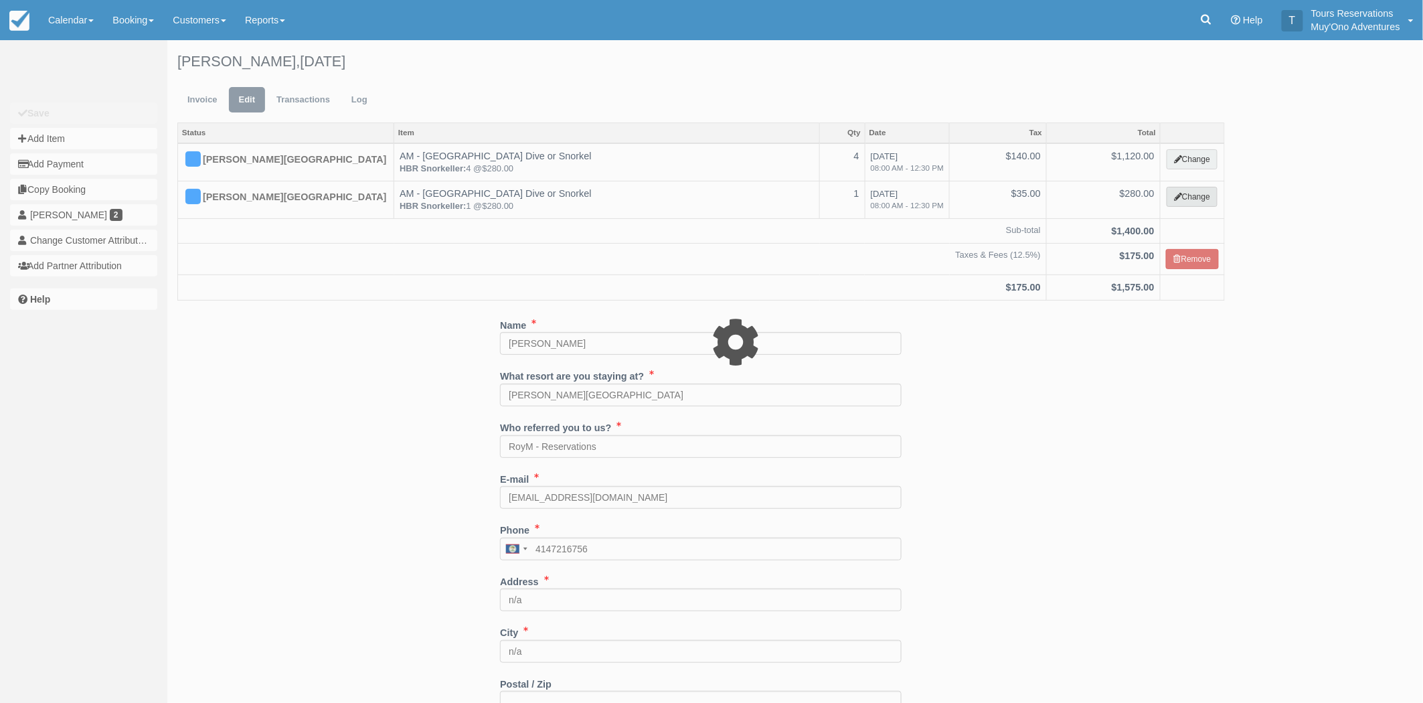
select select "64"
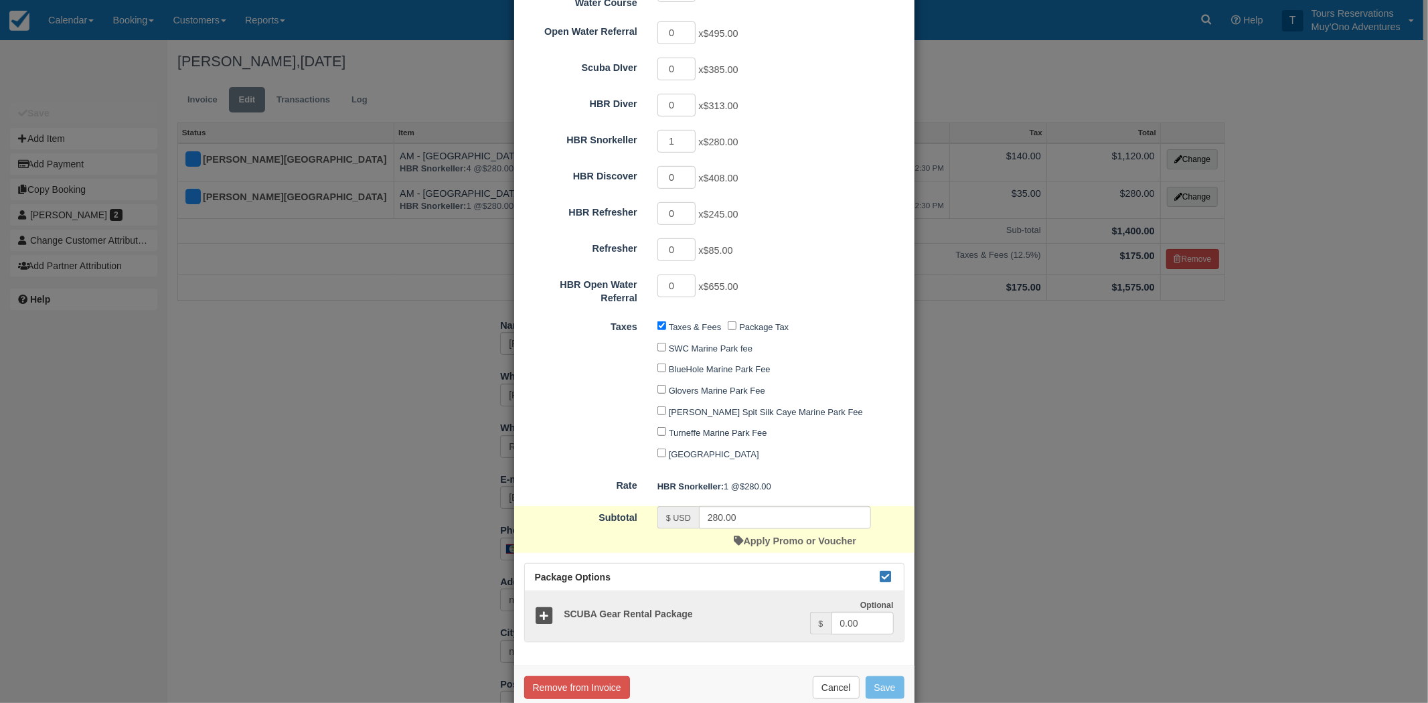
scroll to position [498, 0]
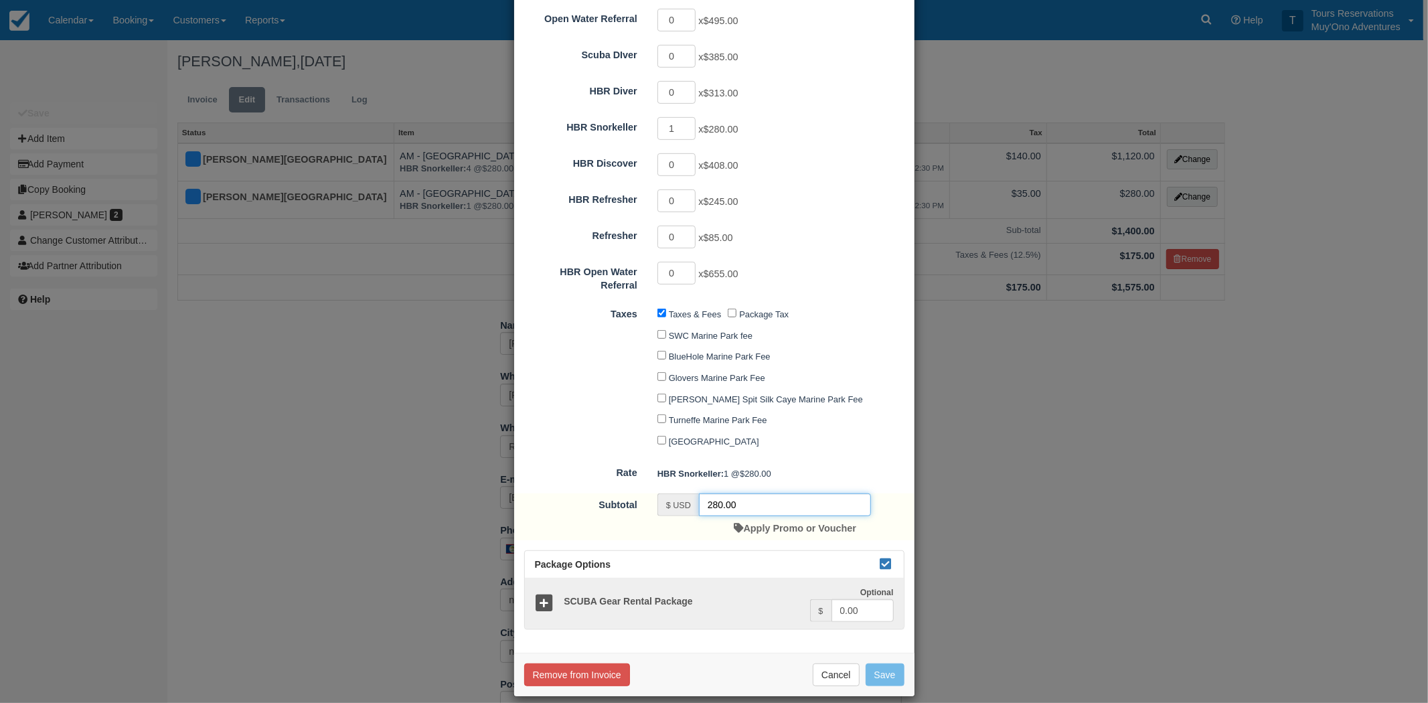
click at [722, 493] on input "280.00" at bounding box center [785, 504] width 172 height 23
click at [732, 493] on input "1" at bounding box center [785, 504] width 172 height 23
type input "140"
click at [896, 664] on button "Save" at bounding box center [885, 675] width 39 height 23
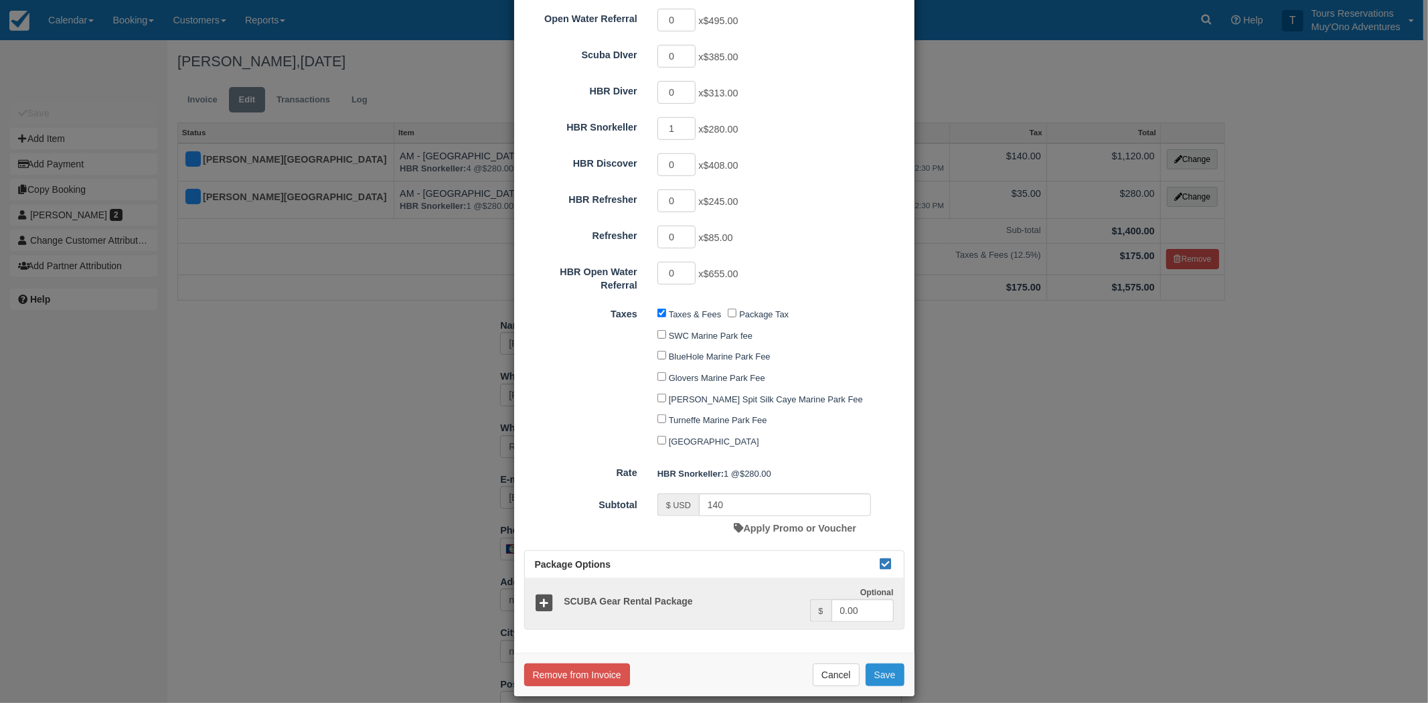
checkbox input "false"
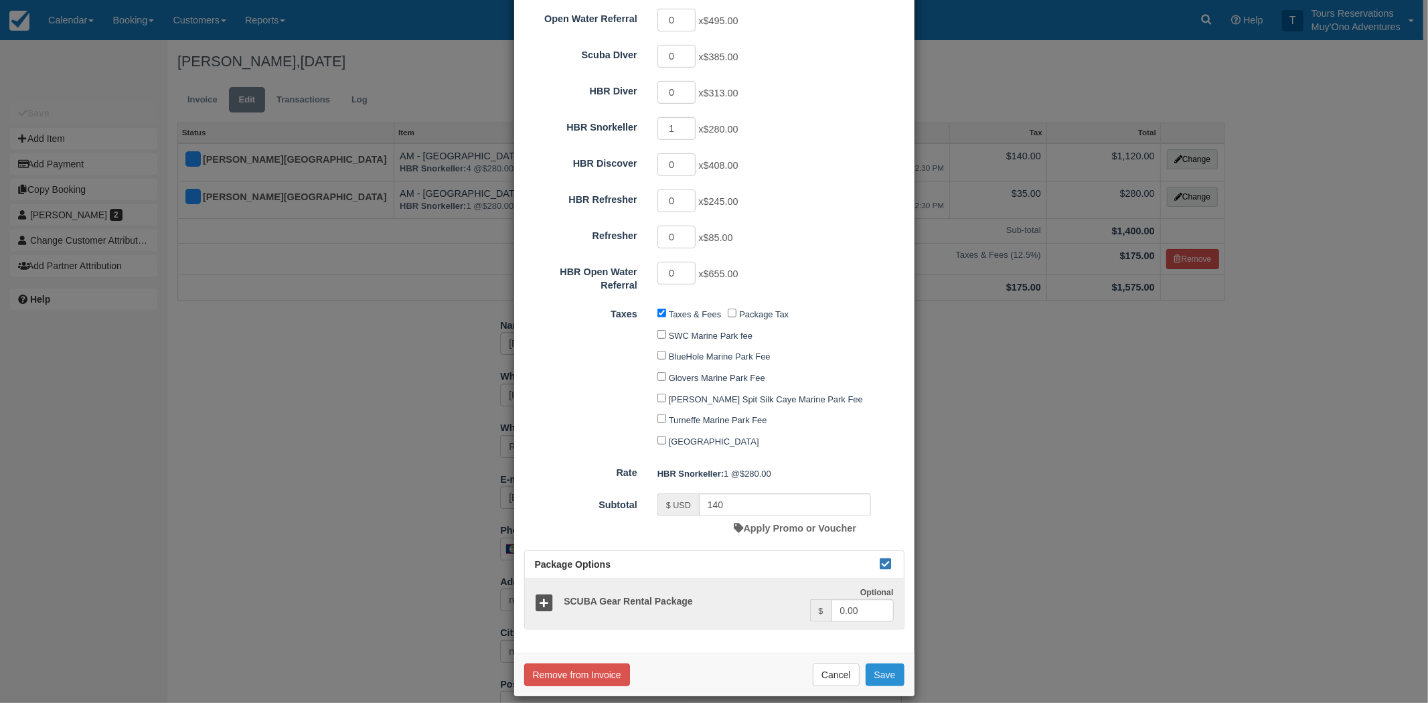
checkbox input "false"
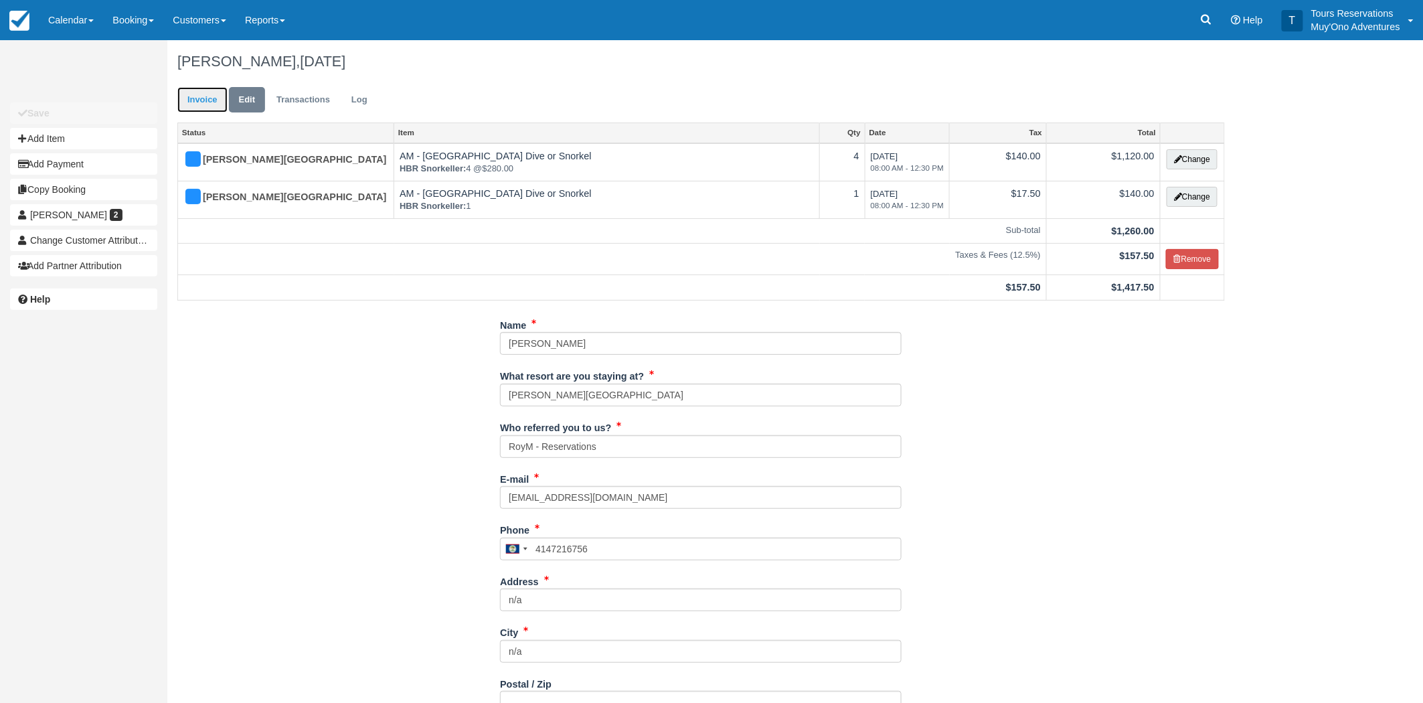
click at [211, 105] on link "Invoice" at bounding box center [202, 100] width 50 height 26
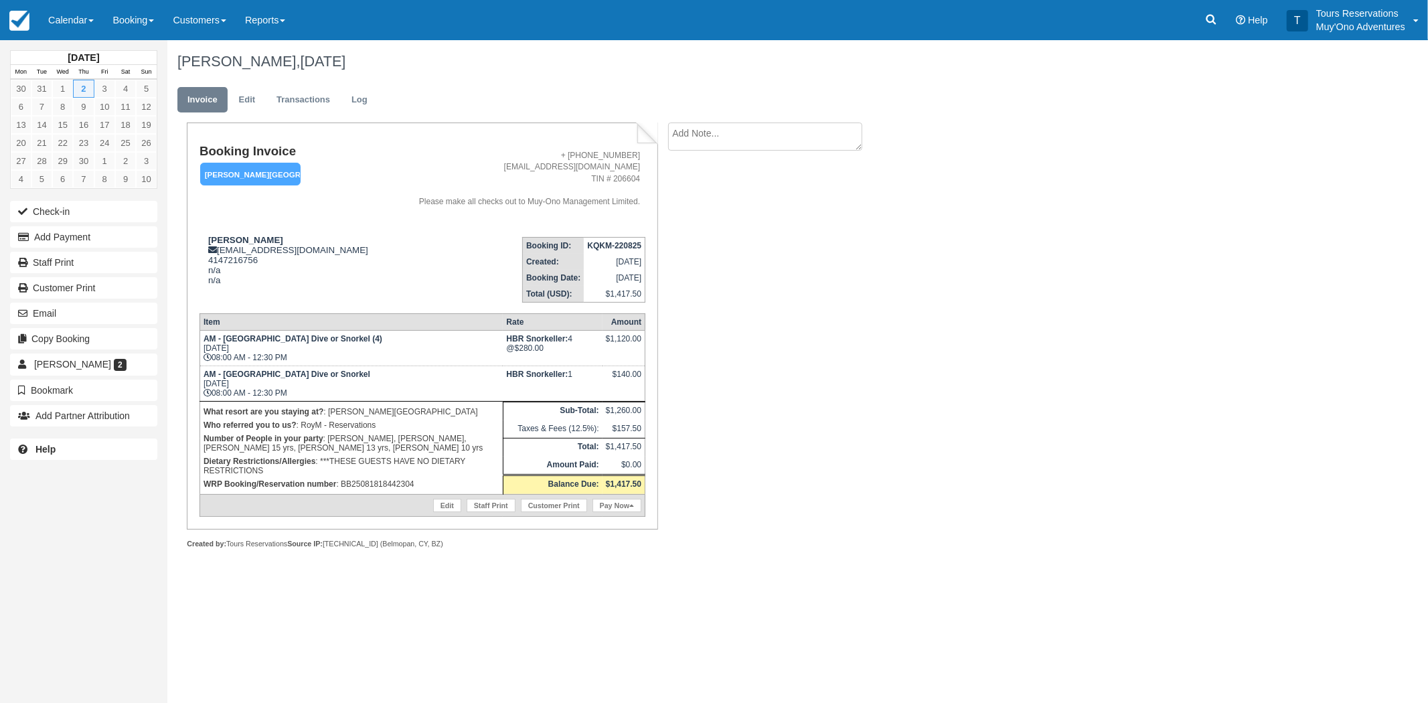
click at [611, 244] on strong "KQKM-220825" at bounding box center [614, 245] width 54 height 9
copy tbody "KQKM-220825"
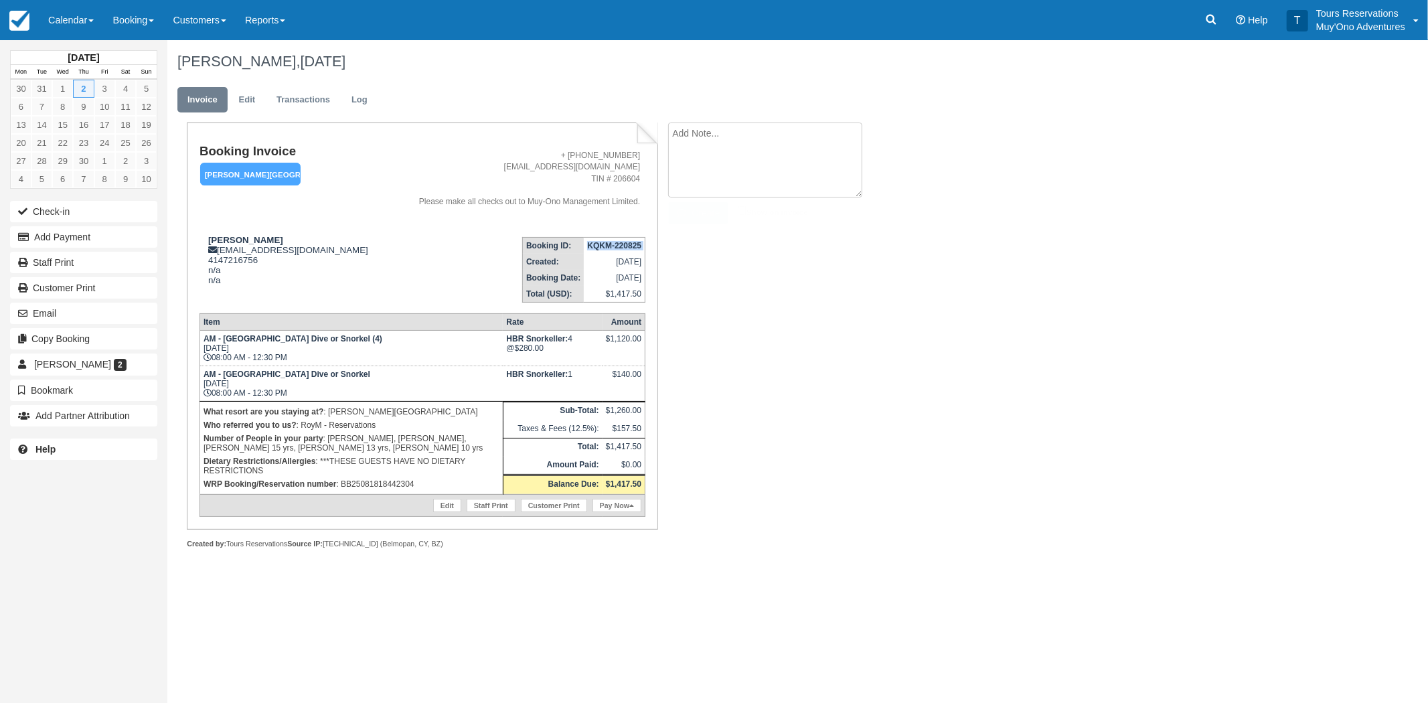
click at [745, 143] on textarea at bounding box center [765, 160] width 194 height 75
paste textarea "***A 30% discount was provided to [DEMOGRAPHIC_DATA] - [PERSON_NAME]"
click at [695, 126] on textarea "***A 30% discount was provided to [DEMOGRAPHIC_DATA] - [PERSON_NAME]" at bounding box center [765, 160] width 194 height 75
type textarea "***A 50% discount was provided to [DEMOGRAPHIC_DATA] - [PERSON_NAME]"
click at [693, 206] on button "Create" at bounding box center [698, 213] width 60 height 23
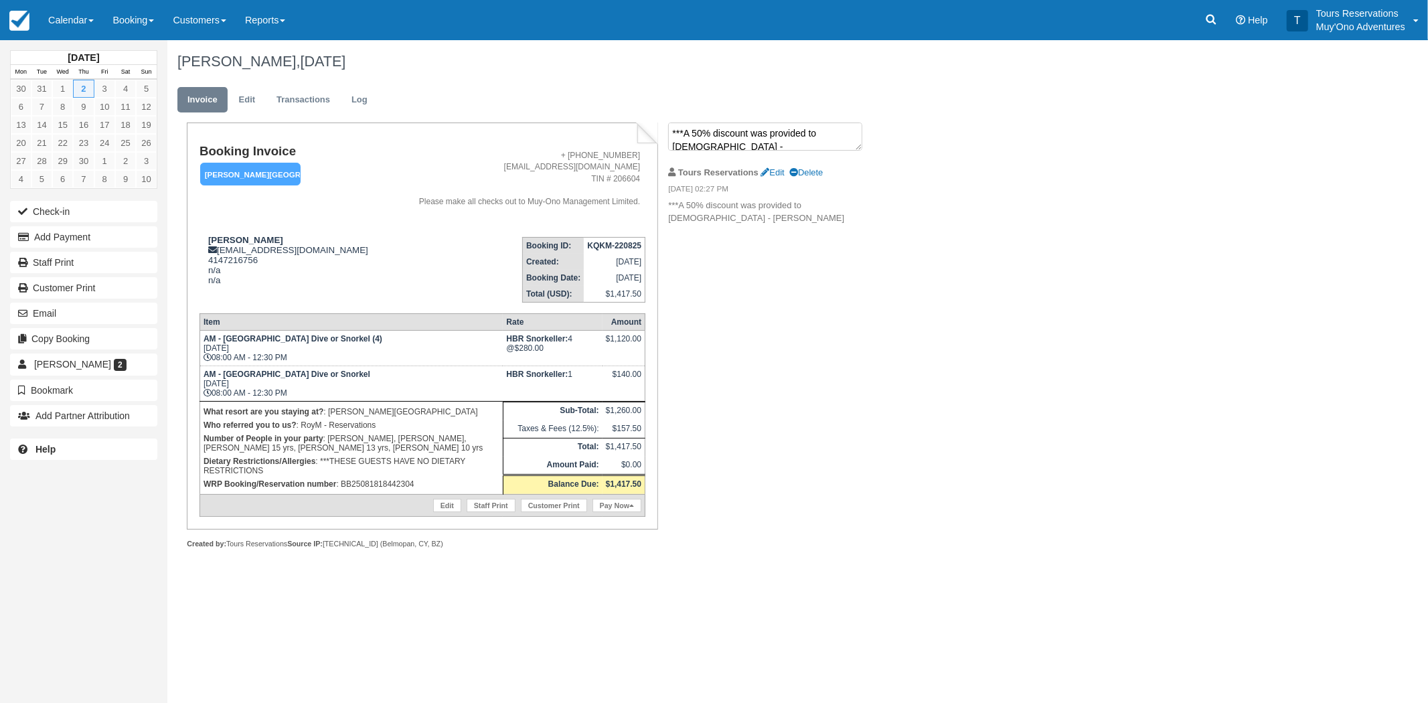
click at [761, 145] on textarea "***A 50% discount was provided to [DEMOGRAPHIC_DATA] - [PERSON_NAME]" at bounding box center [765, 137] width 194 height 28
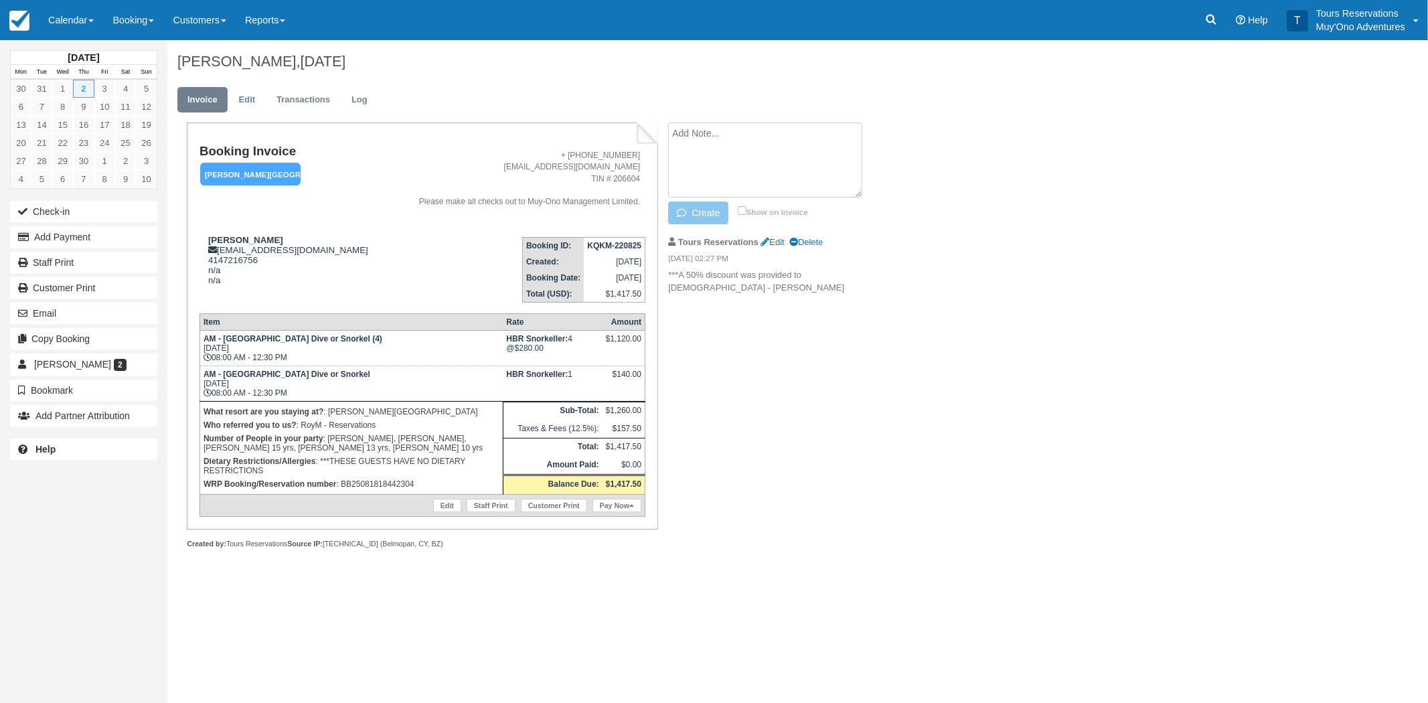
paste textarea "PAID IN HBR - BB25081818442304 - RoyM"
type textarea "PAID IN HBR - BB25081818442304 - RoyM"
click at [711, 223] on button "Create" at bounding box center [698, 213] width 60 height 23
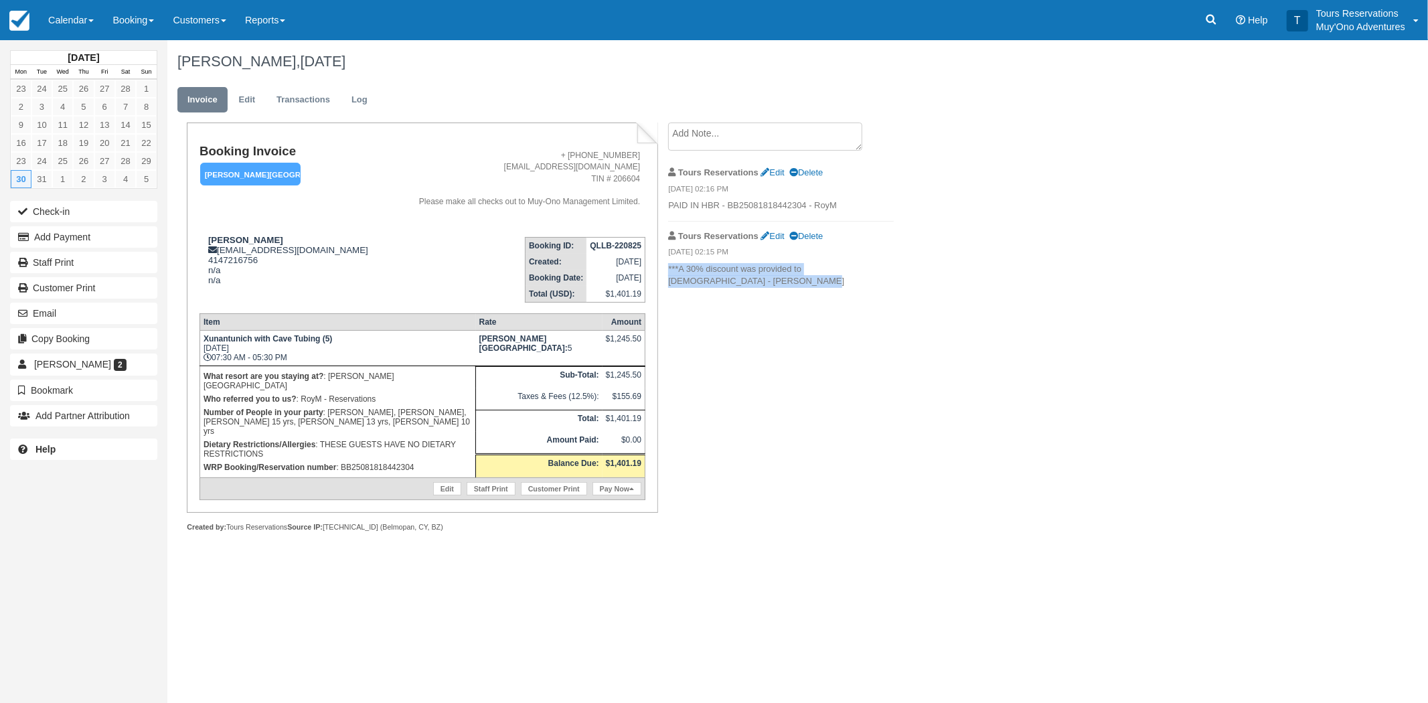
drag, startPoint x: 670, startPoint y: 268, endPoint x: 745, endPoint y: 281, distance: 76.2
click at [745, 281] on p "***A 30% discount was provided to [DEMOGRAPHIC_DATA] - [PERSON_NAME]" at bounding box center [781, 275] width 226 height 25
copy p "***A 30% discount was provided to [DEMOGRAPHIC_DATA] - [PERSON_NAME]"
click at [692, 208] on p "PAID IN HBR - BB25081818442304 - RoyM" at bounding box center [781, 206] width 226 height 13
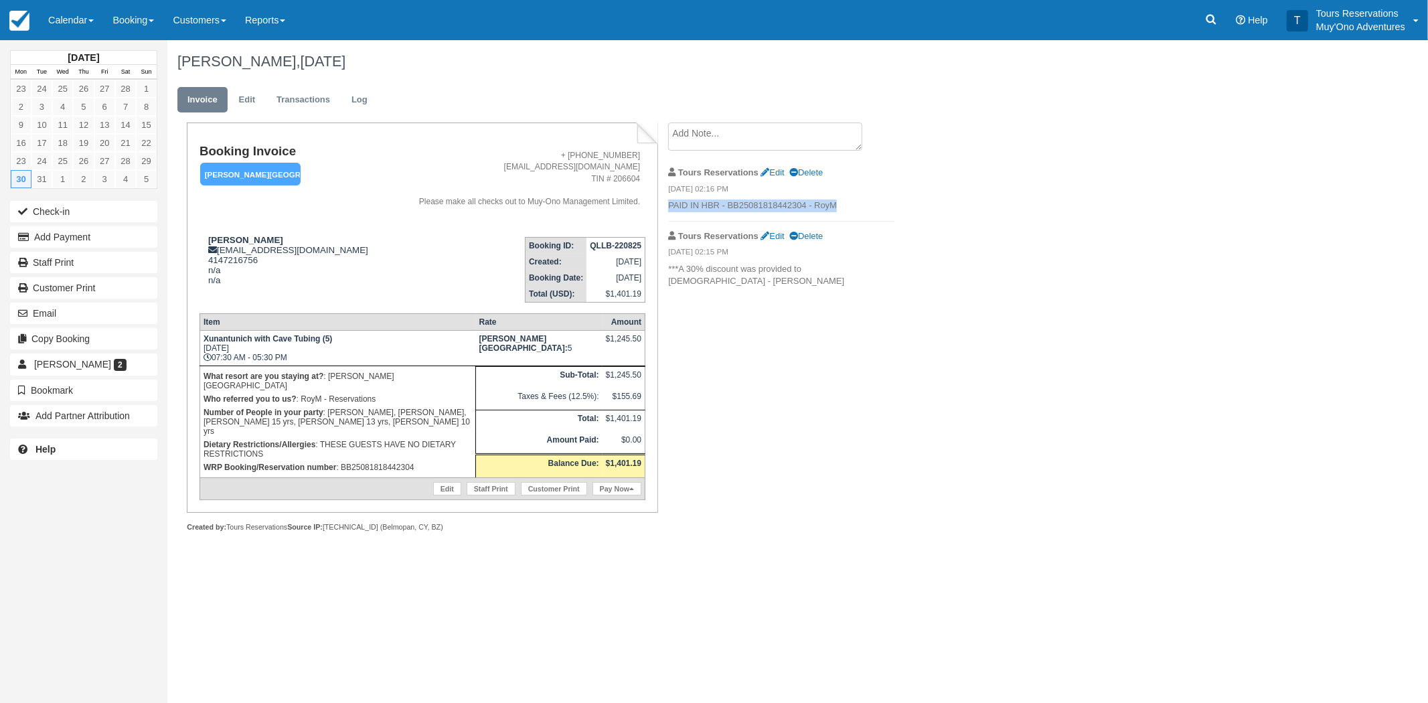
click at [692, 208] on p "PAID IN HBR - BB25081818442304 - RoyM" at bounding box center [781, 206] width 226 height 13
copy ul "PAID IN HBR - BB25081818442304 - RoyM"
